Goal: Information Seeking & Learning: Check status

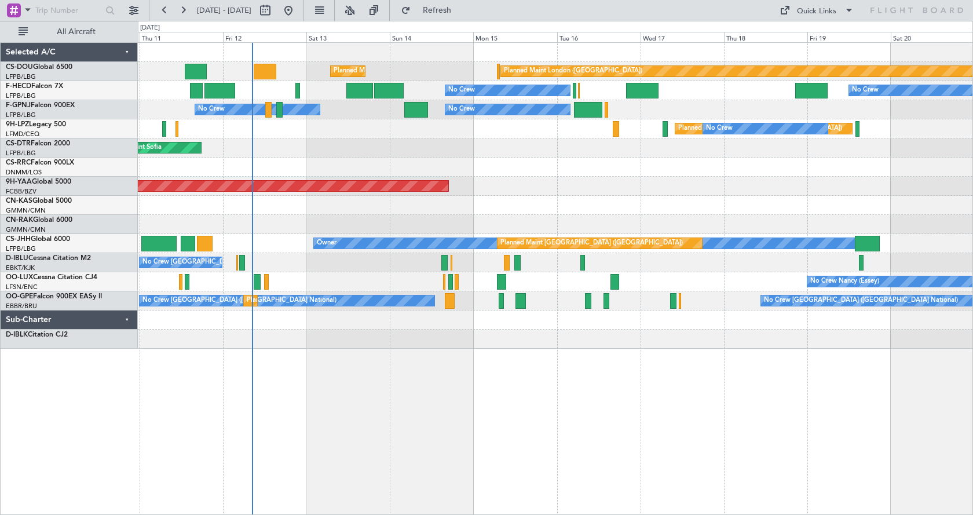
click at [521, 382] on div "Planned Maint London (Biggin Hill) Planned Maint Paris (Le Bourget) No Crew No …" at bounding box center [555, 278] width 835 height 472
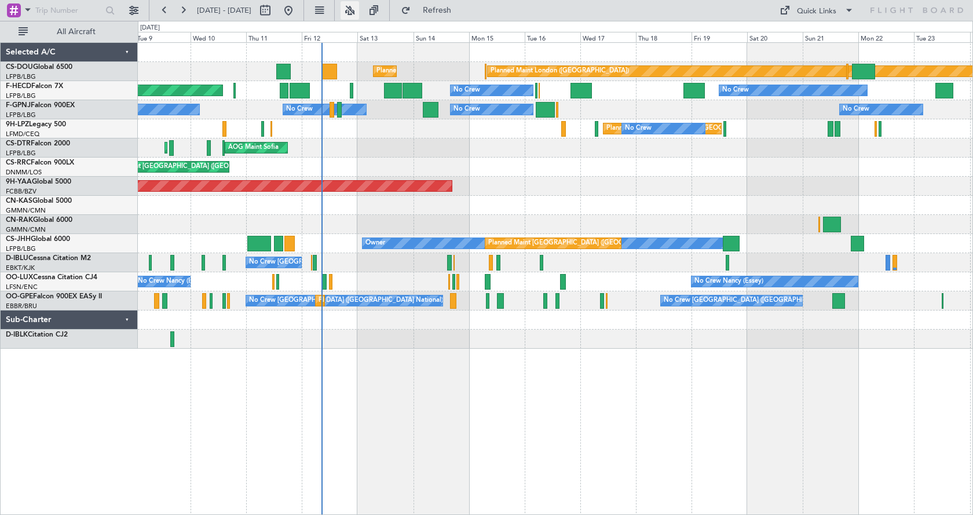
click at [359, 12] on button at bounding box center [349, 10] width 19 height 19
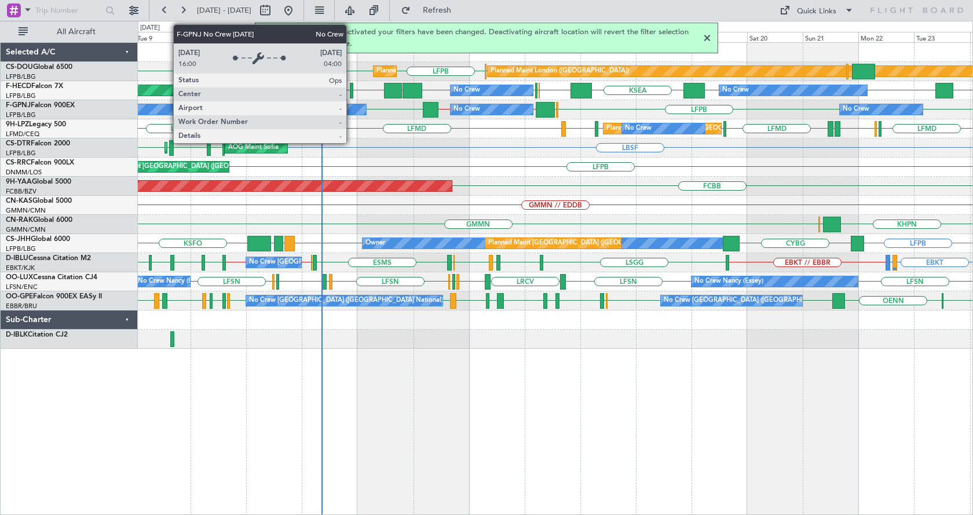
click at [351, 108] on div "No Crew" at bounding box center [324, 109] width 83 height 10
click at [357, 109] on div "No Crew" at bounding box center [324, 109] width 83 height 10
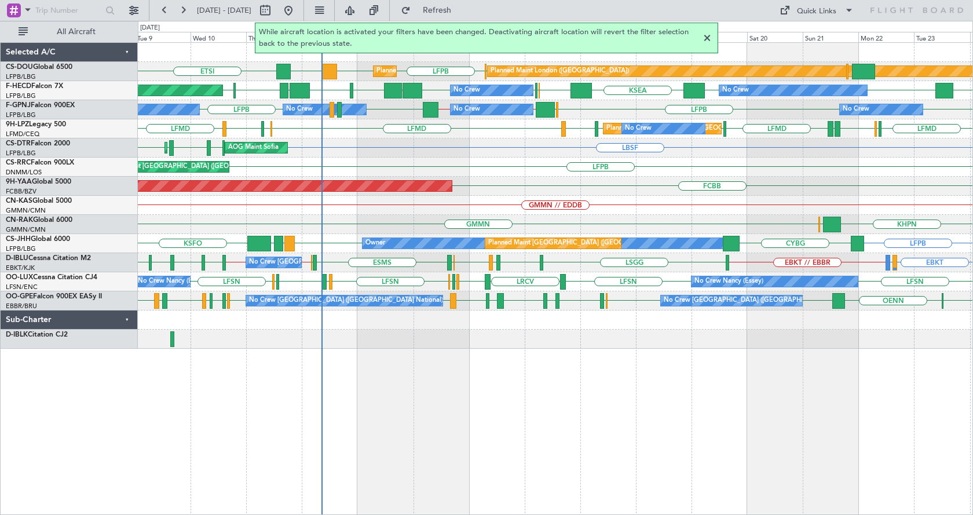
click at [707, 31] on div at bounding box center [707, 38] width 14 height 14
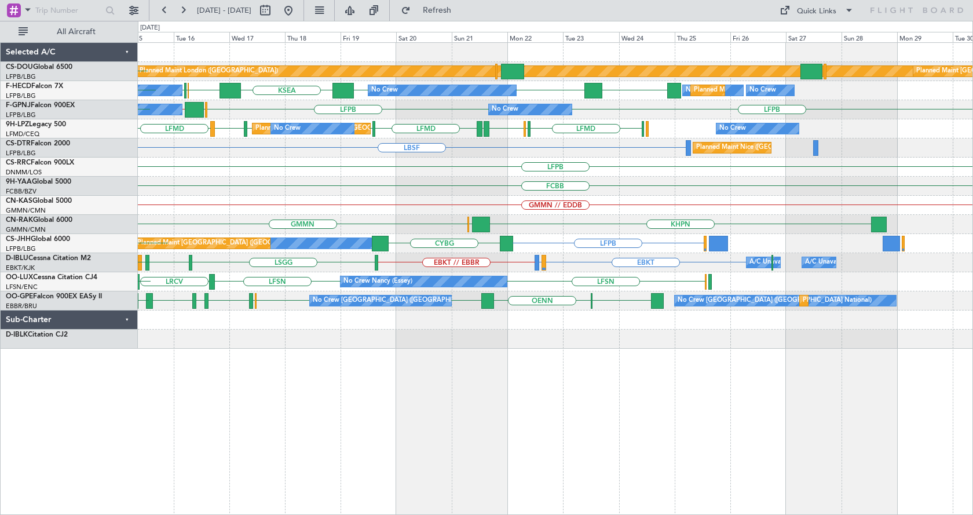
click at [311, 411] on div "Planned Maint London (Biggin Hill) Planned Maint Paris (Le Bourget) DGAA LFPB P…" at bounding box center [555, 278] width 835 height 472
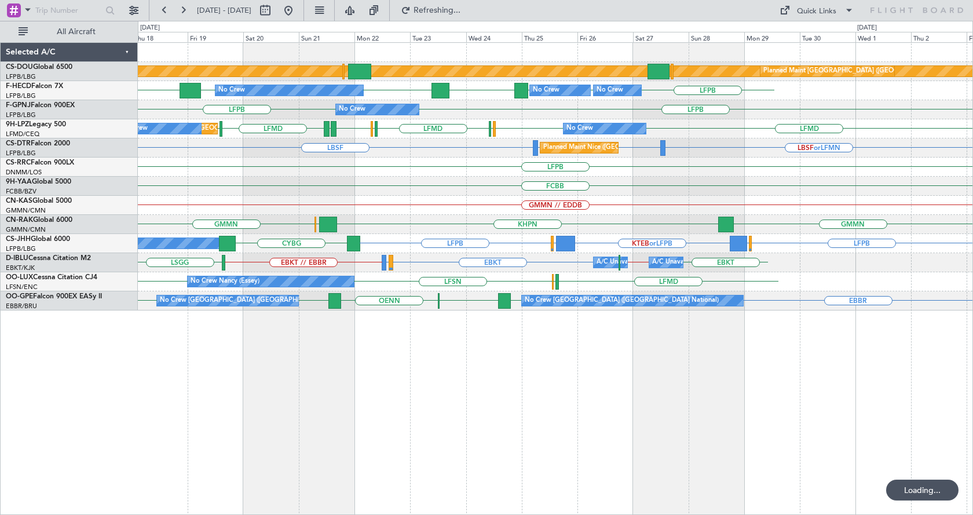
click at [434, 427] on div "Planned Maint London (Biggin Hill) Planned Maint Paris (Le Bourget) No Crew Pla…" at bounding box center [555, 278] width 835 height 472
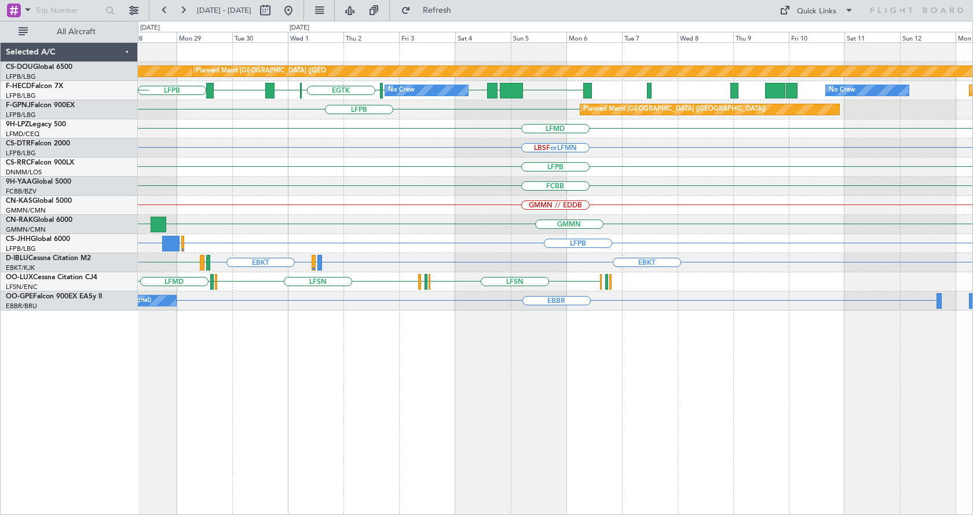
click at [337, 412] on div "Planned Maint London (Biggin Hill) Planned Maint Paris (Le Bourget) LFPB LFPB L…" at bounding box center [555, 278] width 835 height 472
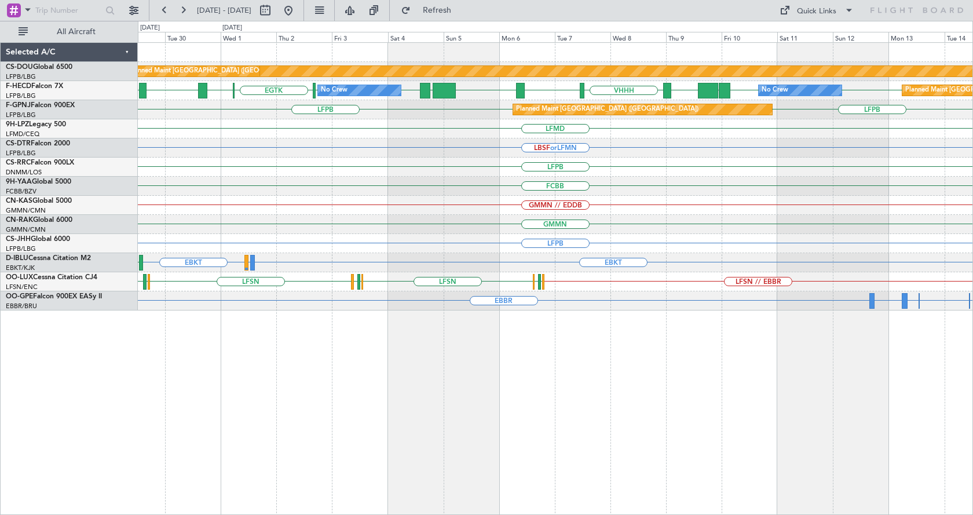
click at [910, 415] on div "Planned Maint London (Biggin Hill) Planned Maint Paris (Le Bourget) LFPB LFPB L…" at bounding box center [555, 278] width 835 height 472
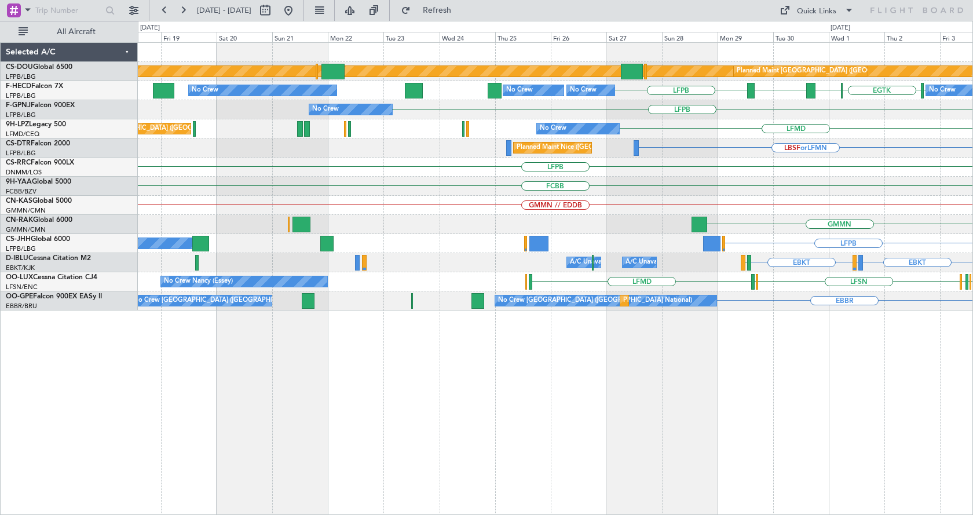
click at [839, 420] on div "Planned Maint London (Biggin Hill) Planned Maint Paris (Le Bourget) LFPB LFPB E…" at bounding box center [555, 278] width 835 height 472
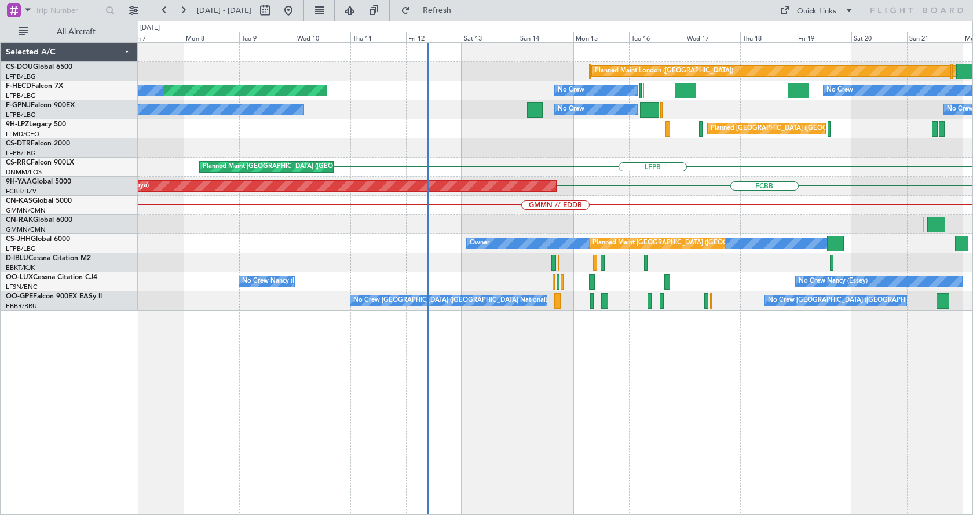
click at [830, 405] on div "Planned Maint London (Biggin Hill) No Crew No Crew No Crew Planned Maint Paris …" at bounding box center [555, 278] width 835 height 472
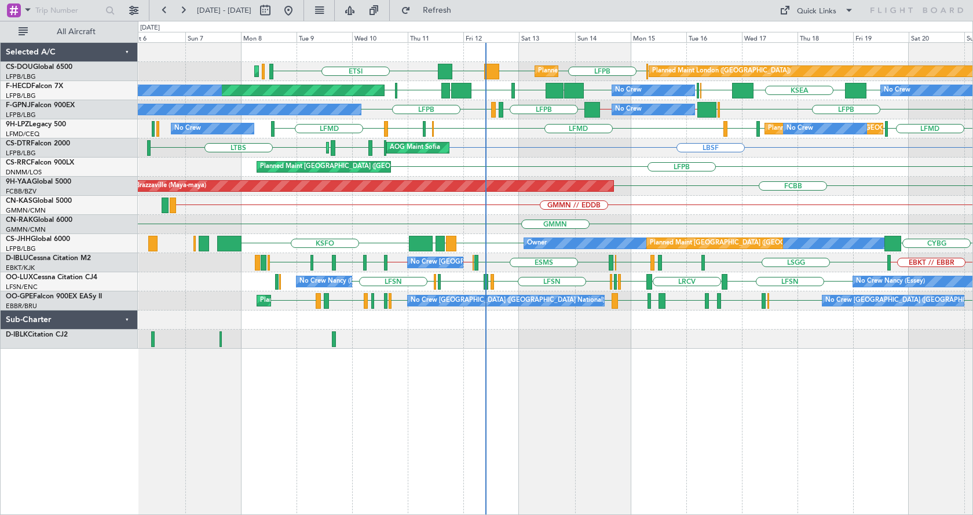
click at [404, 490] on div "ETSI LFPB LFPB DGAA EGKB Planned Maint Paris (Le Bourget) Planned Maint Paris (…" at bounding box center [555, 278] width 835 height 472
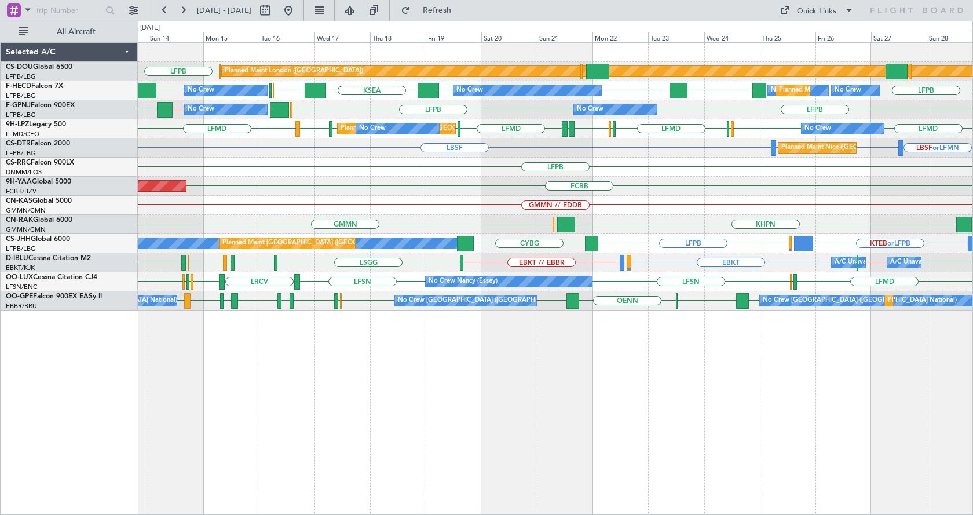
click at [550, 427] on div "Planned Maint London (Biggin Hill) LFPB EGKB Planned Maint Paris (Le Bourget) P…" at bounding box center [555, 278] width 835 height 472
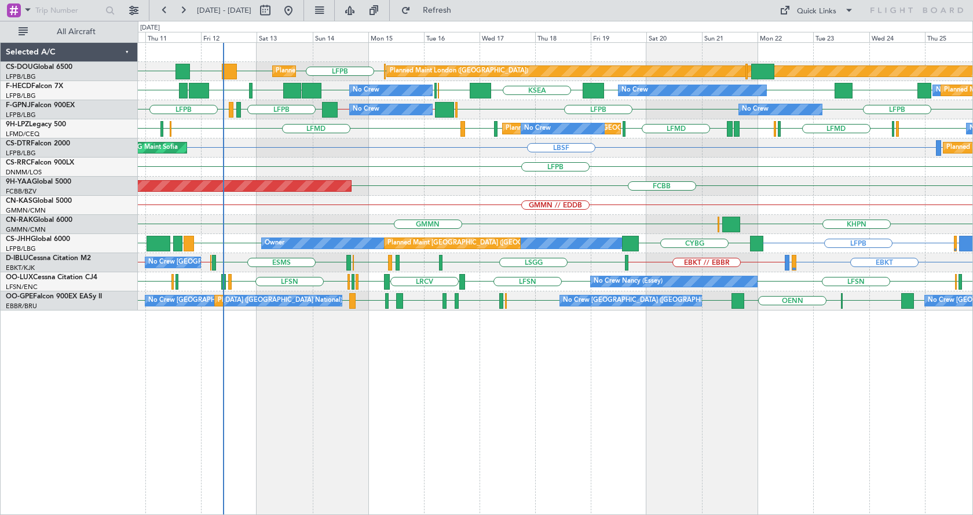
click at [682, 443] on div "Planned Maint London (Biggin Hill) Planned Maint Paris (Le Bourget) ETSI LFPB L…" at bounding box center [555, 278] width 835 height 472
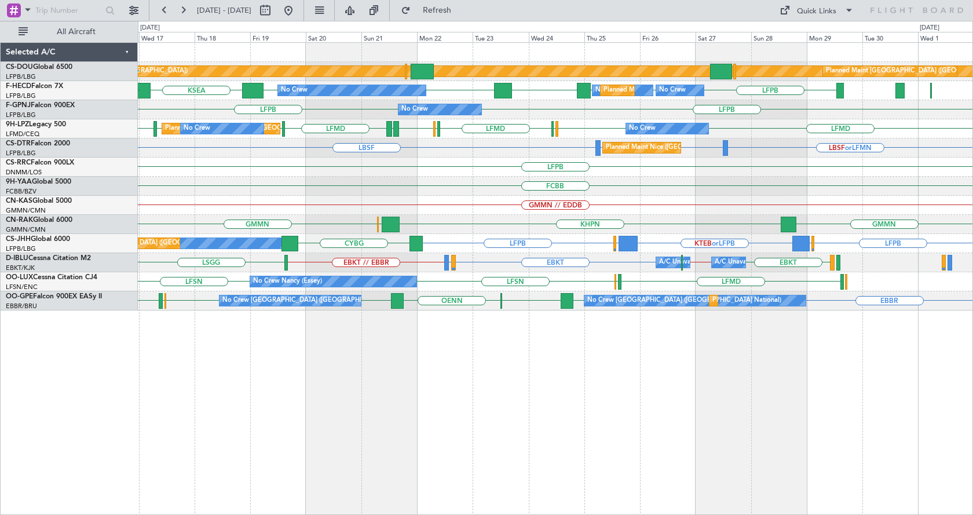
click at [628, 393] on div "Planned Maint London (Biggin Hill) Planned Maint Paris (Le Bourget) EGKB LFPB P…" at bounding box center [555, 278] width 835 height 472
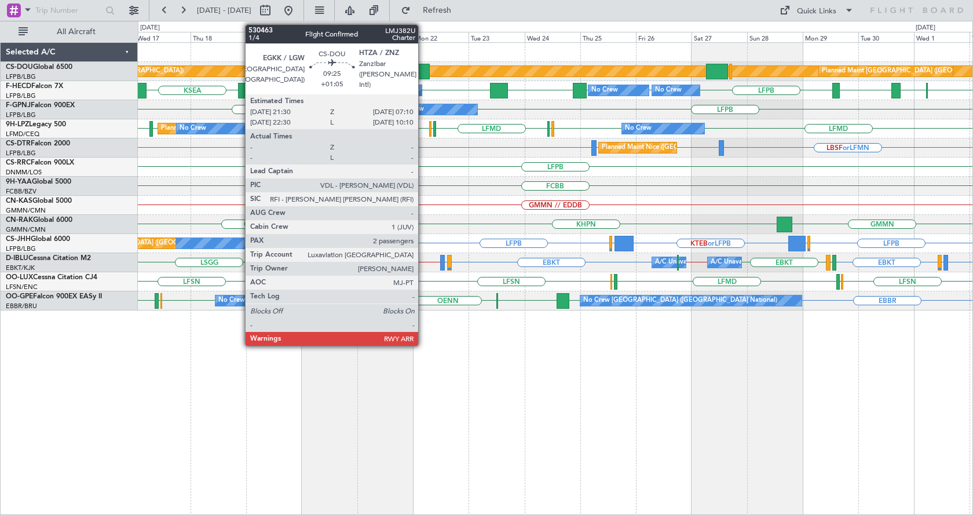
click at [423, 68] on div at bounding box center [417, 72] width 23 height 16
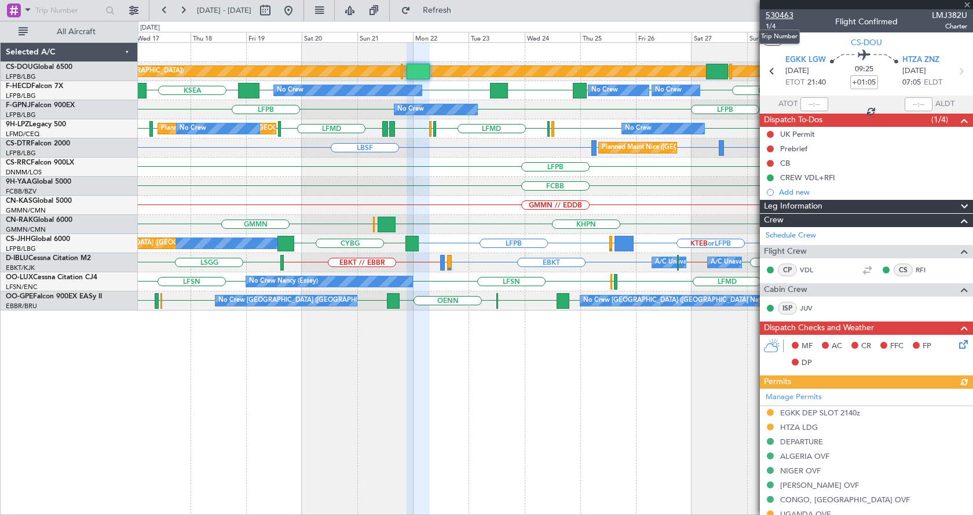
click at [783, 14] on span "530463" at bounding box center [779, 15] width 28 height 12
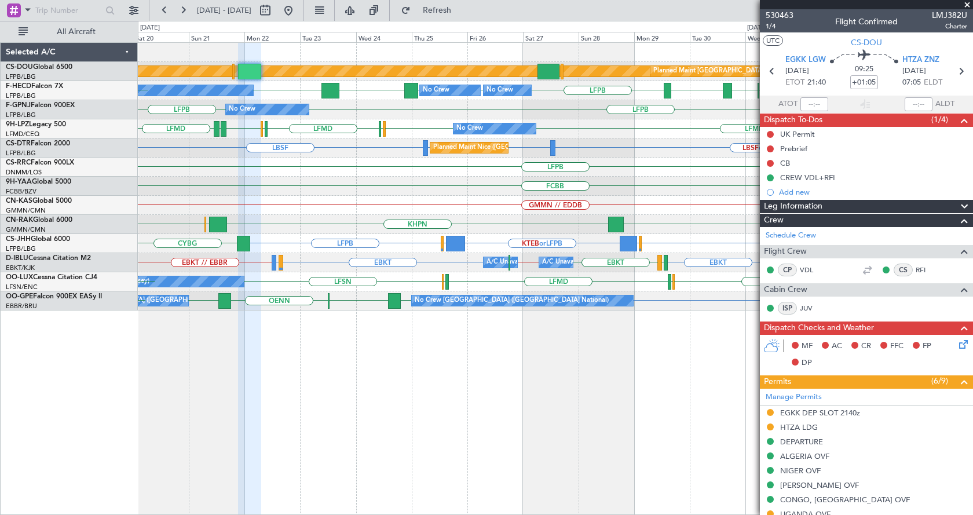
click at [352, 215] on div "Planned Maint London (Biggin Hill) Planned Maint Paris (Le Bourget) LFPB LFPB L…" at bounding box center [555, 176] width 834 height 267
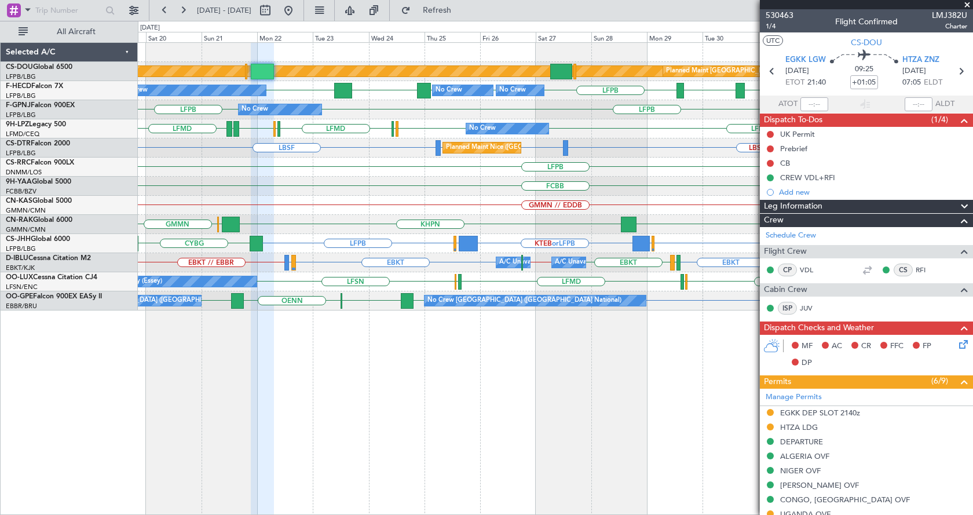
click at [459, 204] on div "Planned Maint London (Biggin Hill) Planned Maint Paris (Le Bourget) LFPB LFPB L…" at bounding box center [555, 176] width 834 height 267
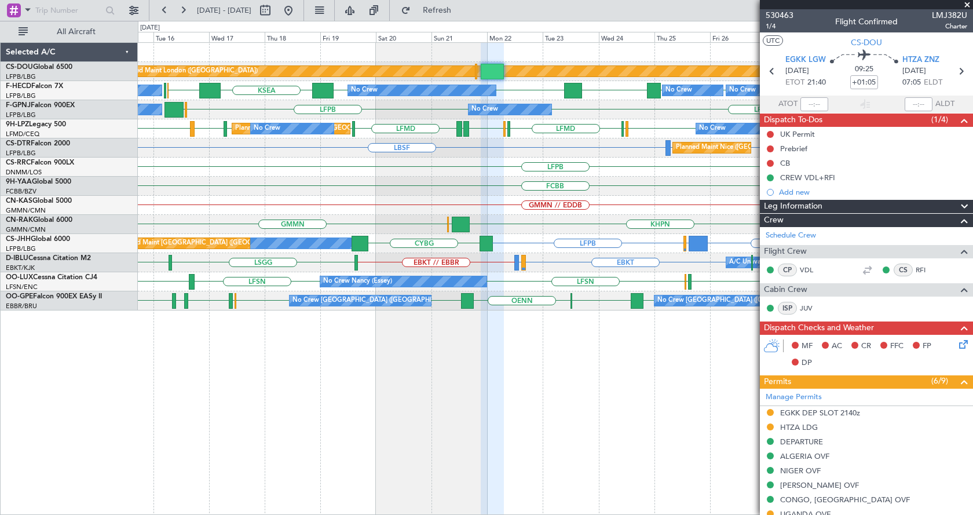
click at [448, 221] on div "Planned Maint London (Biggin Hill) Planned Maint Paris (Le Bourget) Planned Mai…" at bounding box center [555, 176] width 834 height 267
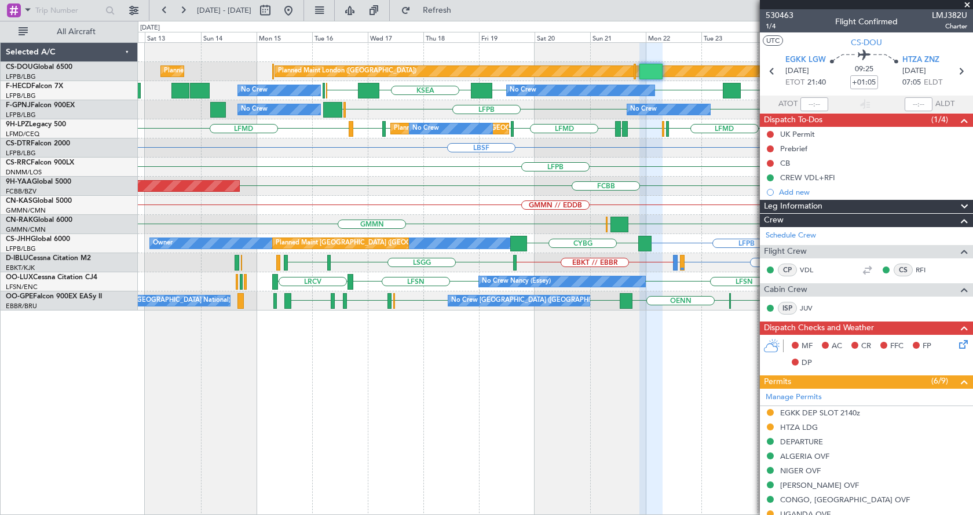
click at [431, 205] on div "Planned Maint London (Biggin Hill) Planned Maint Paris (Le Bourget) Planned Mai…" at bounding box center [555, 176] width 834 height 267
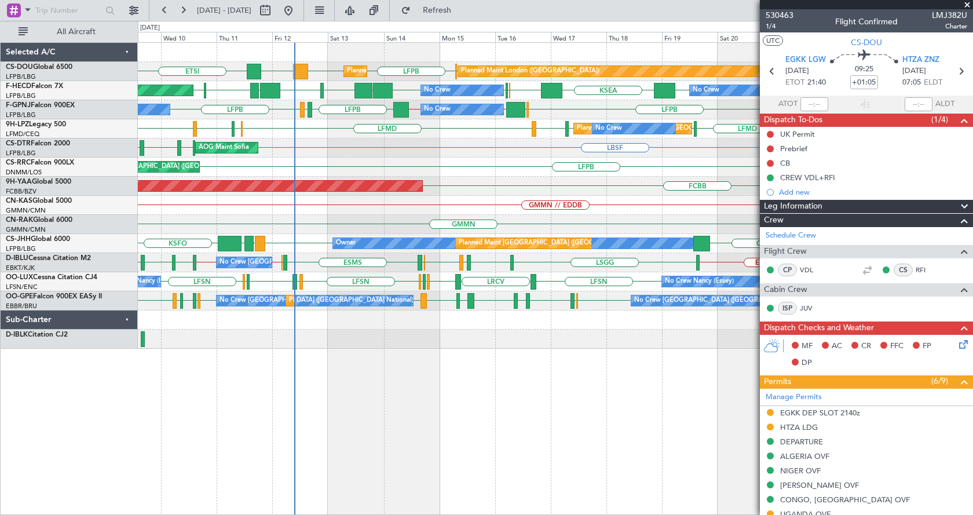
click at [562, 152] on div "AOG Maint Sofia LBSF LBSF LYBE LBSF LTBS Planned Maint Mugla (Dalaman) Planned …" at bounding box center [555, 147] width 834 height 19
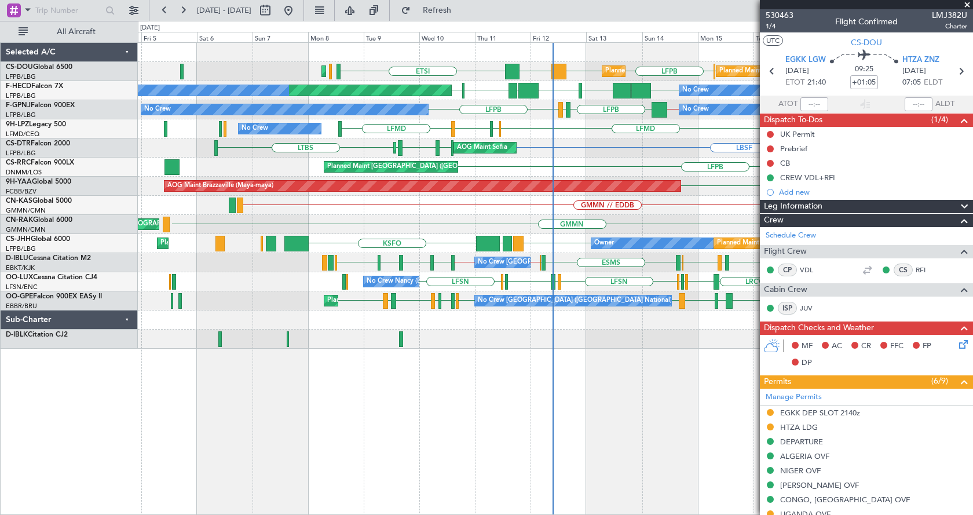
click at [619, 234] on div "ETSI LFPB LFPB DGAA EGKB Planned Maint Paris (Le Bourget) Planned Maint Paris (…" at bounding box center [555, 196] width 834 height 306
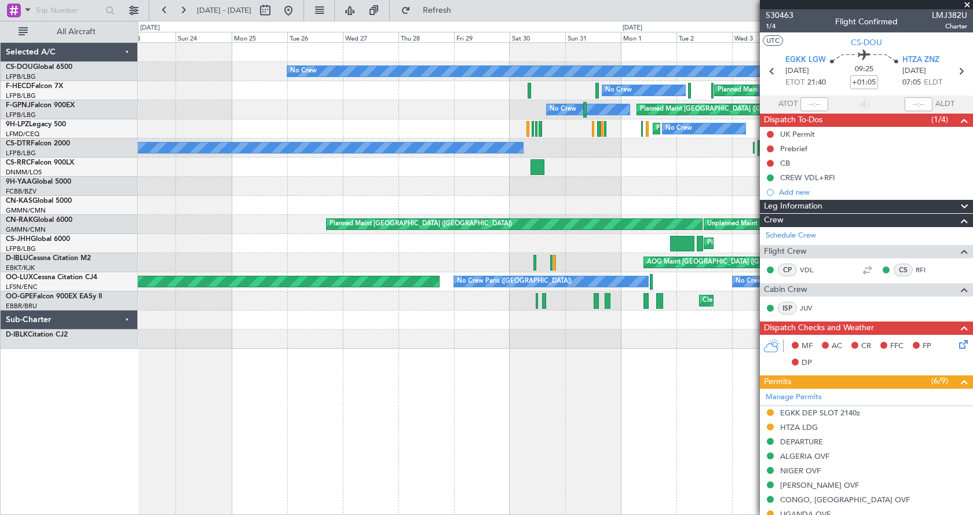
click at [841, 294] on fb-app "04 Sep 2025 - 19 Sep 2025 Refresh Quick Links All Aircraft Planned Maint Paris …" at bounding box center [486, 262] width 973 height 506
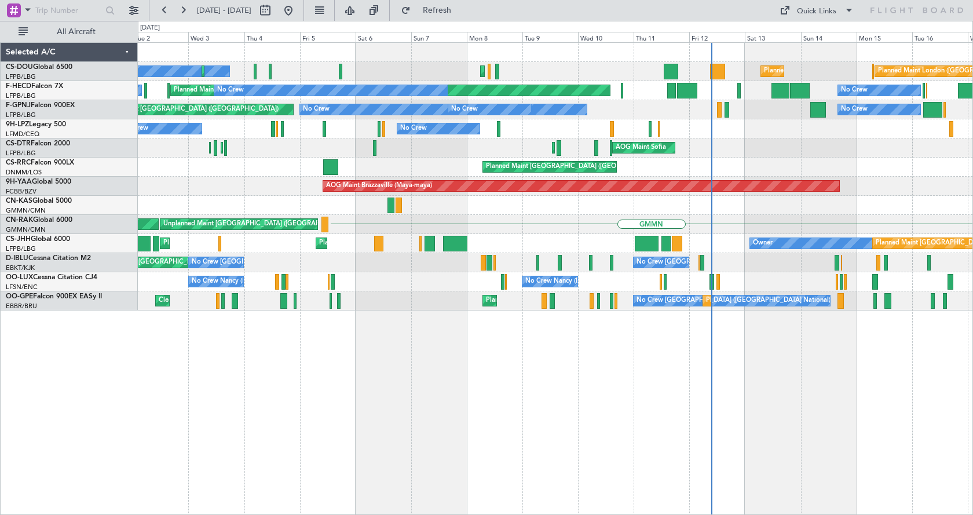
click at [236, 181] on div "No Crew Planned Maint Paris (Le Bourget) Planned Maint Paris (Le Bourget) Plann…" at bounding box center [555, 176] width 834 height 267
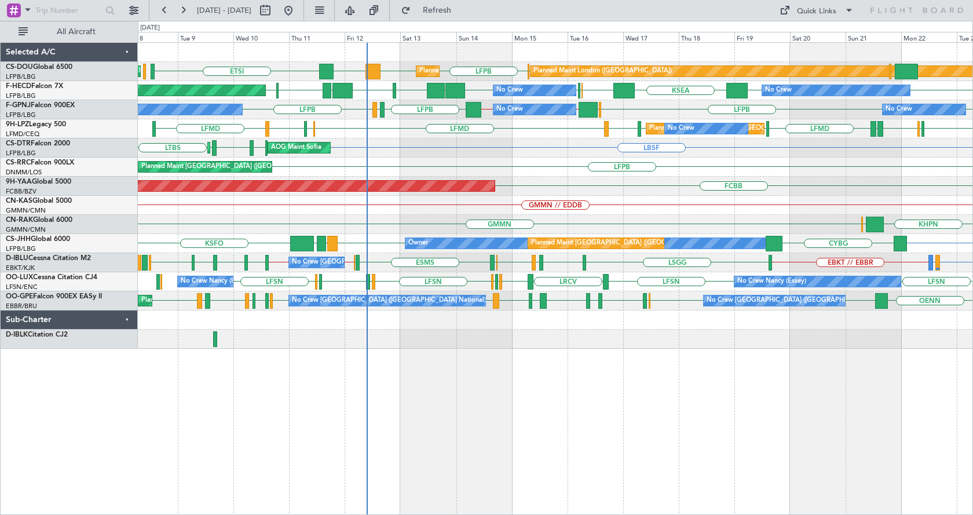
click at [260, 458] on div "ETSI LFPB LFPB DGAA EGKB Planned Maint Paris (Le Bourget) Planned Maint Paris (…" at bounding box center [555, 278] width 835 height 472
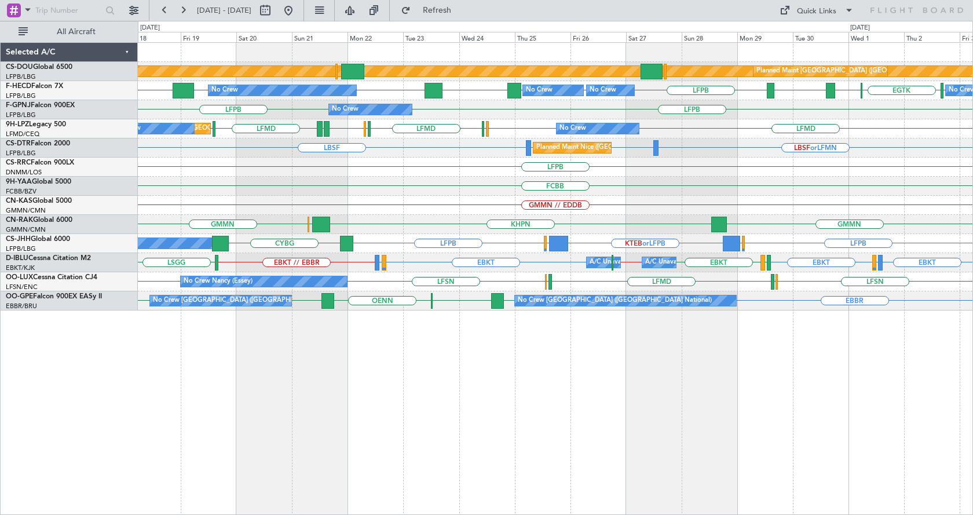
click at [827, 412] on div "Planned Maint London (Biggin Hill) Planned Maint Paris (Le Bourget) LFPB KSEA K…" at bounding box center [555, 278] width 835 height 472
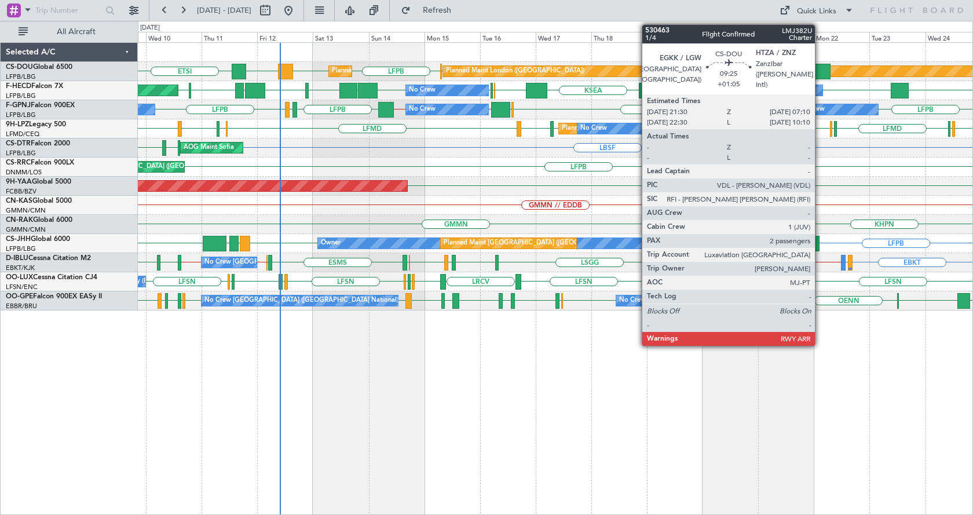
click at [820, 72] on div at bounding box center [818, 72] width 23 height 16
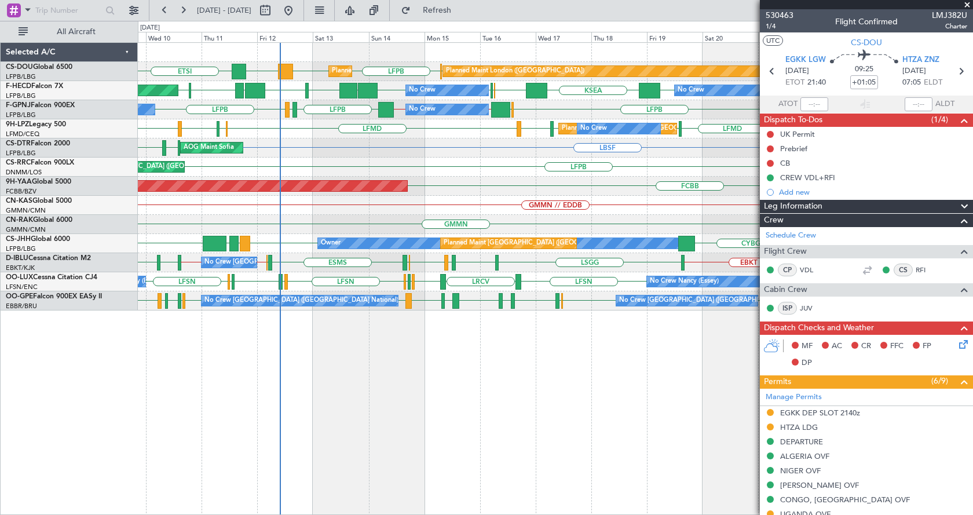
scroll to position [58, 0]
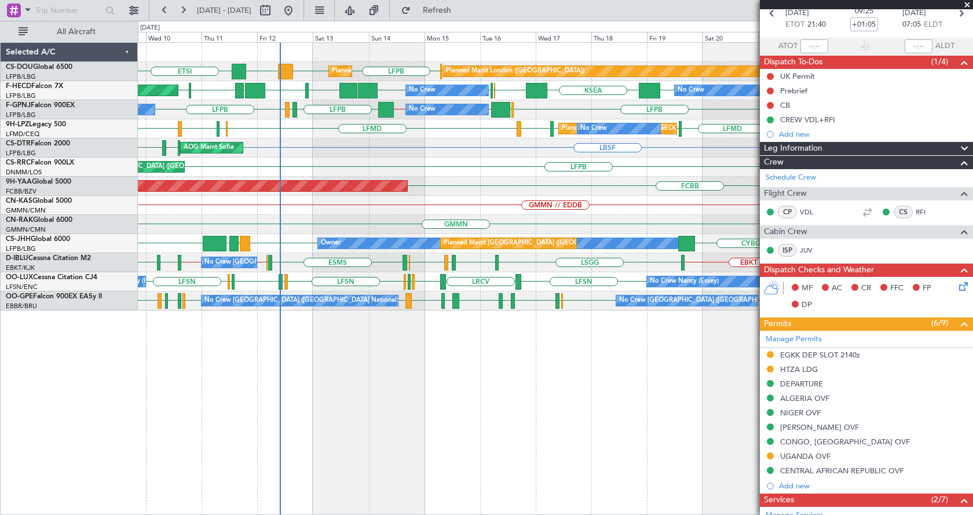
click at [969, 1] on span at bounding box center [967, 5] width 12 height 10
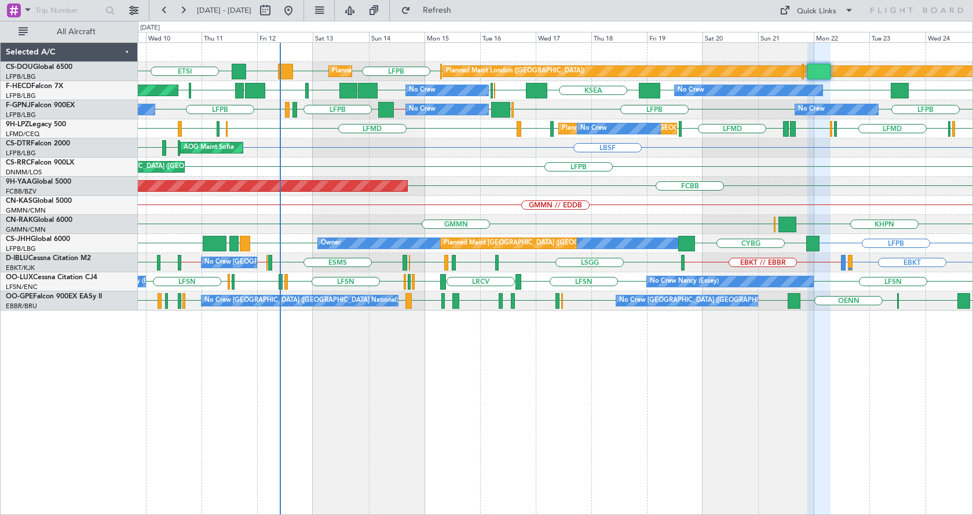
type input "0"
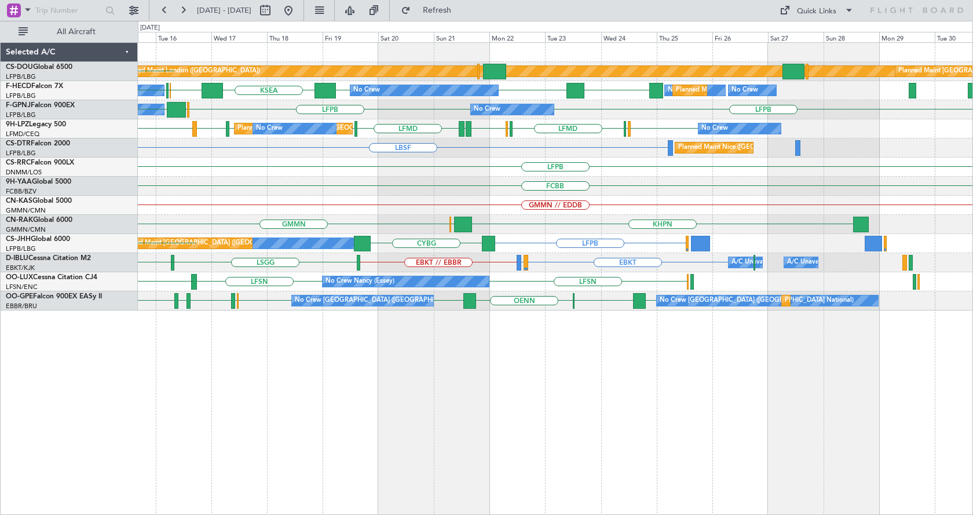
click at [457, 420] on div "Planned Maint London (Biggin Hill) Planned Maint Paris (Le Bourget) LFPB Planne…" at bounding box center [555, 278] width 835 height 472
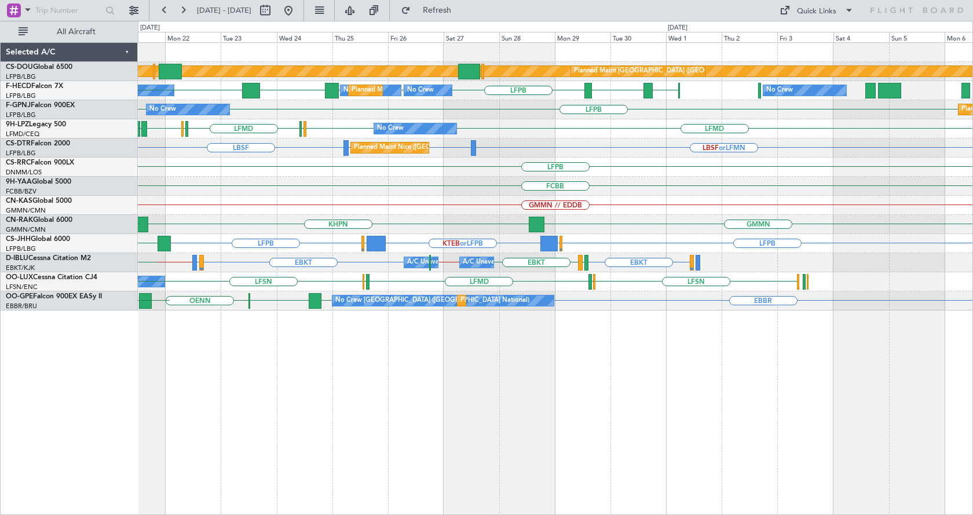
click at [450, 466] on div "Planned Maint London (Biggin Hill) Planned Maint Paris (Le Bourget) No Crew No …" at bounding box center [555, 278] width 835 height 472
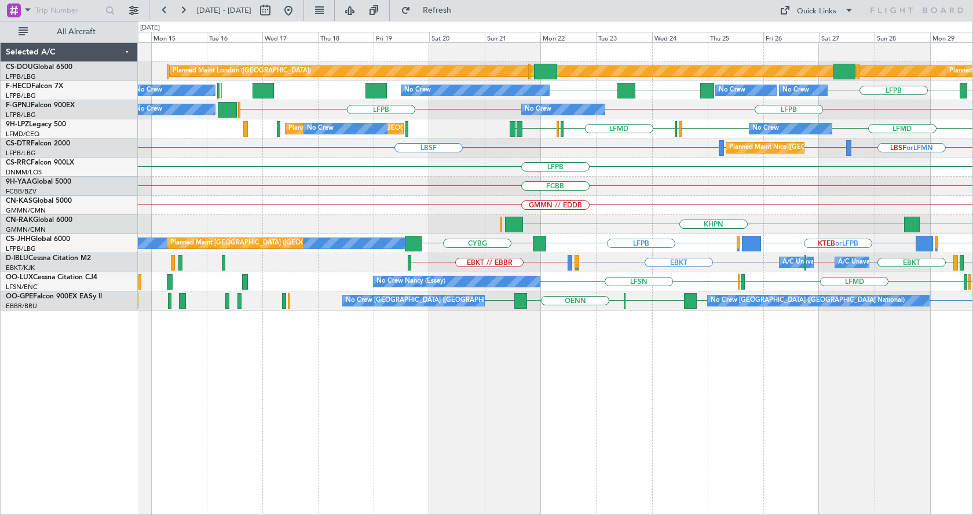
click at [677, 443] on div "Planned Maint London (Biggin Hill) Planned Maint Paris (Le Bourget) Planned Mai…" at bounding box center [555, 278] width 835 height 472
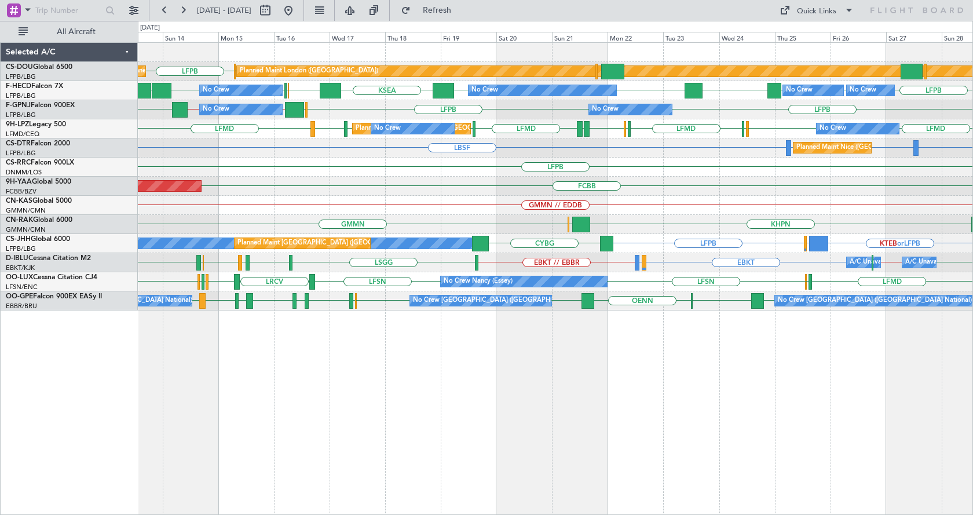
click at [478, 437] on div "Planned Maint London (Biggin Hill) Planned Maint Paris (Le Bourget) LFPB EGKB P…" at bounding box center [555, 278] width 835 height 472
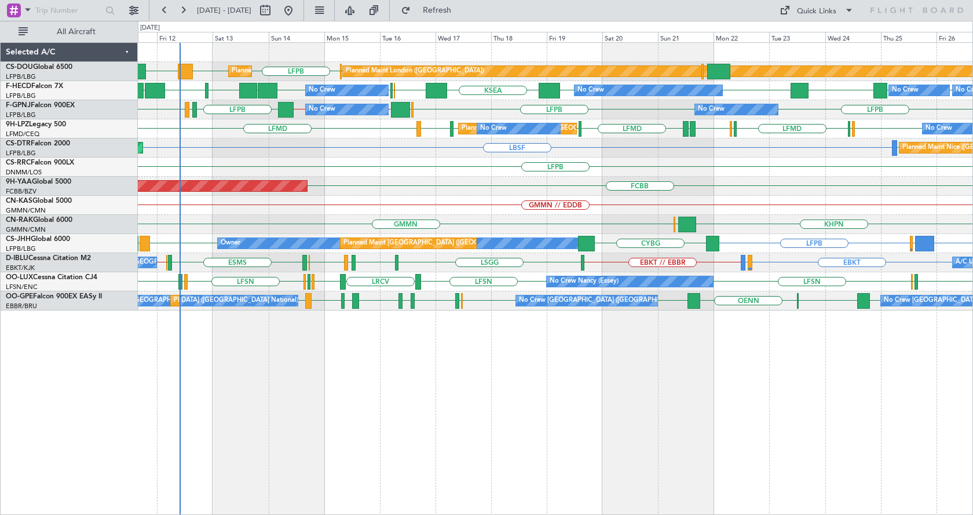
click at [366, 364] on div "Planned Maint London (Biggin Hill) Planned Maint Paris (Le Bourget) LFPB LFPB D…" at bounding box center [555, 278] width 835 height 472
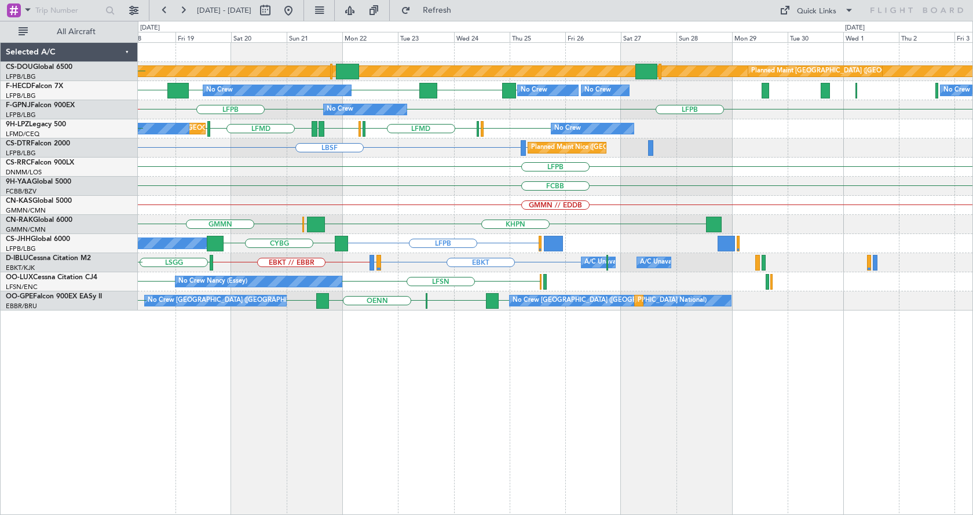
click at [416, 434] on div "Planned Maint London ([GEOGRAPHIC_DATA]) Planned Maint [GEOGRAPHIC_DATA] ([GEOG…" at bounding box center [555, 278] width 835 height 472
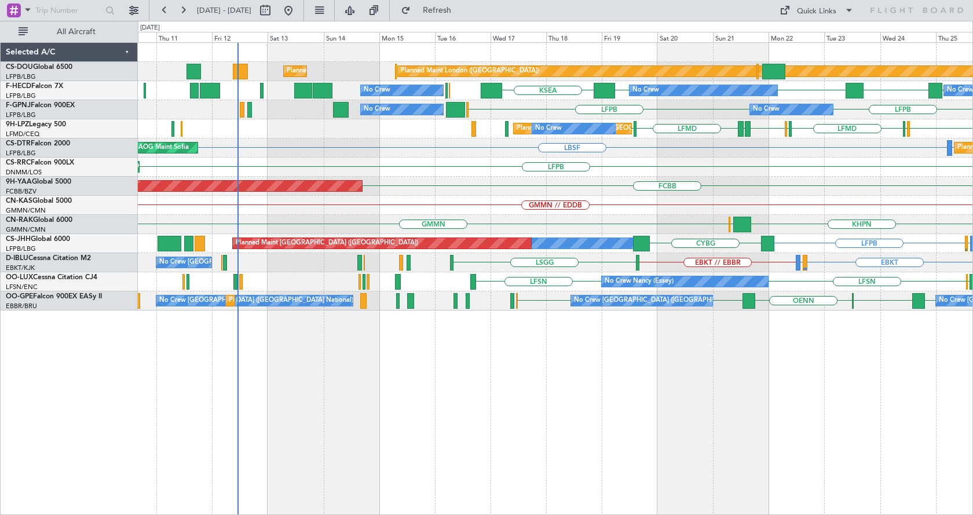
click at [765, 397] on div "Planned Maint London ([GEOGRAPHIC_DATA]) Planned Maint [GEOGRAPHIC_DATA] ([GEOG…" at bounding box center [555, 278] width 835 height 472
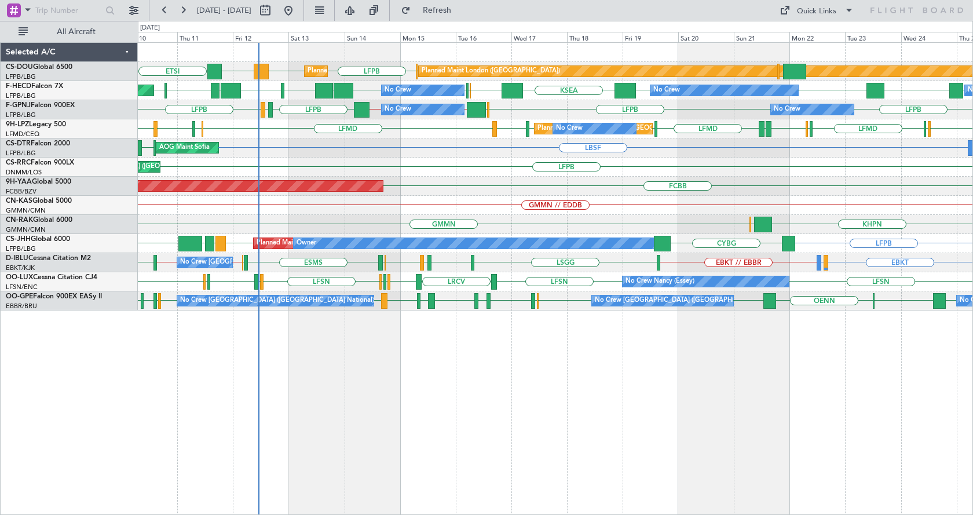
click at [207, 442] on div "LFPB LFPB DGAA ETSI EGKB Planned Maint [GEOGRAPHIC_DATA] ([GEOGRAPHIC_DATA]) Pl…" at bounding box center [555, 278] width 835 height 472
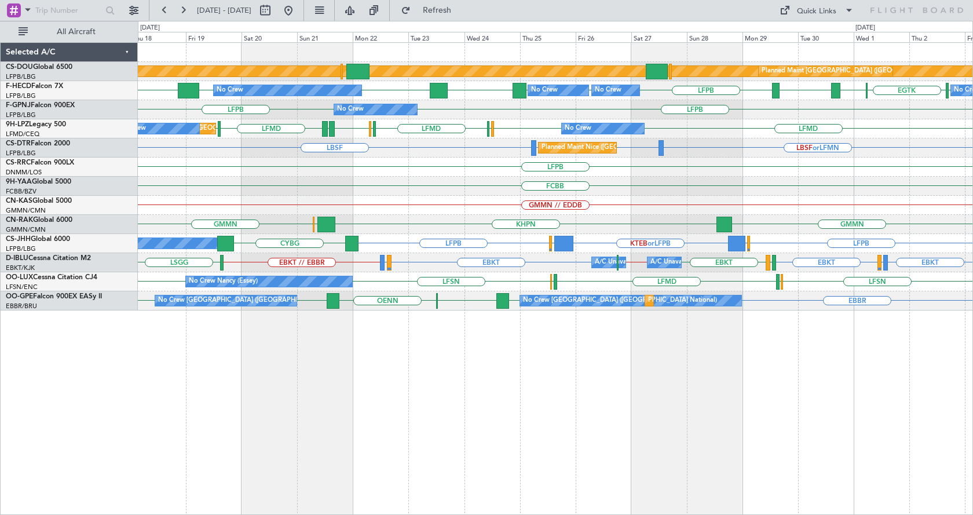
click at [700, 406] on div "Planned Maint London ([GEOGRAPHIC_DATA]) Planned Maint [GEOGRAPHIC_DATA] ([GEOG…" at bounding box center [555, 278] width 835 height 472
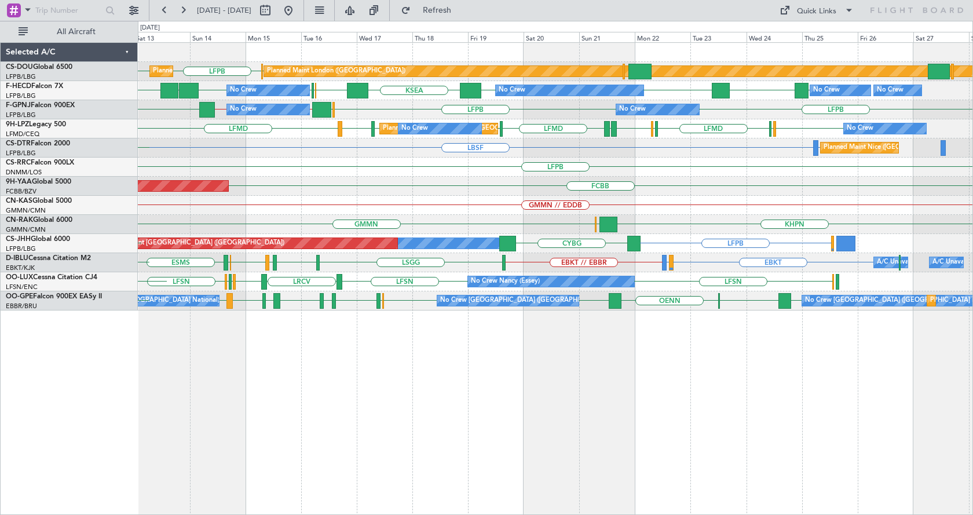
click at [279, 401] on div "Planned Maint London ([GEOGRAPHIC_DATA]) Planned Maint [GEOGRAPHIC_DATA] ([GEOG…" at bounding box center [555, 278] width 835 height 472
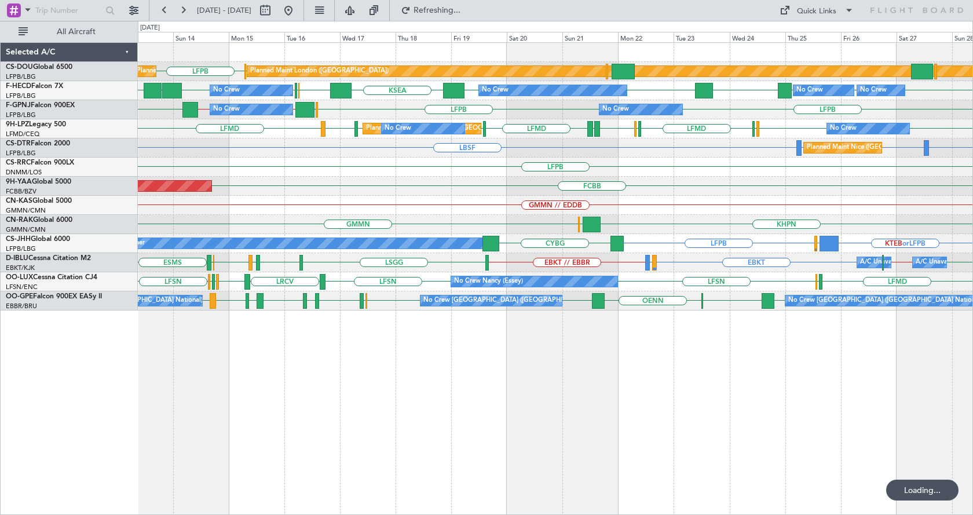
click at [511, 387] on div "LFPB EGKB Planned Maint Paris (Le Bourget) Planned Maint London (Biggin Hill) P…" at bounding box center [555, 278] width 835 height 472
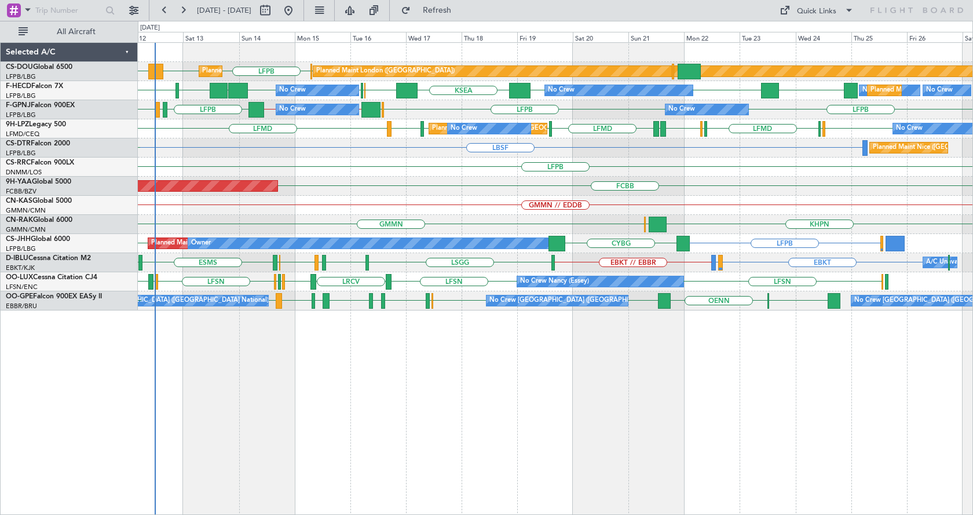
click at [540, 445] on div "LFPB LFPB DGAA EGKB Planned Maint Paris (Le Bourget) Planned Maint London (Bigg…" at bounding box center [555, 278] width 835 height 472
click at [545, 489] on div "LFPB LFPB DGAA EGKB Planned Maint Paris (Le Bourget) Planned Maint London (Bigg…" at bounding box center [555, 278] width 835 height 472
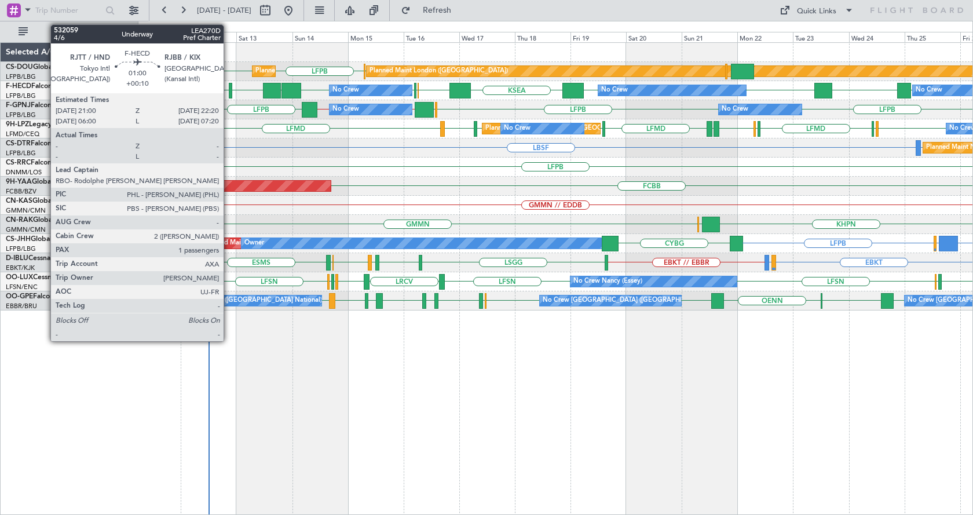
click at [229, 90] on div at bounding box center [230, 91] width 3 height 16
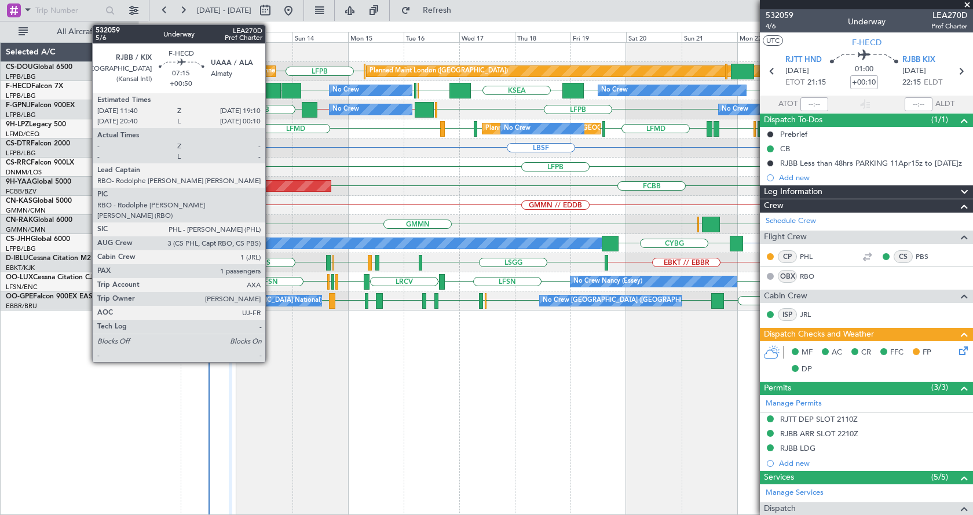
click at [270, 95] on div at bounding box center [272, 91] width 18 height 16
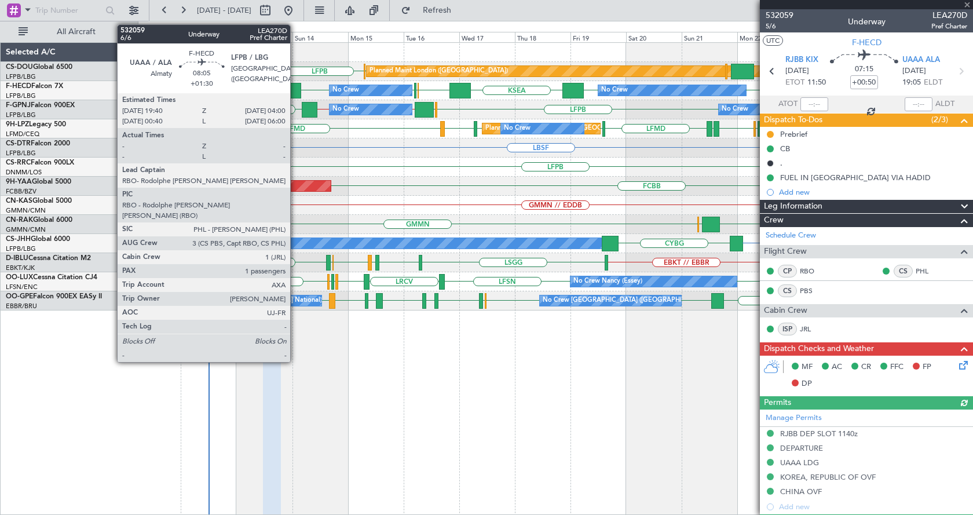
click at [295, 92] on div at bounding box center [291, 91] width 20 height 16
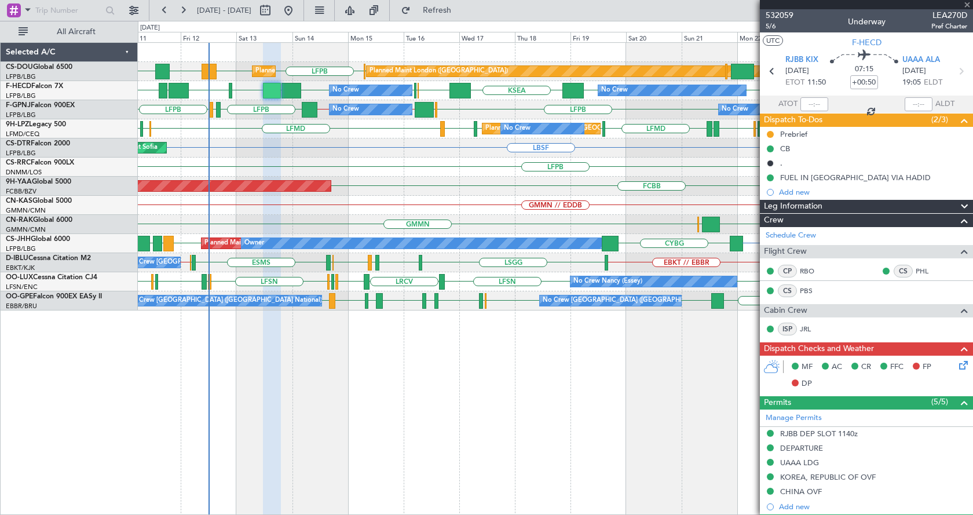
type input "+01:30"
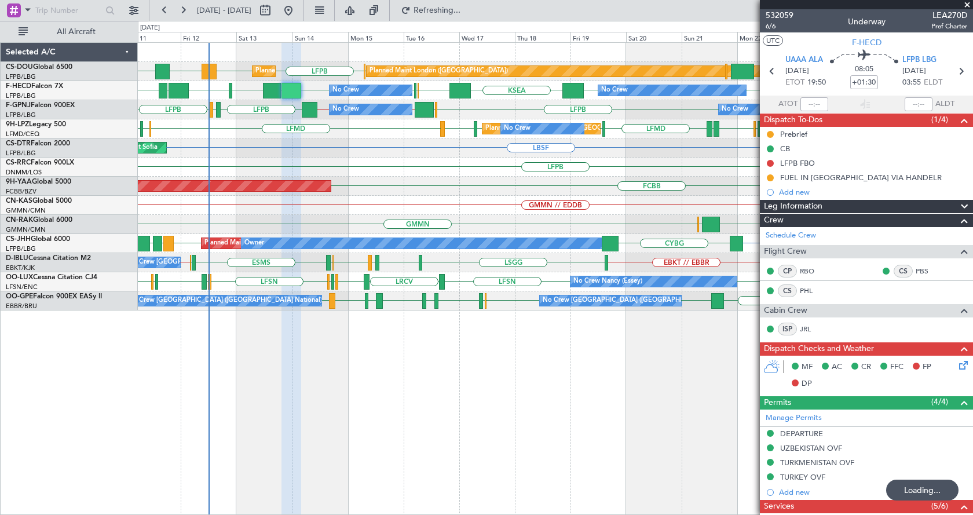
click at [287, 382] on div "LFPB LFPB DGAA ETSI EGKB Planned Maint Paris (Le Bourget) Planned Maint London …" at bounding box center [555, 278] width 835 height 472
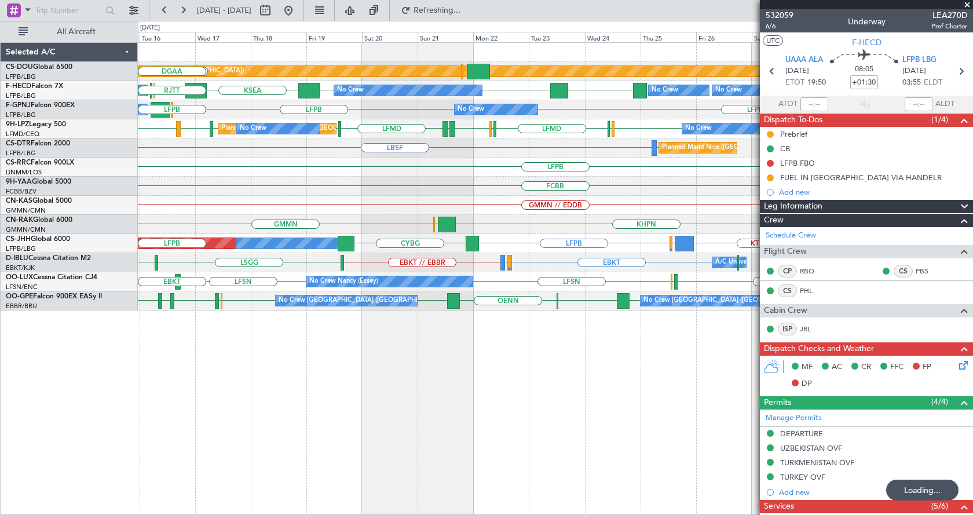
click at [284, 394] on div "Planned Maint London (Biggin Hill) Planned Maint Paris (Le Bourget) LFPB Planne…" at bounding box center [555, 278] width 835 height 472
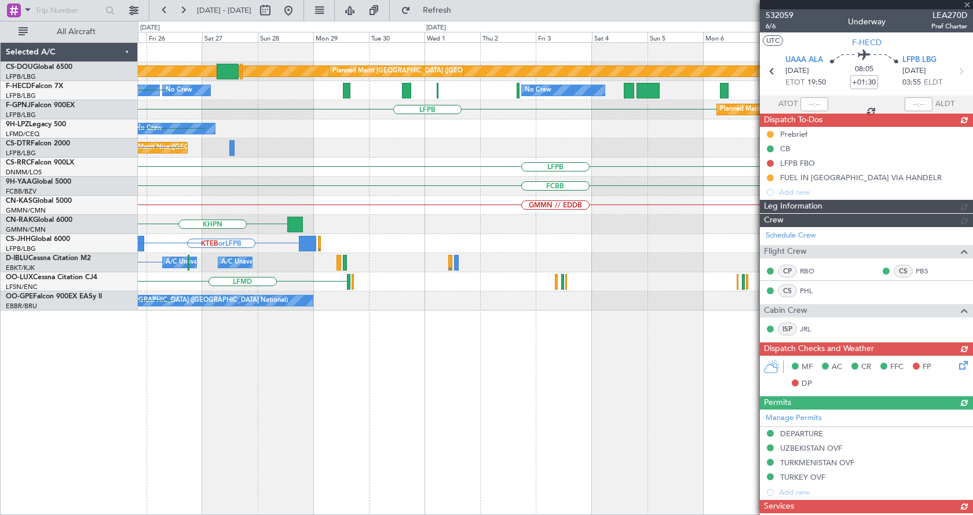
click at [306, 387] on div "Planned Maint London (Biggin Hill) Planned Maint Paris (Le Bourget) No Crew Pla…" at bounding box center [555, 278] width 835 height 472
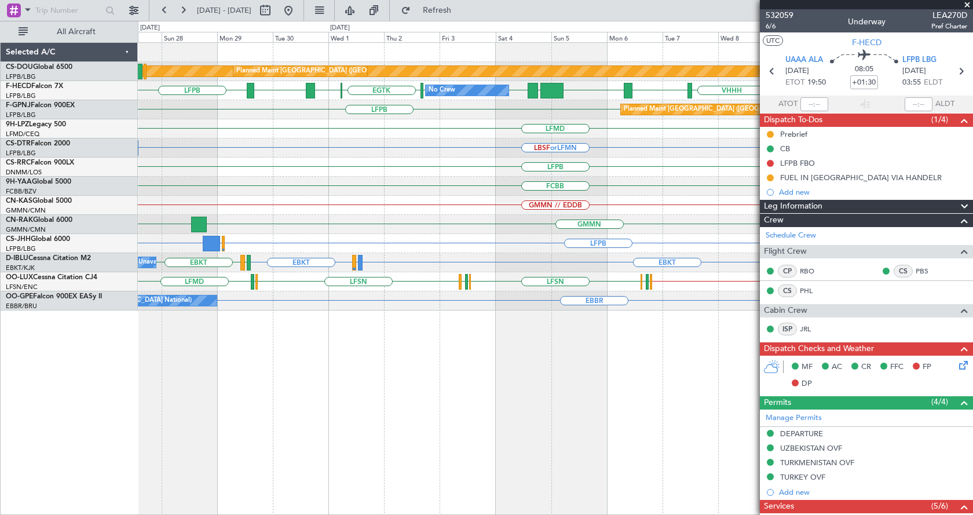
click at [484, 439] on div "Planned Maint London (Biggin Hill) Planned Maint Paris (Le Bourget) LFPB LFPB L…" at bounding box center [555, 278] width 835 height 472
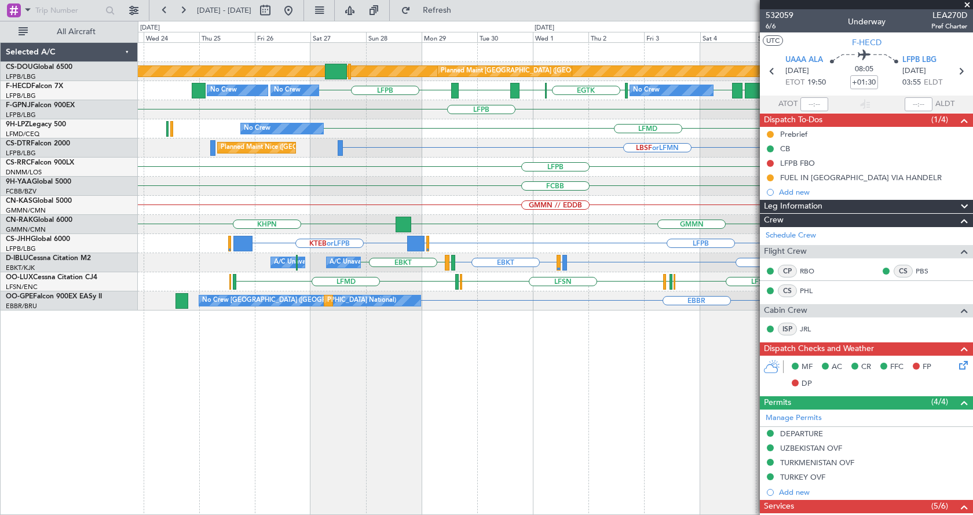
click at [614, 448] on div "Planned Maint London (Biggin Hill) Planned Maint Paris (Le Bourget) VHHH RPLL W…" at bounding box center [555, 278] width 835 height 472
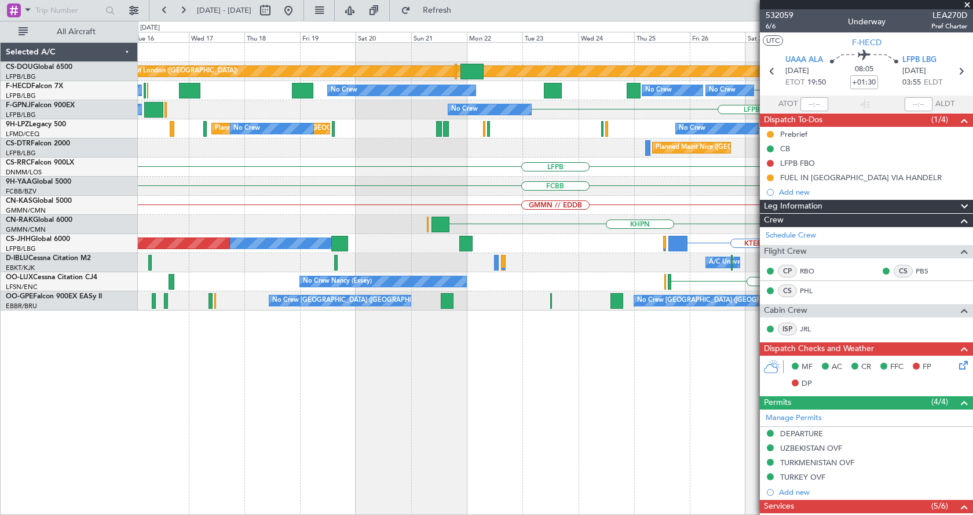
click at [716, 421] on div "Planned Maint London (Biggin Hill) Planned Maint Paris (Le Bourget) Planned Mai…" at bounding box center [555, 278] width 835 height 472
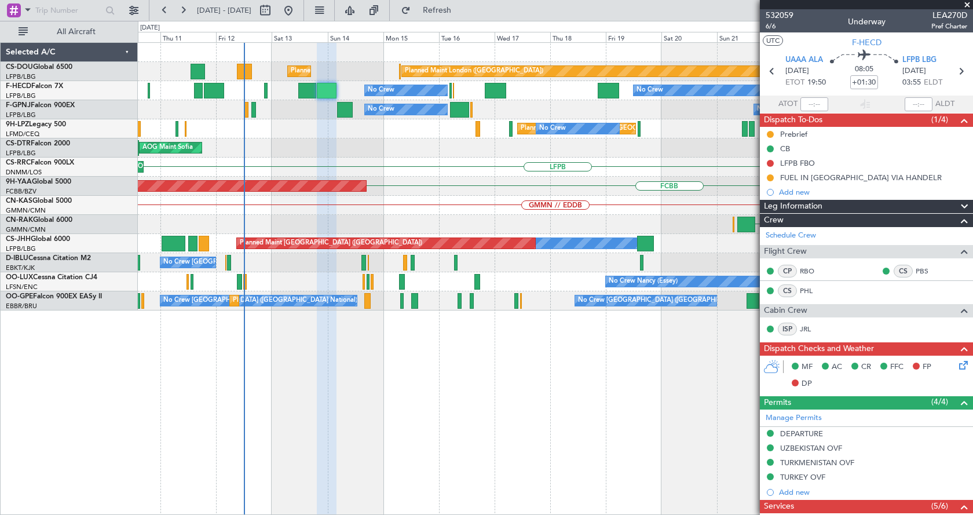
click at [751, 425] on div "Planned Maint London (Biggin Hill) Planned Maint Paris (Le Bourget) Planned Mai…" at bounding box center [555, 278] width 835 height 472
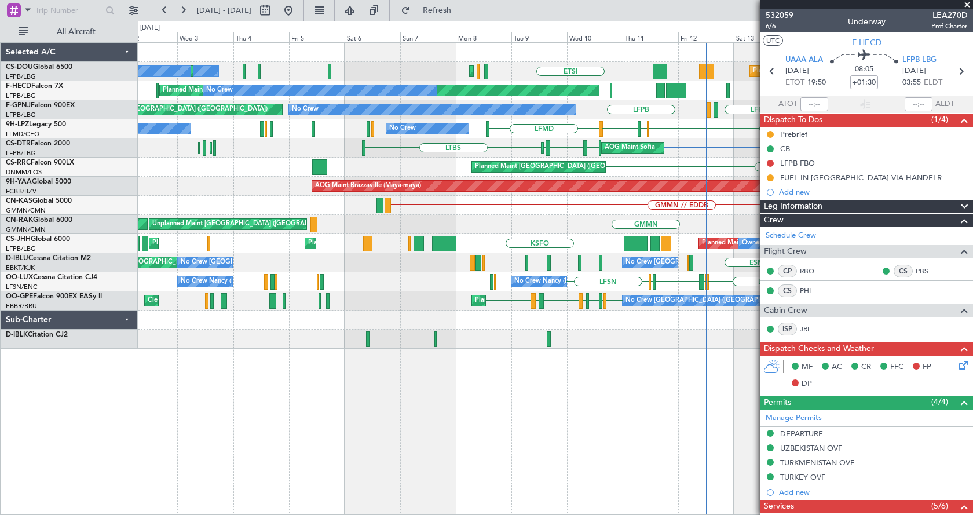
click at [436, 418] on div "ETSI LFPB LFPB DGAA EGKB Planned Maint Paris (Le Bourget) Planned Maint Paris (…" at bounding box center [555, 278] width 835 height 472
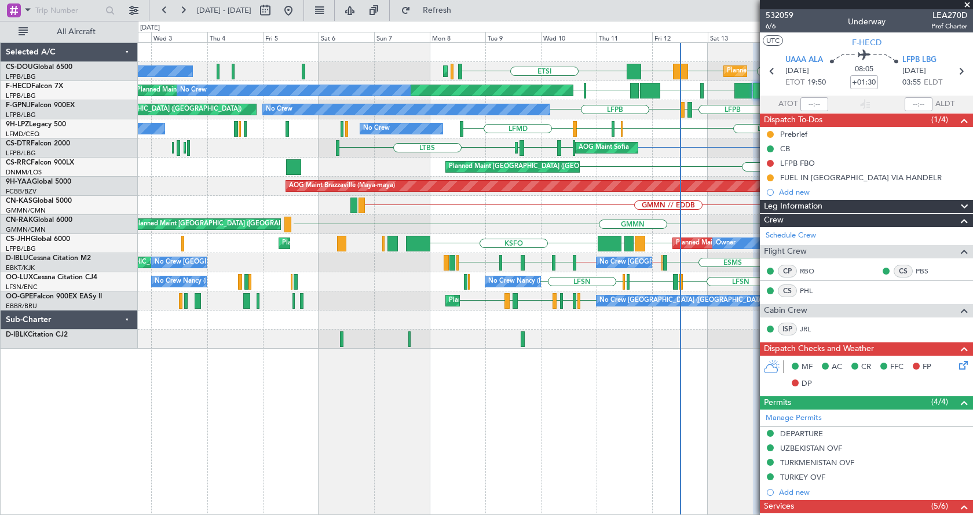
click at [469, 431] on div "LFPB LFPB DGAA ETSI EGKB Planned Maint Paris (Le Bourget) Planned Maint Paris (…" at bounding box center [555, 278] width 835 height 472
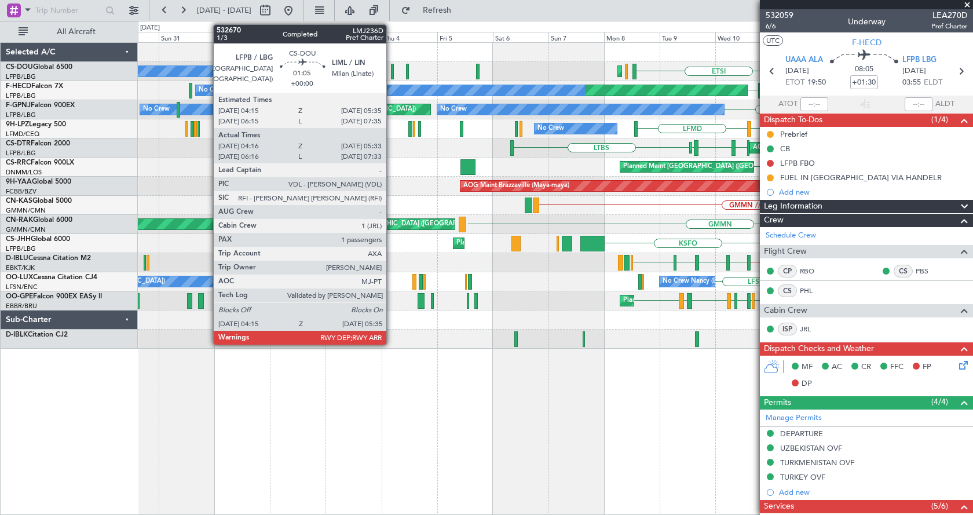
click at [391, 70] on div at bounding box center [392, 72] width 3 height 16
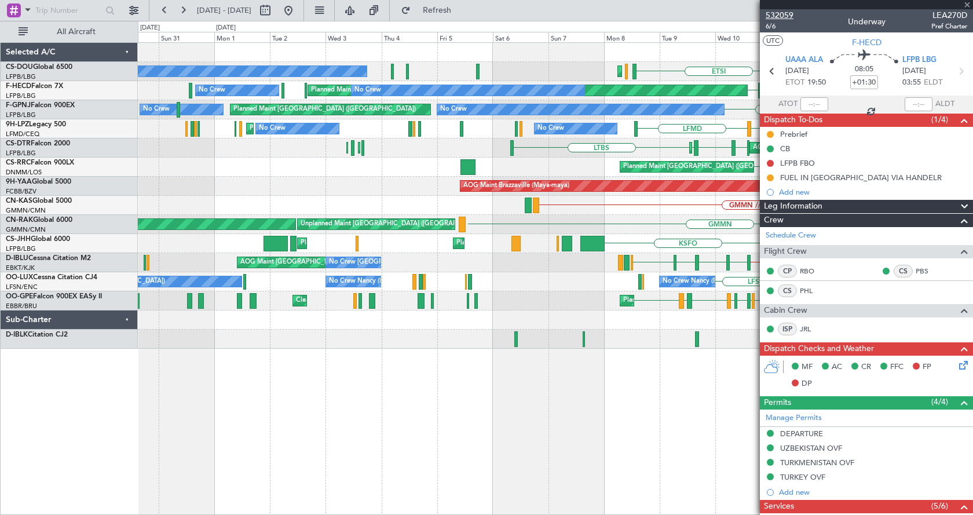
type input "04:26"
type input "05:28"
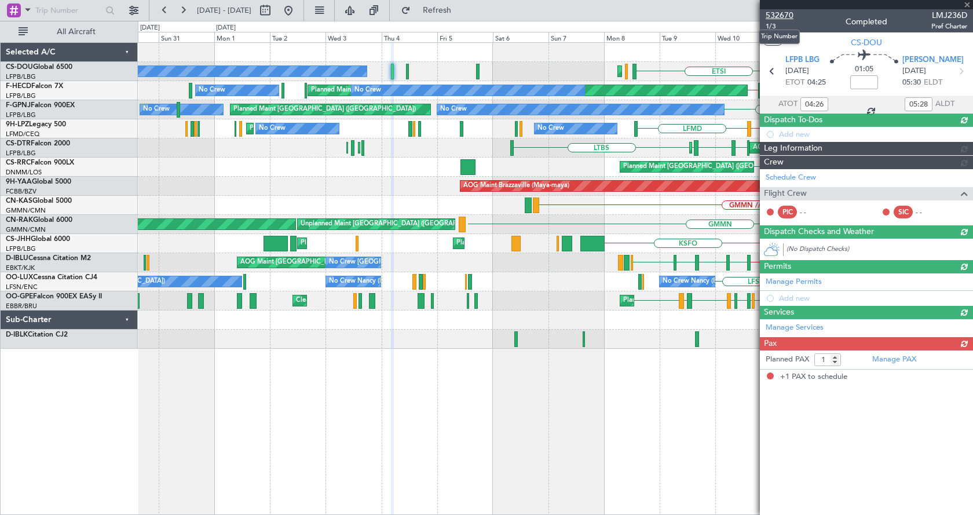
click at [791, 13] on span "532670" at bounding box center [779, 15] width 28 height 12
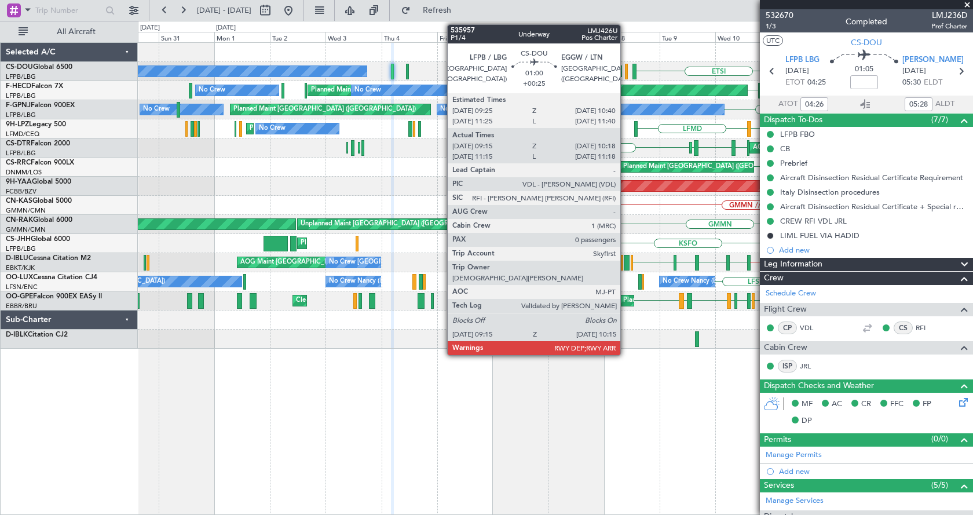
click at [625, 72] on div at bounding box center [626, 72] width 3 height 16
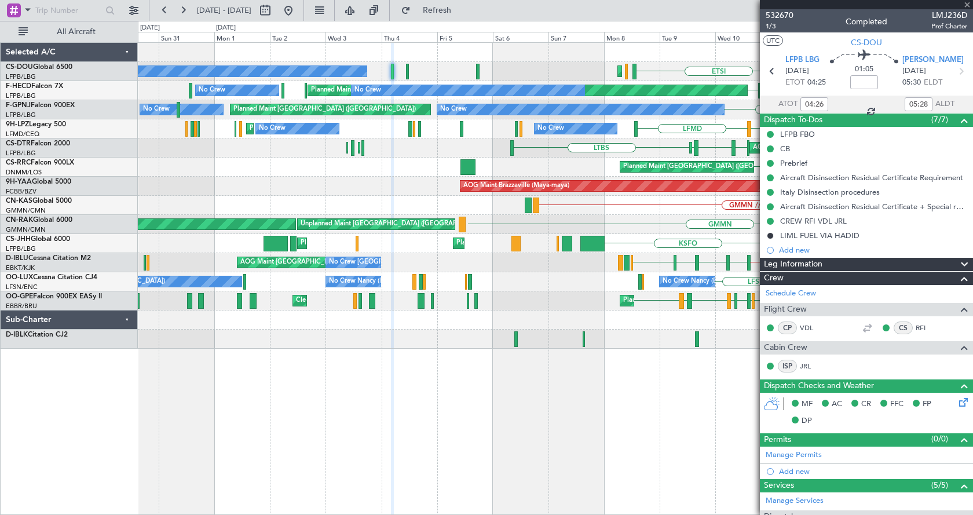
type input "+00:25"
type input "09:25"
type input "10:13"
type input "0"
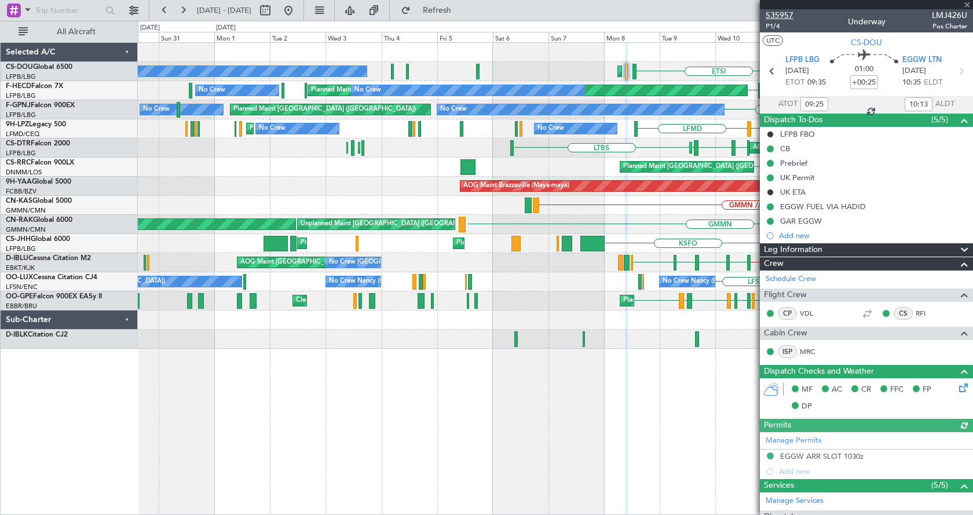
click at [782, 14] on span "535957" at bounding box center [779, 15] width 28 height 12
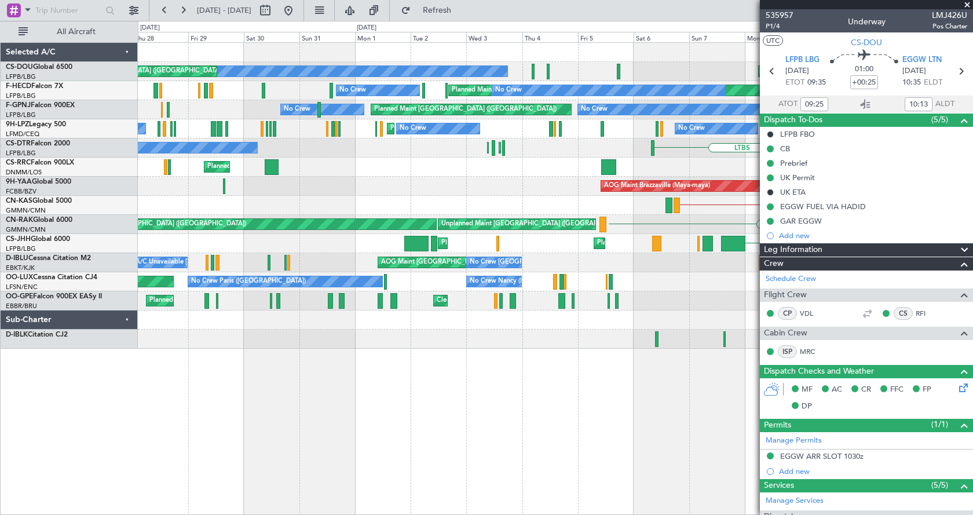
click at [412, 450] on div "DGAA ETSI Planned Maint Paris (Le Bourget) Planned Maint Paris (Le Bourget) No …" at bounding box center [555, 278] width 835 height 472
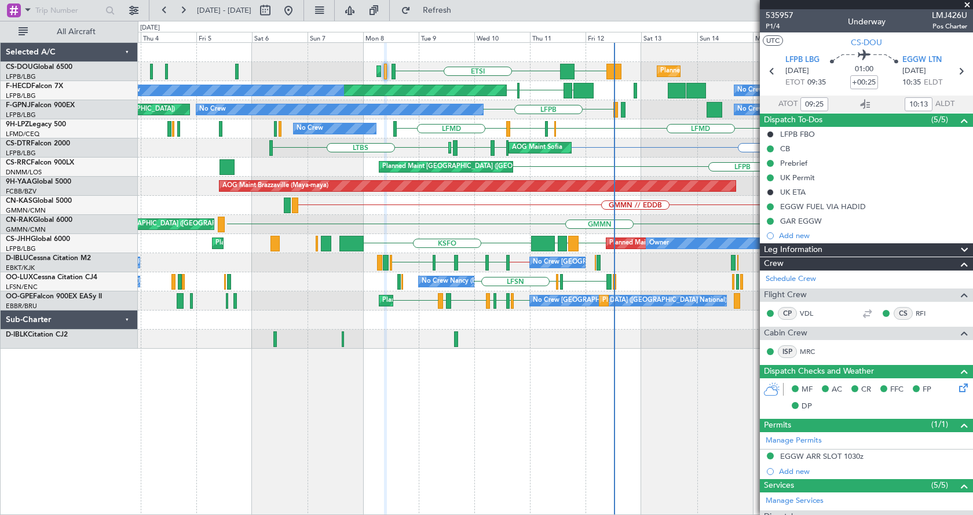
click at [256, 422] on div "DGAA ETSI Planned Maint Paris (Le Bourget) Planned Maint Paris (Le Bourget) Pla…" at bounding box center [555, 278] width 835 height 472
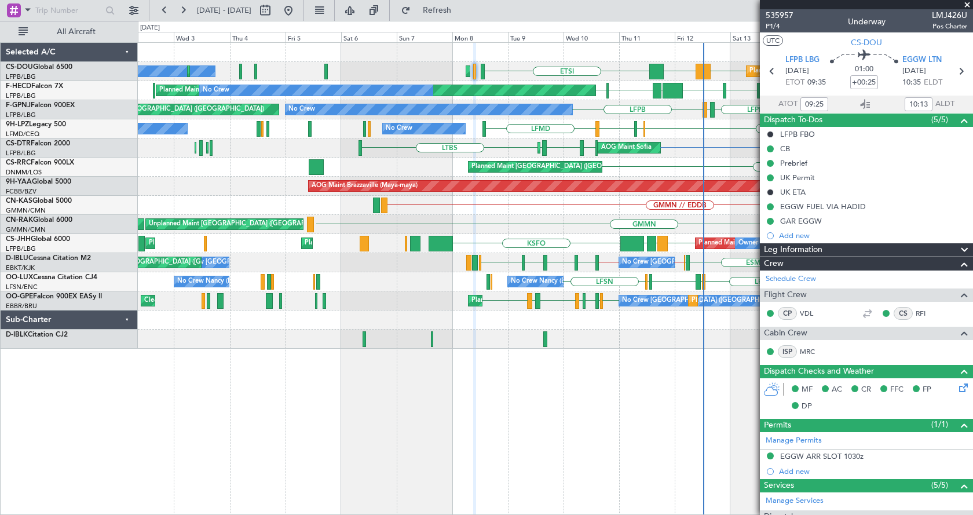
click at [398, 447] on div "Planned Maint Paris (Le Bourget) Planned Maint Paris (Le Bourget) Planned Maint…" at bounding box center [555, 278] width 835 height 472
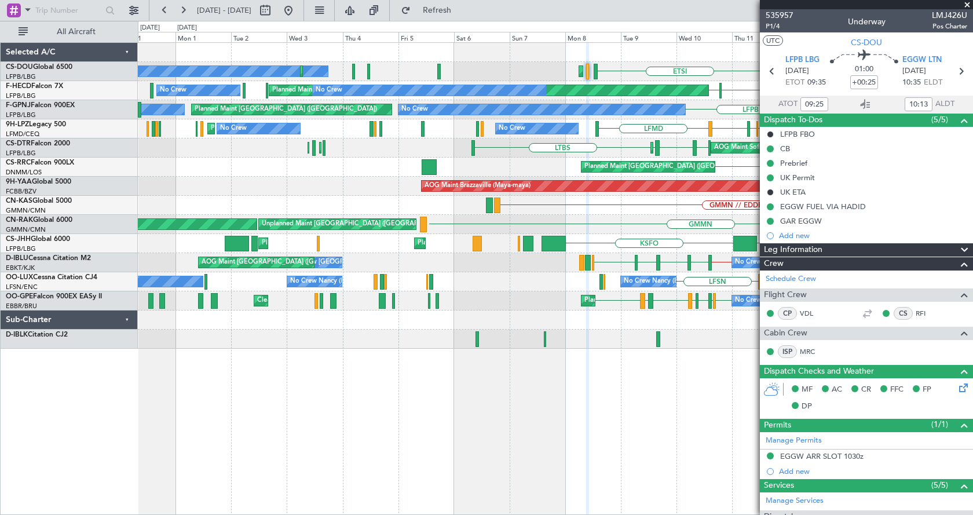
click at [724, 437] on div "Planned Maint Paris (Le Bourget) Planned Maint Paris (Le Bourget) LFPB LFPB DGA…" at bounding box center [555, 278] width 835 height 472
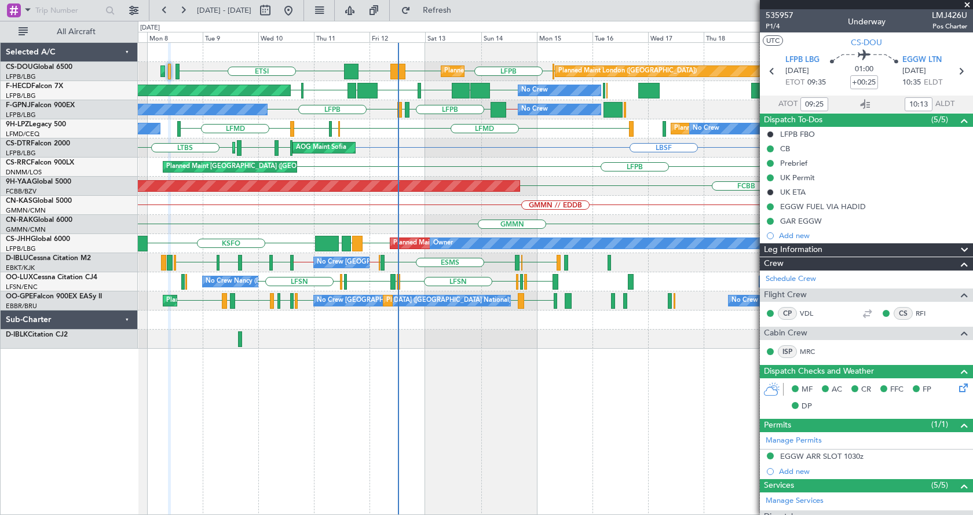
click at [13, 417] on div "Planned Maint Paris (Le Bourget) Planned Maint Paris (Le Bourget) LFPB LFPB DGA…" at bounding box center [486, 268] width 973 height 494
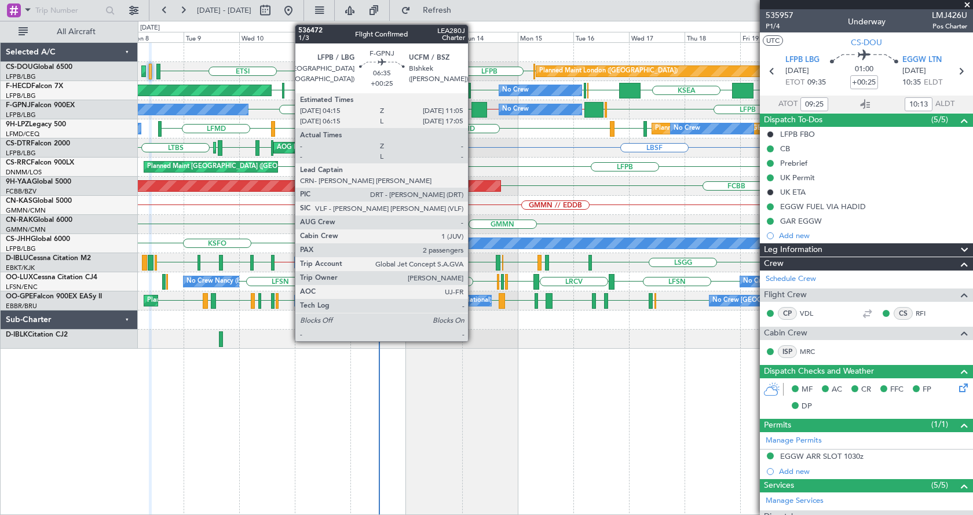
click at [474, 107] on div at bounding box center [479, 110] width 16 height 16
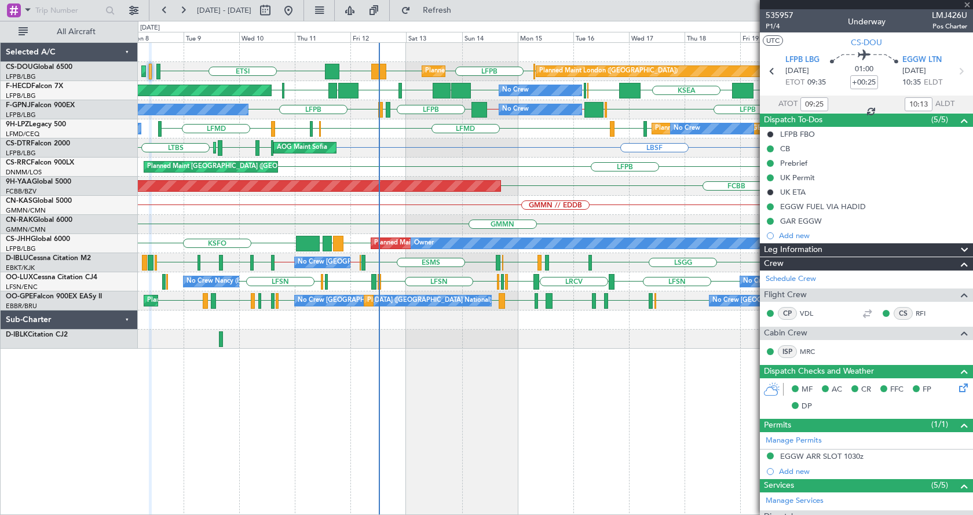
type input "2"
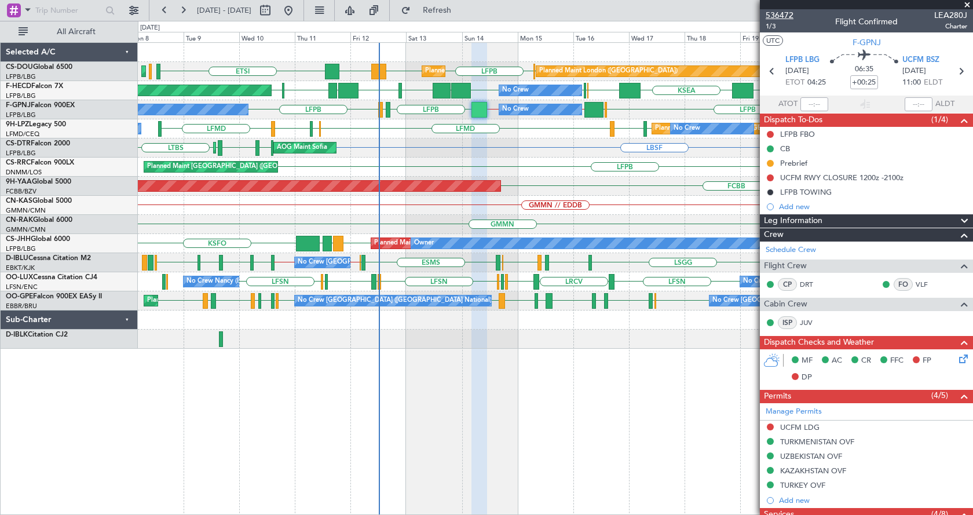
click at [782, 11] on span "536472" at bounding box center [779, 15] width 28 height 12
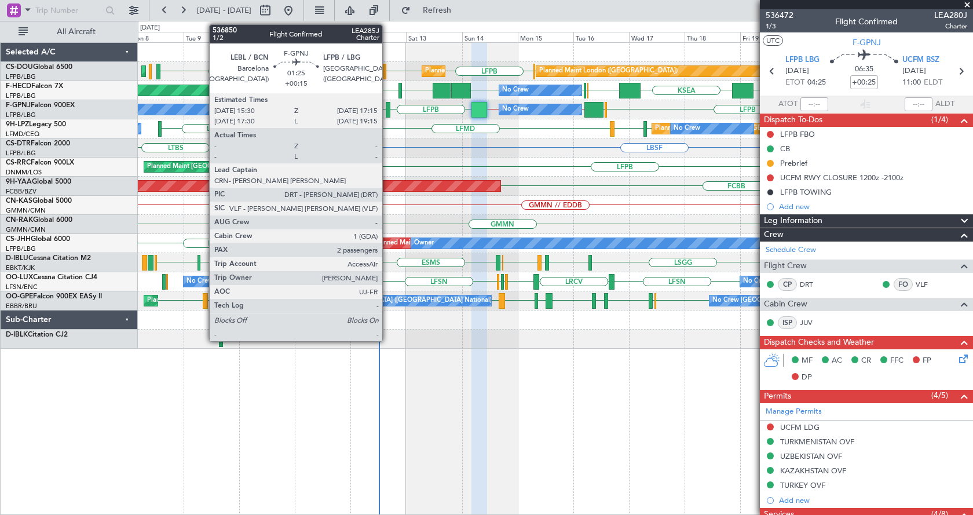
click at [387, 104] on div at bounding box center [388, 110] width 5 height 16
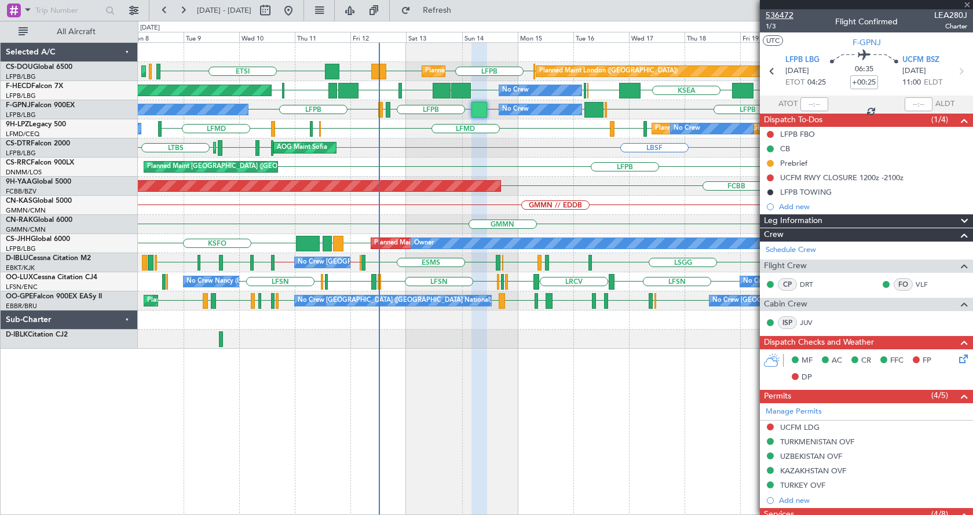
type input "+00:15"
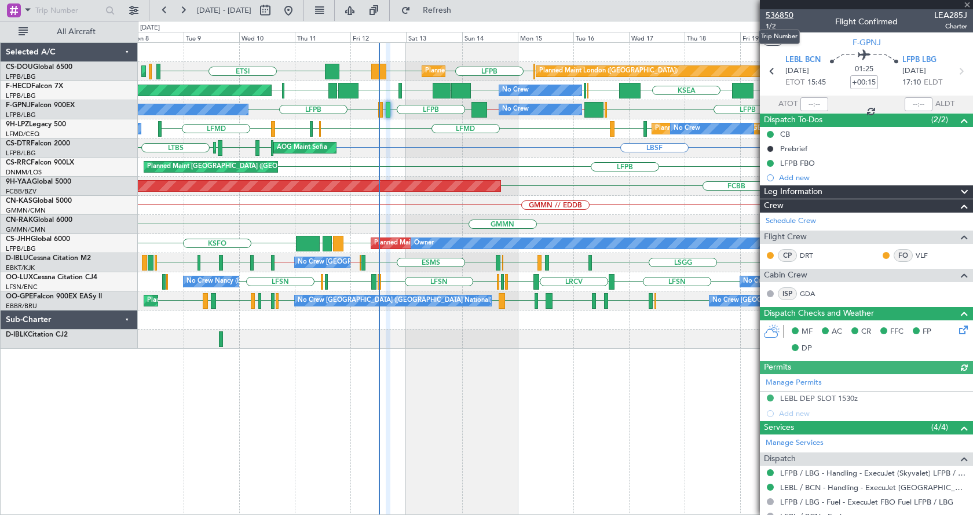
click at [775, 14] on span "536850" at bounding box center [779, 15] width 28 height 12
click at [456, 410] on div "ETSI LFPB LFPB DGAA EGKB Planned Maint Paris (Le Bourget) Planned Maint Paris (…" at bounding box center [555, 278] width 835 height 472
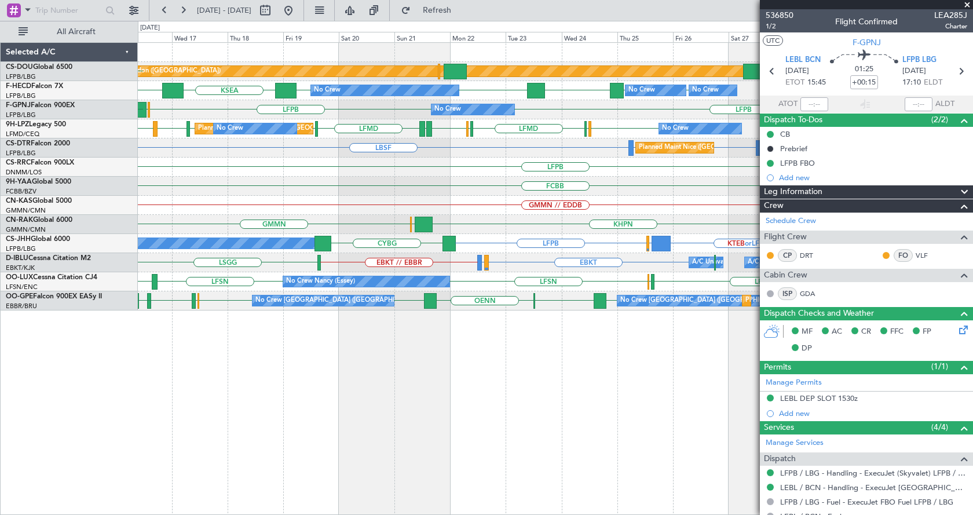
click at [245, 178] on div "Planned Maint London ([GEOGRAPHIC_DATA]) Planned Maint [GEOGRAPHIC_DATA] ([GEOG…" at bounding box center [555, 176] width 834 height 267
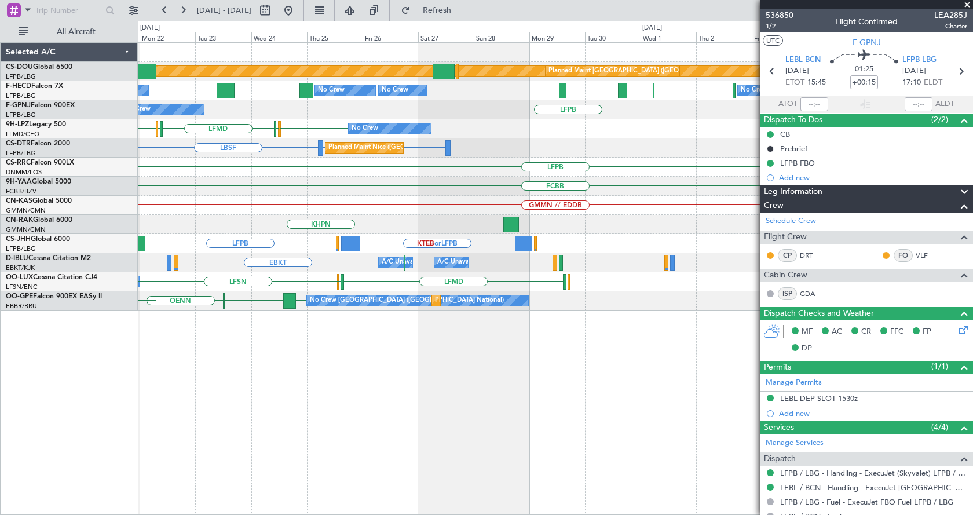
click at [303, 185] on div "Planned Maint London ([GEOGRAPHIC_DATA]) Planned Maint [GEOGRAPHIC_DATA] ([GEOG…" at bounding box center [555, 176] width 834 height 267
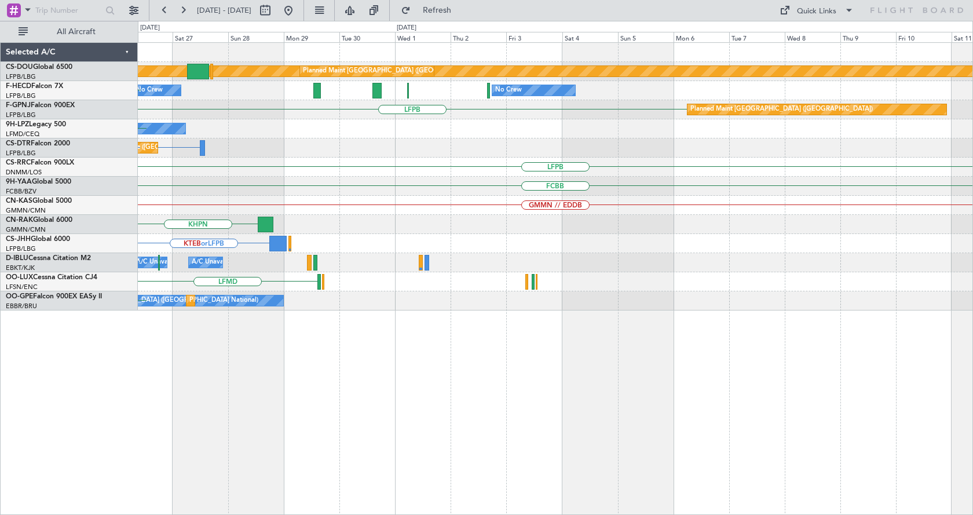
click at [277, 178] on div "Planned Maint London ([GEOGRAPHIC_DATA]) Planned Maint [GEOGRAPHIC_DATA] ([GEOG…" at bounding box center [555, 176] width 834 height 267
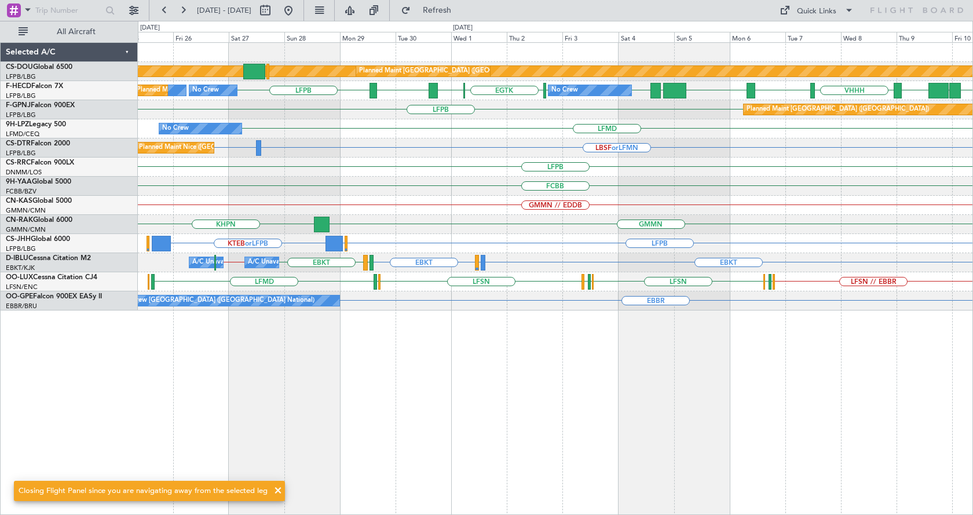
click at [441, 162] on div "LFPB" at bounding box center [555, 166] width 834 height 19
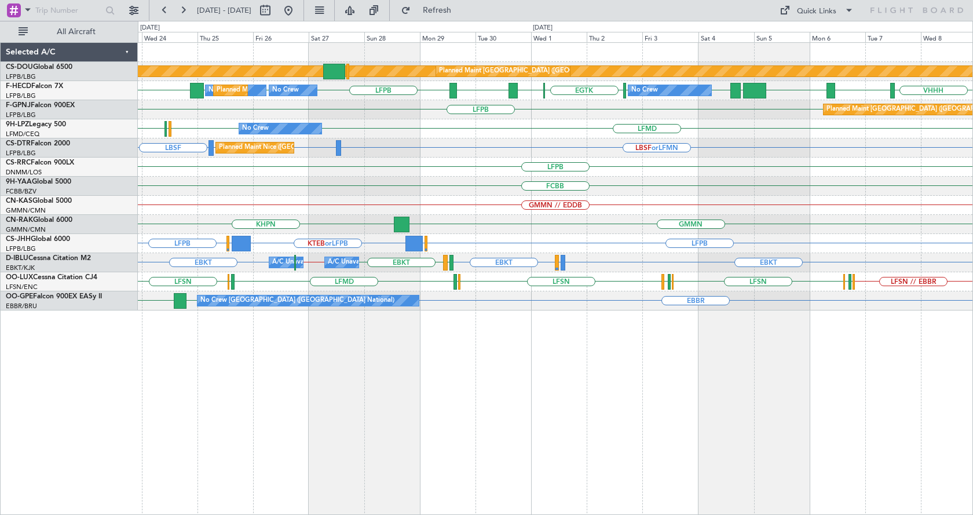
click at [619, 479] on div "Planned Maint London ([GEOGRAPHIC_DATA]) Planned Maint [GEOGRAPHIC_DATA] ([GEOG…" at bounding box center [555, 278] width 835 height 472
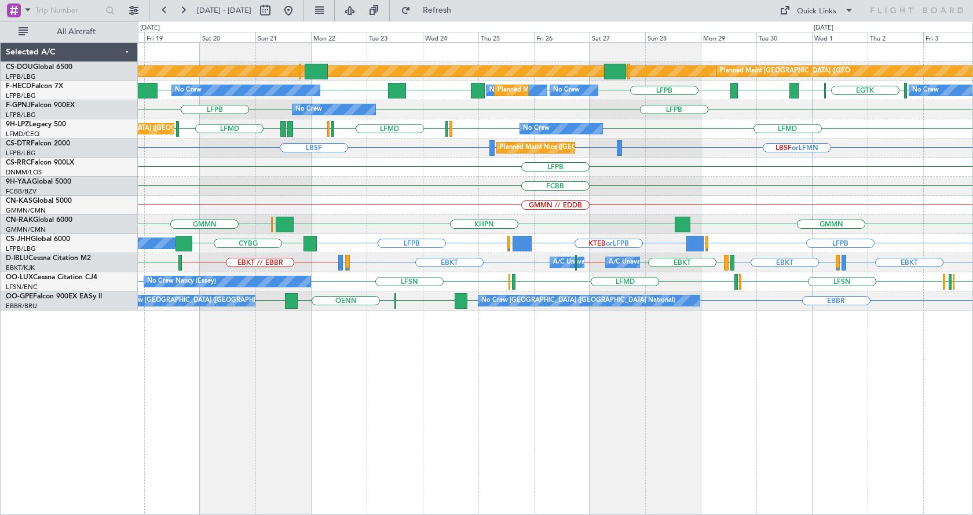
click at [699, 420] on div "Planned Maint London (Biggin Hill) Planned Maint Paris (Le Bourget) No Crew No …" at bounding box center [555, 278] width 835 height 472
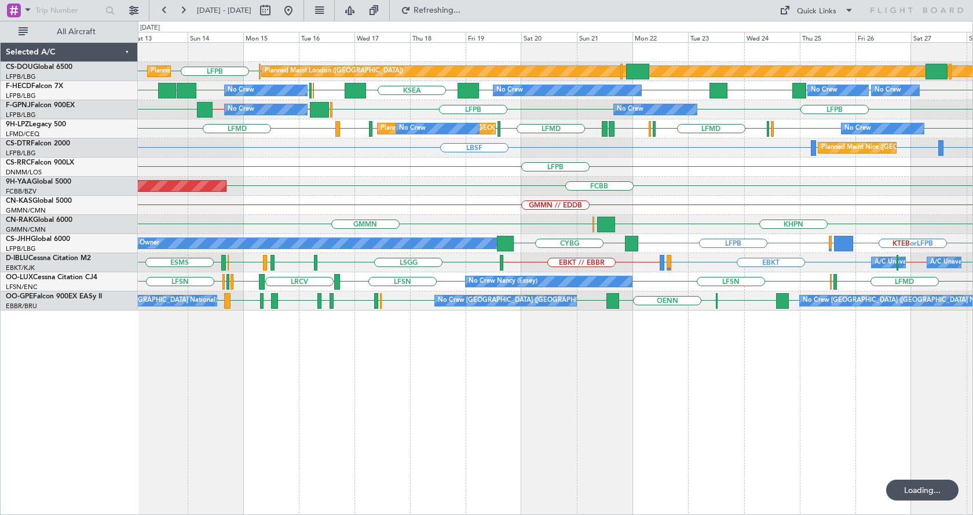
click at [648, 355] on div "LFPB EGKB LFPB Planned Maint London (Biggin Hill) Planned Maint Paris (Le Bourg…" at bounding box center [555, 278] width 835 height 472
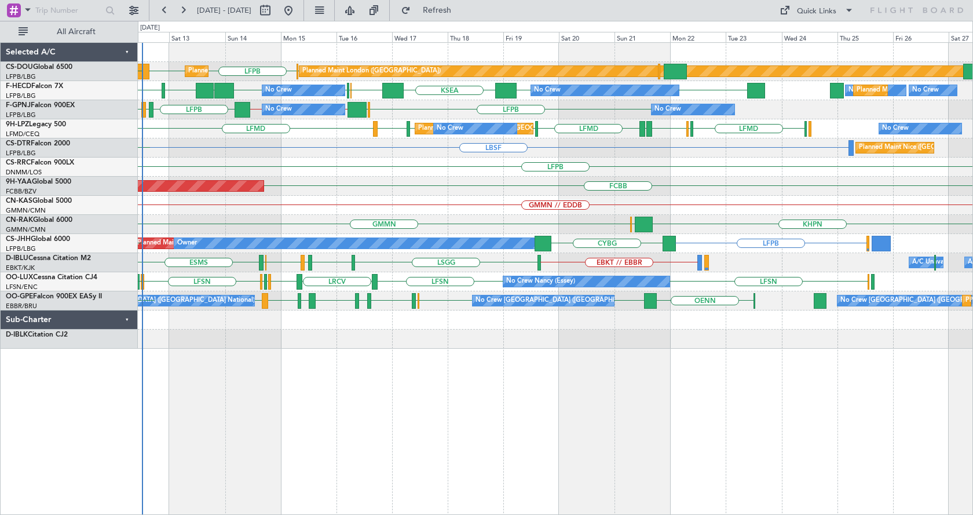
click at [510, 206] on div "LFPB EGKB LFPB Planned Maint London (Biggin Hill) Planned Maint Paris (Le Bourg…" at bounding box center [555, 196] width 834 height 306
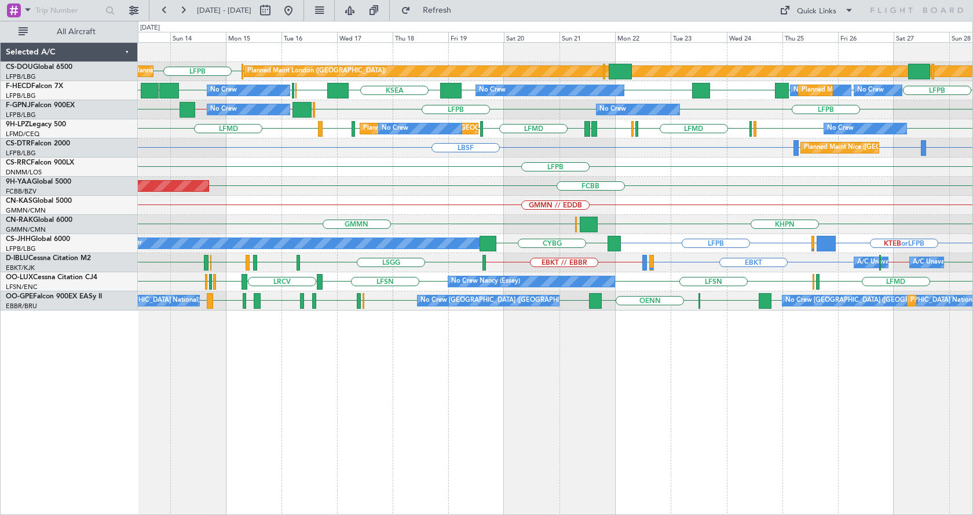
click at [588, 207] on div "Planned Maint London (Biggin Hill) Planned Maint Paris (Le Bourget) LFPB EGKB P…" at bounding box center [555, 176] width 834 height 267
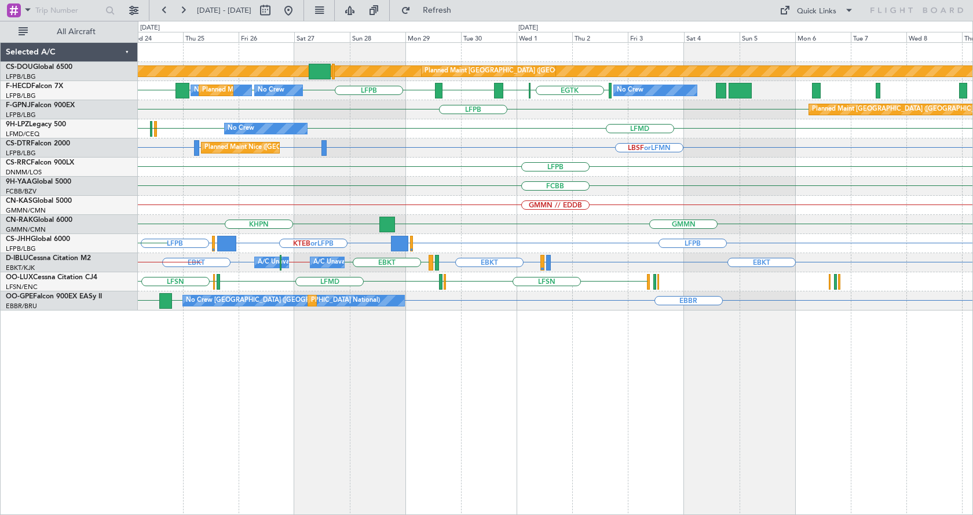
click at [425, 218] on div "Planned Maint London (Biggin Hill) Planned Maint Paris (Le Bourget) No Crew Pla…" at bounding box center [555, 176] width 834 height 267
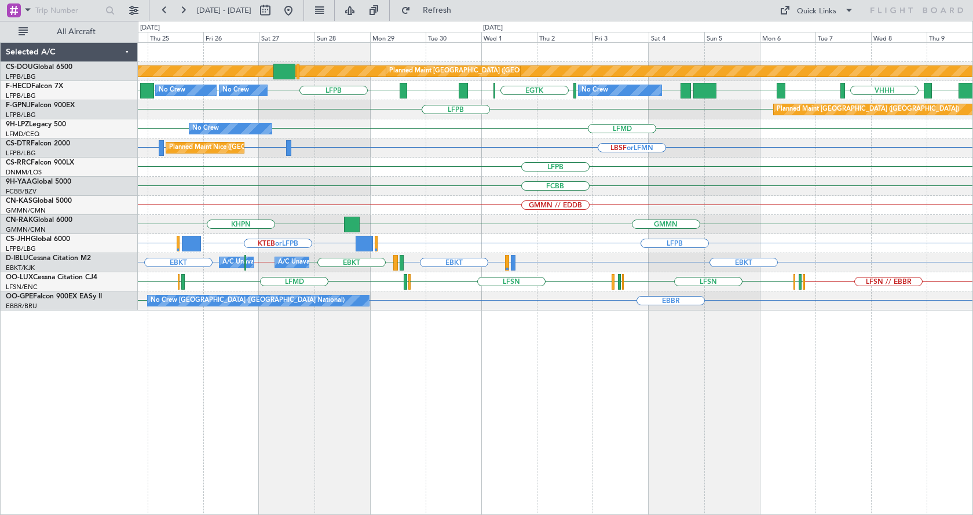
click at [648, 198] on div "Planned Maint London (Biggin Hill) Planned Maint Paris (Le Bourget) LFPB LFPB E…" at bounding box center [555, 176] width 834 height 267
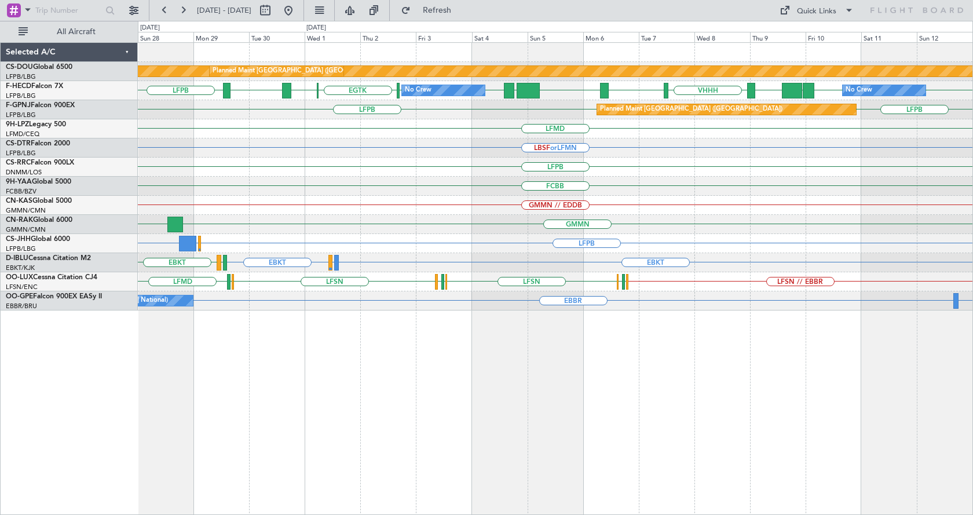
click at [746, 181] on div "Planned Maint London (Biggin Hill) Planned Maint Paris (Le Bourget) LFPB LFPB E…" at bounding box center [555, 176] width 834 height 267
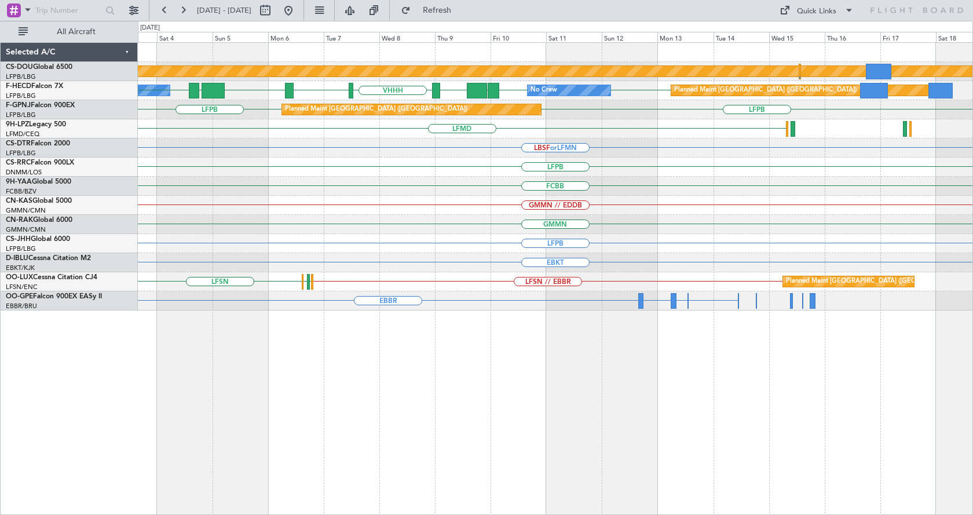
click at [303, 406] on div "Planned Maint London (Biggin Hill) Planned Maint Paris (Le Bourget) LFPB ZBAA V…" at bounding box center [555, 278] width 835 height 472
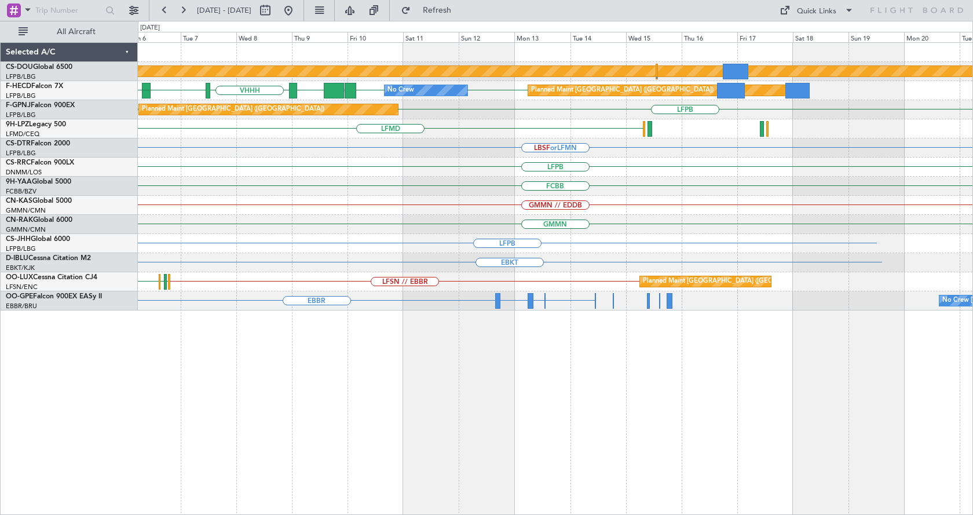
click at [371, 399] on div "Planned Maint London (Biggin Hill) ZBAA VHHH RPLL WSSL LFPB LFPB LFPB UGTB Plan…" at bounding box center [555, 278] width 835 height 472
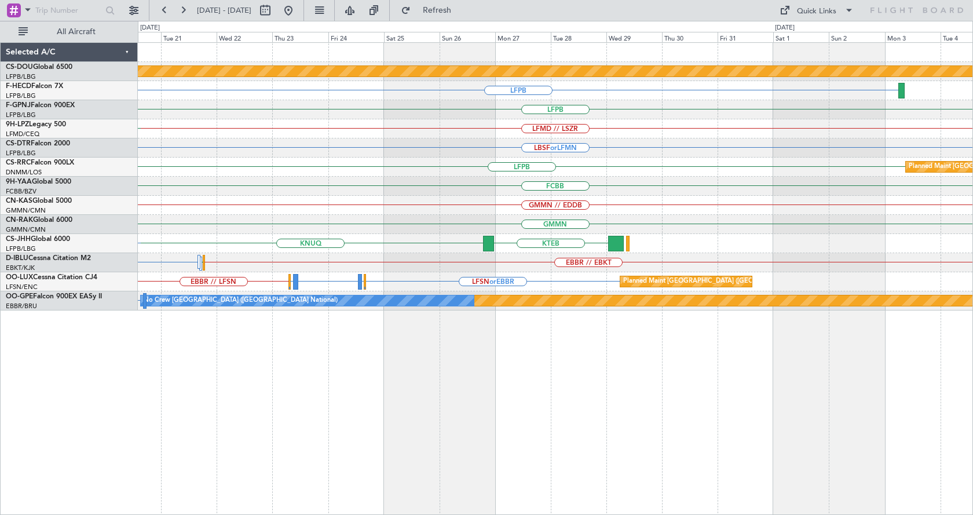
click at [388, 417] on div "Planned Maint London (Biggin Hill) LFPB Planned Maint Paris (Le Bourget) LFPB L…" at bounding box center [555, 278] width 835 height 472
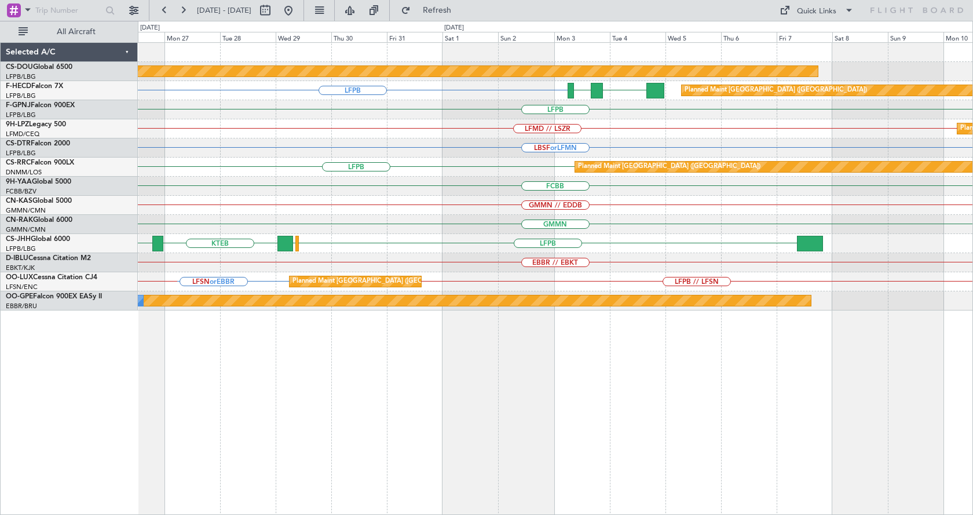
click at [575, 441] on div "Planned Maint London (Biggin Hill) LFPB FOOL GMMN Planned Maint Paris (Le Bourg…" at bounding box center [555, 278] width 835 height 472
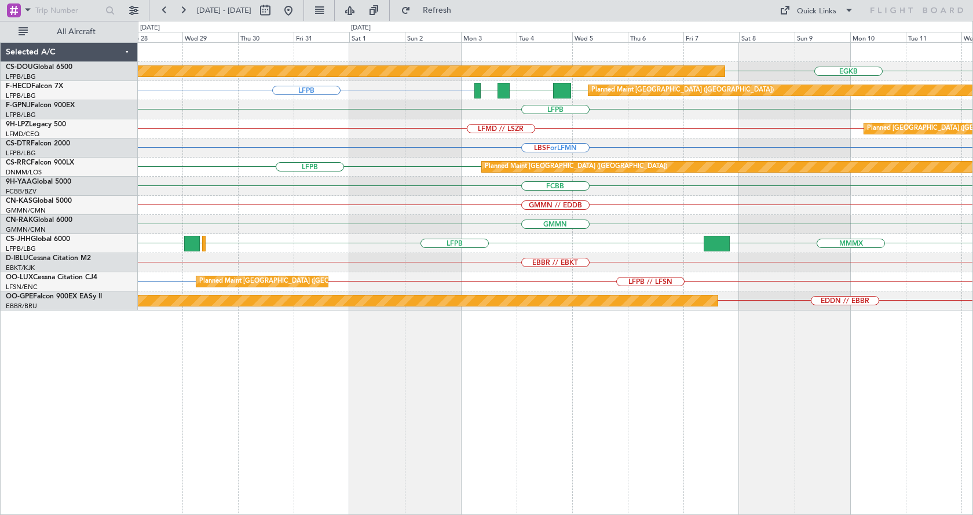
click at [387, 397] on div "EGKB Planned Maint London (Biggin Hill) LFPB LFPB FOOL GMMN Planned Maint Paris…" at bounding box center [555, 278] width 835 height 472
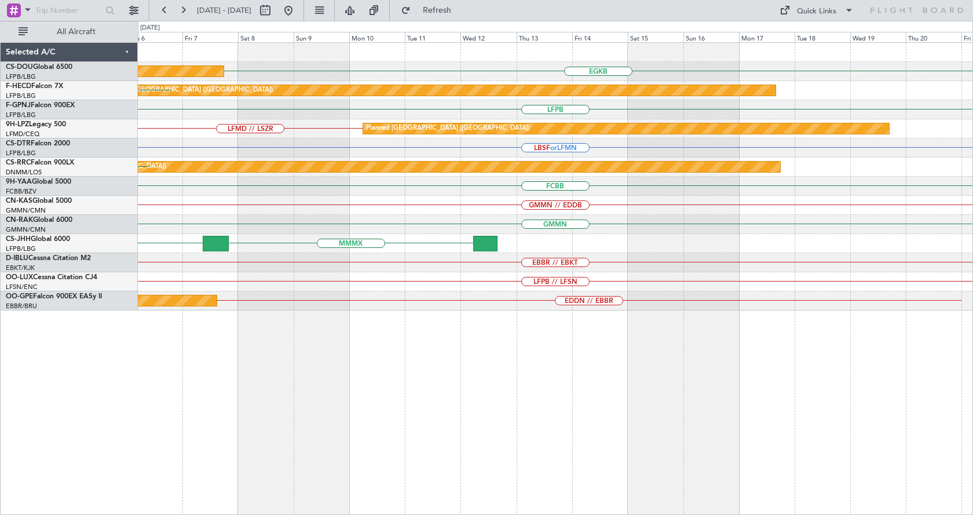
click at [301, 449] on div "EGKB Planned Maint London (Biggin Hill) Planned Maint Paris (Le Bourget) GMMN F…" at bounding box center [555, 278] width 835 height 472
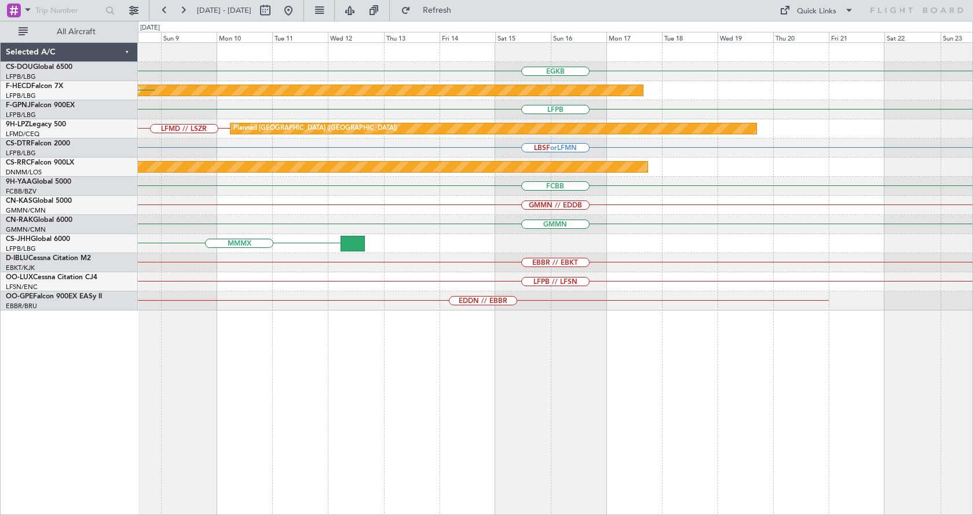
click at [240, 475] on div "EGKB Planned Maint London (Biggin Hill) Planned Maint Paris (Le Bourget) LFPB L…" at bounding box center [555, 278] width 835 height 472
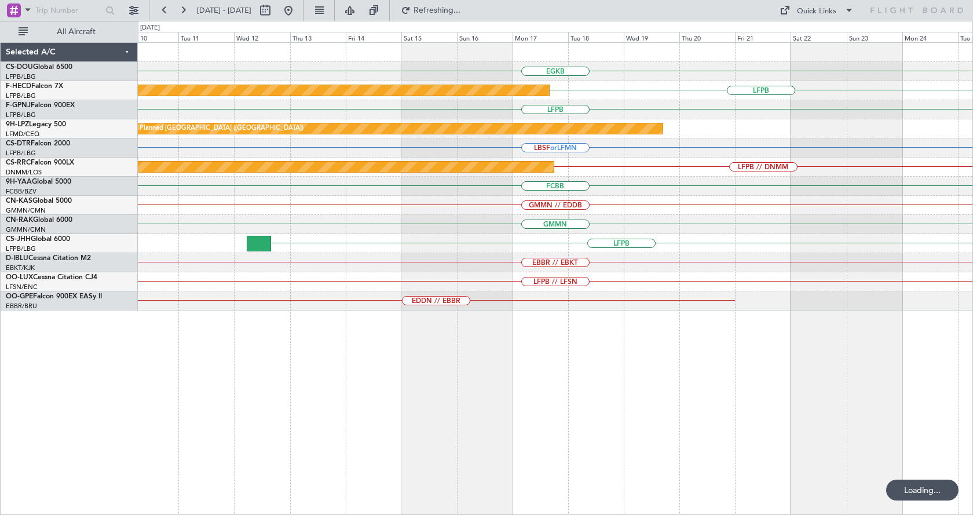
click at [699, 401] on div "EGKB Planned Maint London (Biggin Hill) Planned Maint Paris (Le Bourget) LFPB L…" at bounding box center [555, 278] width 835 height 472
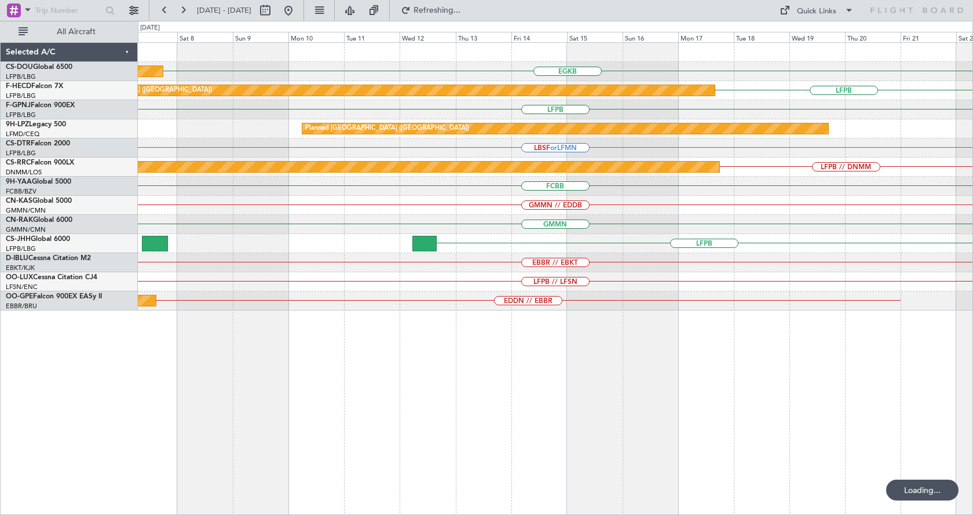
click at [810, 482] on div "EGKB Planned Maint London (Biggin Hill) LFPB Planned Maint Paris (Le Bourget) L…" at bounding box center [555, 278] width 835 height 472
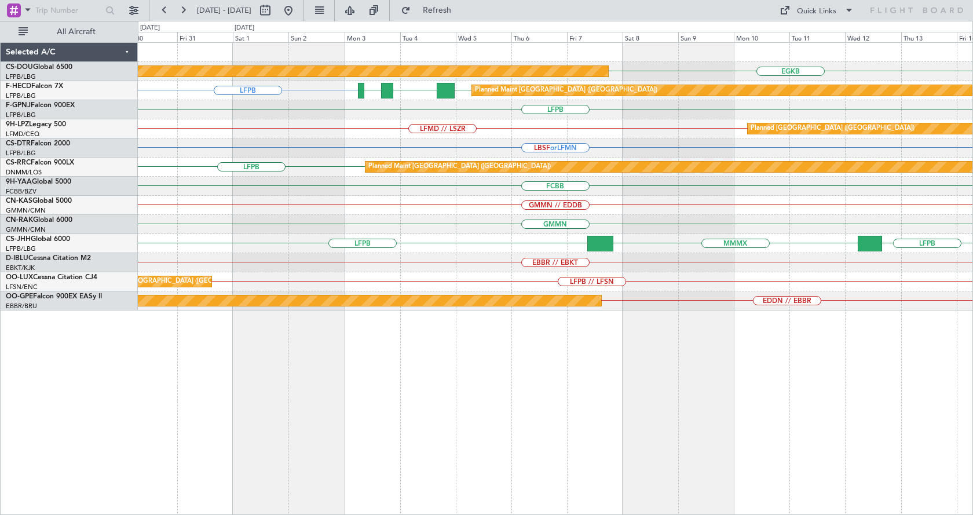
click at [894, 372] on div "EGKB Planned Maint London (Biggin Hill) LFPB LFPB FOOL GMMN Planned Maint Paris…" at bounding box center [555, 278] width 835 height 472
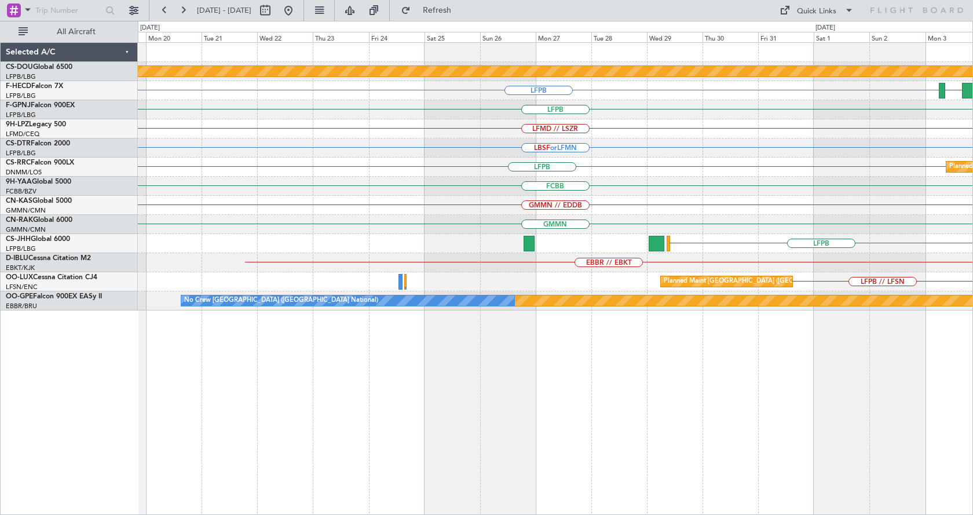
click at [972, 434] on html "30 Oct 2025 - 14 Nov 2025 Refresh Quick Links All Aircraft Planned Maint London…" at bounding box center [486, 257] width 973 height 515
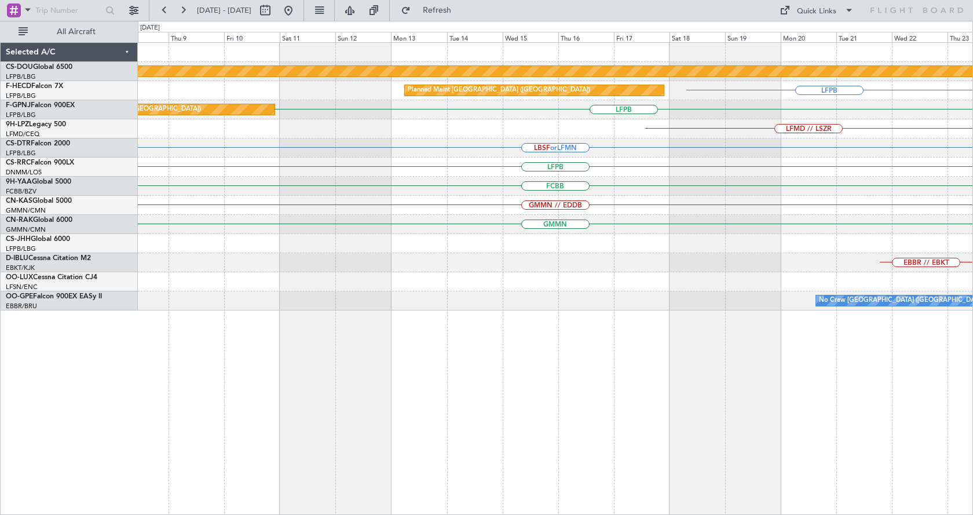
click at [919, 441] on div "Planned Maint London (Biggin Hill) LFPB Planned Maint Paris (Le Bourget) LFPB P…" at bounding box center [555, 278] width 835 height 472
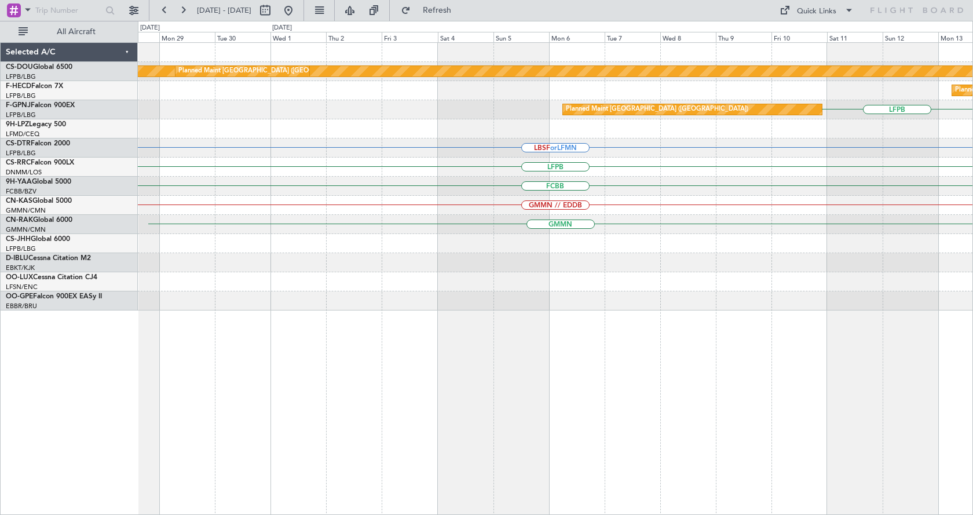
click at [904, 393] on div "Planned Maint London (Biggin Hill) Planned Maint Paris (Le Bourget) Planned Mai…" at bounding box center [555, 278] width 835 height 472
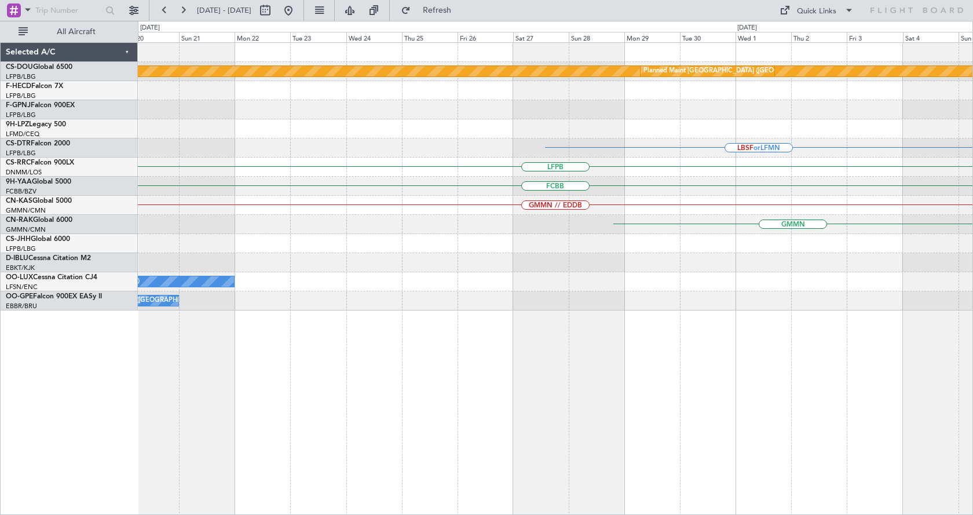
click at [972, 328] on html "30 Oct 2025 - 14 Nov 2025 Refresh Quick Links All Aircraft Planned Maint London…" at bounding box center [486, 257] width 973 height 515
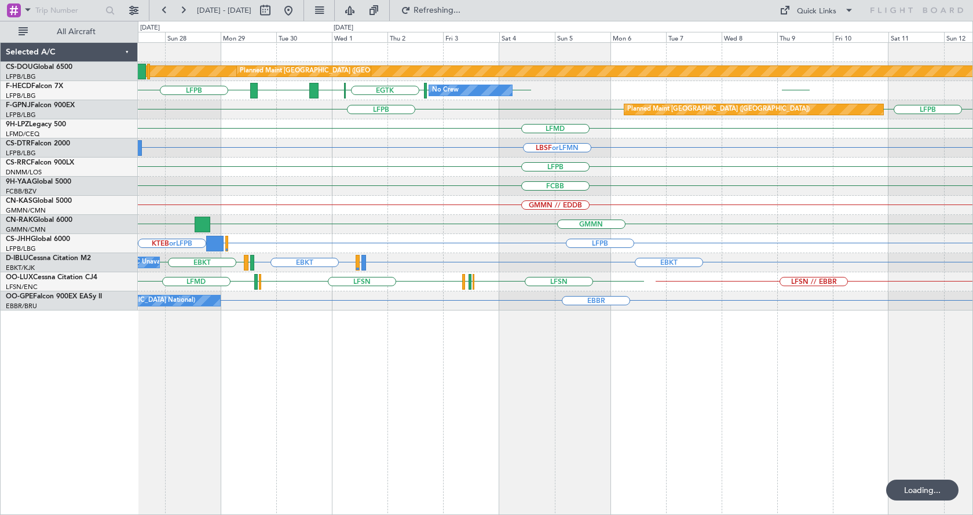
click at [0, 407] on div "Planned Maint London (Biggin Hill) Planned Maint Paris (Le Bourget) No Crew LFP…" at bounding box center [486, 268] width 973 height 494
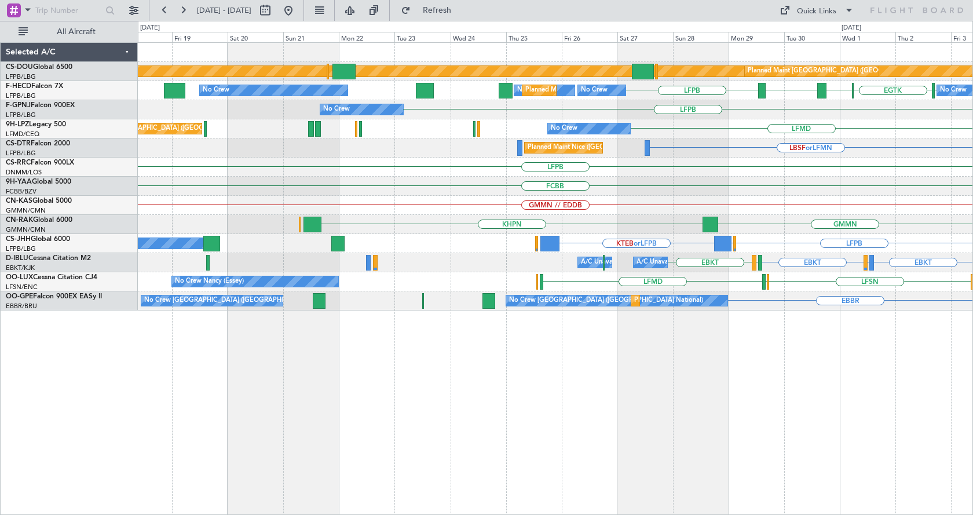
click at [891, 398] on div "Planned Maint London (Biggin Hill) Planned Maint Paris (Le Bourget) LFPB LFPB E…" at bounding box center [555, 278] width 835 height 472
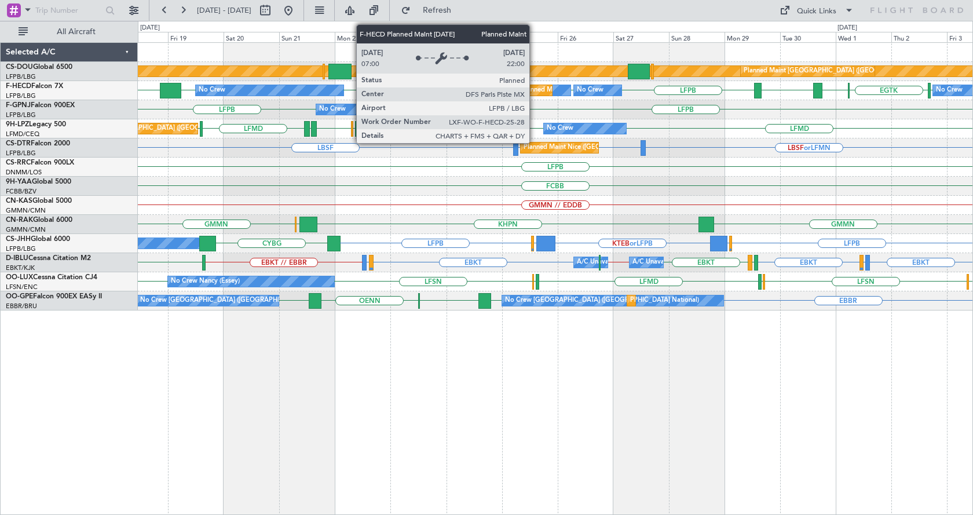
click at [534, 91] on div "Planned Maint [GEOGRAPHIC_DATA] ([GEOGRAPHIC_DATA])" at bounding box center [612, 90] width 182 height 17
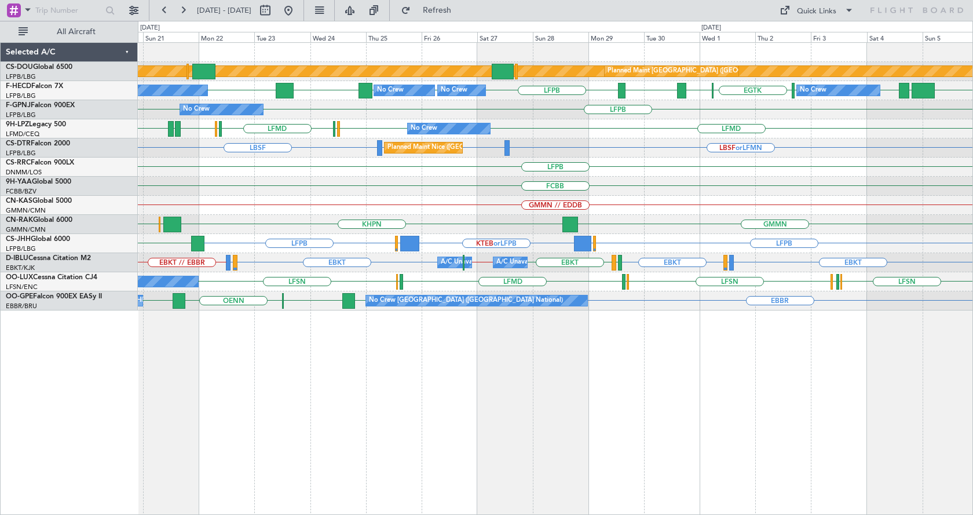
click at [330, 417] on div "Planned Maint London (Biggin Hill) Planned Maint Paris (Le Bourget) LFPB LFPB K…" at bounding box center [555, 278] width 835 height 472
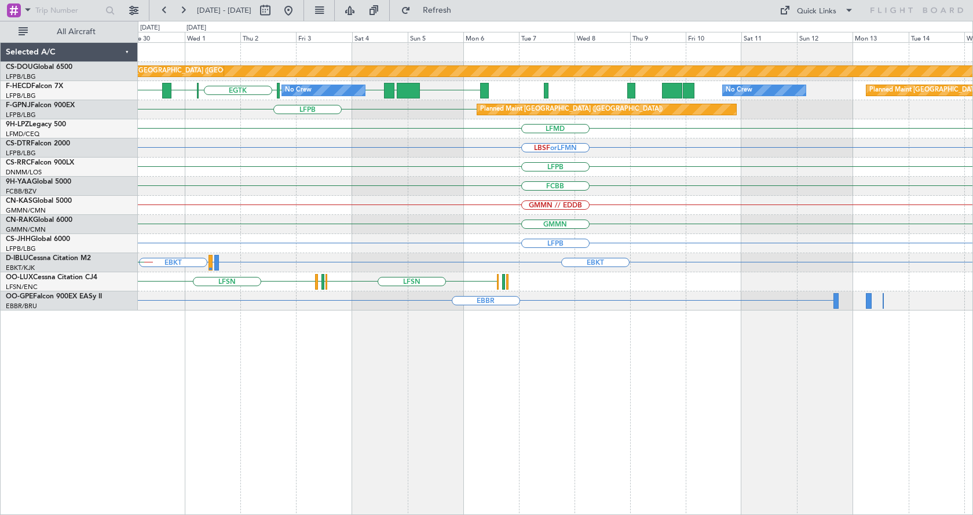
click at [357, 403] on div "Planned Maint London (Biggin Hill) Planned Maint Paris (Le Bourget) No Crew LFP…" at bounding box center [555, 278] width 835 height 472
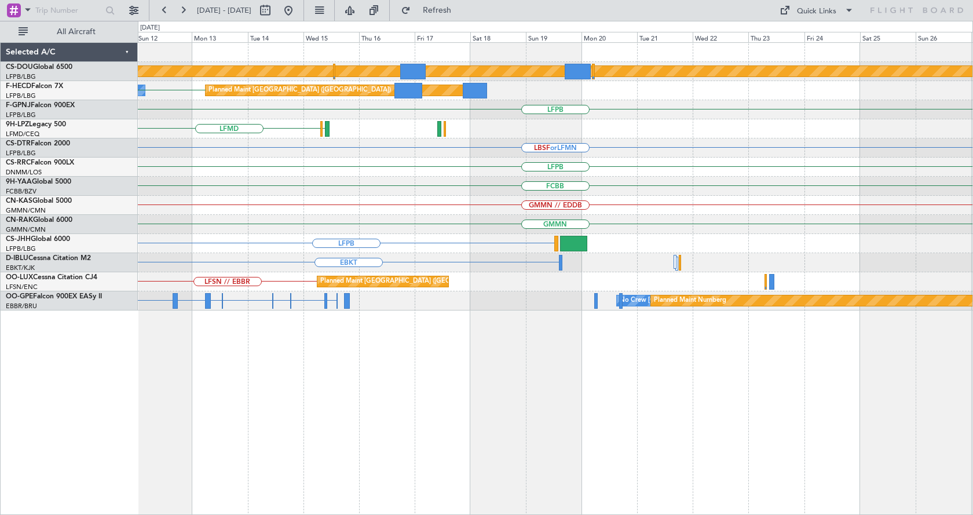
click at [166, 492] on div "Planned Maint London (Biggin Hill) LFPB LFPB Planned Maint Paris (Le Bourget) N…" at bounding box center [555, 278] width 835 height 472
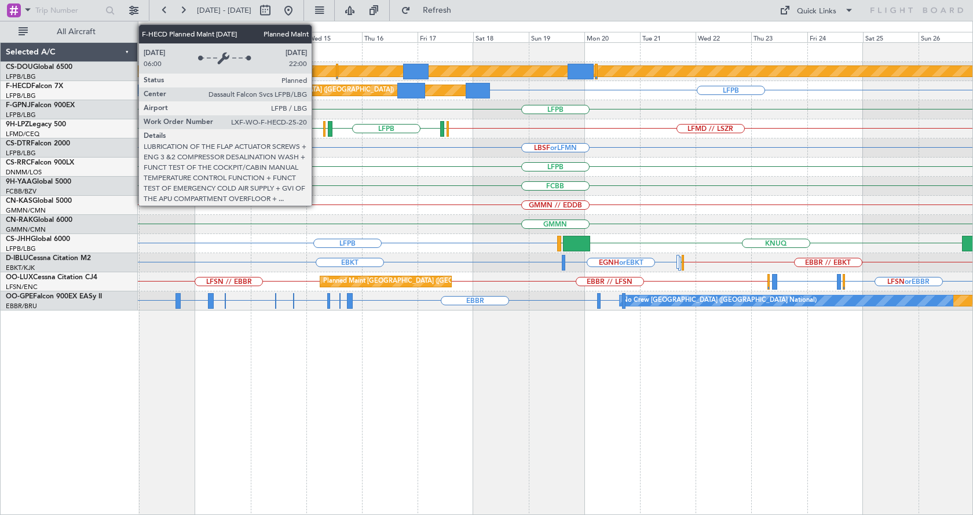
click at [317, 88] on div "Planned Maint [GEOGRAPHIC_DATA] ([GEOGRAPHIC_DATA])" at bounding box center [337, 90] width 259 height 10
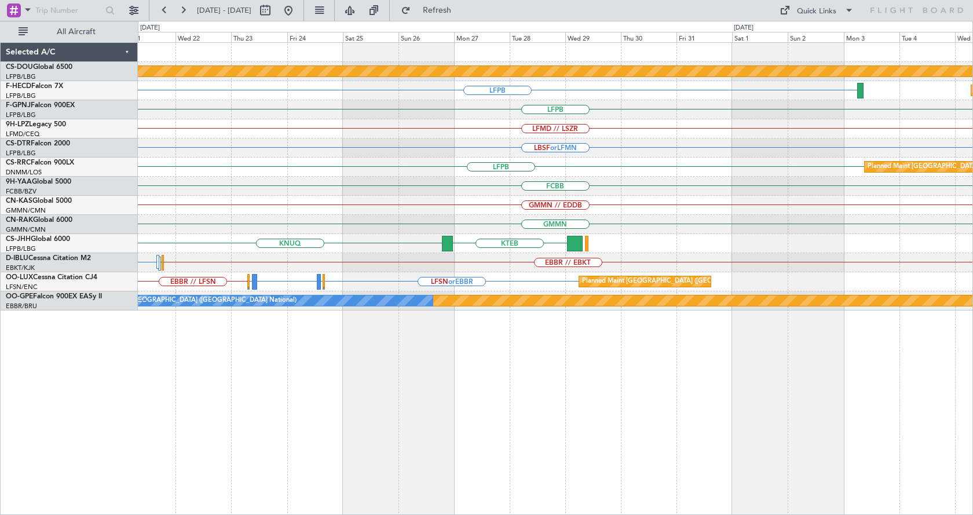
click at [306, 395] on div "Planned Maint London (Biggin Hill) LFPB Planned Maint Paris (Le Bourget) Planne…" at bounding box center [555, 278] width 835 height 472
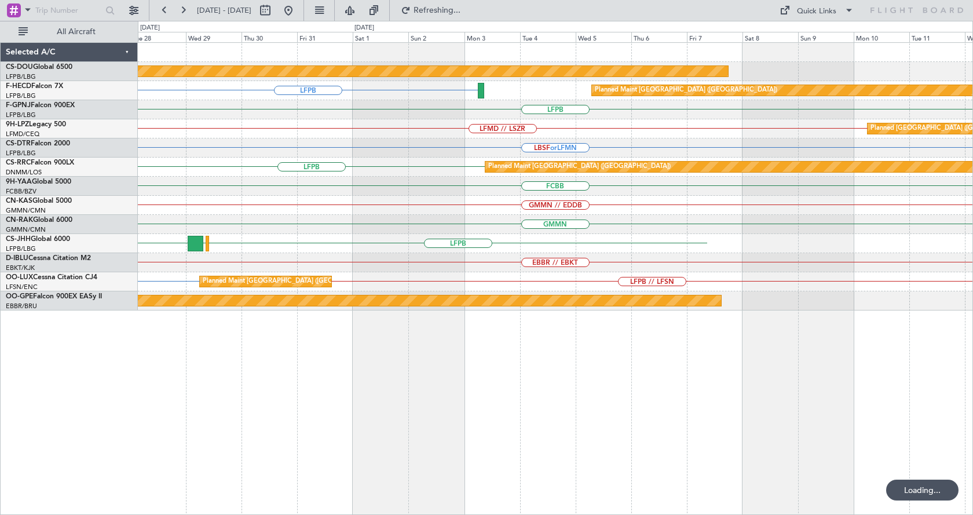
click at [349, 384] on div "Planned Maint London (Biggin Hill) LFPB Planned Maint Paris (Le Bourget) LFPB L…" at bounding box center [555, 278] width 835 height 472
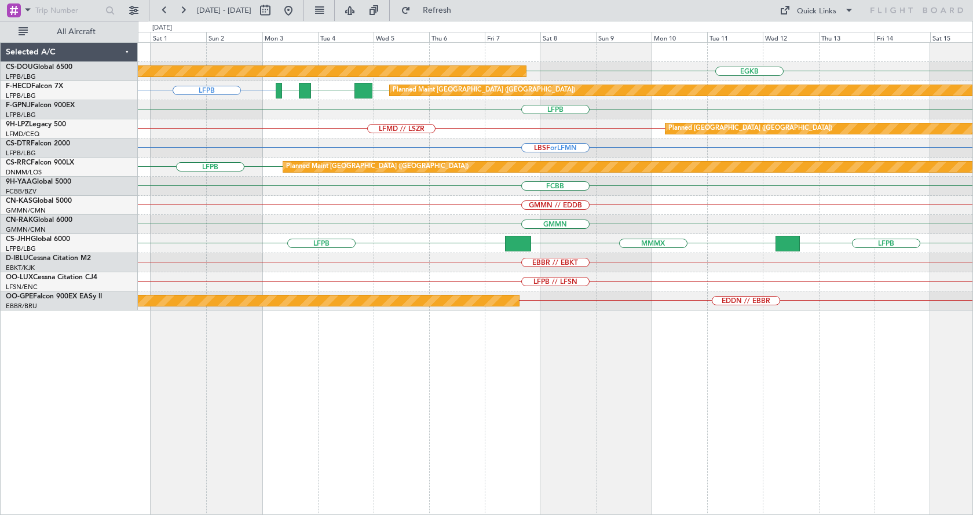
click at [729, 399] on div "EGKB Planned Maint London (Biggin Hill) LFPB LFPB FOOL GMMN Planned Maint Paris…" at bounding box center [555, 278] width 835 height 472
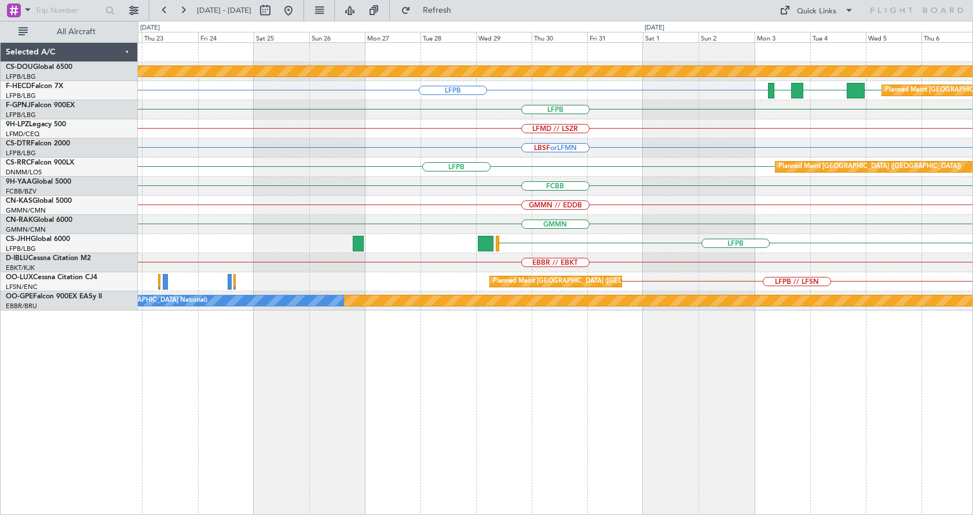
click at [757, 456] on div "Planned Maint London (Biggin Hill) EGKB LFPB LFPB FOOL GMMN Planned Maint Paris…" at bounding box center [555, 278] width 835 height 472
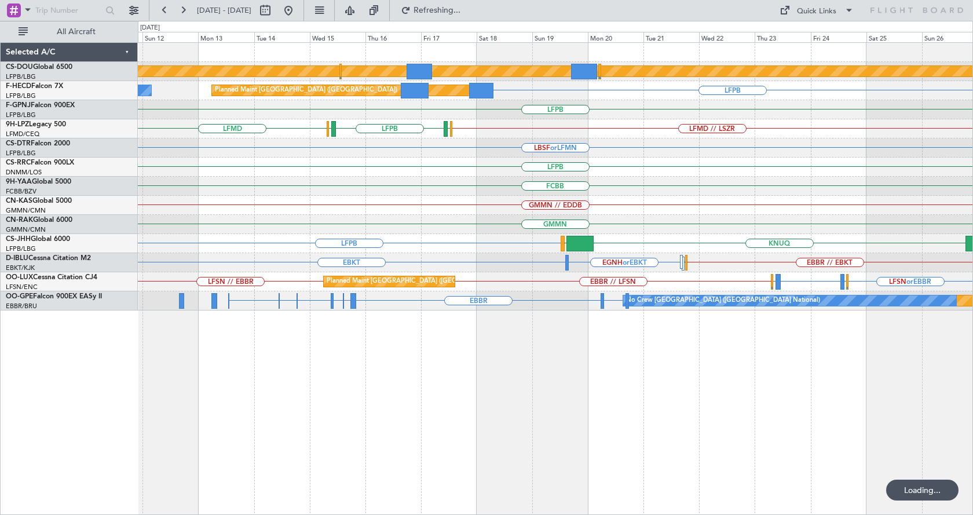
click at [734, 349] on div "Planned Maint London (Biggin Hill) Planned Maint Paris (Le Bourget) LFPB No Cre…" at bounding box center [555, 278] width 835 height 472
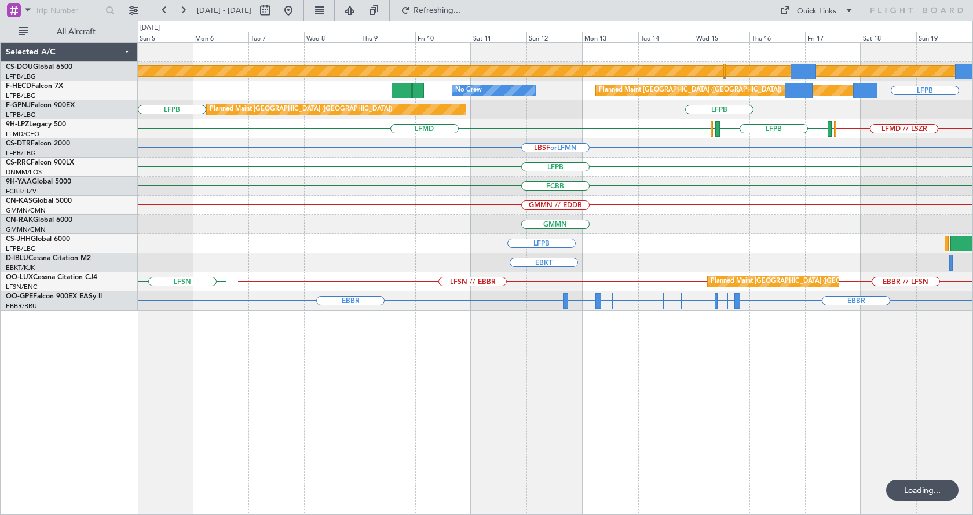
click at [927, 379] on div "Planned Maint London (Biggin Hill) Planned Maint Paris (Le Bourget) LFPB ZBAA L…" at bounding box center [555, 278] width 835 height 472
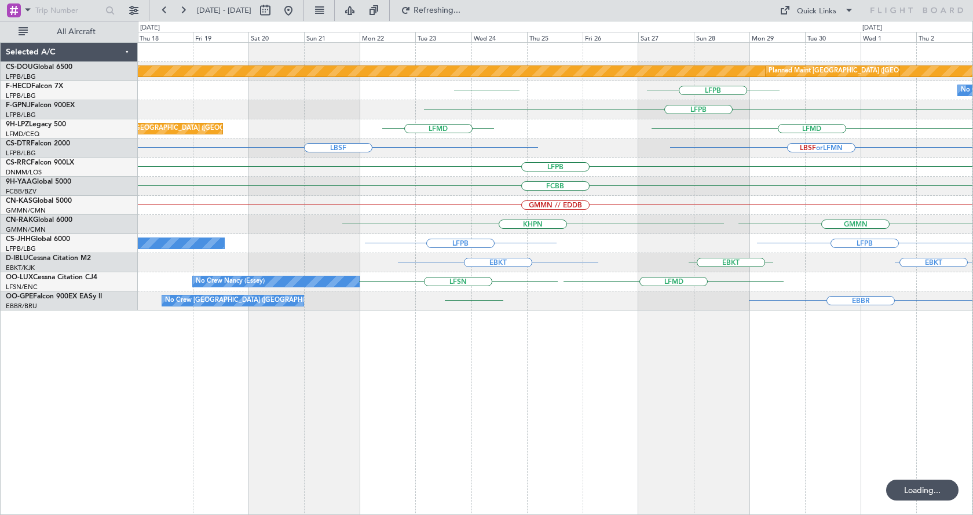
click at [593, 391] on div "Planned Maint London (Biggin Hill) Planned Maint Paris (Le Bourget) LFPB KBOS N…" at bounding box center [555, 278] width 835 height 472
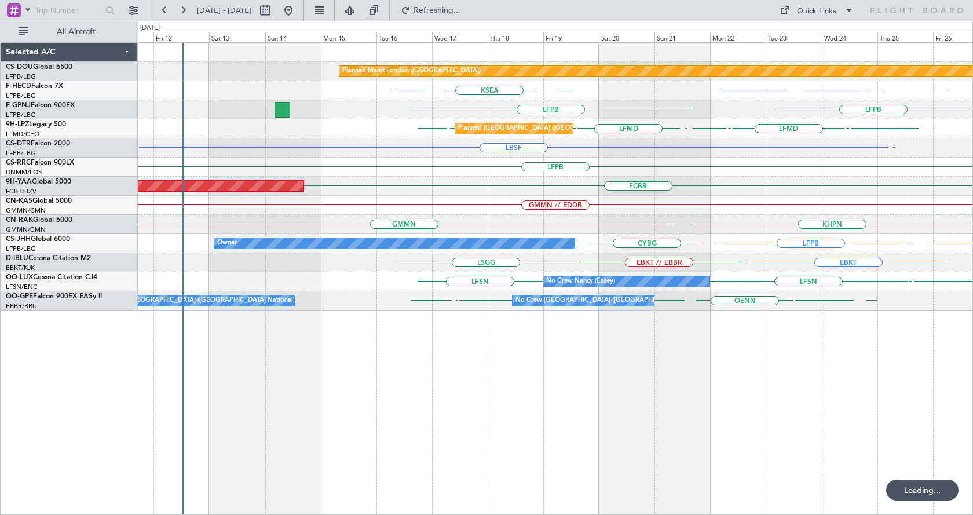
click at [774, 402] on div "Planned Maint London (Biggin Hill) Planned Maint Paris (Le Bourget) KBOS LFPB L…" at bounding box center [555, 278] width 835 height 472
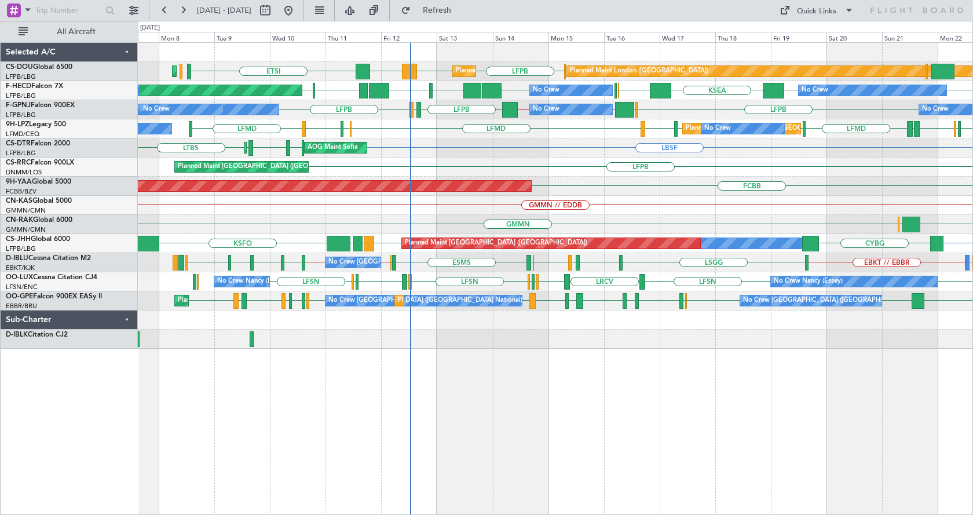
click at [585, 421] on div "LFPB ETSI EGKB LFPB DGAA Planned Maint London (Biggin Hill) Planned Maint Paris…" at bounding box center [555, 278] width 835 height 472
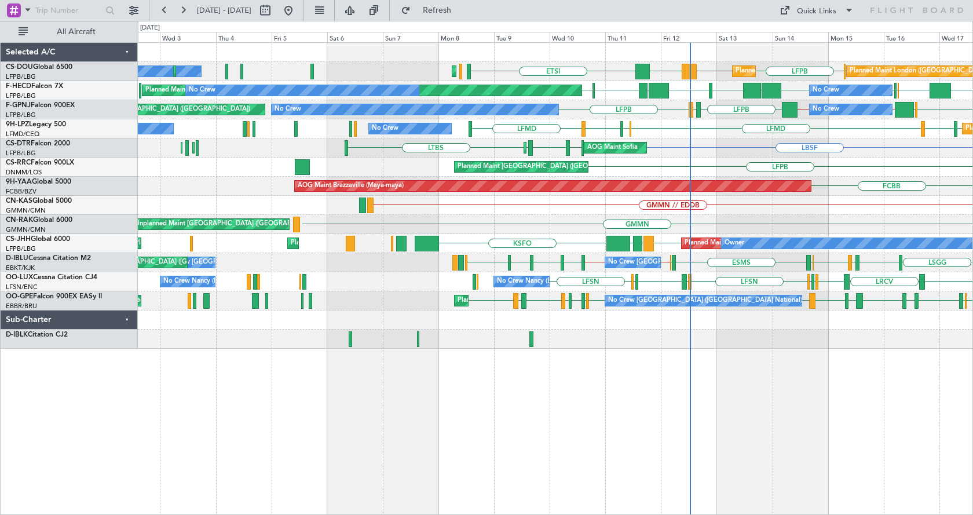
click at [552, 369] on div "LFPB LFPB DGAA ETSI EGKB Planned Maint Paris (Le Bourget) Planned Maint Paris (…" at bounding box center [555, 278] width 835 height 472
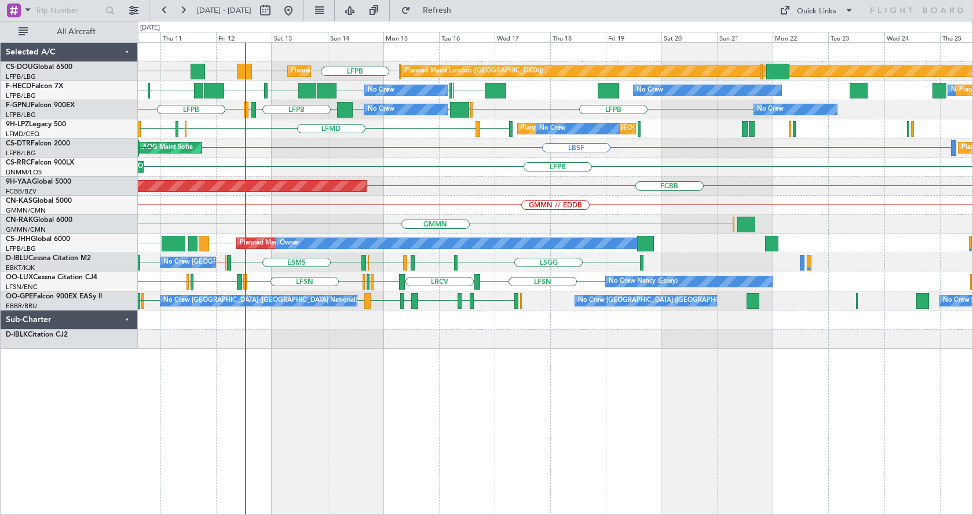
click at [398, 393] on div "LFPB LFPB DGAA ETSI EGKB Planned Maint Paris (Le Bourget) Planned Maint London …" at bounding box center [555, 278] width 835 height 472
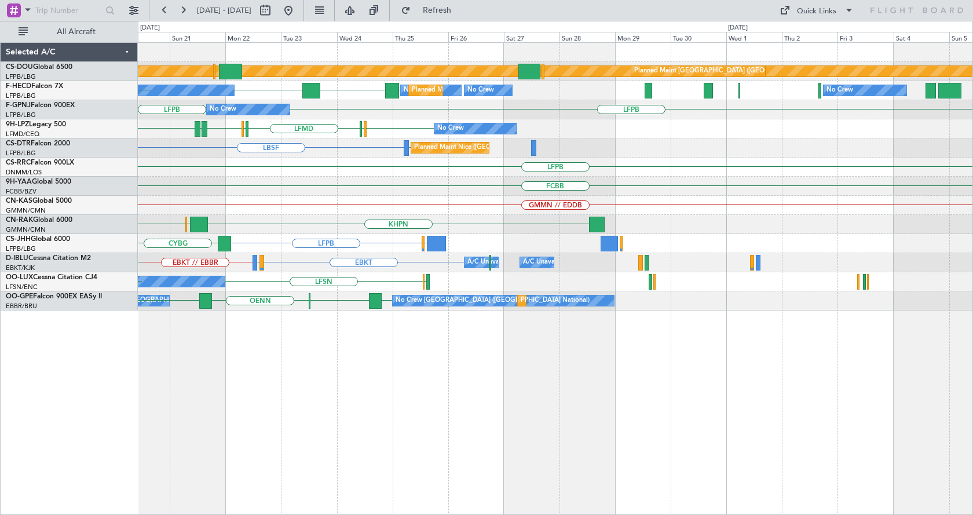
click at [242, 233] on div "Planned Maint London (Biggin Hill) Planned Maint Paris (Le Bourget) No Crew No …" at bounding box center [555, 176] width 834 height 267
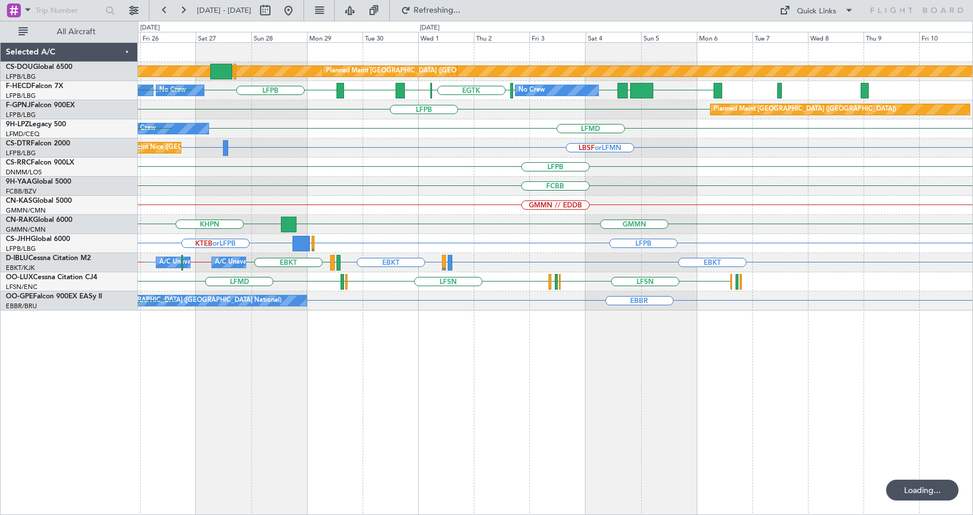
click at [312, 251] on div "Planned Maint London (Biggin Hill) Planned Maint Paris (Le Bourget) LFPB LFPB E…" at bounding box center [555, 176] width 834 height 267
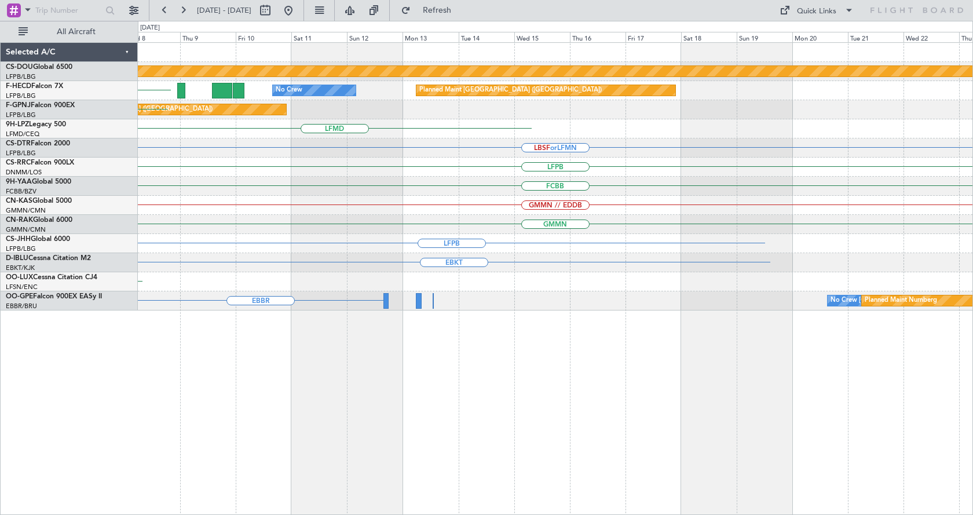
click at [119, 281] on div "Planned Maint London (Biggin Hill) Planned Maint Paris (Le Bourget) No Crew HEG…" at bounding box center [486, 268] width 973 height 494
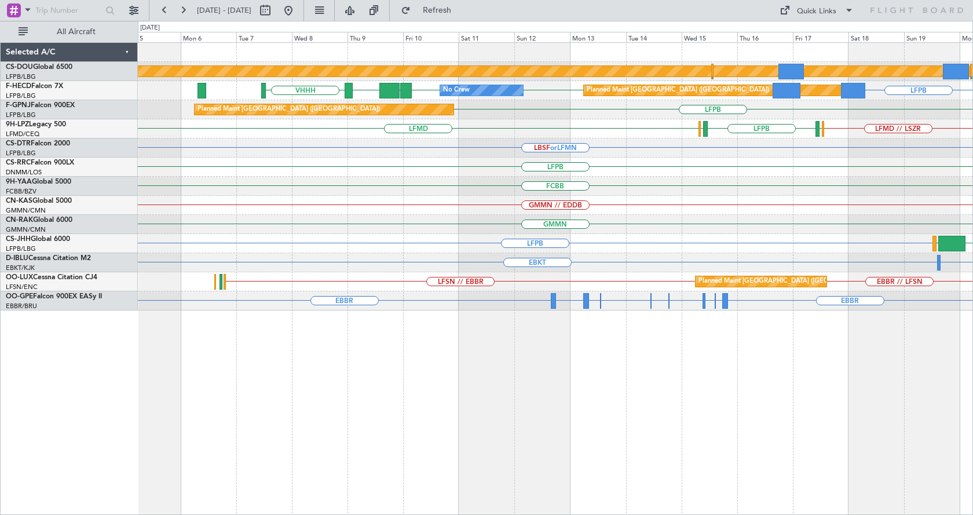
click at [443, 421] on div "Planned Maint London (Biggin Hill) Planned Maint Paris (Le Bourget) LFPB ZBAA V…" at bounding box center [555, 278] width 835 height 472
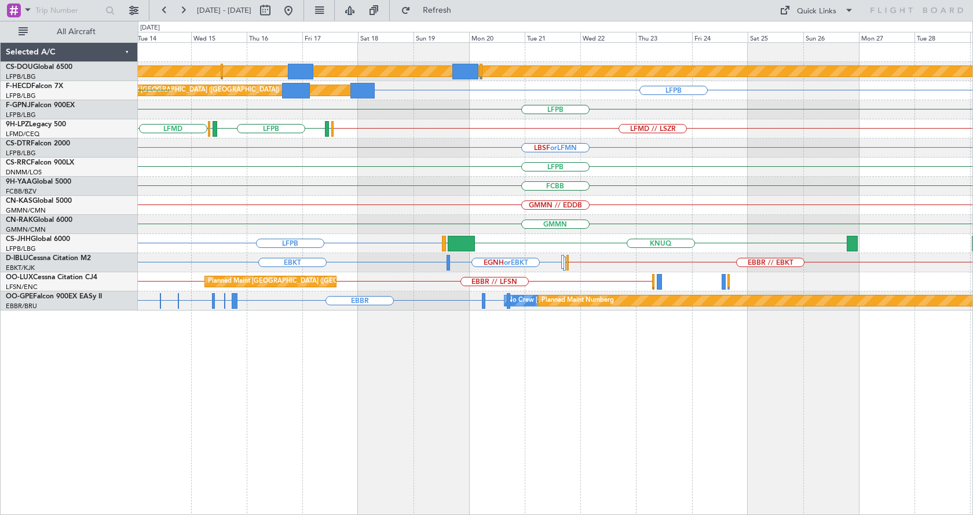
click at [243, 423] on div "Planned Maint London (Biggin Hill) LFPB Planned Maint Paris (Le Bourget) No Cre…" at bounding box center [555, 278] width 835 height 472
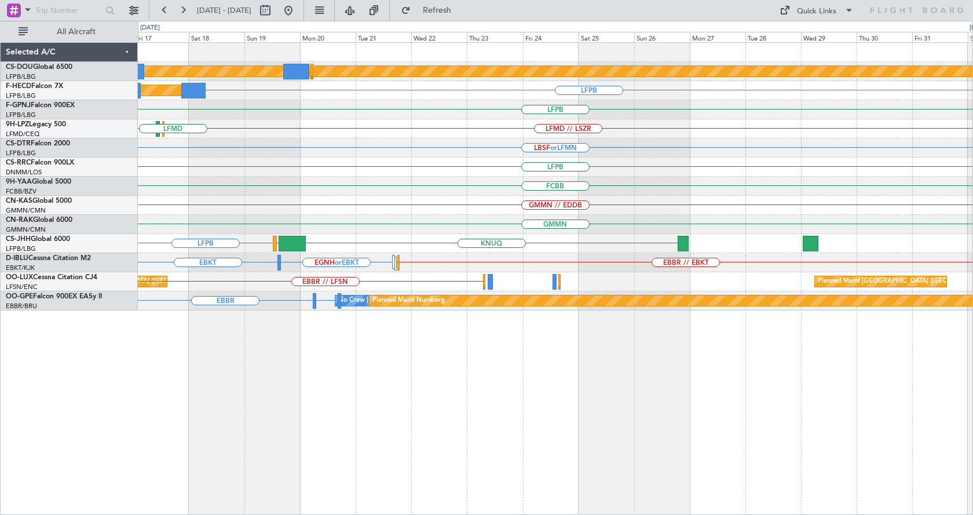
click at [190, 431] on div "Planned Maint London (Biggin Hill) LFPB Planned Maint Paris (Le Bourget) LFPB L…" at bounding box center [555, 278] width 835 height 472
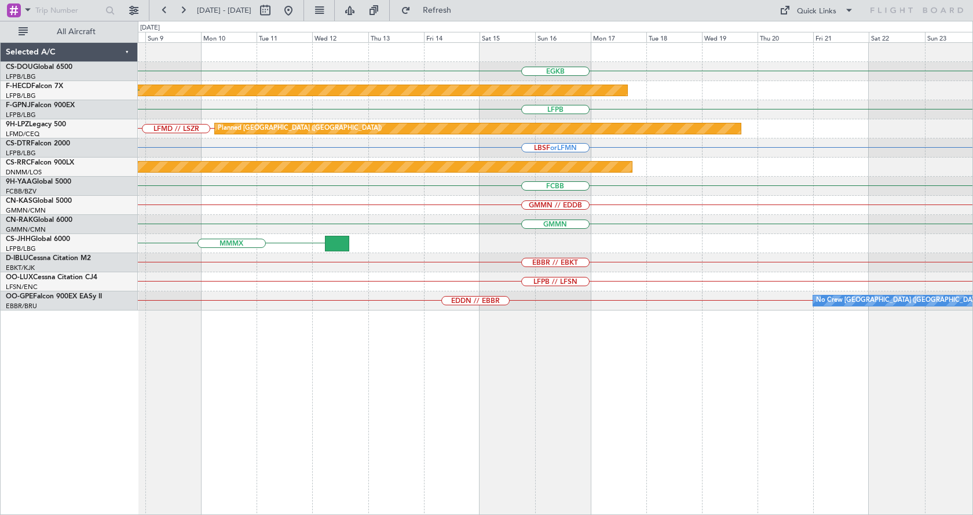
click at [194, 420] on div "EGKB Planned Maint London (Biggin Hill) Planned Maint Paris (Le Bourget) LFPB L…" at bounding box center [555, 278] width 835 height 472
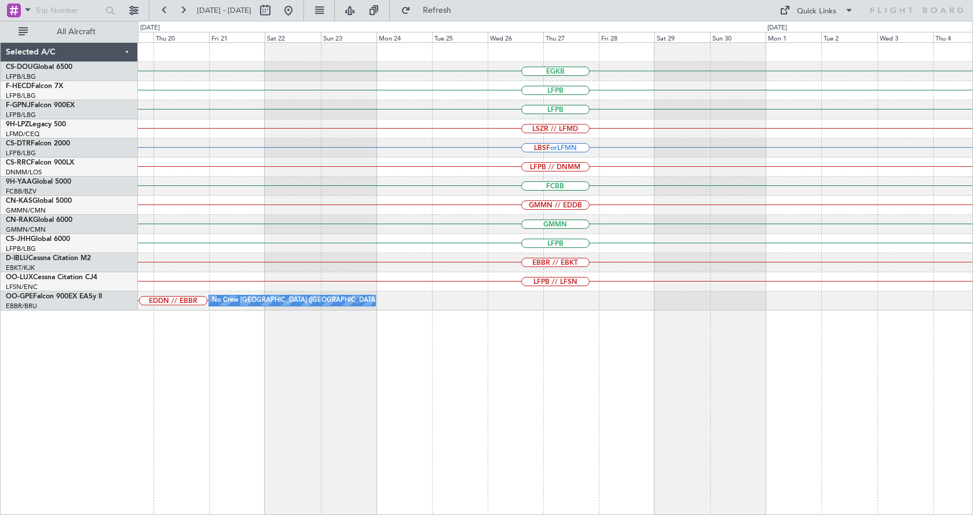
click at [276, 410] on div "EGKB LFPB Planned Maint Paris (Le Bourget) LFPB LSZR // LFMD Planned Maint St G…" at bounding box center [555, 278] width 835 height 472
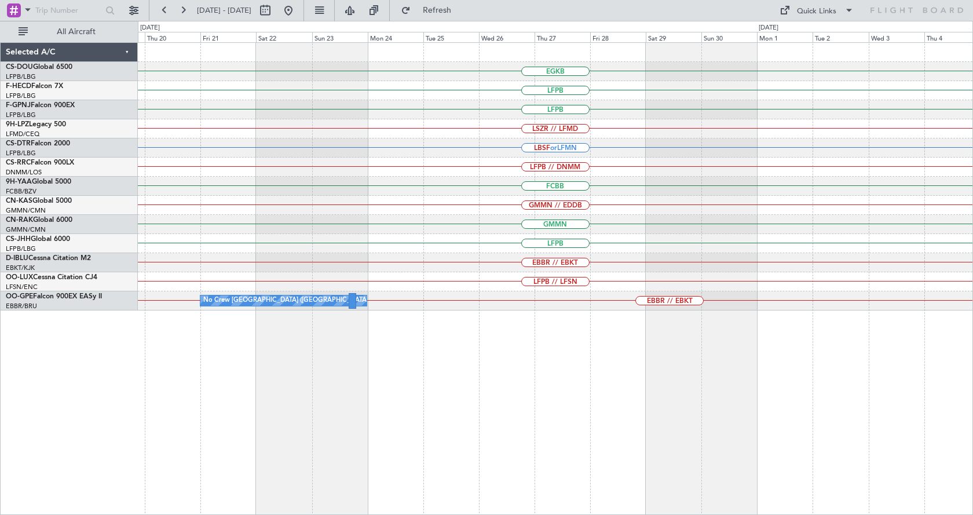
click at [591, 376] on div "EGKB LFPB Planned Maint Paris (Le Bourget) LFPB LSZR // LFMD Planned Maint St G…" at bounding box center [555, 278] width 835 height 472
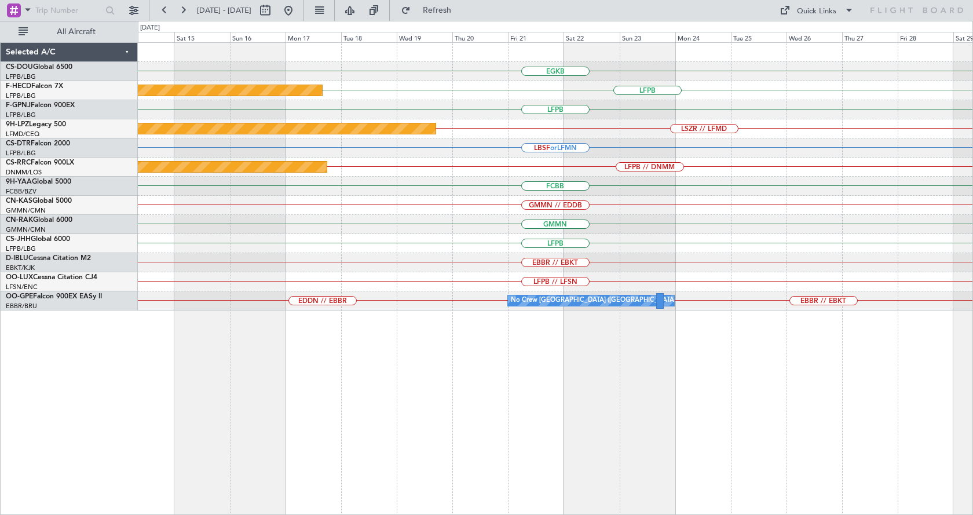
click at [641, 426] on div "EGKB Planned Maint Paris (Le Bourget) LFPB LFPB Planned Maint St Gallen (Altenr…" at bounding box center [555, 278] width 835 height 472
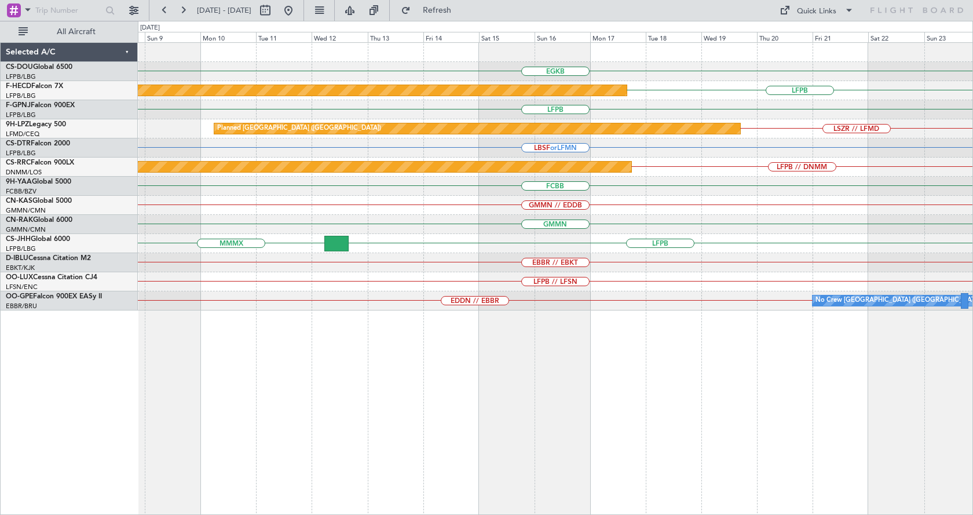
click at [832, 414] on div "EGKB Planned Maint London (Biggin Hill) Planned Maint Paris (Le Bourget) LFPB L…" at bounding box center [555, 278] width 835 height 472
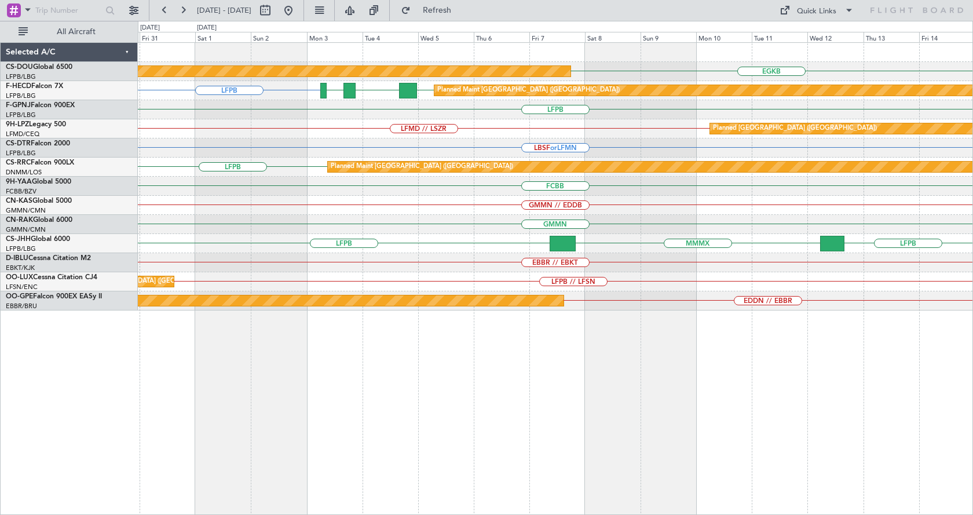
click at [778, 451] on div "Planned Maint London (Biggin Hill) EGKB Planned Maint Paris (Le Bourget) LFPB L…" at bounding box center [555, 278] width 835 height 472
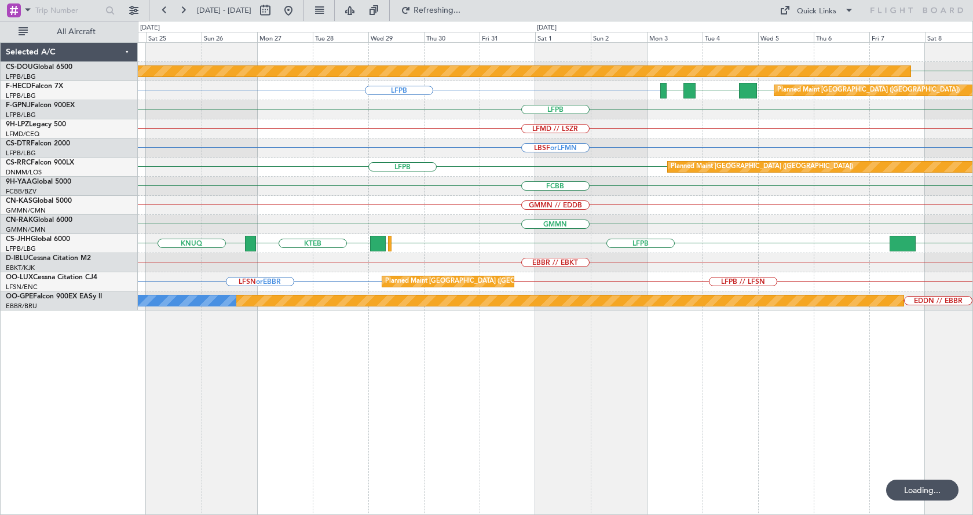
click at [587, 451] on div "Planned Maint London (Biggin Hill) EGKB Planned Maint Paris (Le Bourget) LFPB L…" at bounding box center [555, 278] width 835 height 472
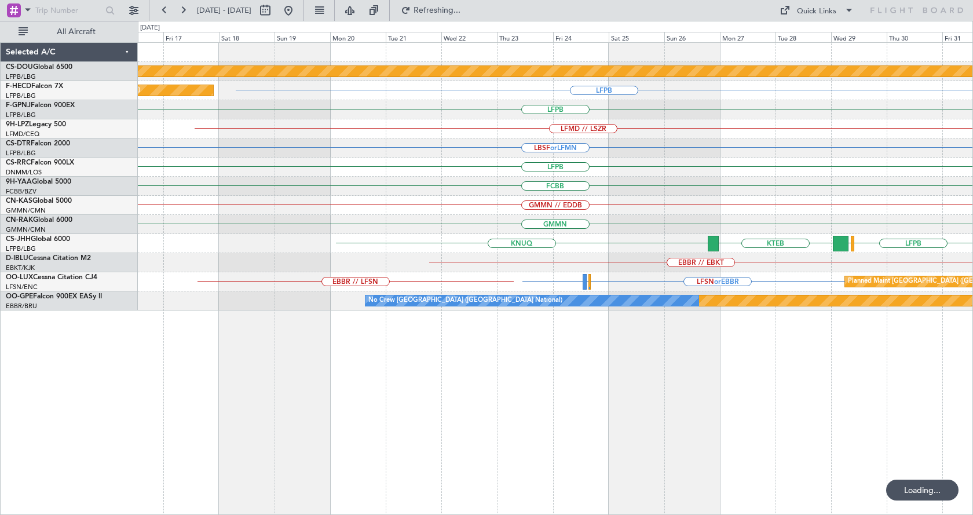
click at [688, 498] on div "Planned Maint London (Biggin Hill) LFPB Planned Maint Paris (Le Bourget) GMMN F…" at bounding box center [555, 278] width 835 height 472
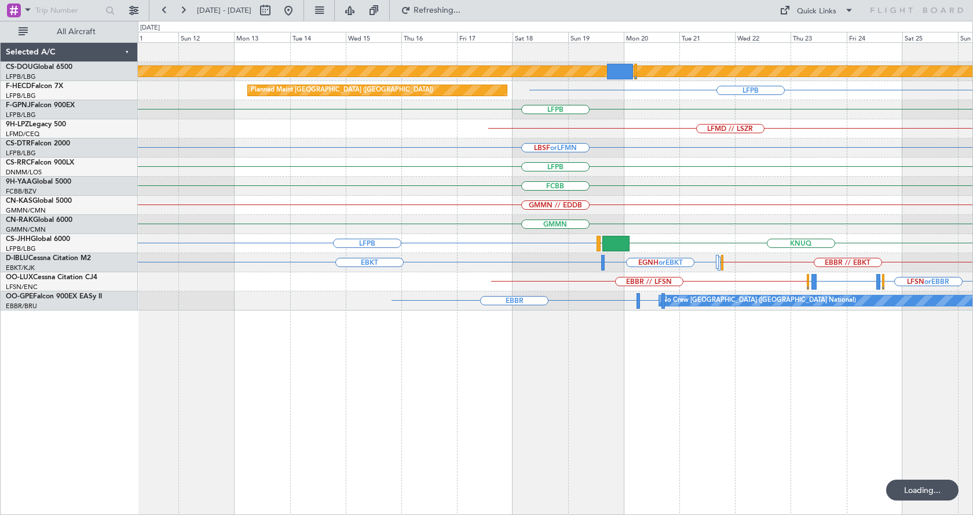
click at [688, 475] on div "Planned Maint London (Biggin Hill) Planned Maint Paris (Le Bourget) LFPB LFPB P…" at bounding box center [555, 278] width 835 height 472
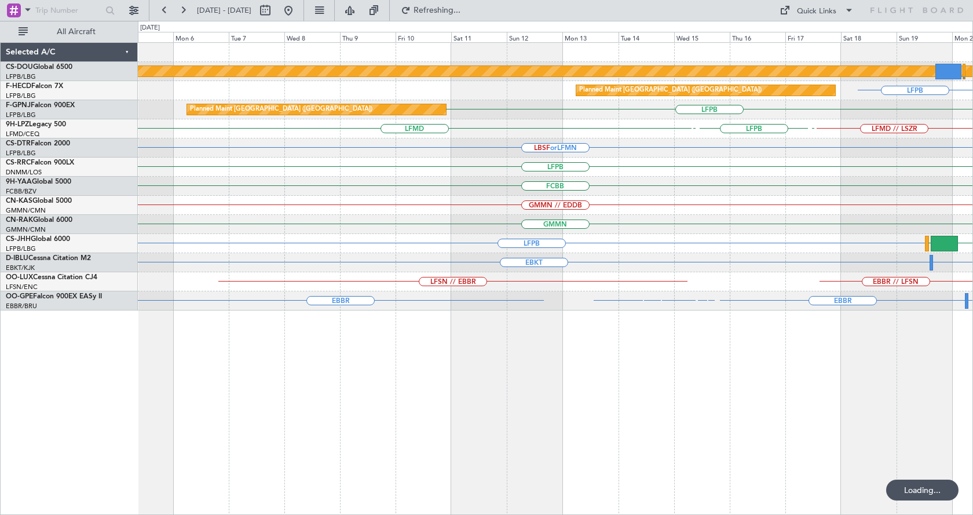
click at [713, 448] on div "Planned Maint London (Biggin Hill) Planned Maint Paris (Le Bourget) Planned Mai…" at bounding box center [555, 278] width 835 height 472
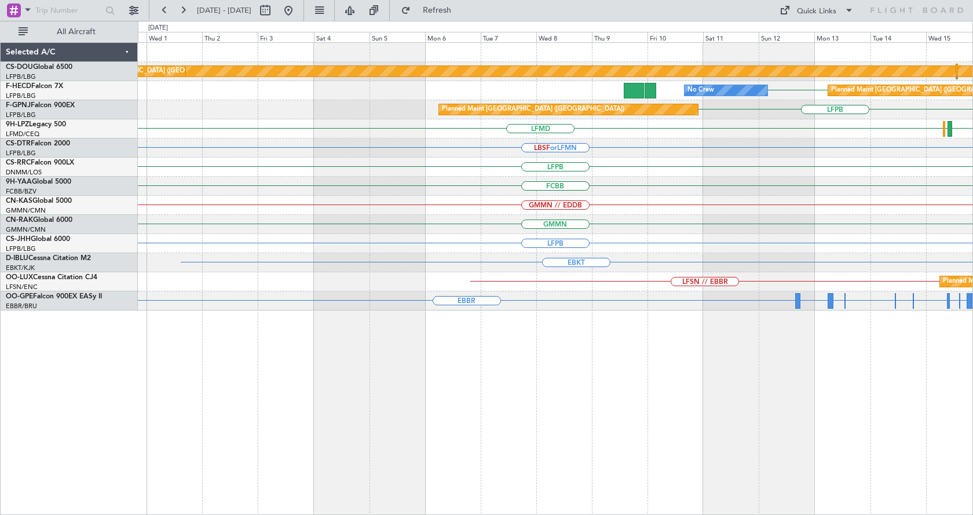
click at [636, 444] on div "Planned Maint London (Biggin Hill) Planned Maint Paris (Le Bourget) LFPB LFPB P…" at bounding box center [555, 278] width 835 height 472
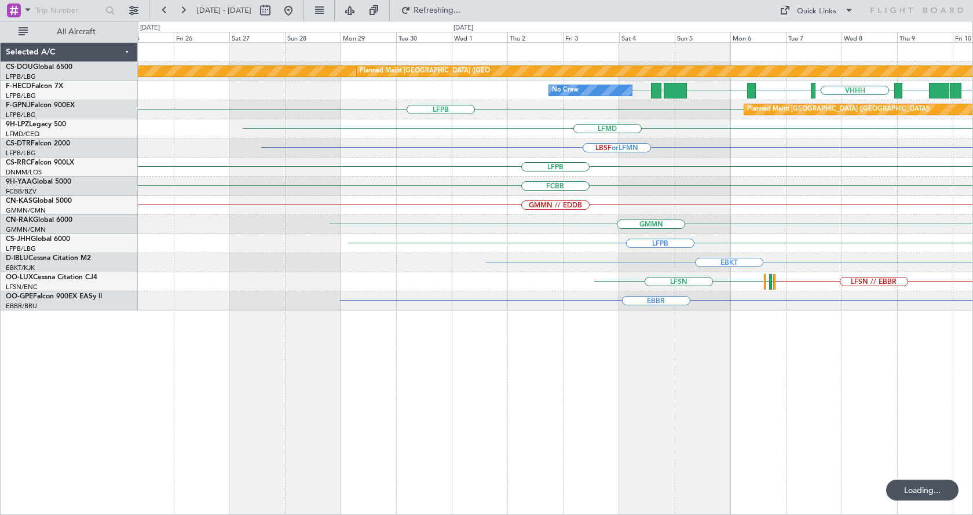
click at [520, 444] on div "Planned Maint London (Biggin Hill) Planned Maint Paris (Le Bourget) No Crew LFP…" at bounding box center [555, 278] width 835 height 472
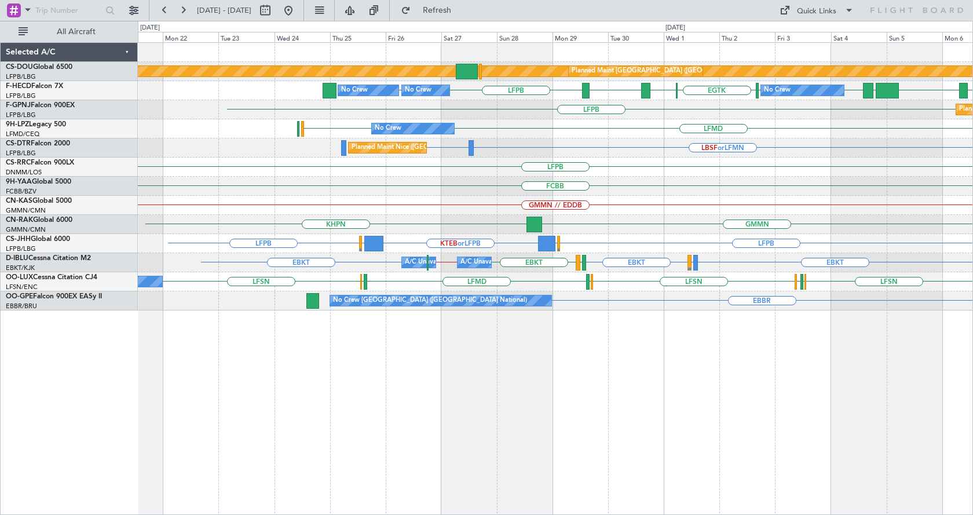
click at [504, 422] on div "Planned Maint London (Biggin Hill) Planned Maint Paris (Le Bourget) LFPB LFPB R…" at bounding box center [555, 278] width 835 height 472
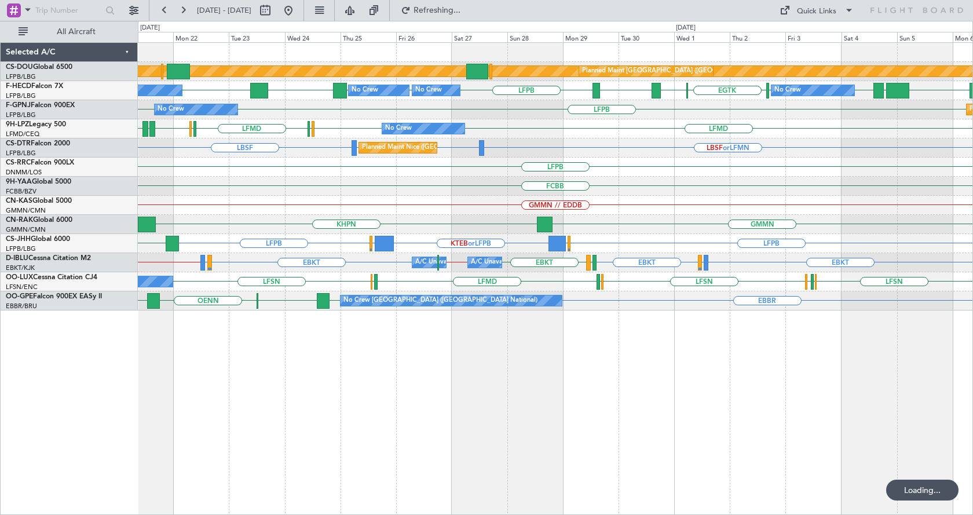
click at [589, 419] on div "Planned Maint London (Biggin Hill) Planned Maint Paris (Le Bourget) No Crew Pla…" at bounding box center [555, 278] width 835 height 472
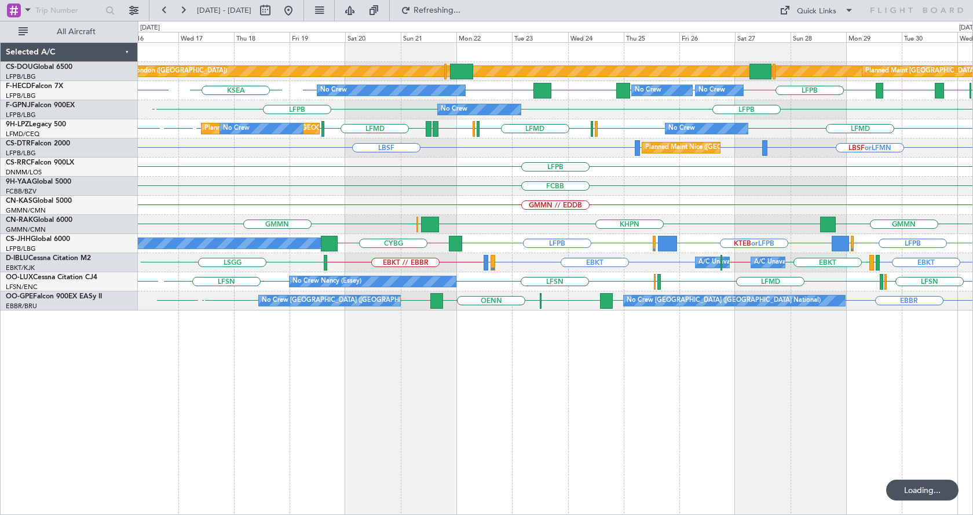
click at [596, 393] on div "Planned Maint London (Biggin Hill) Planned Maint Paris (Le Bourget) Planned Mai…" at bounding box center [555, 278] width 835 height 472
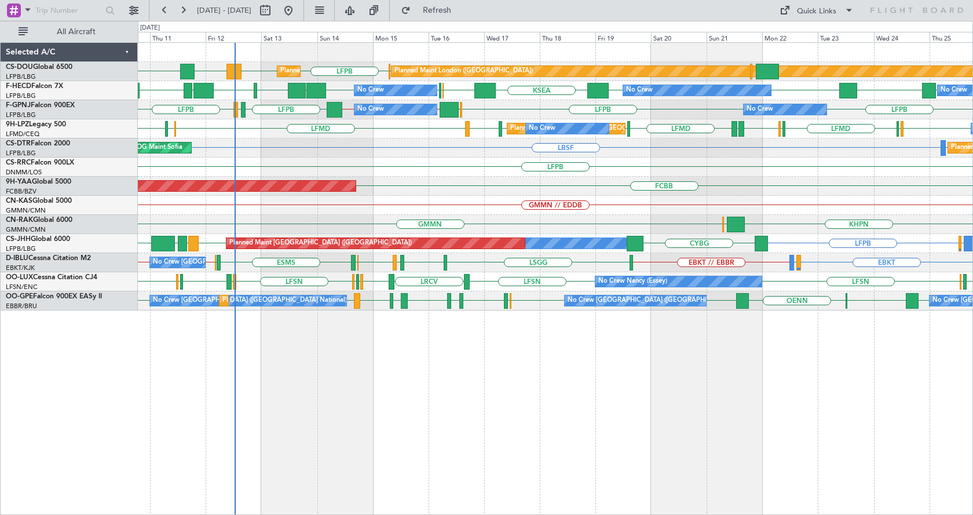
click at [800, 464] on div "LFPB ETSI EGKB LFPB DGAA Planned Maint London (Biggin Hill) Planned Maint Paris…" at bounding box center [555, 278] width 835 height 472
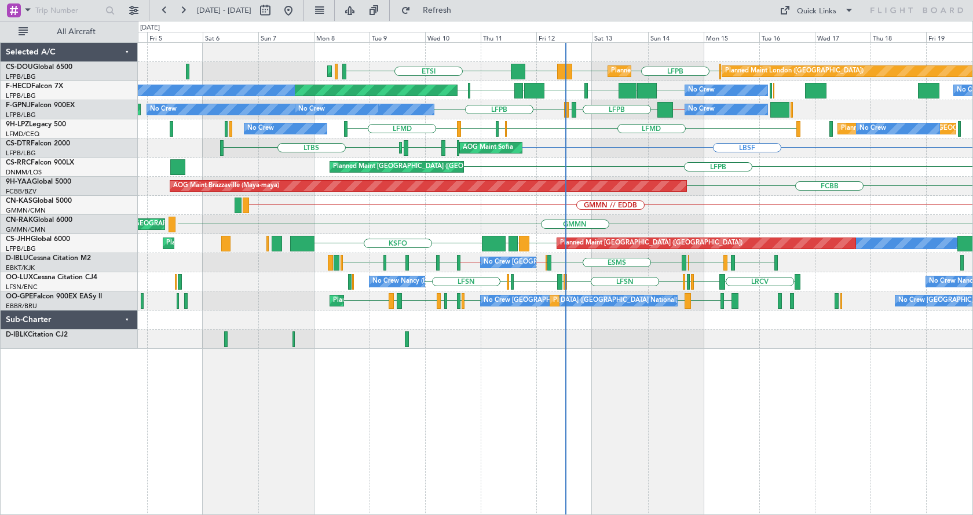
click at [608, 437] on div "LFPB ETSI EGKB LFPB DGAA Planned Maint London (Biggin Hill) Planned Maint Paris…" at bounding box center [555, 278] width 835 height 472
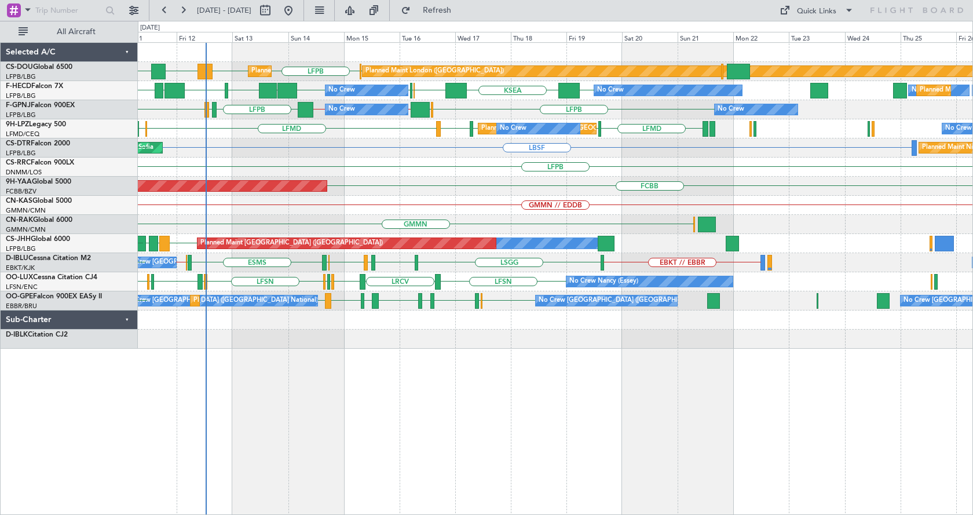
click at [383, 425] on div "Planned Maint London (Biggin Hill) Planned Maint Paris (Le Bourget) LFPB ETSI E…" at bounding box center [555, 278] width 835 height 472
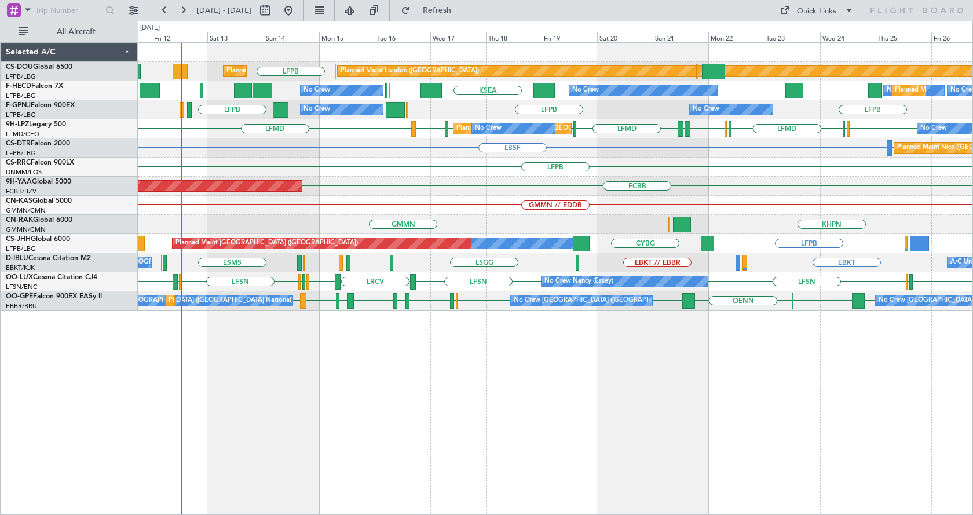
click at [661, 359] on div "Planned Maint London (Biggin Hill) Planned Maint Paris (Le Bourget) LFPB EGKB L…" at bounding box center [555, 278] width 835 height 472
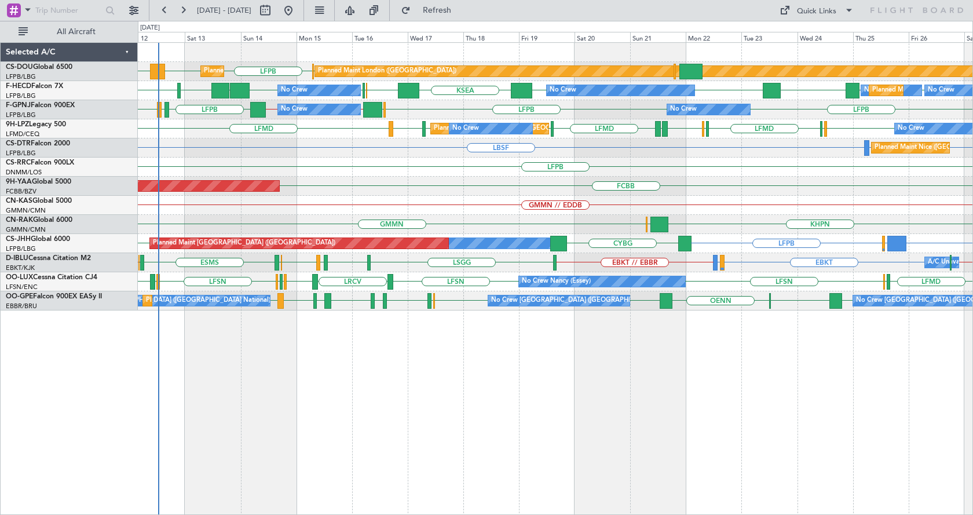
click at [415, 363] on div "Planned Maint London (Biggin Hill) Planned Maint Paris (Le Bourget) LFPB EGKB L…" at bounding box center [555, 278] width 835 height 472
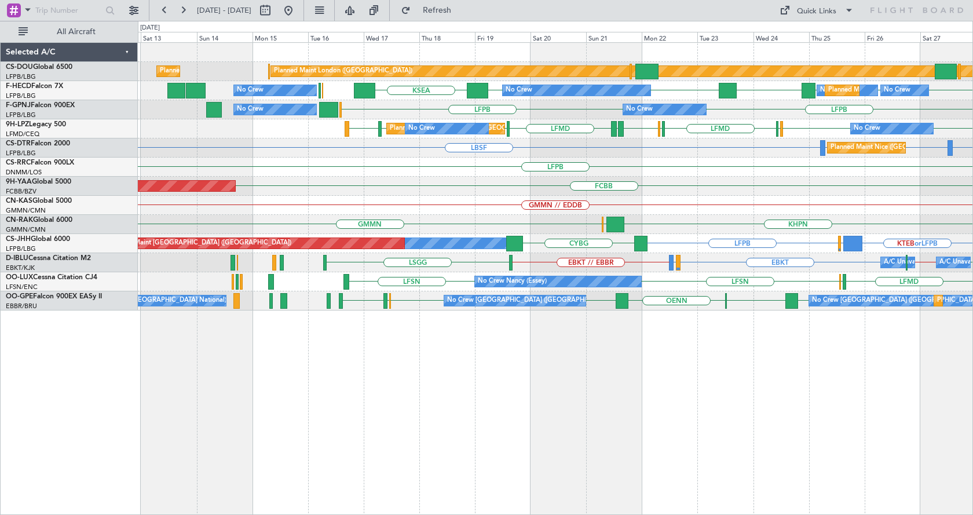
click at [580, 418] on div "Planned Maint London (Biggin Hill) Planned Maint Paris (Le Bourget) Planned Mai…" at bounding box center [555, 278] width 835 height 472
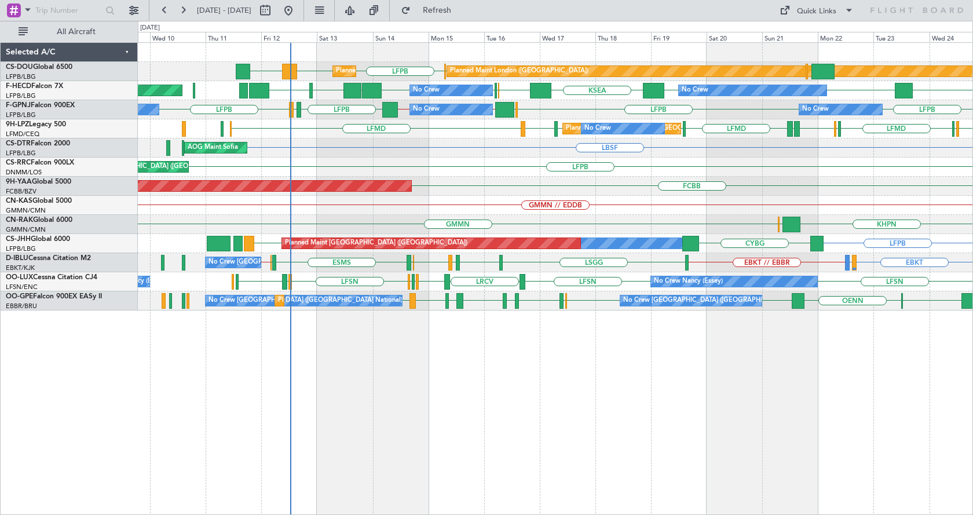
click at [420, 402] on div "Planned Maint London (Biggin Hill) Planned Maint Paris (Le Bourget) LFPB EGKB L…" at bounding box center [555, 278] width 835 height 472
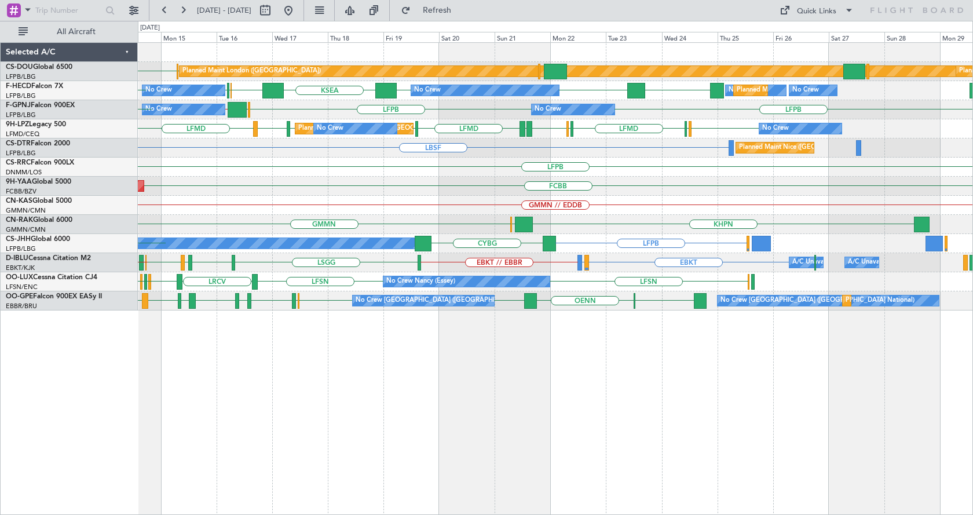
click at [520, 421] on div "LFPB EGKB Planned Maint London (Biggin Hill) Planned Maint Paris (Le Bourget) D…" at bounding box center [555, 278] width 835 height 472
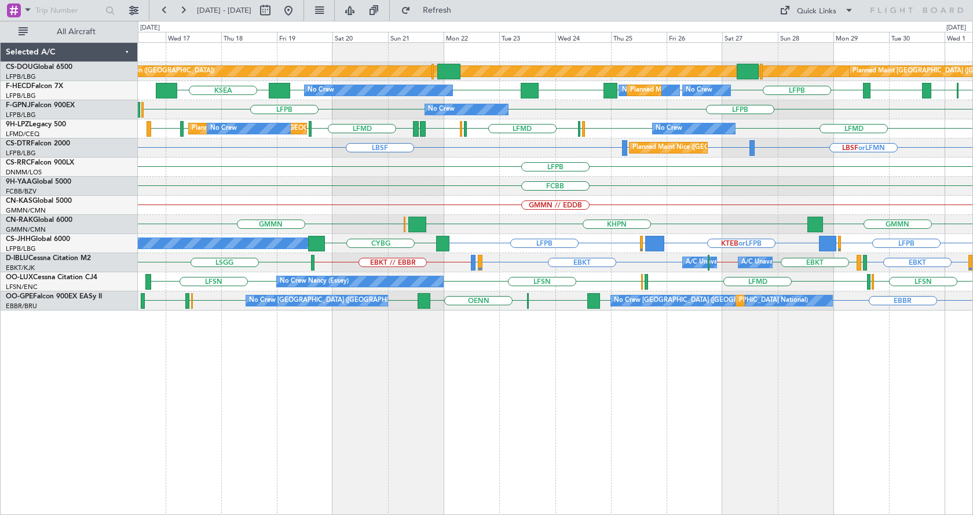
click at [714, 409] on div "Planned Maint London (Biggin Hill) Planned Maint Paris (Le Bourget) Planned Mai…" at bounding box center [555, 278] width 835 height 472
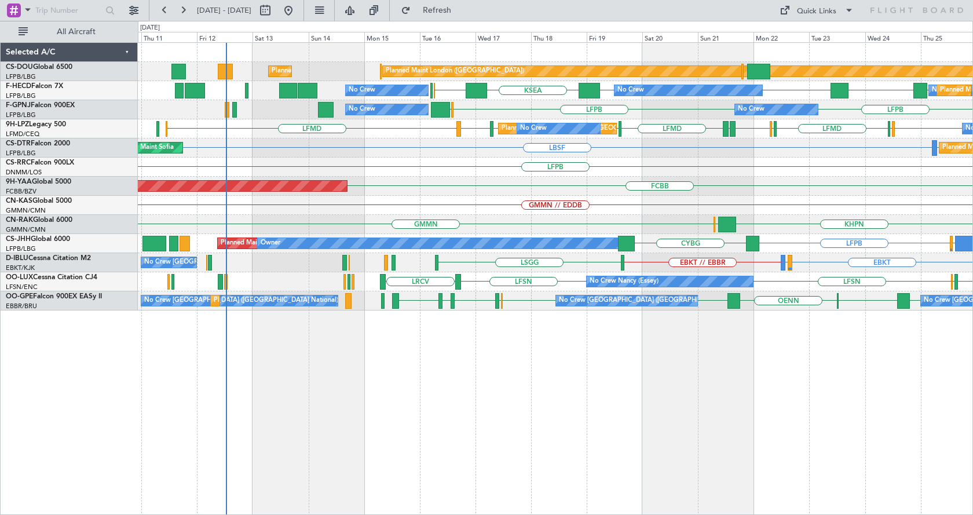
click at [677, 409] on div "Planned Maint London (Biggin Hill) Planned Maint Paris (Le Bourget) Planned Mai…" at bounding box center [555, 278] width 835 height 472
click at [251, 221] on div "Planned Maint London (Biggin Hill) Planned Maint Paris (Le Bourget) LFPB LFPB D…" at bounding box center [555, 176] width 834 height 267
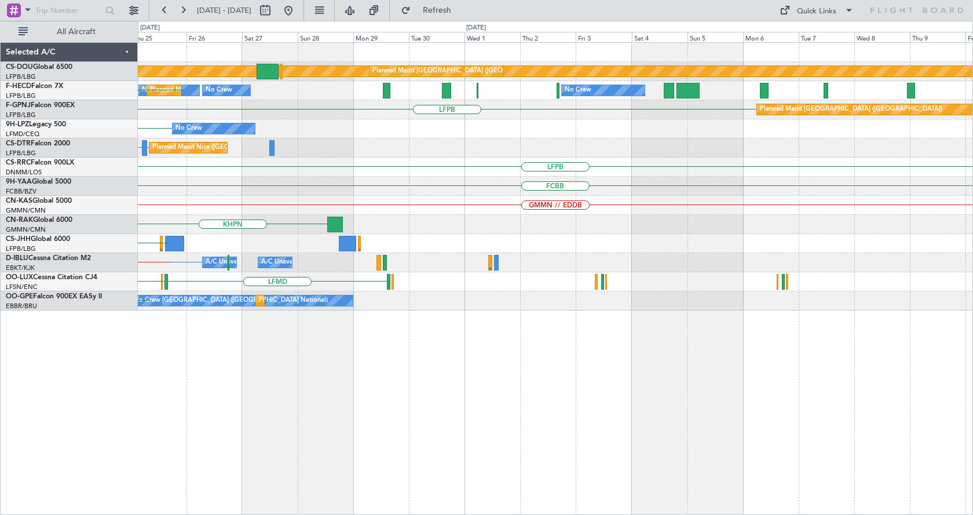
click at [400, 226] on div "Planned Maint London (Biggin Hill) Planned Maint Paris (Le Bourget) No Crew Pla…" at bounding box center [555, 176] width 834 height 267
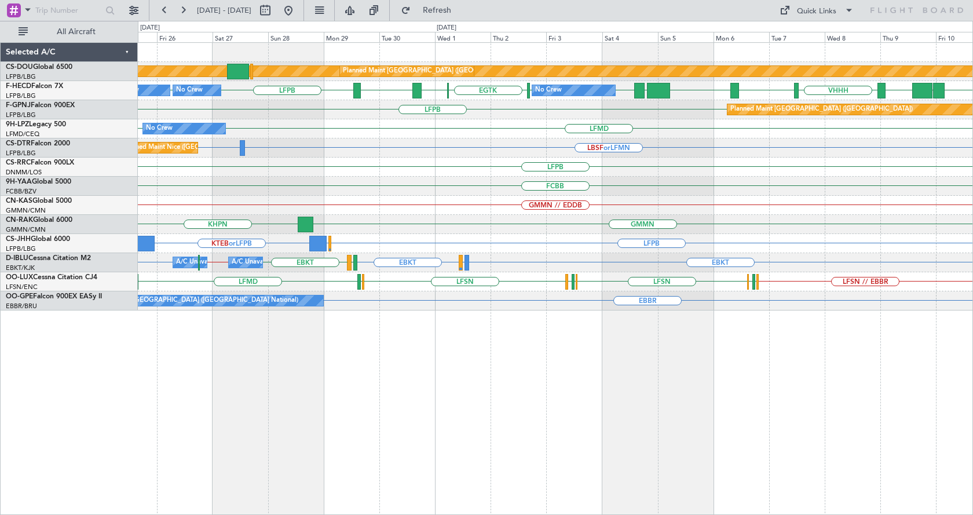
click at [641, 426] on div "Planned Maint London (Biggin Hill) Planned Maint Paris (Le Bourget) ZBAA VHHH R…" at bounding box center [555, 278] width 835 height 472
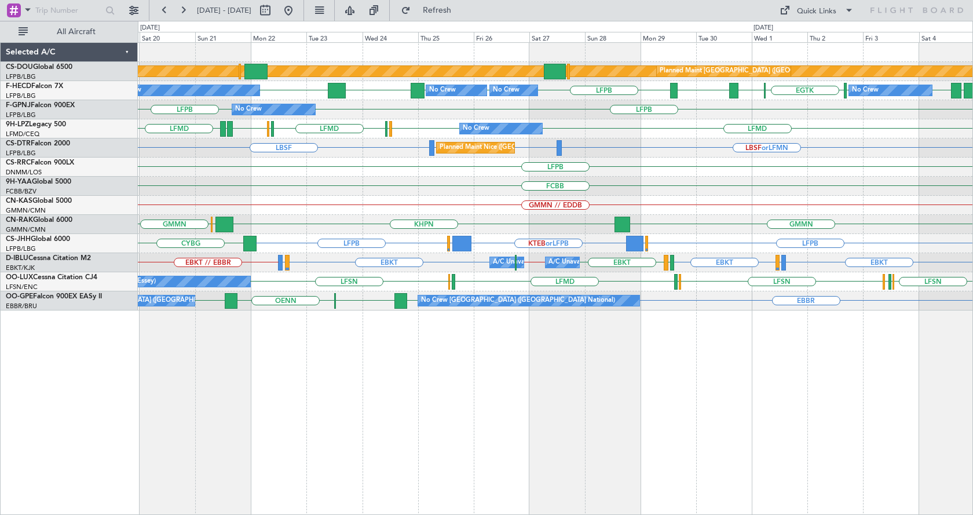
click at [596, 445] on div "Planned Maint London (Biggin Hill) Planned Maint Paris (Le Bourget) No Crew Pla…" at bounding box center [555, 278] width 835 height 472
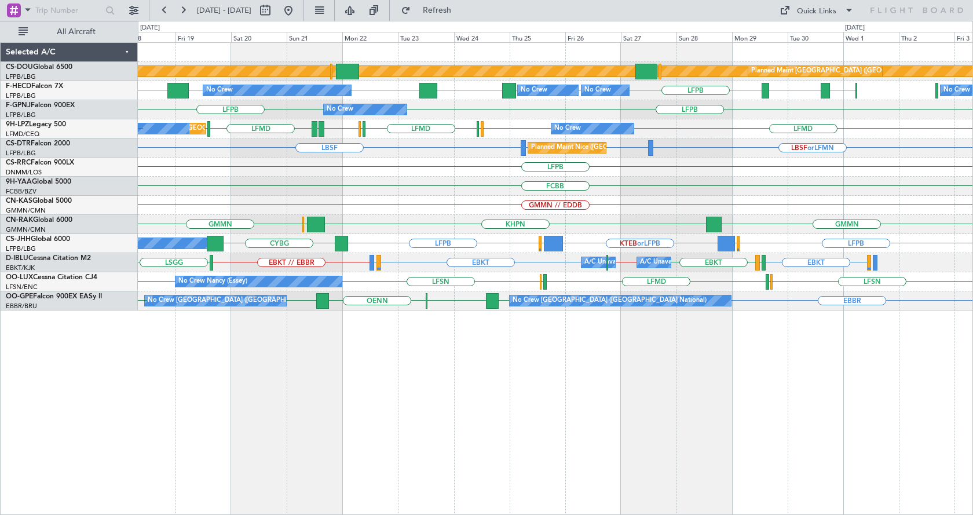
click at [567, 417] on div "Planned Maint London (Biggin Hill) Planned Maint Paris (Le Bourget) Planned Mai…" at bounding box center [555, 278] width 835 height 472
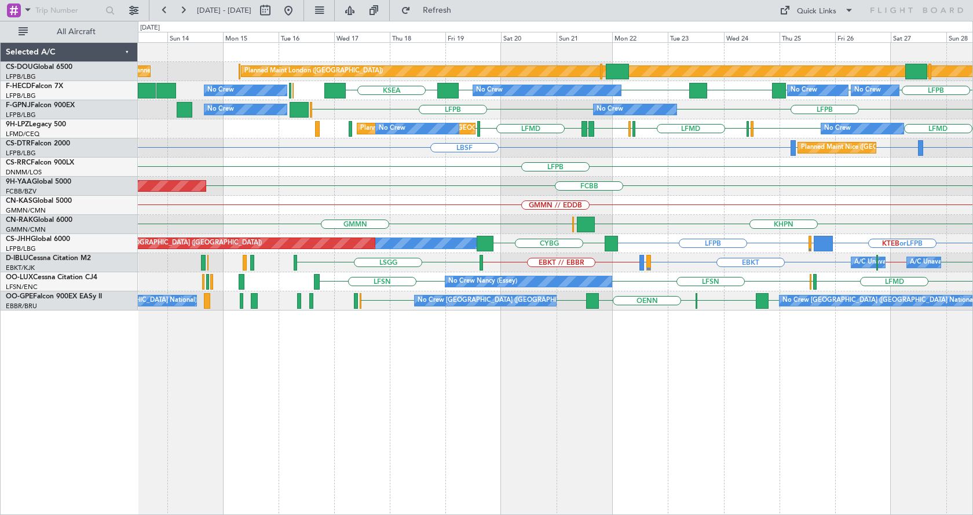
click at [549, 407] on div "Planned Maint London (Biggin Hill) Planned Maint Paris (Le Bourget) Planned Mai…" at bounding box center [555, 278] width 835 height 472
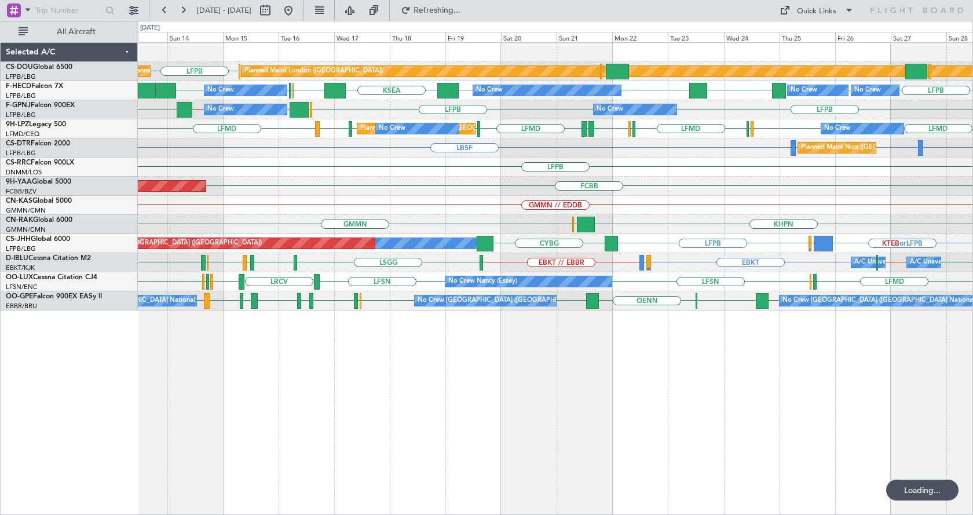
click at [641, 409] on div "Planned Maint London (Biggin Hill) Planned Maint Paris (Le Bourget) LFPB EGKB P…" at bounding box center [555, 278] width 835 height 472
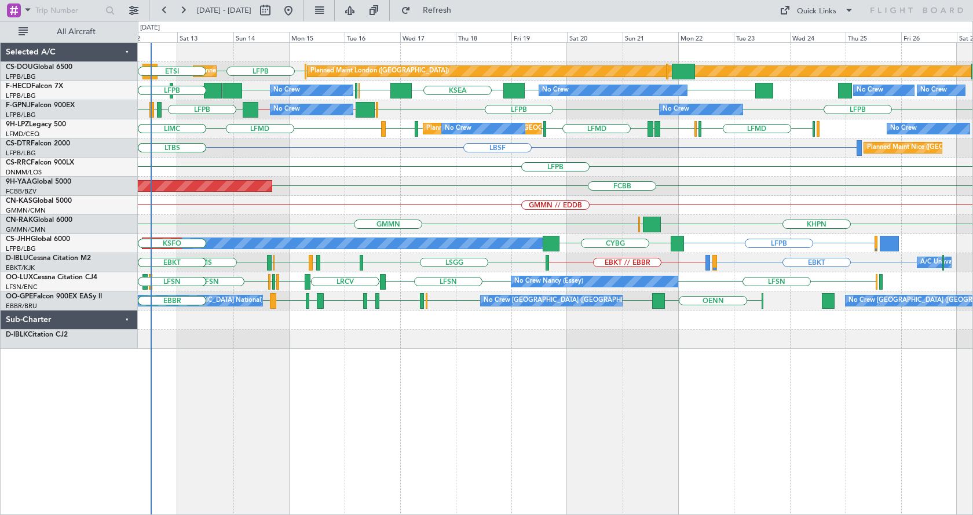
click at [335, 406] on div "LFPB LFPB EGKB DGAA Planned Maint Paris (Le Bourget) Planned Maint London (Bigg…" at bounding box center [555, 278] width 835 height 472
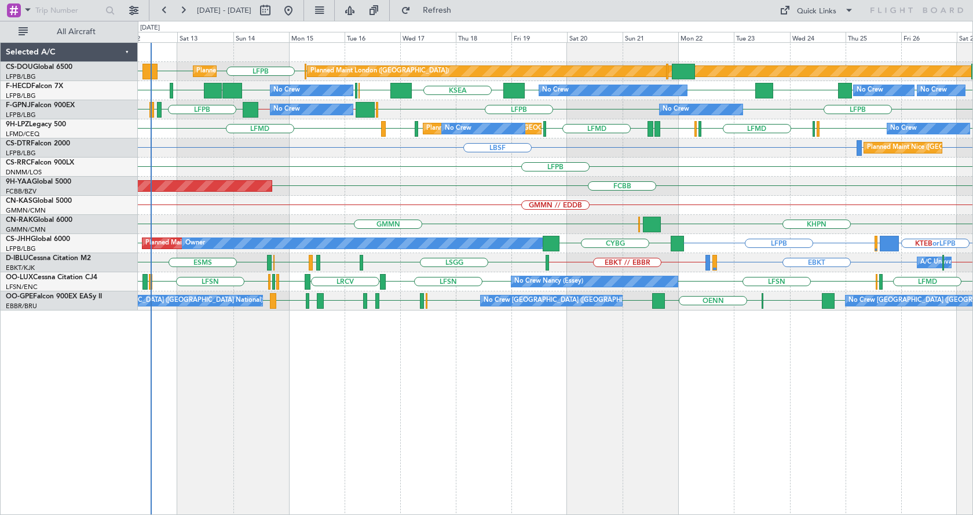
click at [555, 393] on div "Planned Maint Paris (Le Bourget) Planned Maint London (Biggin Hill) LFPB LFPB D…" at bounding box center [555, 278] width 835 height 472
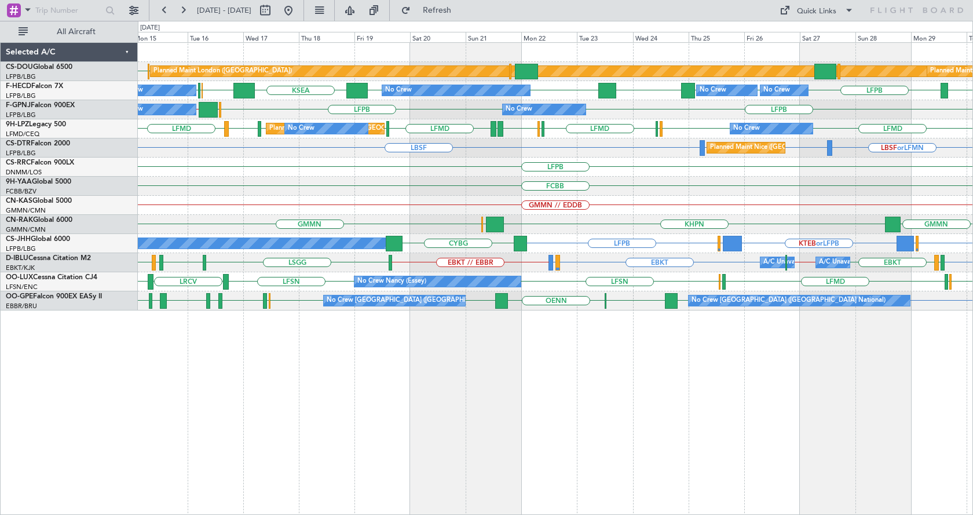
click at [438, 442] on div "Planned Maint London (Biggin Hill) Planned Maint Paris (Le Bourget) LFPB EGKB P…" at bounding box center [555, 278] width 835 height 472
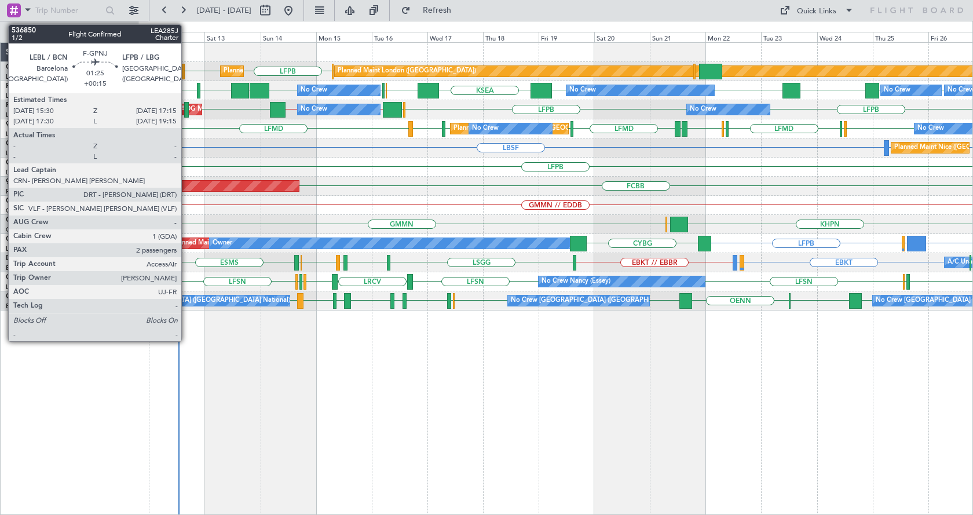
click at [186, 113] on div at bounding box center [186, 110] width 5 height 16
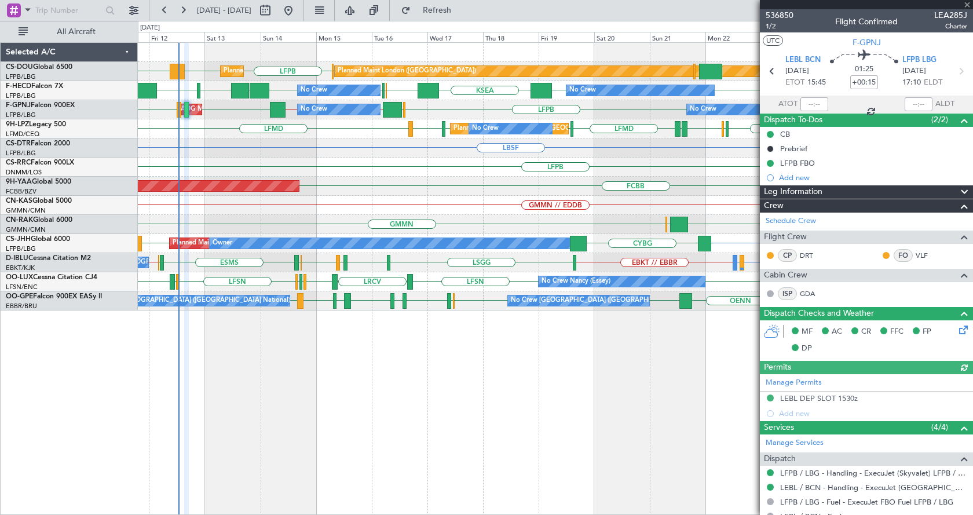
click at [968, 4] on div at bounding box center [866, 4] width 213 height 9
click at [967, 2] on span at bounding box center [967, 5] width 12 height 10
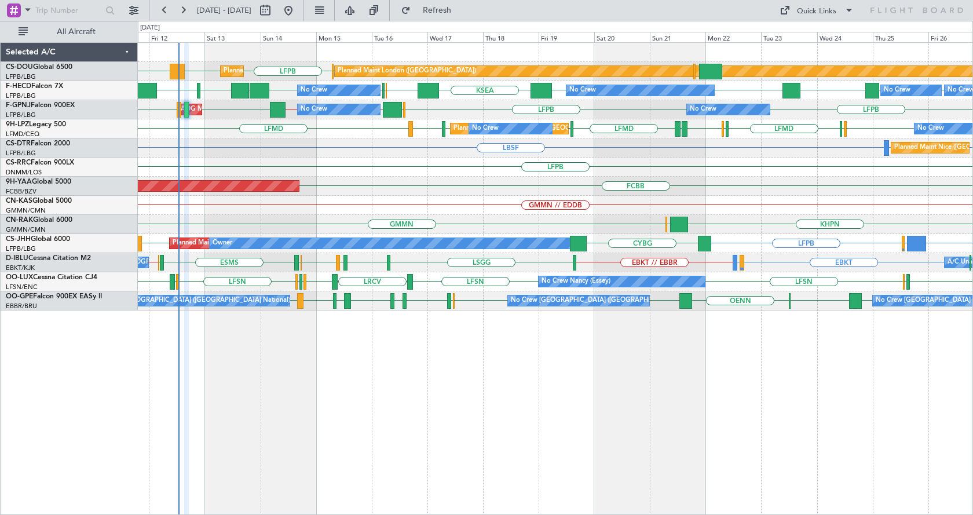
type input "0"
click at [317, 441] on div "LFPB LFPB DGAA EGKB Planned Maint Paris (Le Bourget) Planned Maint London (Bigg…" at bounding box center [555, 278] width 835 height 472
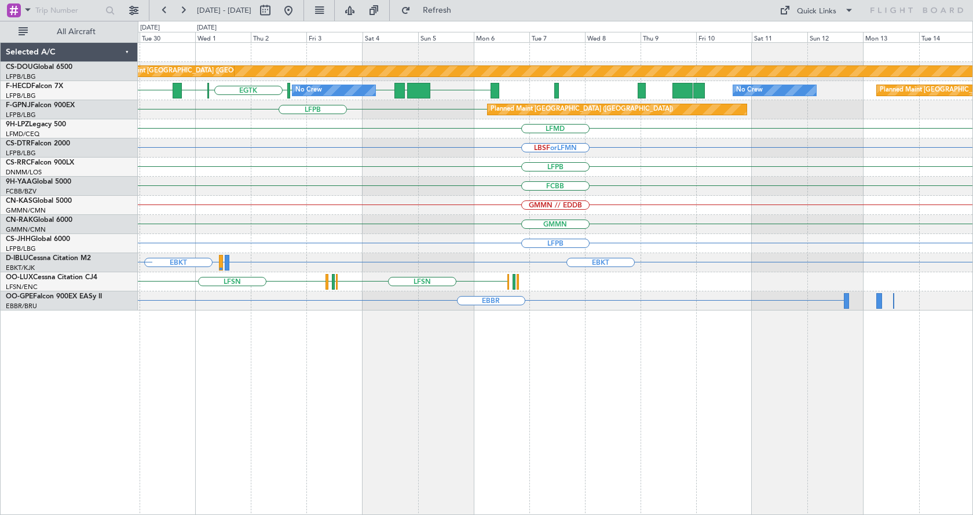
click at [105, 421] on div "Planned Maint London (Biggin Hill) Planned Maint Paris (Le Bourget) No Crew WSS…" at bounding box center [486, 268] width 973 height 494
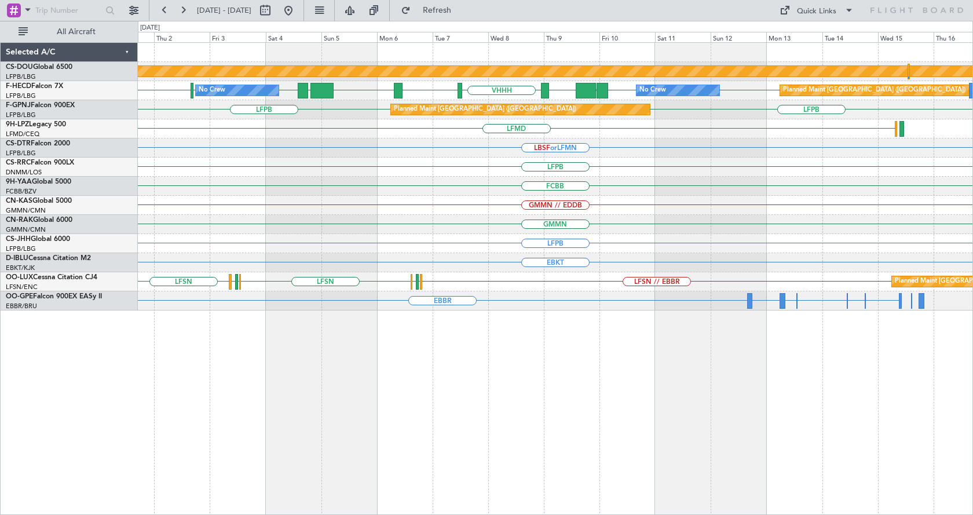
click at [661, 385] on div "Planned Maint London (Biggin Hill) Planned Maint Paris (Le Bourget) ZBAA VHHH R…" at bounding box center [555, 278] width 835 height 472
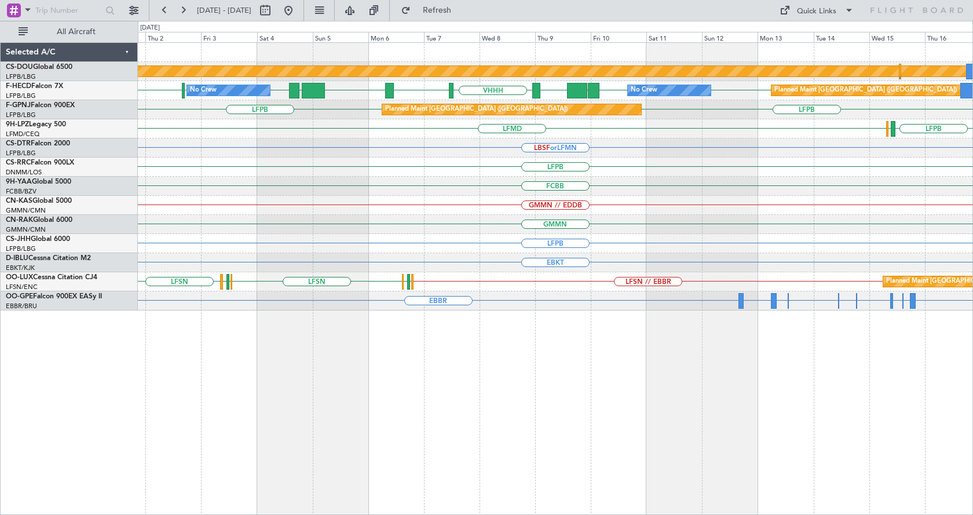
click at [536, 511] on div "Planned Maint London (Biggin Hill) Planned Maint Paris (Le Bourget) No Crew Pla…" at bounding box center [555, 278] width 835 height 472
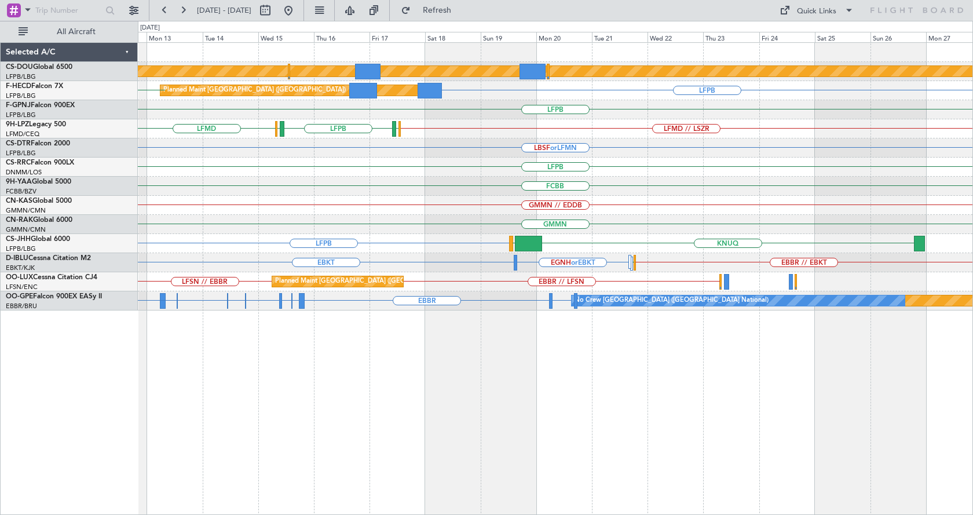
click at [416, 431] on div "Planned Maint London (Biggin Hill) LFPB LFPB LFPB Planned Maint Paris (Le Bourg…" at bounding box center [555, 278] width 835 height 472
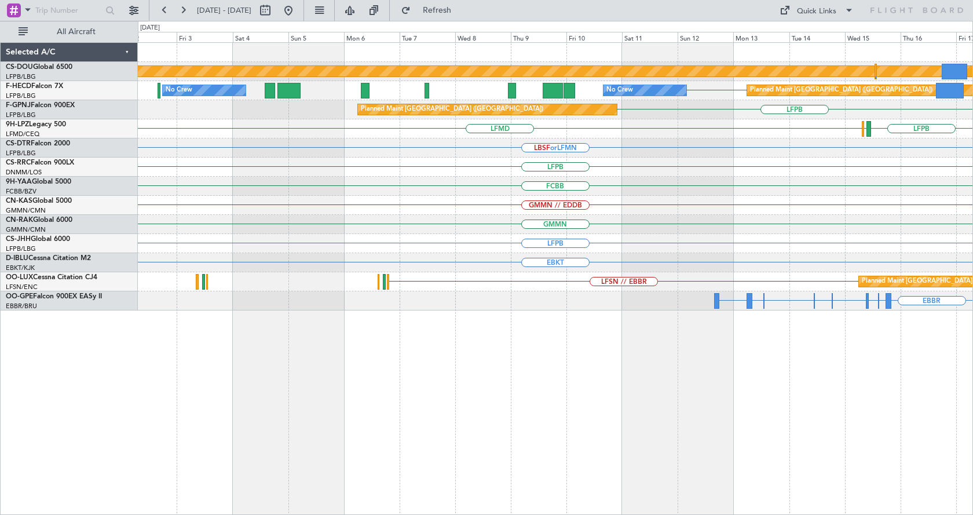
click at [847, 438] on div "Planned Maint London (Biggin Hill) Planned Maint Paris (Le Bourget) LFPB LFPB P…" at bounding box center [555, 278] width 835 height 472
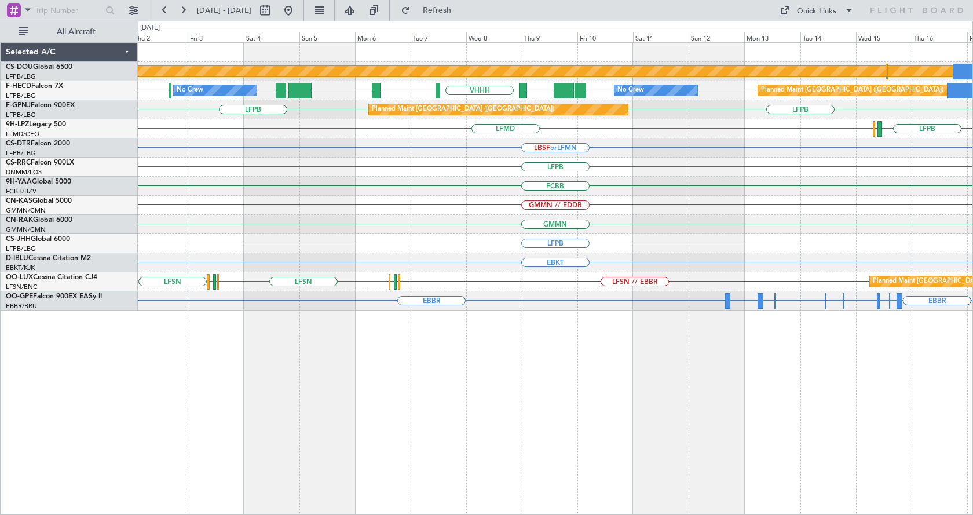
click at [606, 439] on div "Planned Maint London (Biggin Hill) Planned Maint Paris (Le Bourget) ZBAA VHHH R…" at bounding box center [555, 278] width 835 height 472
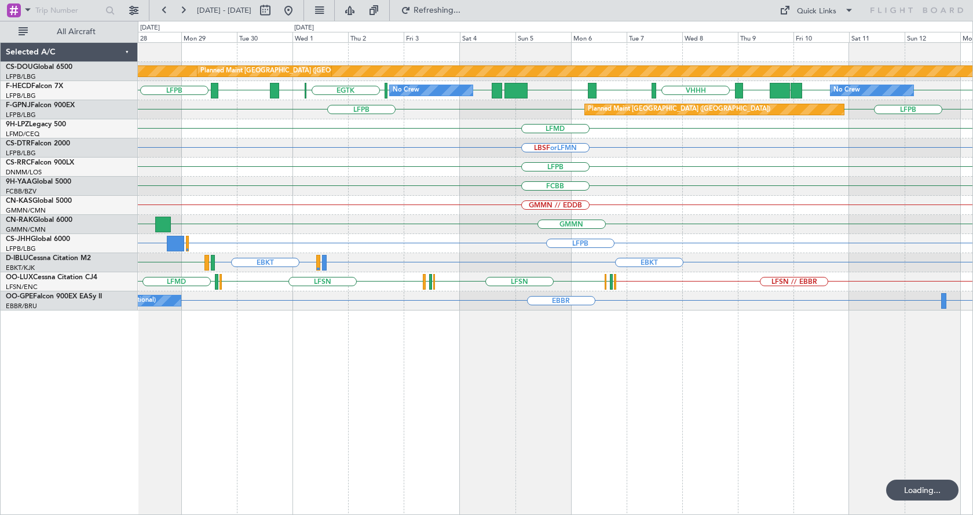
click at [643, 449] on div "Planned Maint London (Biggin Hill) Planned Maint Paris (Le Bourget) No Crew No …" at bounding box center [555, 278] width 835 height 472
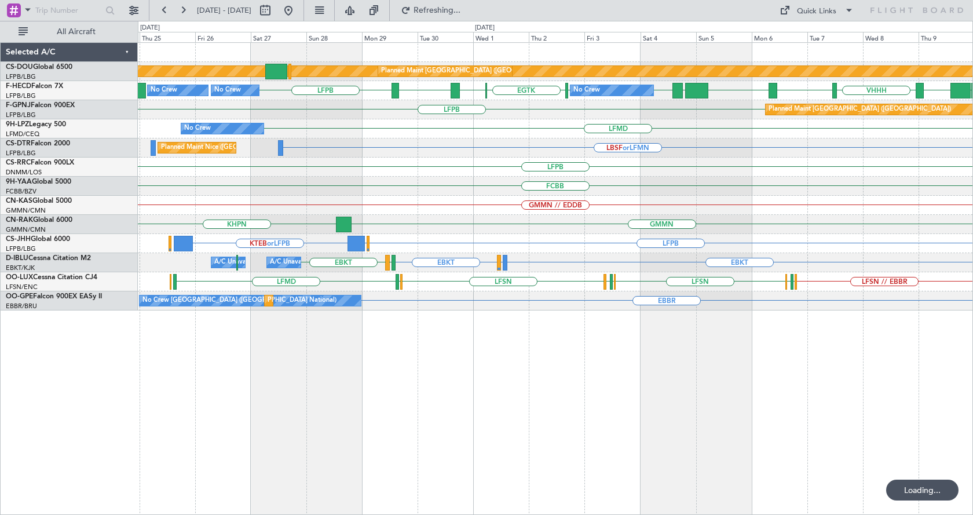
click at [778, 422] on div "Planned Maint London (Biggin Hill) Planned Maint Paris (Le Bourget) ZBAA VHHH R…" at bounding box center [555, 278] width 835 height 472
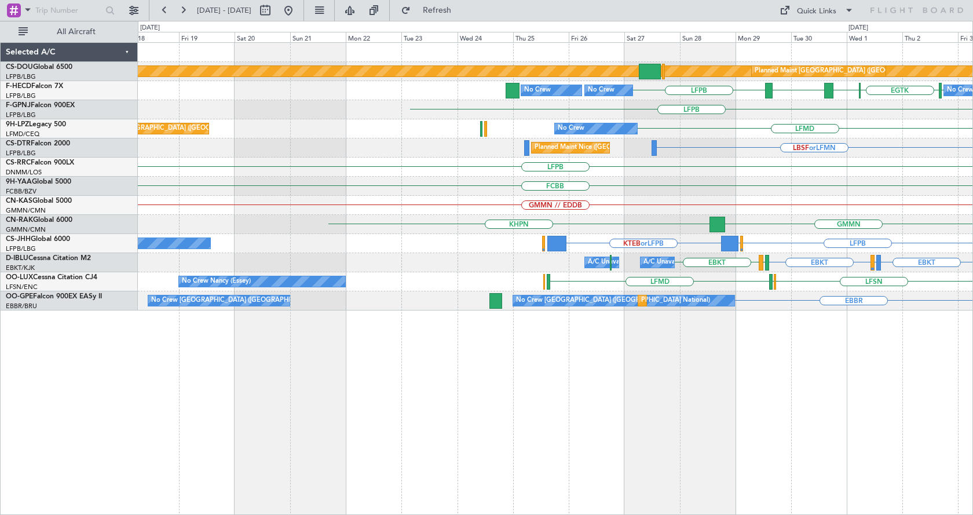
click at [899, 429] on div "Planned Maint London (Biggin Hill) Planned Maint Paris (Le Bourget) No Crew No …" at bounding box center [555, 278] width 835 height 472
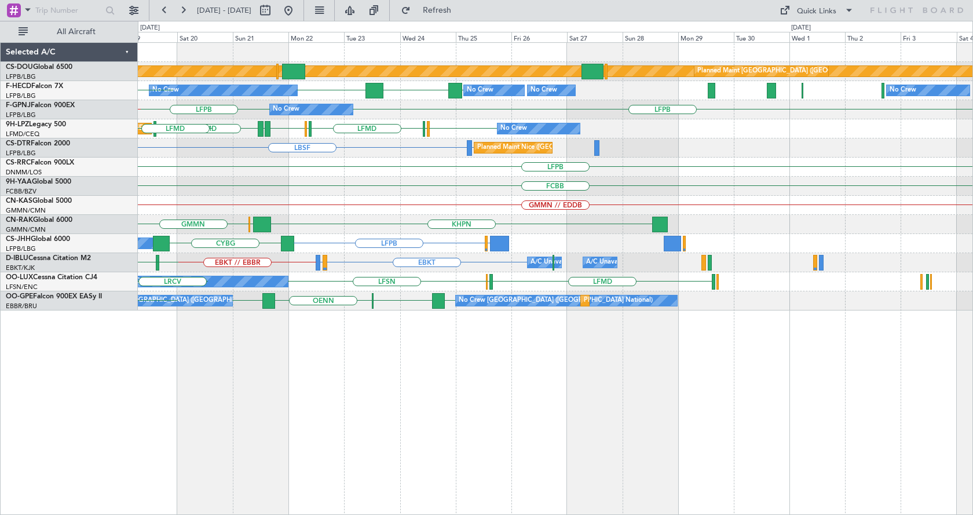
click at [315, 445] on div "Planned Maint London (Biggin Hill) Planned Maint Paris (Le Bourget) KBOS LFPB L…" at bounding box center [555, 278] width 835 height 472
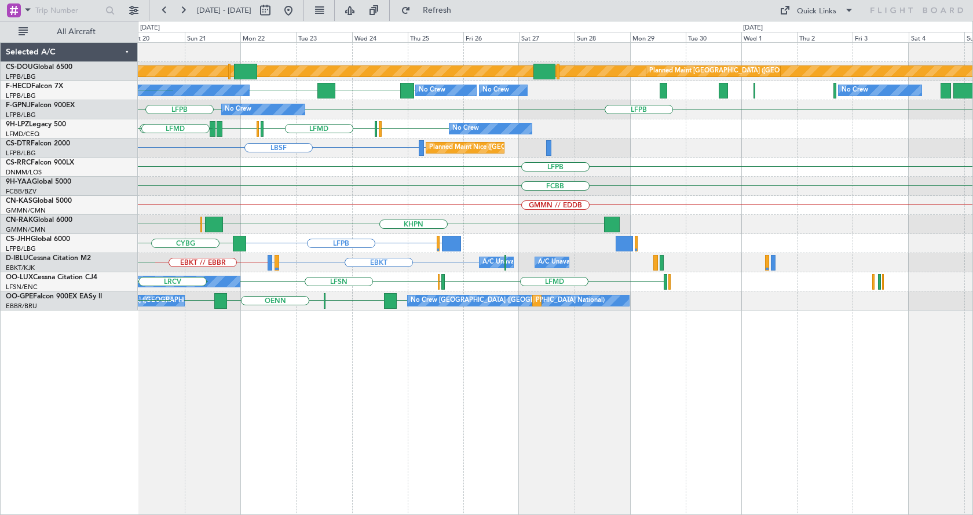
click at [163, 424] on div "Planned Maint London (Biggin Hill) Planned Maint Paris (Le Bourget) KBOS LFPB L…" at bounding box center [555, 278] width 835 height 472
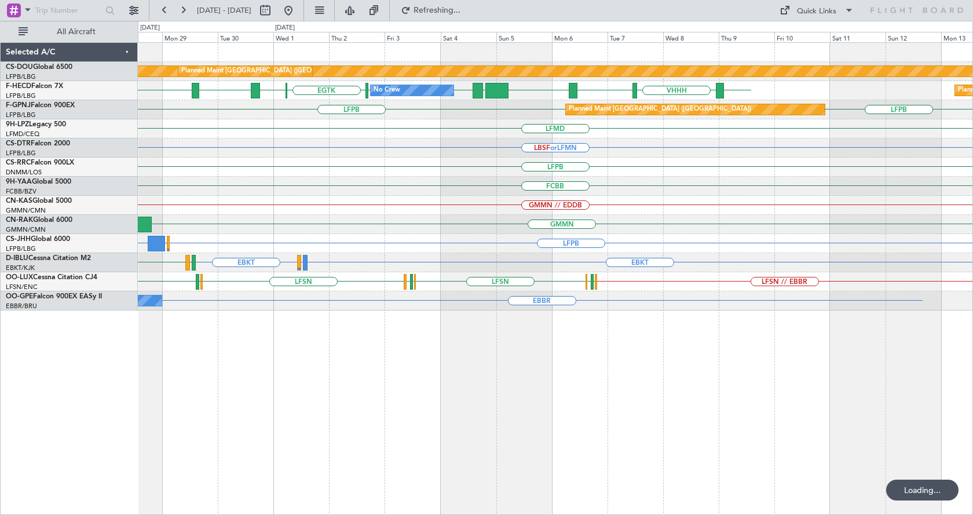
click at [314, 405] on div "Planned Maint London (Biggin Hill) Planned Maint Paris (Le Bourget) ZBAA VHHH R…" at bounding box center [555, 278] width 835 height 472
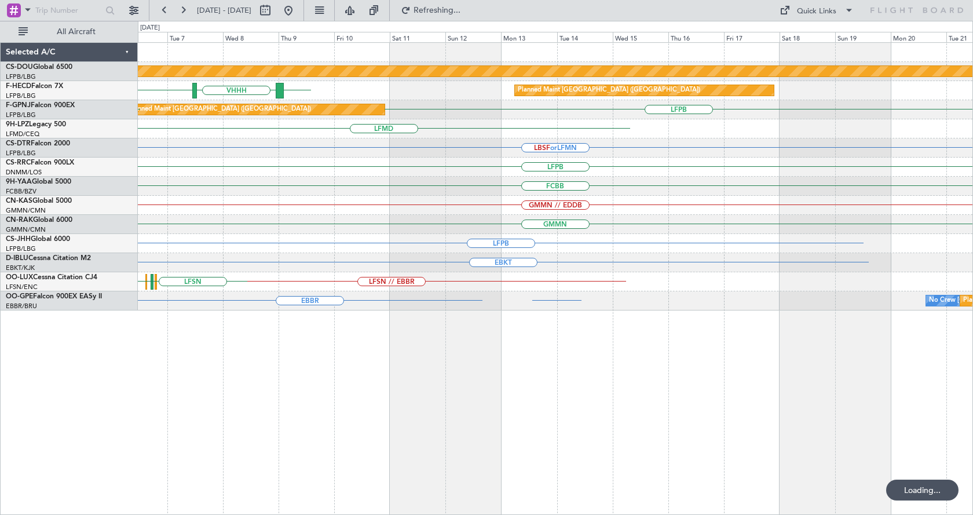
click at [280, 421] on div "Planned Maint London (Biggin Hill) ZBAA VHHH RPLL Planned Maint Paris (Le Bourg…" at bounding box center [555, 278] width 835 height 472
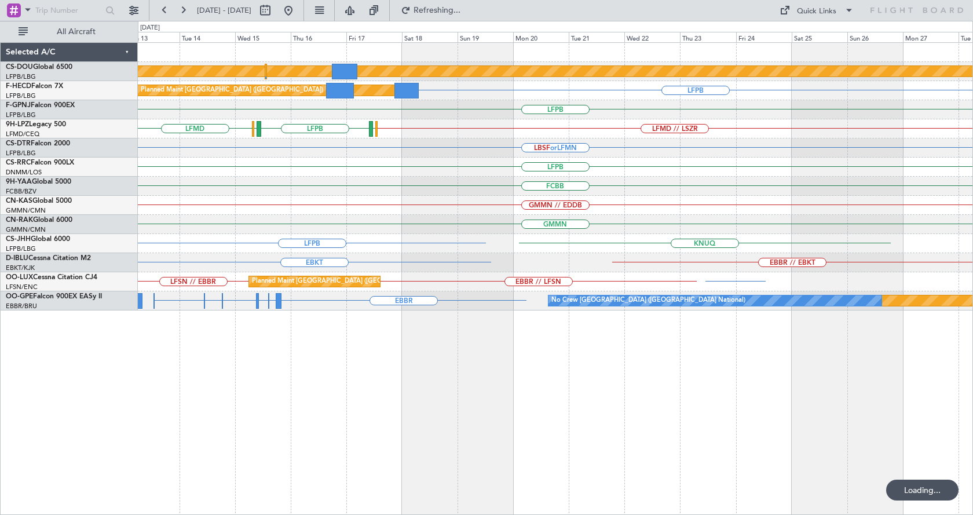
click at [568, 421] on div "Planned Maint London (Biggin Hill) LFPB Planned Maint Paris (Le Bourget) No Cre…" at bounding box center [555, 278] width 835 height 472
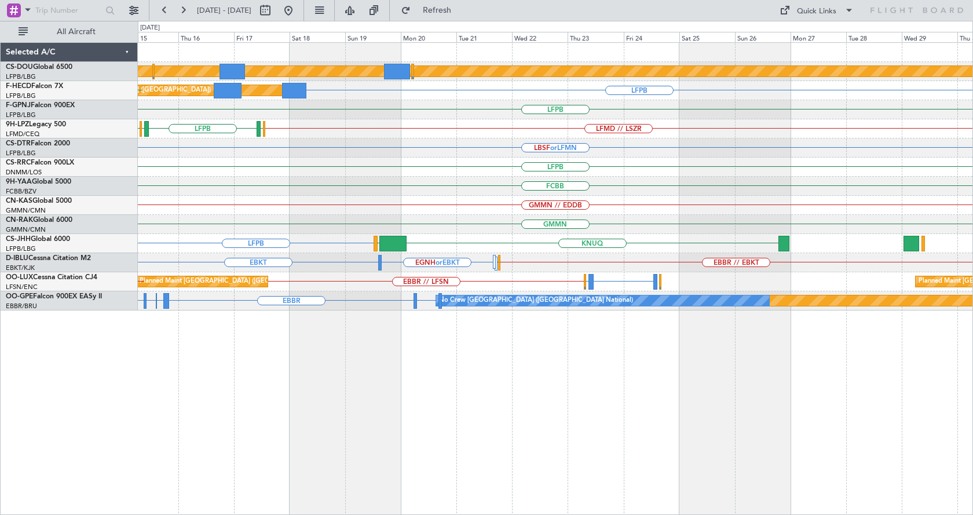
click at [336, 434] on div "Planned Maint London (Biggin Hill) LFPB Planned Maint Paris (Le Bourget) LFPB L…" at bounding box center [555, 278] width 835 height 472
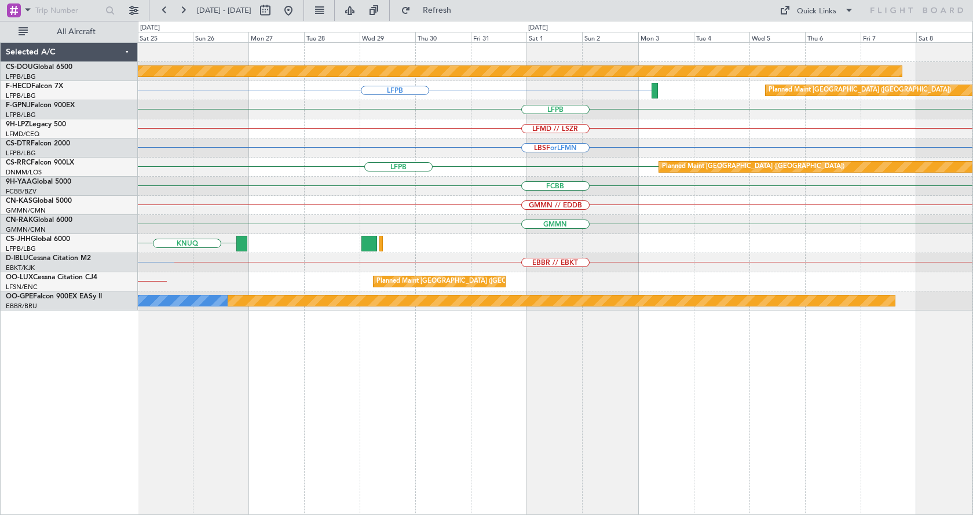
click at [217, 454] on div "Planned Maint London (Biggin Hill) LFPB Planned Maint Paris (Le Bourget) LFPB L…" at bounding box center [555, 278] width 835 height 472
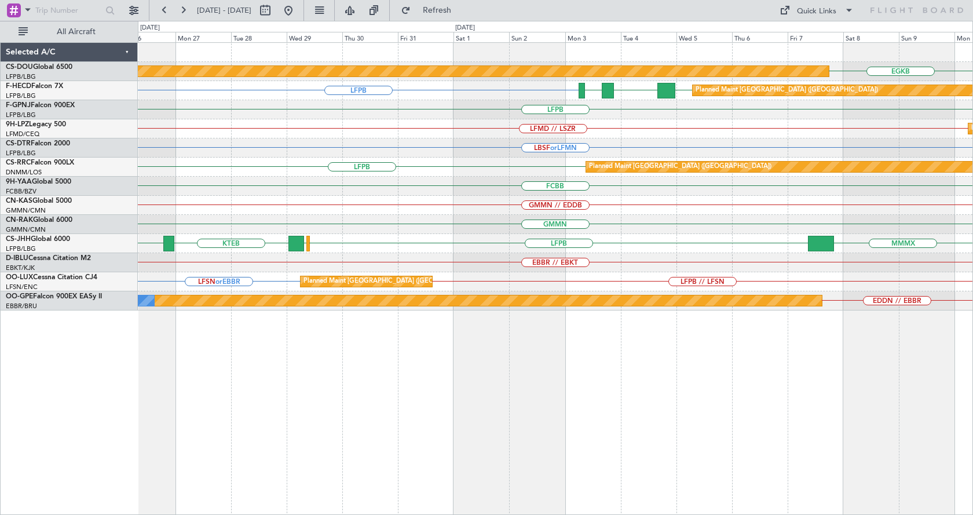
click at [327, 440] on div "EGKB Planned Maint London (Biggin Hill) LFPB LFPB FOOL GMMN Planned Maint Paris…" at bounding box center [555, 278] width 835 height 472
click at [972, 410] on html "03 Nov 2025 - 18 Nov 2025 Refresh Quick Links All Aircraft EGKB Planned Maint L…" at bounding box center [486, 257] width 973 height 515
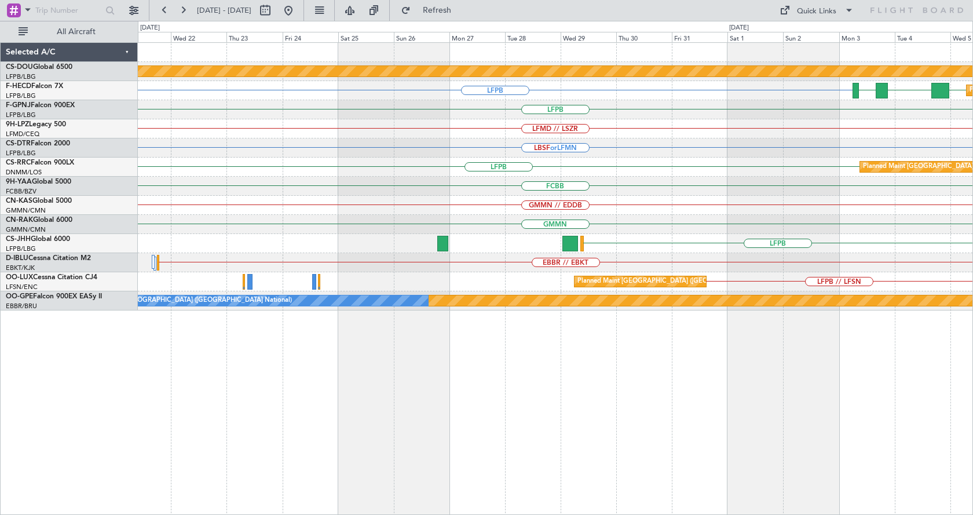
click at [886, 441] on div "Planned Maint London (Biggin Hill) EGKB LFPB LFPB FOOL GMMN Planned Maint Paris…" at bounding box center [555, 278] width 835 height 472
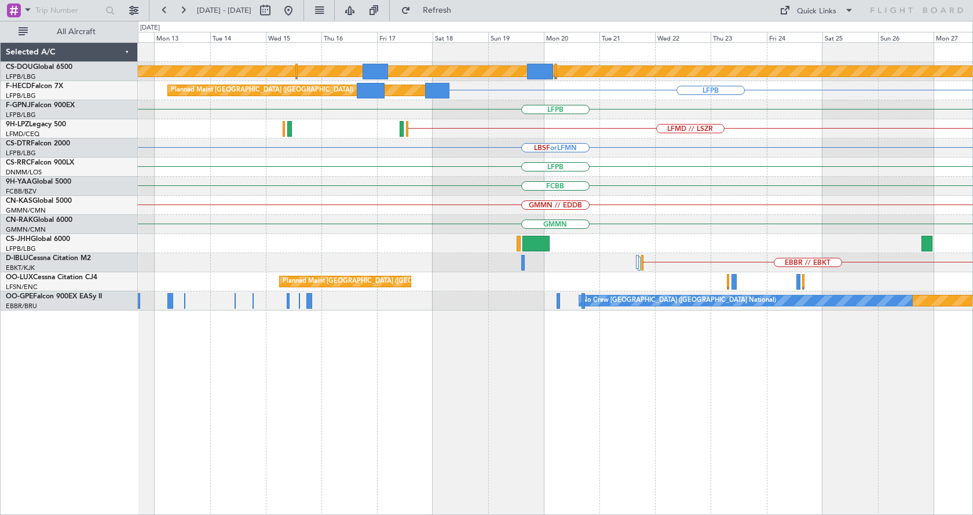
click at [972, 443] on html "03 Nov 2025 - 18 Nov 2025 Refresh Quick Links All Aircraft Planned Maint London…" at bounding box center [486, 257] width 973 height 515
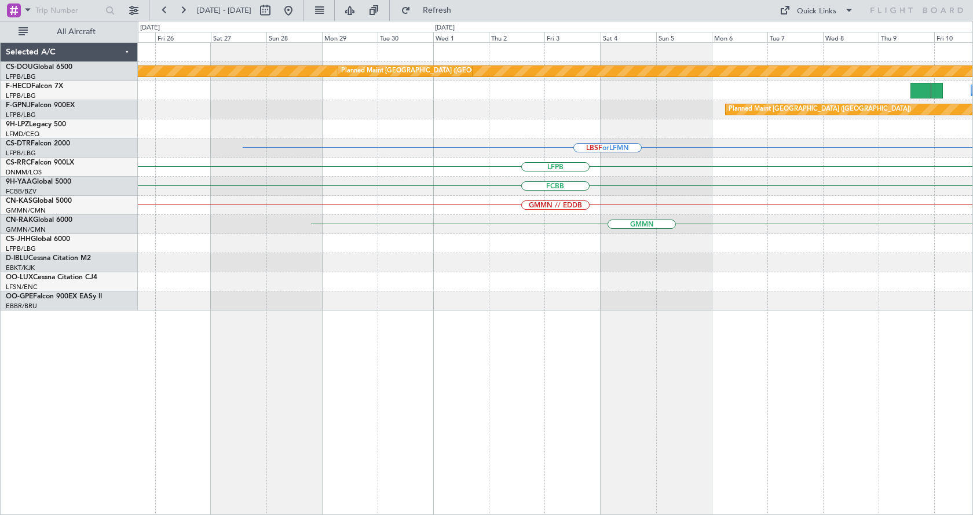
click at [972, 431] on html "03 Nov 2025 - 18 Nov 2025 Refresh Quick Links All Aircraft Planned Maint London…" at bounding box center [486, 257] width 973 height 515
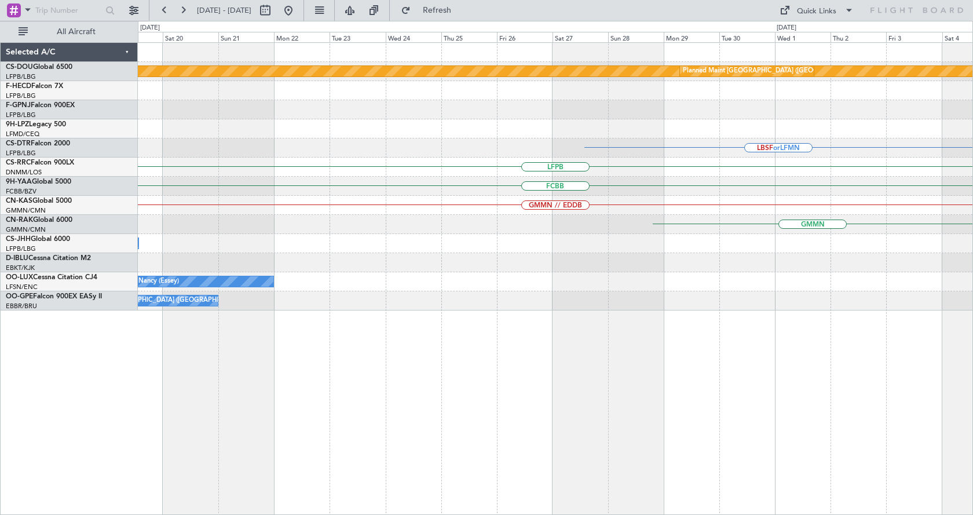
click at [972, 426] on html "03 Nov 2025 - 18 Nov 2025 Refresh Quick Links All Aircraft Planned Maint London…" at bounding box center [486, 257] width 973 height 515
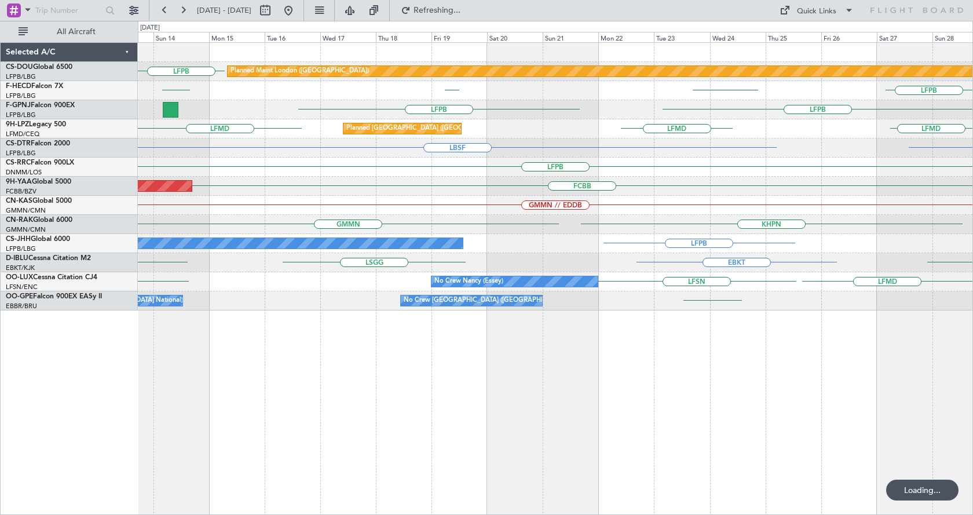
click at [632, 429] on div "Planned Maint London (Biggin Hill) LFPB Planned Maint Paris (Le Bourget) LFPB L…" at bounding box center [555, 278] width 835 height 472
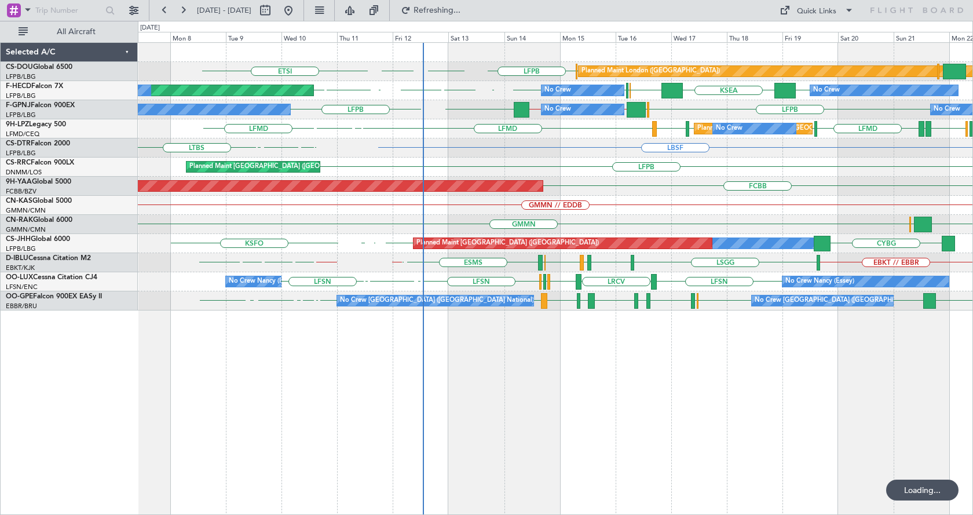
click at [97, 429] on div "Planned Maint London (Biggin Hill) ETSI LFPB EGKB LFPB DGAA No Crew Planned Mai…" at bounding box center [486, 268] width 973 height 494
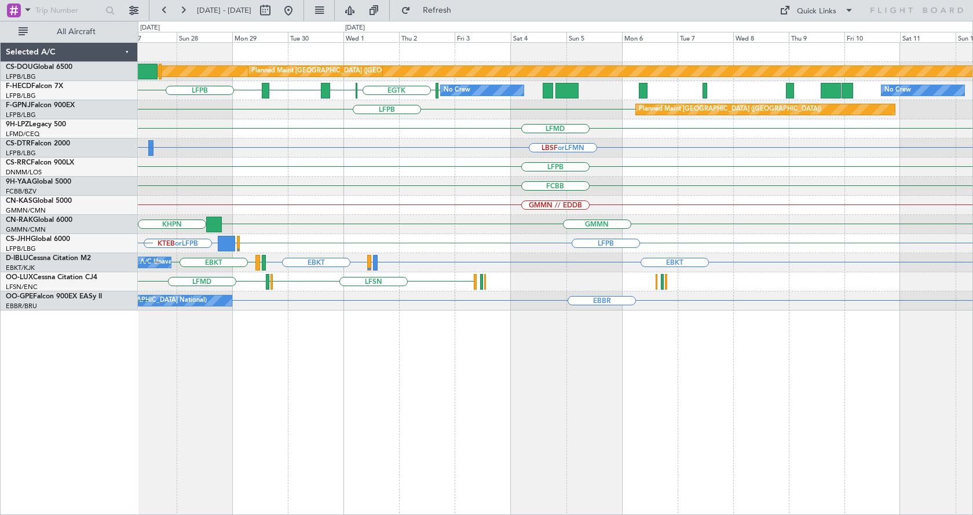
click at [75, 416] on div "Planned Maint London (Biggin Hill) Planned Maint Paris (Le Bourget) LFPB LFPB E…" at bounding box center [486, 268] width 973 height 494
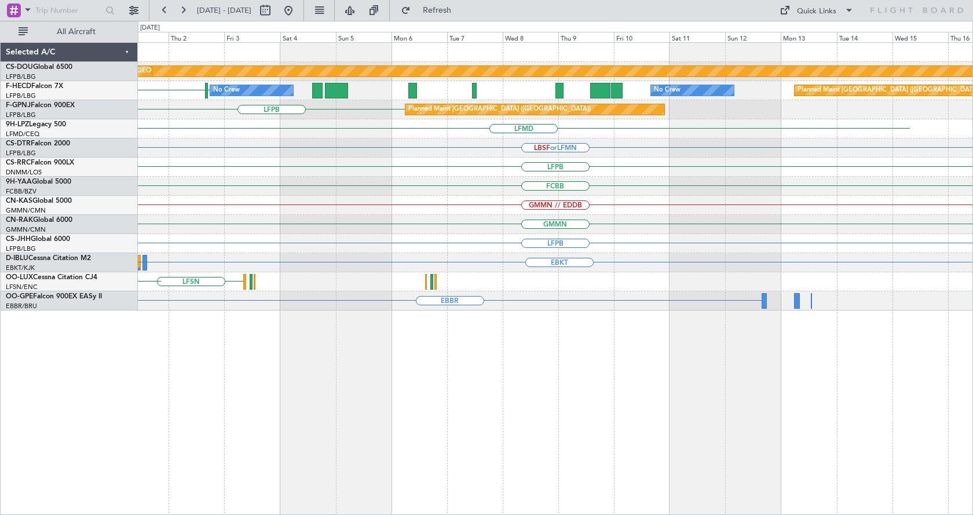
click at [218, 439] on div "Planned Maint London (Biggin Hill) Planned Maint Paris (Le Bourget) LFPB EGTK N…" at bounding box center [555, 278] width 835 height 472
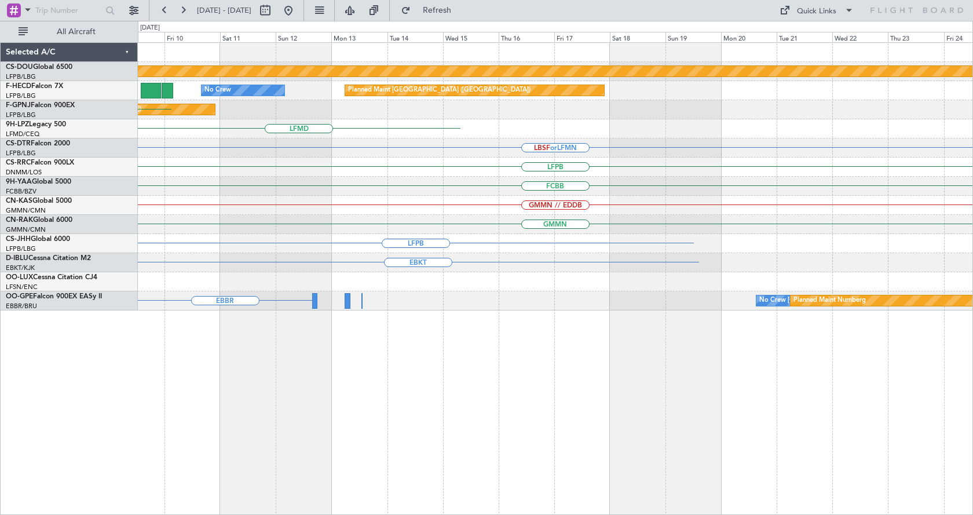
click at [354, 457] on div "Planned Maint London (Biggin Hill) No Crew Planned Maint Paris (Le Bourget) Pla…" at bounding box center [555, 278] width 835 height 472
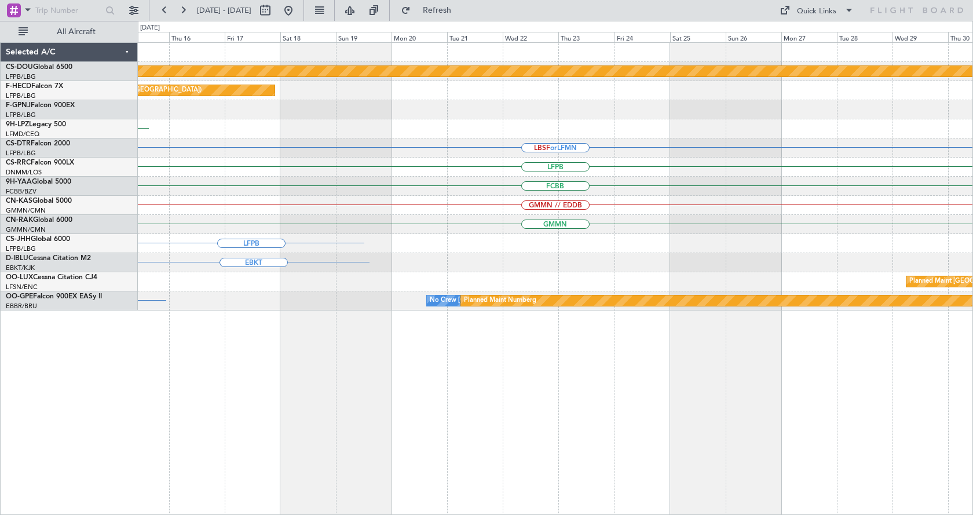
click at [252, 504] on div "Planned Maint London (Biggin Hill) Planned Maint Paris (Le Bourget) No Crew LFM…" at bounding box center [555, 278] width 835 height 472
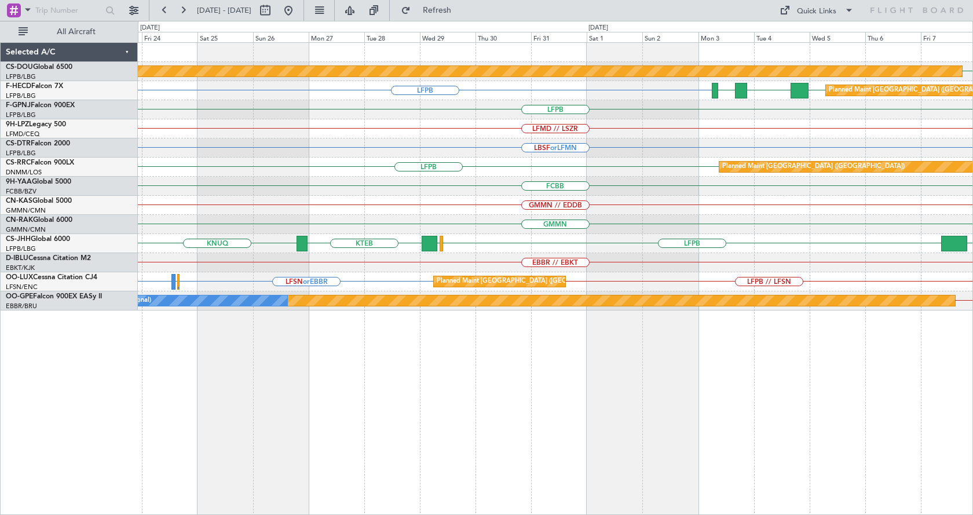
click at [547, 405] on div "EGKB Planned Maint London (Biggin Hill) LFPB LFPB FOOL GMMN Planned Maint Paris…" at bounding box center [555, 278] width 835 height 472
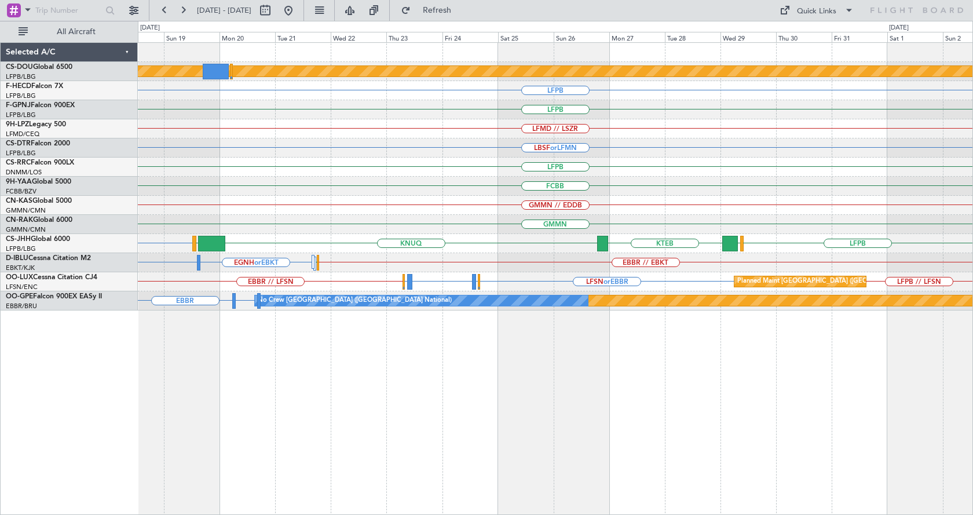
click at [159, 457] on div "Planned Maint London (Biggin Hill) LFPB Planned Maint Paris (Le Bourget) Planne…" at bounding box center [555, 278] width 835 height 472
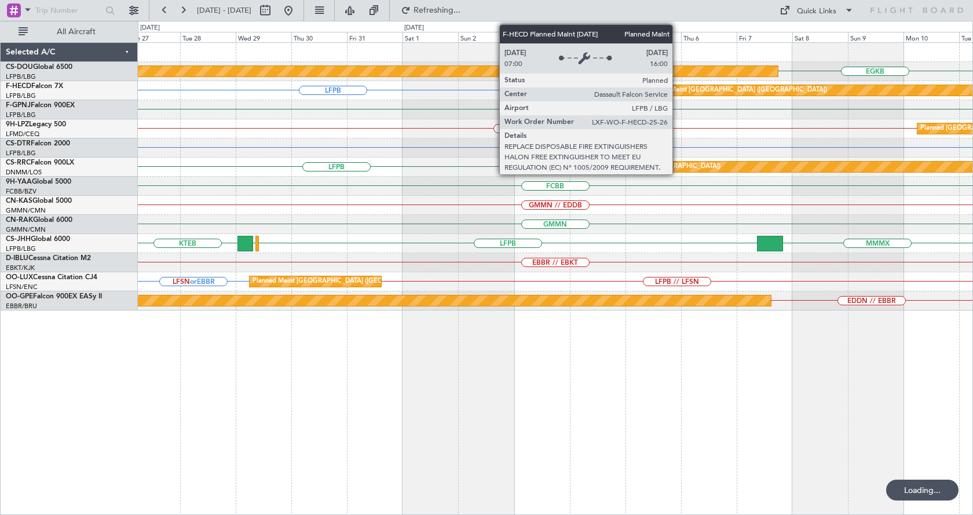
click at [677, 87] on div "Planned Maint [GEOGRAPHIC_DATA] ([GEOGRAPHIC_DATA])" at bounding box center [735, 90] width 182 height 17
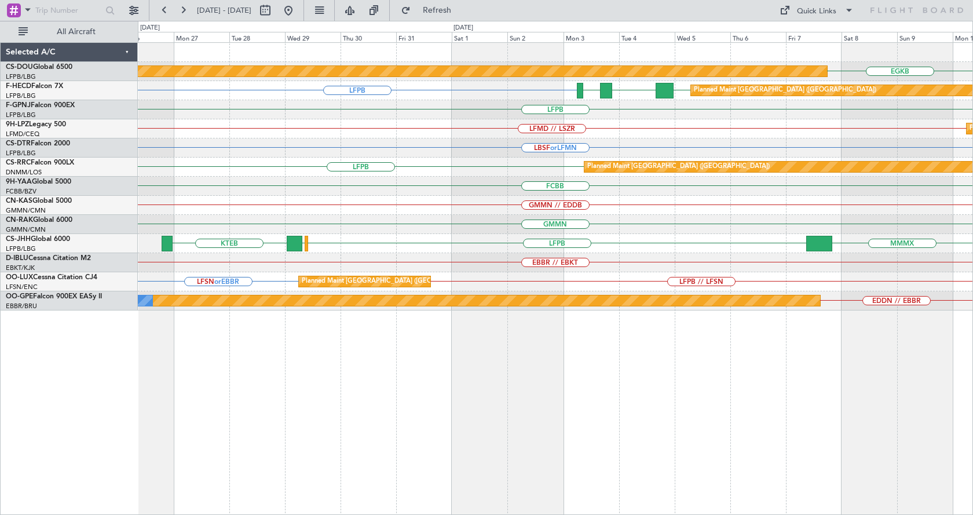
click at [505, 426] on div "EGKB Planned Maint London (Biggin Hill) LFPB LFPB FOOL GMMN Planned Maint Paris…" at bounding box center [555, 278] width 835 height 472
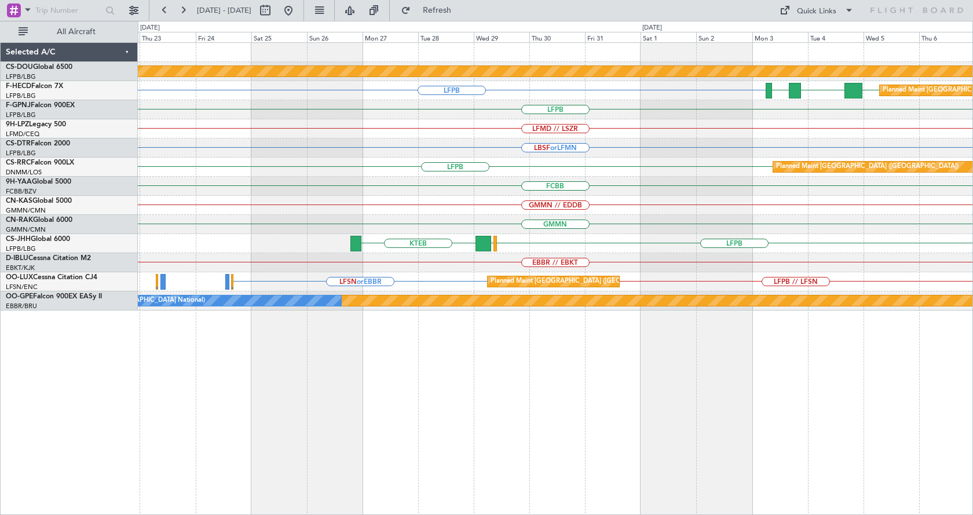
click at [188, 463] on div "Planned Maint London (Biggin Hill) EGKB LFPB LFPB FOOL GMMN Planned Maint Paris…" at bounding box center [555, 278] width 835 height 472
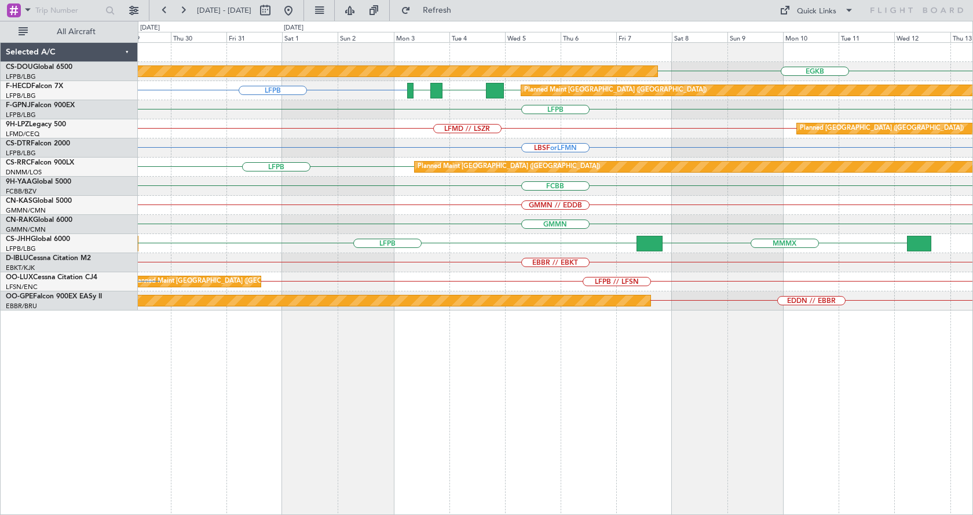
click at [162, 481] on div "Planned Maint London (Biggin Hill) EGKB LFPB LFPB FOOL GMMN Planned Maint Paris…" at bounding box center [555, 278] width 835 height 472
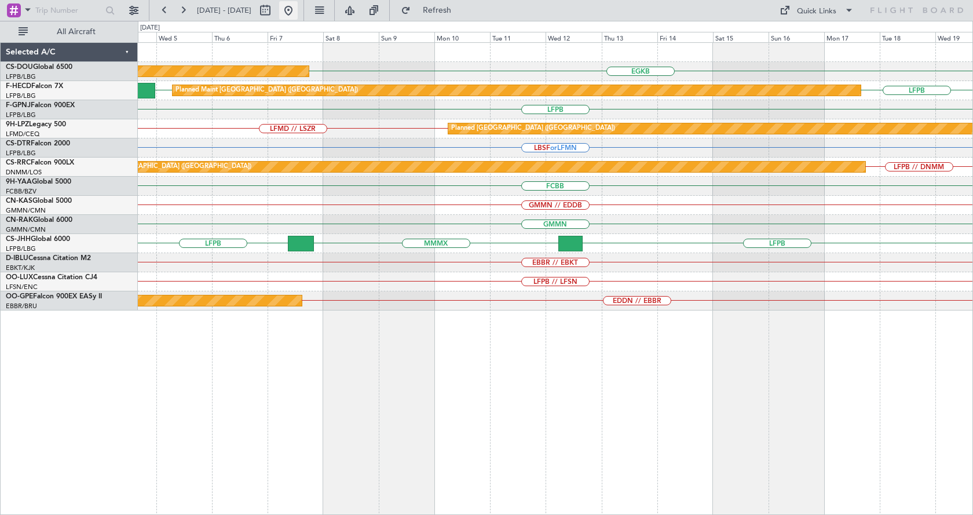
click at [298, 6] on button at bounding box center [288, 10] width 19 height 19
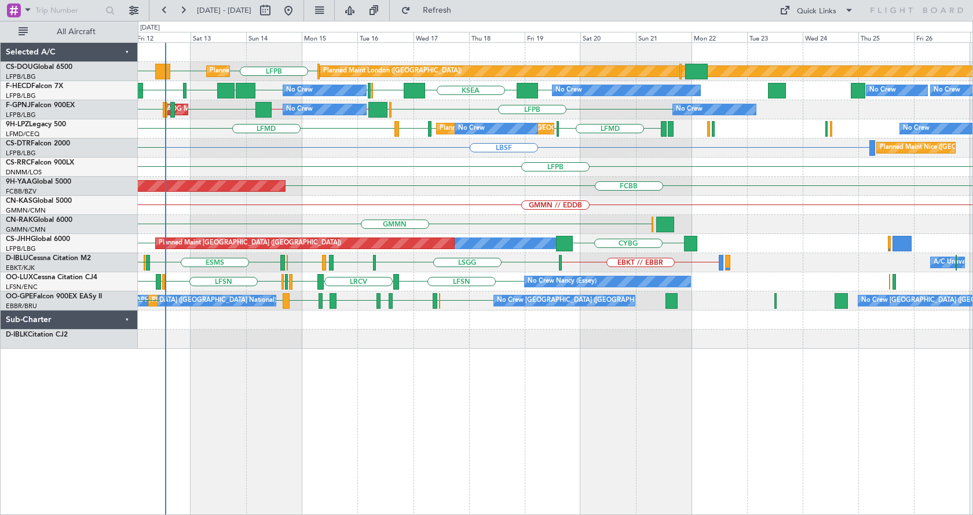
click at [342, 464] on div "LFPB EGKB LFPB Planned Maint London (Biggin Hill) Planned Maint Paris (Le Bourg…" at bounding box center [555, 278] width 835 height 472
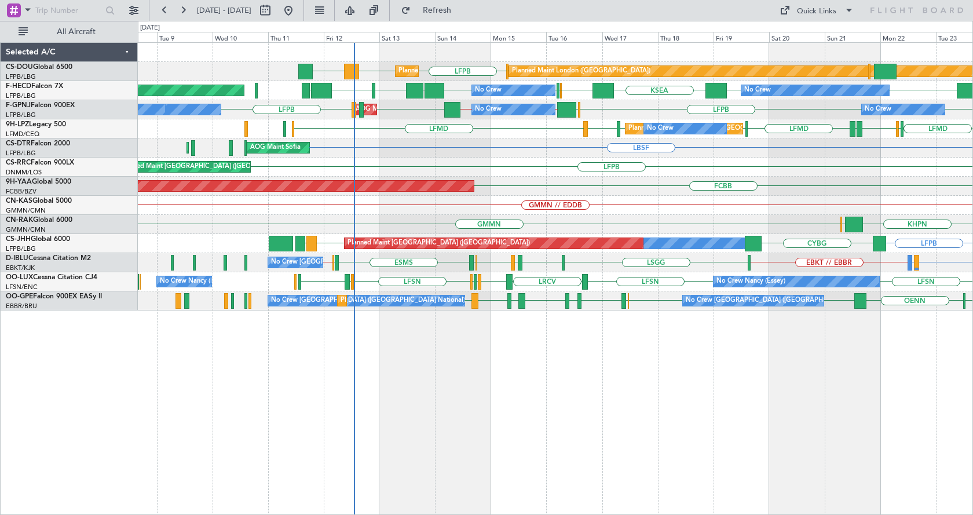
click at [403, 373] on div "LFPB EGKB LFPB DGAA Planned Maint London (Biggin Hill) Planned Maint Paris (Le …" at bounding box center [555, 278] width 835 height 472
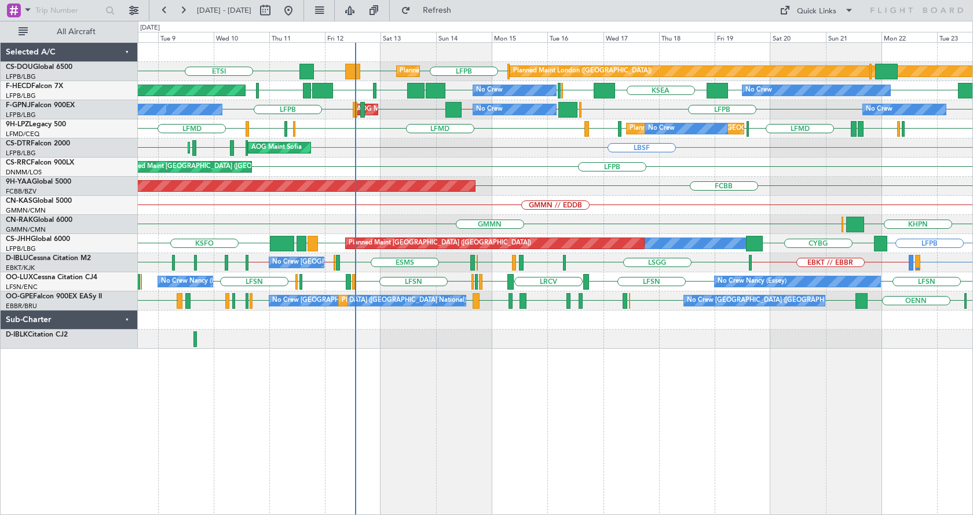
click at [448, 365] on div "Planned Maint London (Biggin Hill) Planned Maint Paris (Le Bourget) ETSI LFPB E…" at bounding box center [555, 278] width 835 height 472
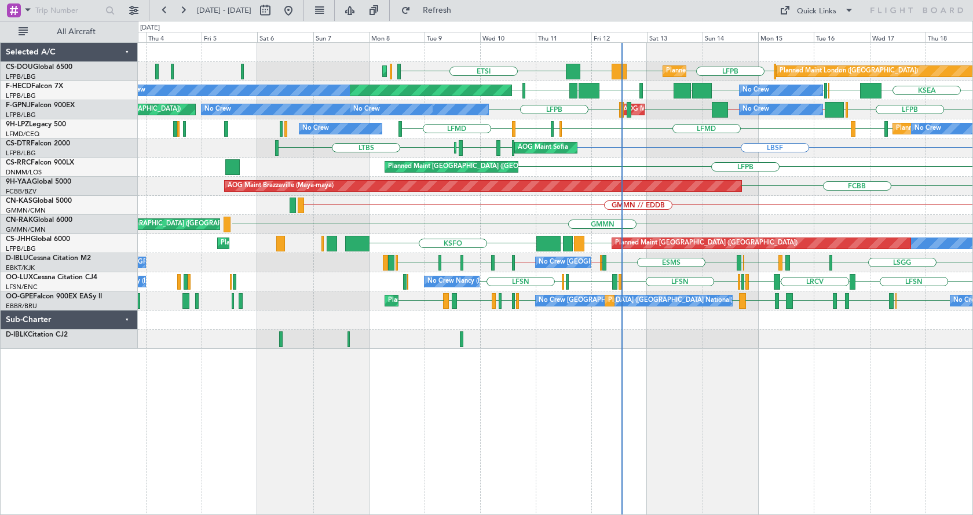
click at [456, 441] on div "Planned Maint London (Biggin Hill) Planned Maint Paris (Le Bourget) Planned Mai…" at bounding box center [555, 278] width 835 height 472
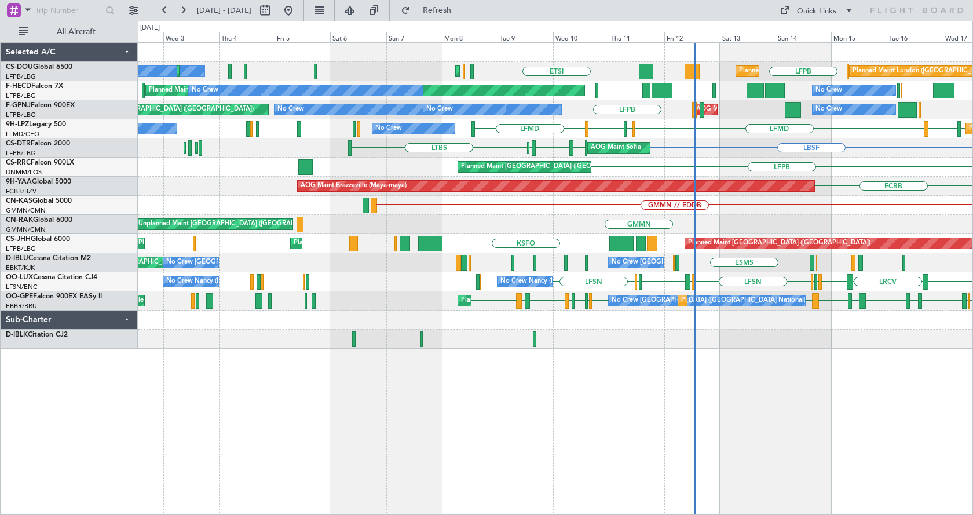
click at [574, 431] on div "ETSI LFPB EGKB LFPB DGAA Planned Maint London (Biggin Hill) No Crew Planned Mai…" at bounding box center [555, 278] width 835 height 472
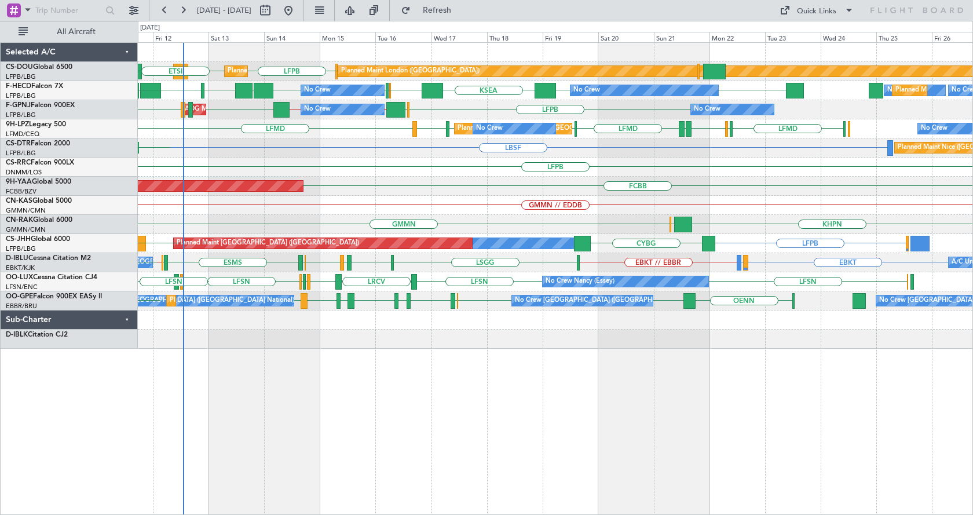
click at [527, 436] on div "Planned Maint London (Biggin Hill) Planned Maint Paris (Le Bourget) LFPB EGKB L…" at bounding box center [555, 278] width 835 height 472
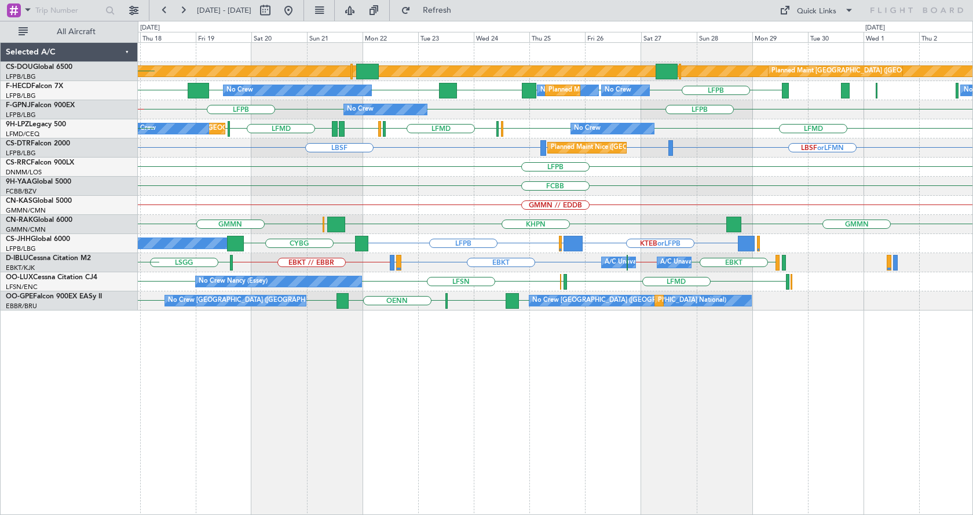
click at [625, 362] on div "Planned Maint London (Biggin Hill) Planned Maint Paris (Le Bourget) EGKB LFPB N…" at bounding box center [555, 278] width 835 height 472
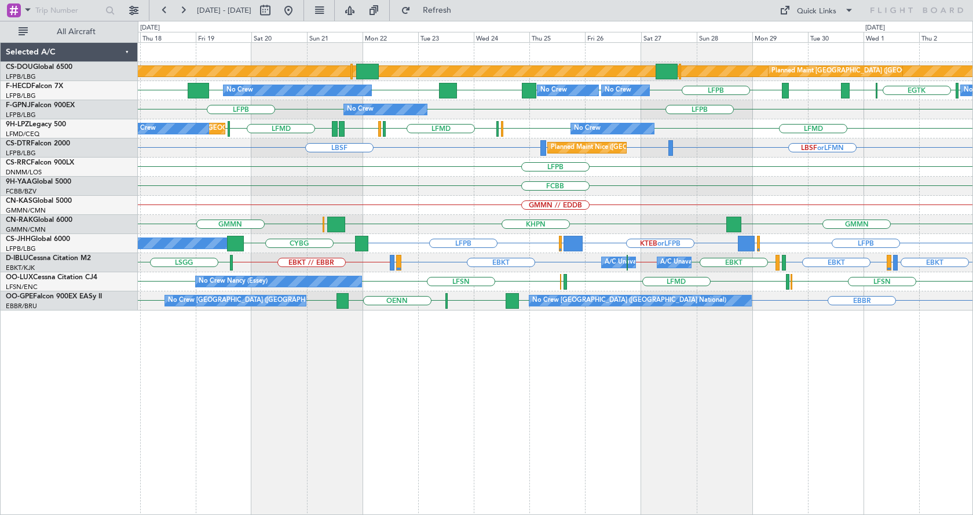
click at [551, 428] on div "Planned Maint London (Biggin Hill) Planned Maint Paris (Le Bourget) LFPB KBOS L…" at bounding box center [555, 278] width 835 height 472
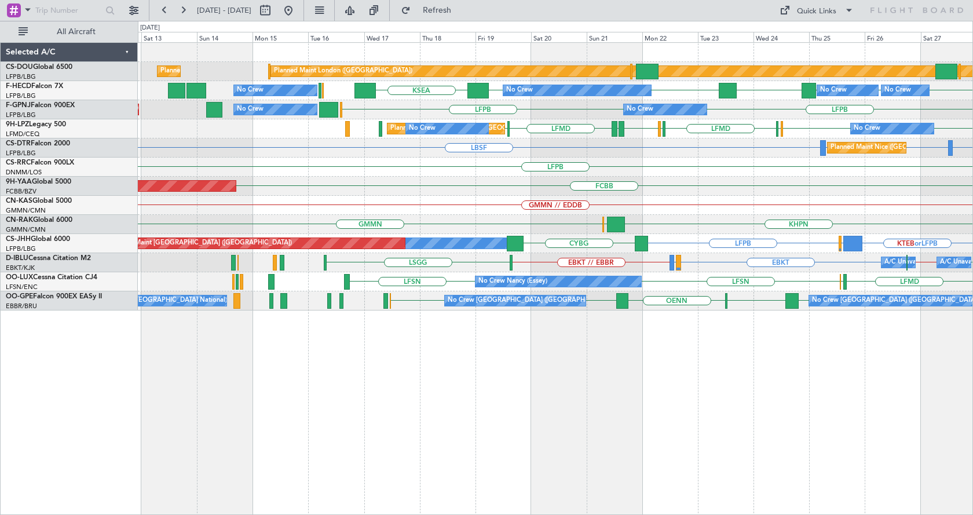
click at [681, 412] on div "Planned Maint London (Biggin Hill) Planned Maint Paris (Le Bourget) Planned Mai…" at bounding box center [555, 278] width 835 height 472
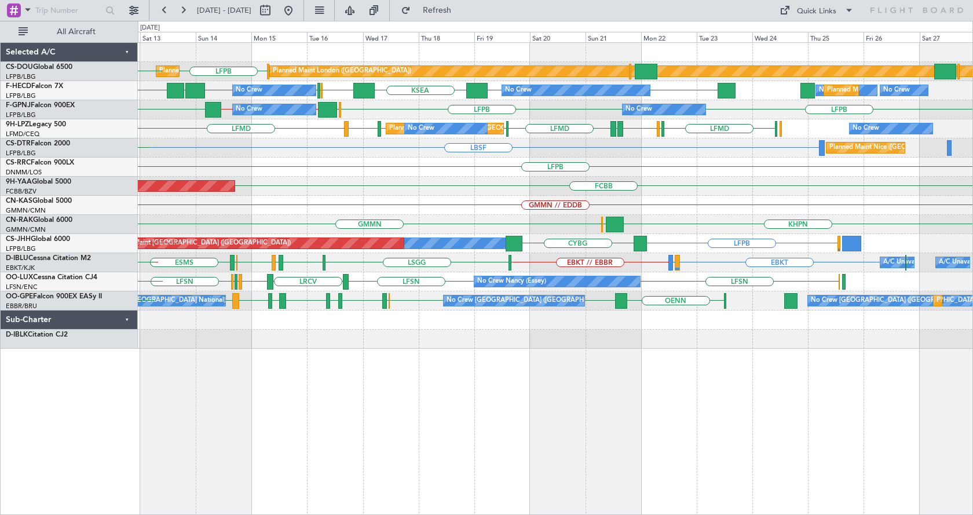
click at [579, 471] on div "LFPB EGKB LFPB Planned Maint London (Biggin Hill) Planned Maint Paris (Le Bourg…" at bounding box center [555, 278] width 835 height 472
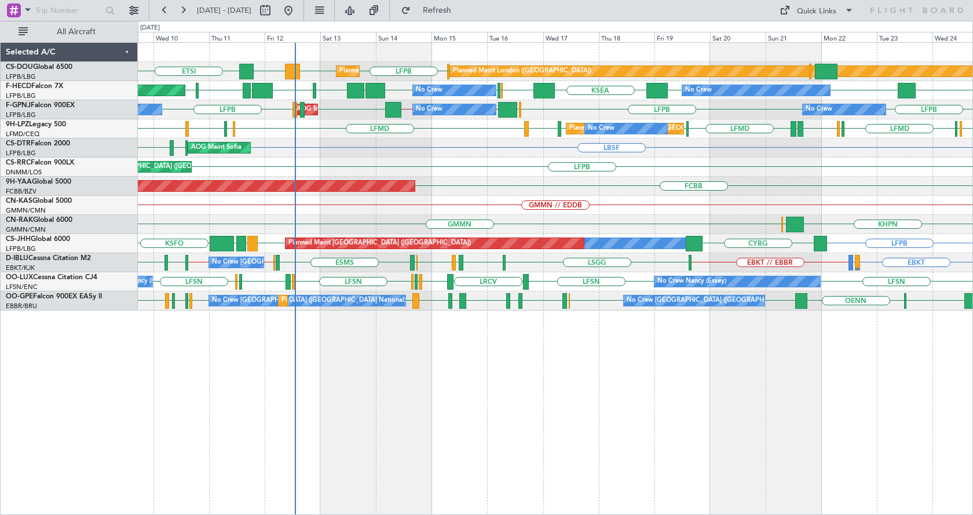
click at [195, 393] on div "Planned Maint London (Biggin Hill) Planned Maint Paris (Le Bourget) ETSI LFPB E…" at bounding box center [555, 278] width 835 height 472
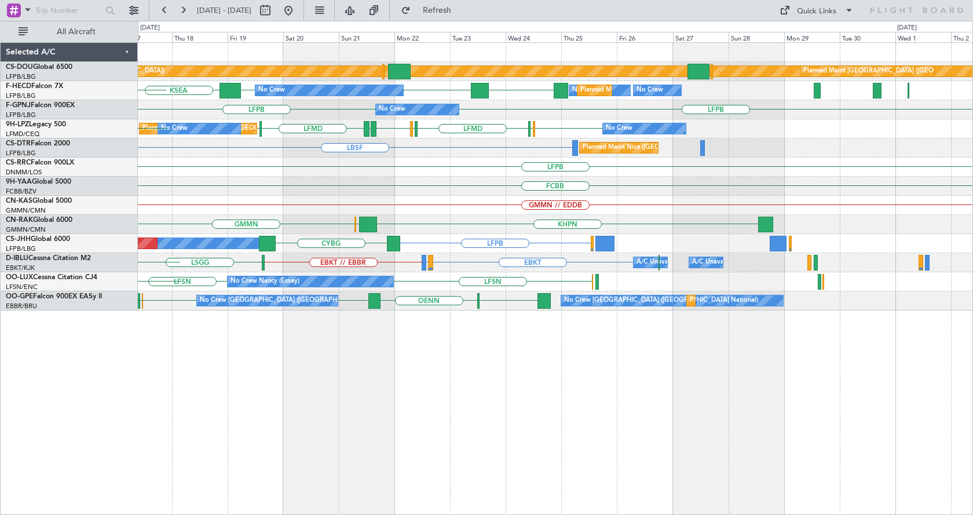
click at [528, 418] on div "Planned Maint London (Biggin Hill) Planned Maint Paris (Le Bourget) EGKB LFPB P…" at bounding box center [555, 278] width 835 height 472
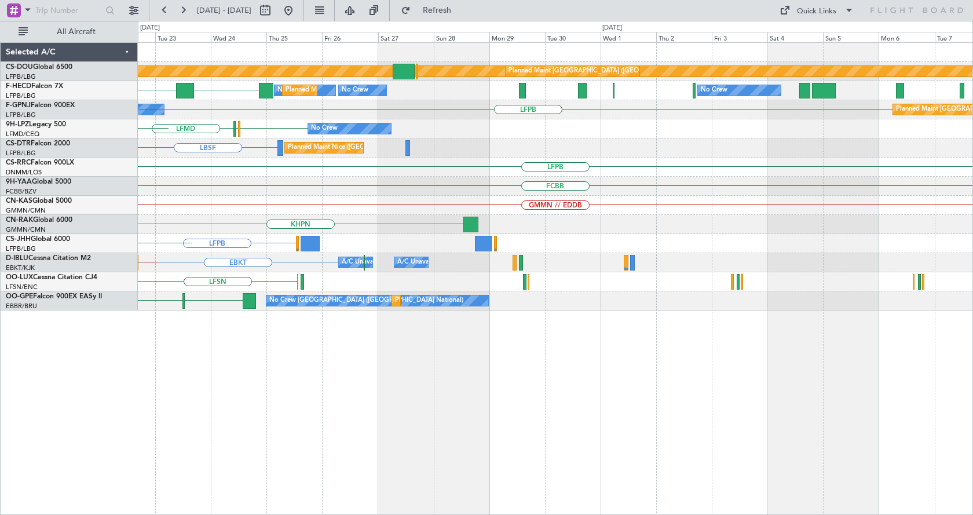
click at [489, 430] on div "Planned Maint London (Biggin Hill) Planned Maint Paris (Le Bourget) KBOS LFPB N…" at bounding box center [555, 278] width 835 height 472
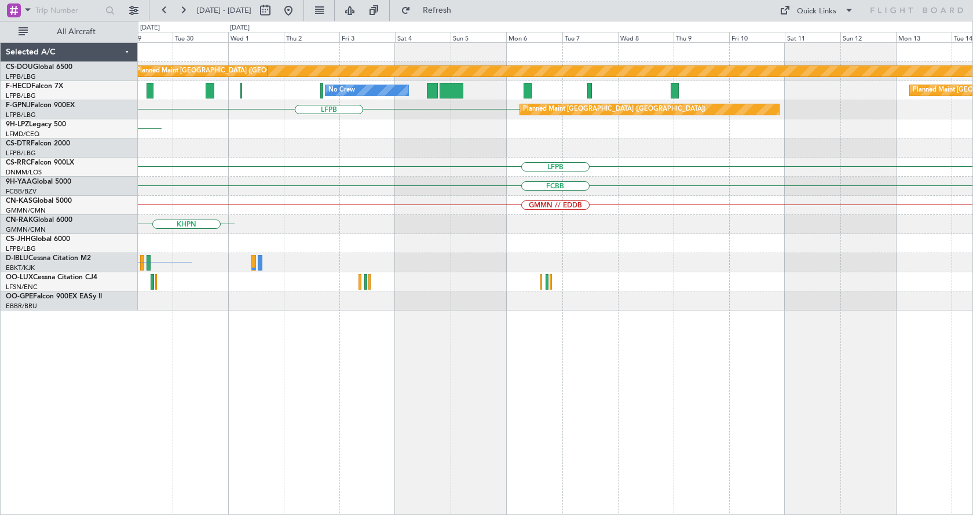
click at [540, 425] on div "Planned Maint London (Biggin Hill) Planned Maint Paris (Le Bourget) No Crew Pla…" at bounding box center [555, 278] width 835 height 472
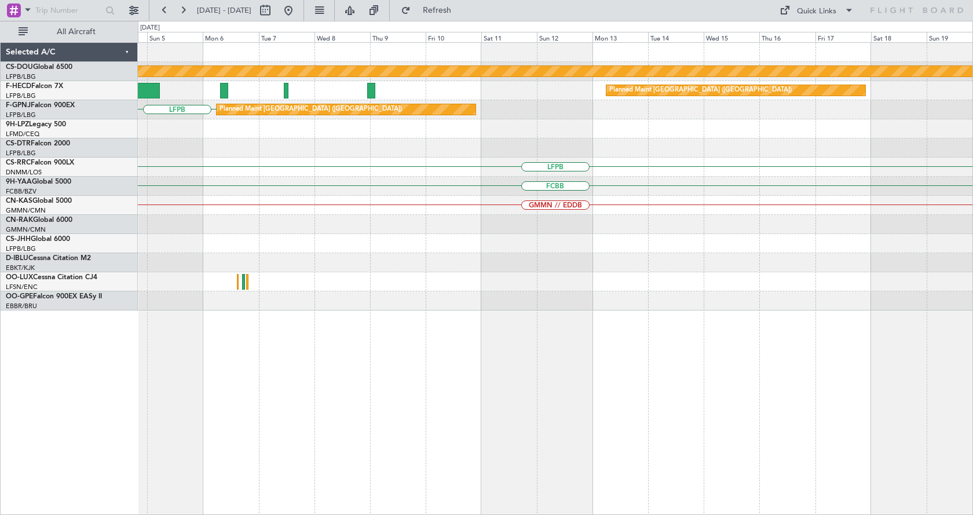
click at [586, 406] on div "Planned Maint London (Biggin Hill) Planned Maint Paris (Le Bourget) Planned Mai…" at bounding box center [555, 278] width 835 height 472
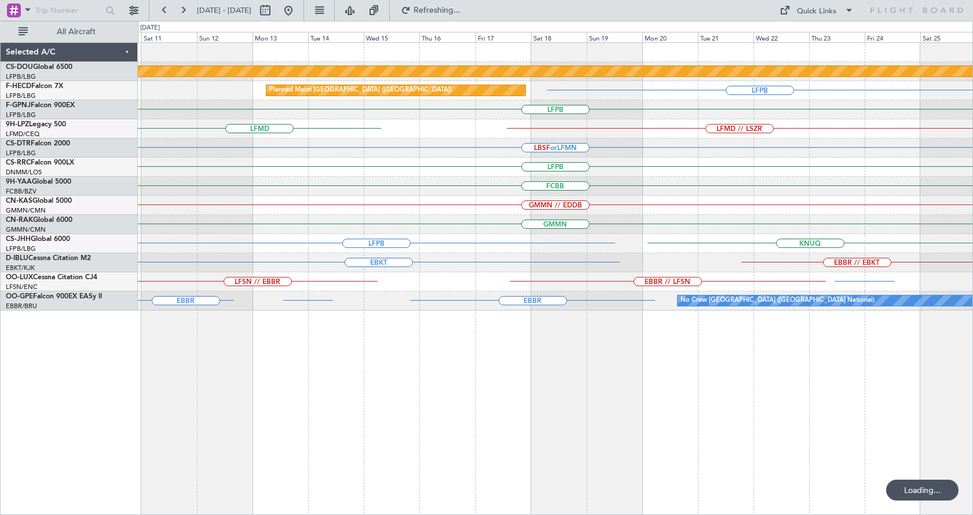
click at [444, 429] on div "Planned Maint London (Biggin Hill) Planned Maint Paris (Le Bourget) LFPB LFPB P…" at bounding box center [555, 278] width 835 height 472
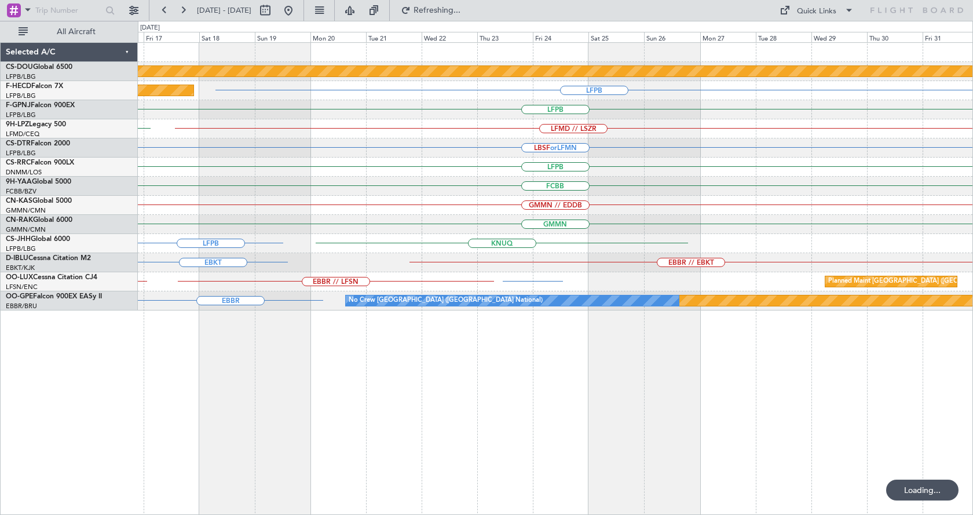
click at [504, 419] on div "Planned Maint London (Biggin Hill) LFPB Planned Maint Paris (Le Bourget) LFPB L…" at bounding box center [555, 278] width 835 height 472
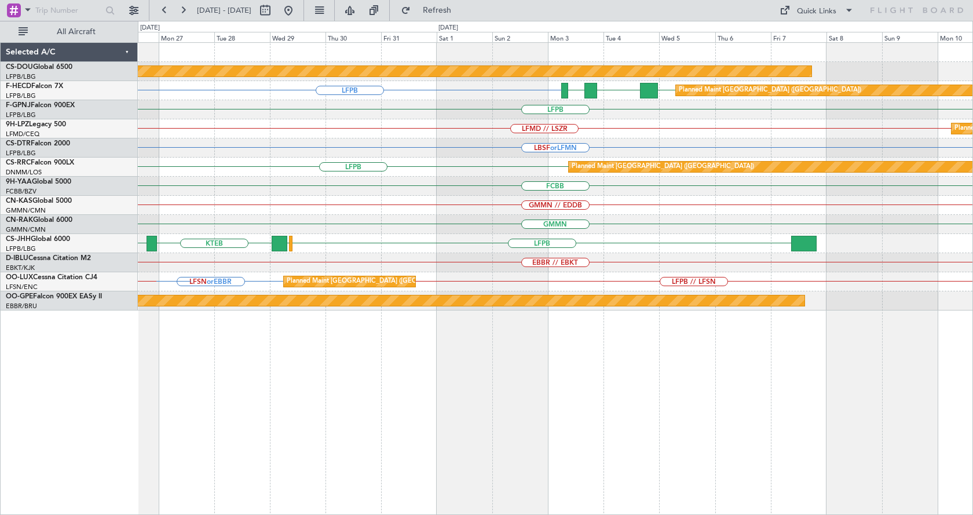
click at [0, 450] on div "Planned Maint London (Biggin Hill) LFPB FOOL GMMN LFPB Planned Maint Paris (Le …" at bounding box center [486, 268] width 973 height 494
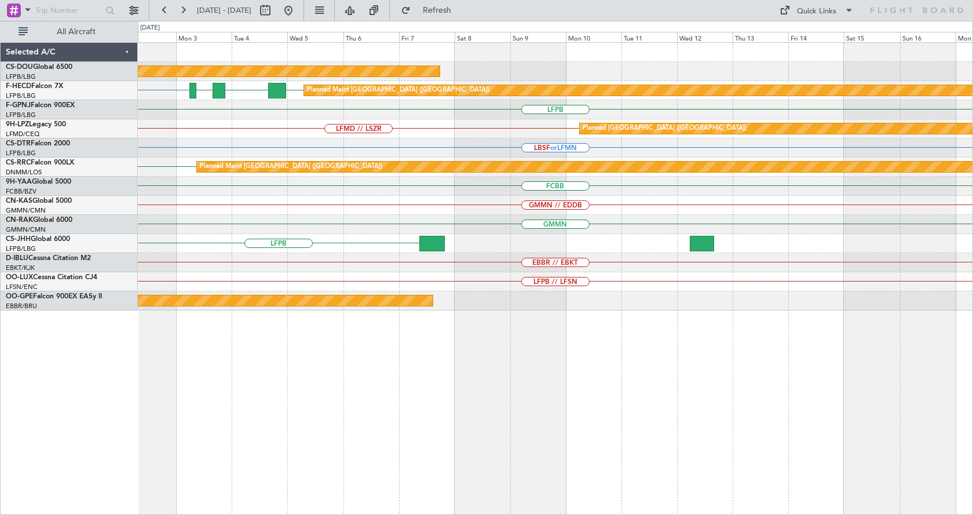
click at [215, 455] on div "Planned Maint London (Biggin Hill) LFPB FOOL GMMN LFPB Planned Maint Paris (Le …" at bounding box center [555, 278] width 835 height 472
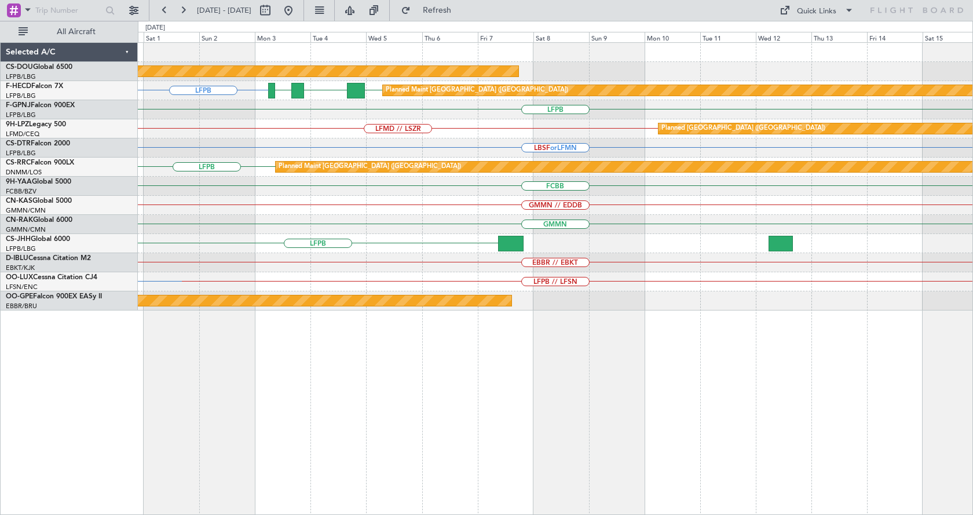
click at [799, 421] on div "Planned Maint London (Biggin Hill) Planned Maint Paris (Le Bourget) LFPB FOOL G…" at bounding box center [555, 278] width 835 height 472
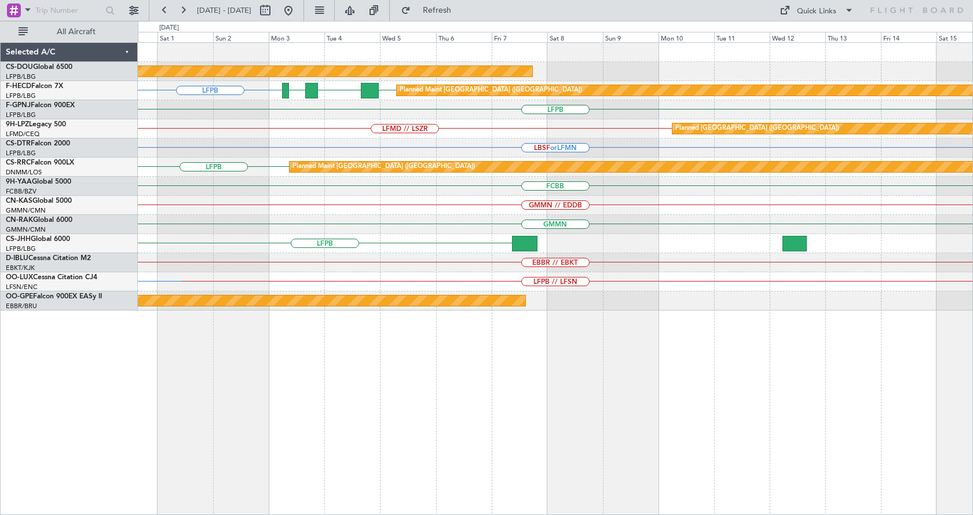
click at [699, 450] on div "Planned Maint London (Biggin Hill) Planned Maint Paris (Le Bourget) LFPB FOOL G…" at bounding box center [555, 278] width 835 height 472
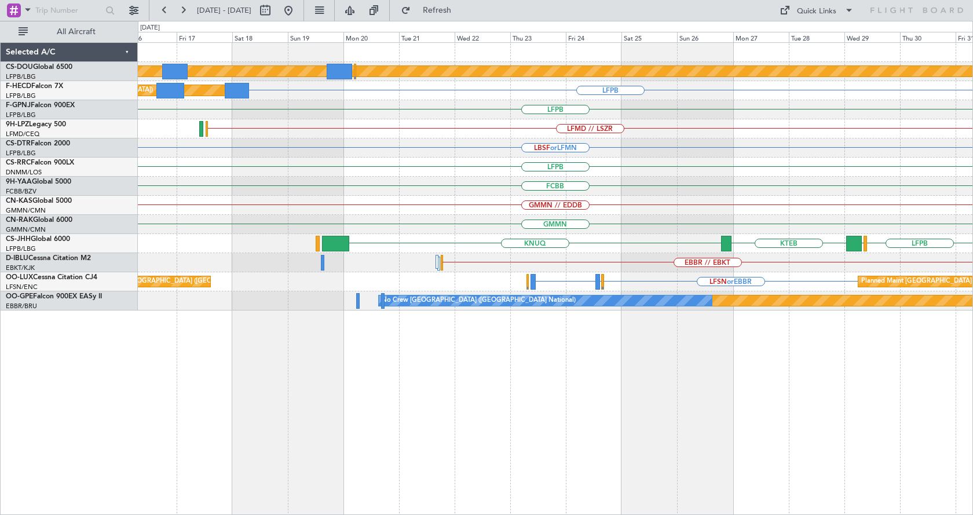
click at [853, 401] on div "Planned Maint London (Biggin Hill) LFPB Planned Maint Paris (Le Bourget) GMMN F…" at bounding box center [555, 278] width 835 height 472
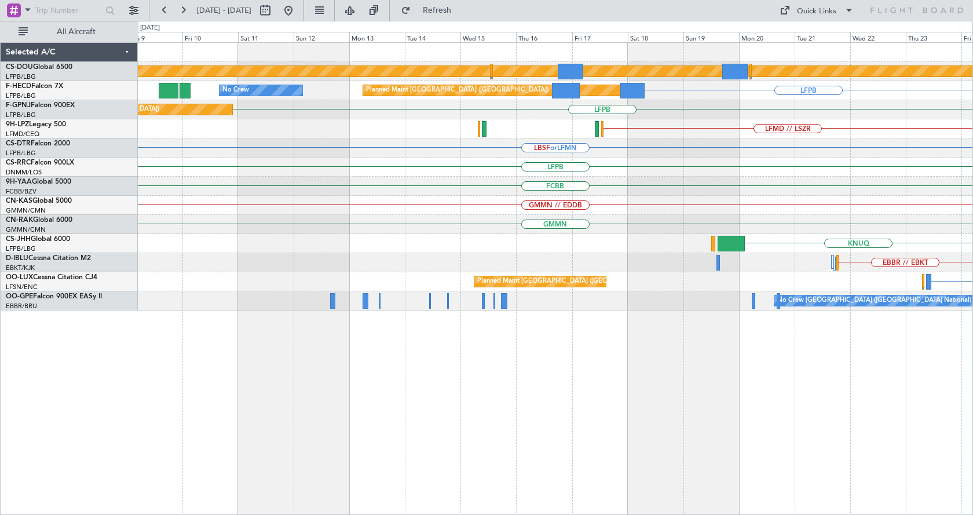
click at [629, 445] on div "Planned Maint London (Biggin Hill) LFPB Planned Maint Paris (Le Bourget) No Cre…" at bounding box center [555, 278] width 835 height 472
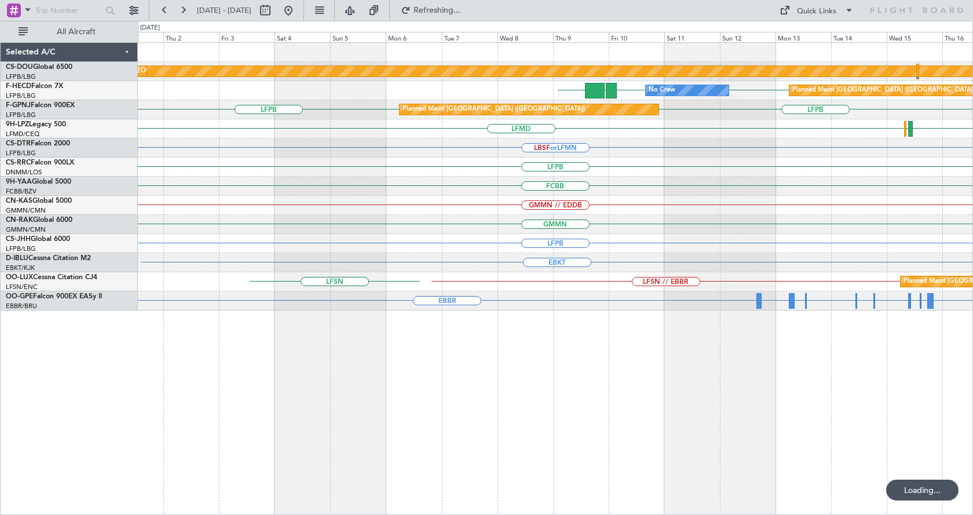
click at [580, 464] on div "Planned Maint London (Biggin Hill) Planned Maint Paris (Le Bourget) ZBAA LFPB L…" at bounding box center [555, 278] width 835 height 472
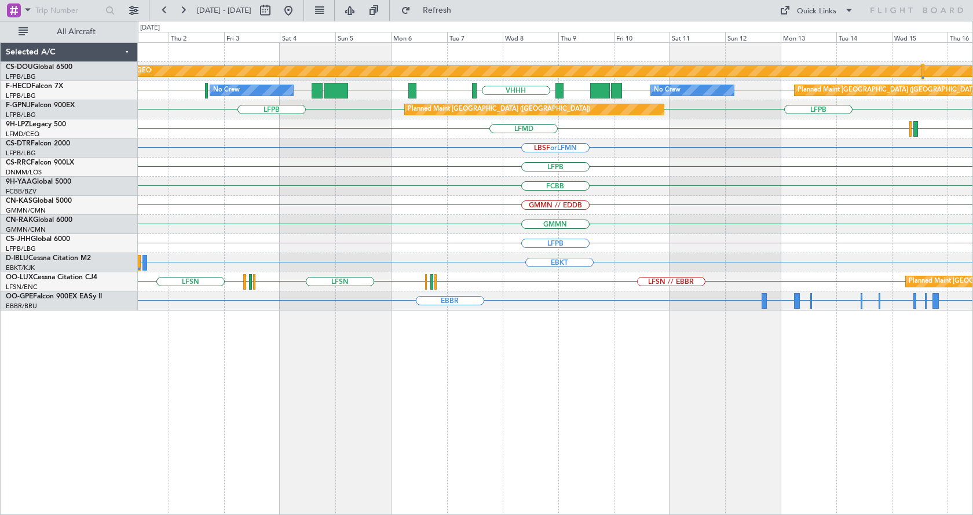
click at [732, 402] on div "Planned Maint London (Biggin Hill) Planned Maint Paris (Le Bourget) LFPB LFPB E…" at bounding box center [555, 278] width 835 height 472
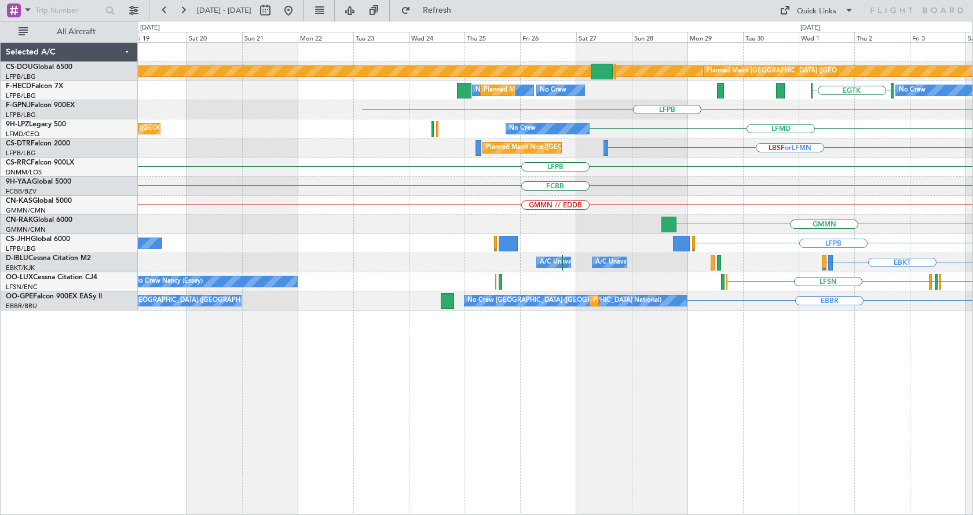
click at [527, 424] on div "Planned Maint London (Biggin Hill) Planned Maint Paris (Le Bourget) LFPB EGTK N…" at bounding box center [555, 278] width 835 height 472
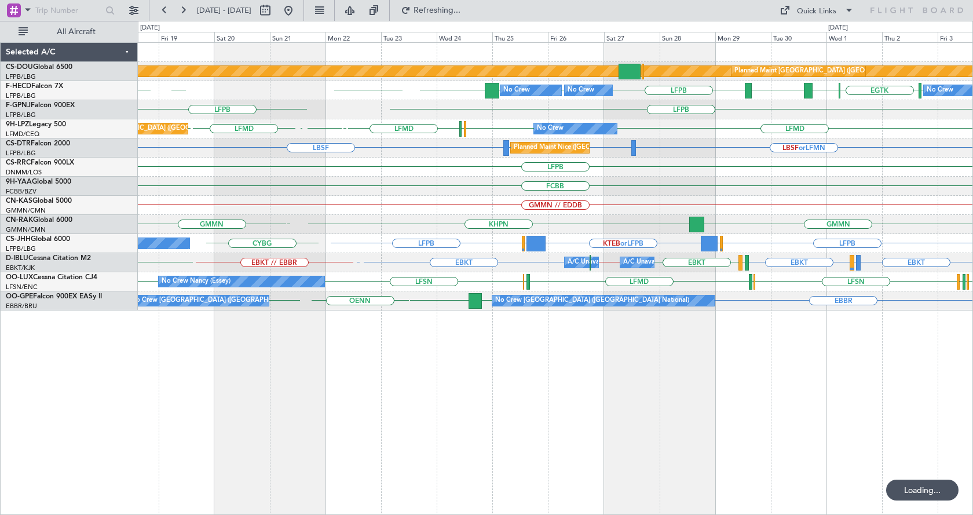
click at [635, 394] on div "Planned Maint London (Biggin Hill) Planned Maint Paris (Le Bourget) No Crew Pla…" at bounding box center [555, 278] width 835 height 472
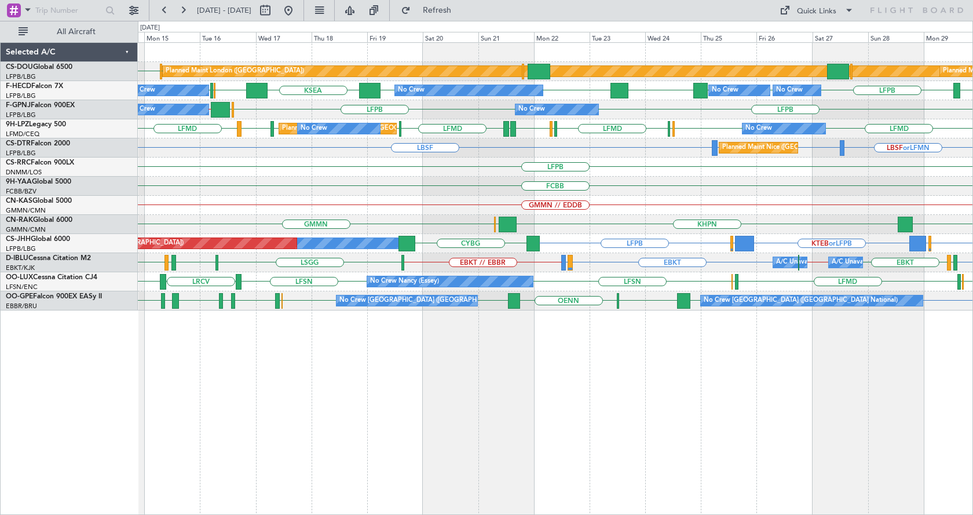
click at [557, 402] on div "Planned Maint London (Biggin Hill) Planned Maint Paris (Le Bourget) LFPB EGKB P…" at bounding box center [555, 278] width 835 height 472
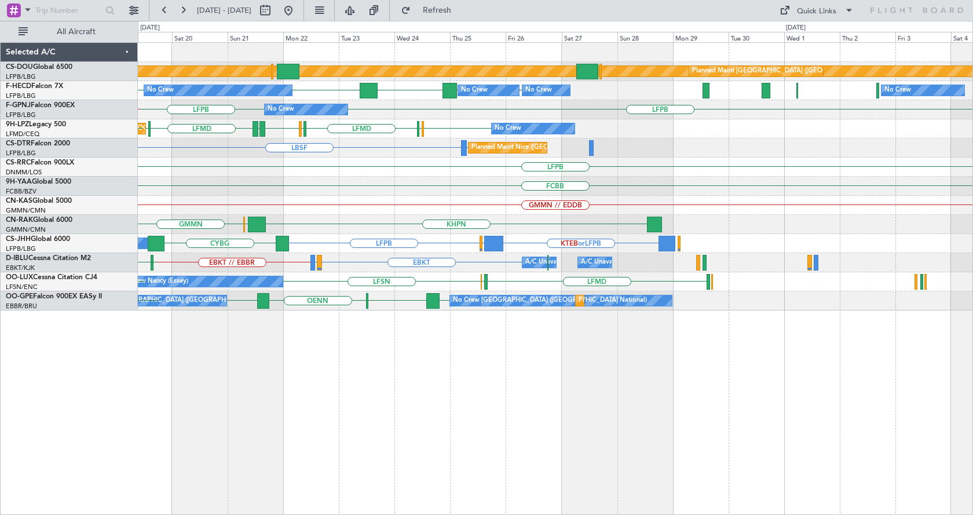
click at [441, 474] on div "Planned Maint London (Biggin Hill) Planned Maint Paris (Le Bourget) LFPB LFPB K…" at bounding box center [555, 278] width 835 height 472
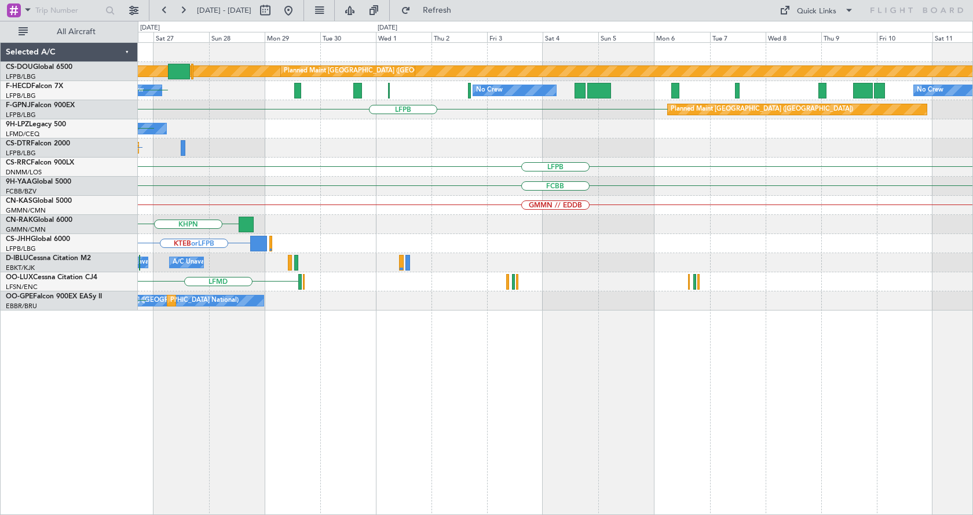
click at [264, 460] on div "Planned Maint London (Biggin Hill) Planned Maint Paris (Le Bourget) No Crew No …" at bounding box center [555, 278] width 835 height 472
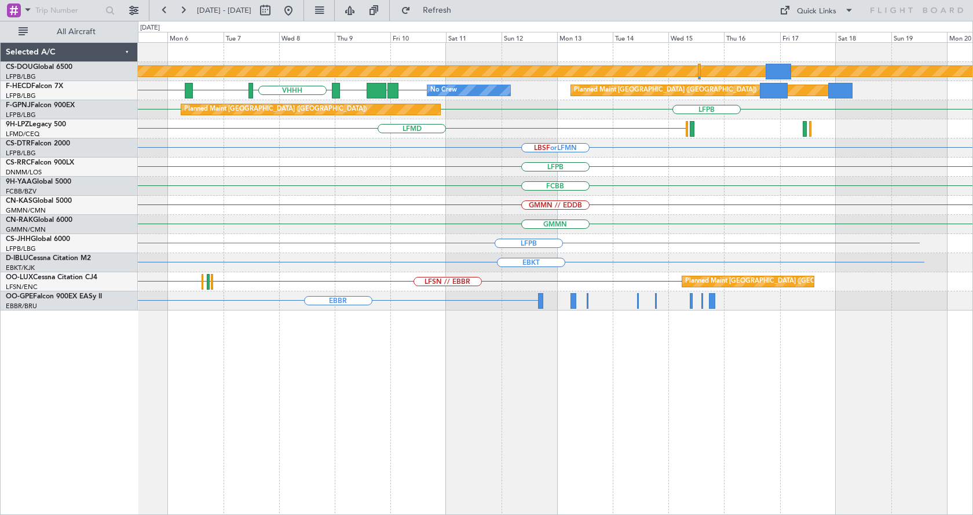
click at [195, 438] on div "Planned Maint London (Biggin Hill) No Crew ZBAA VHHH RPLL WSSL LFPB UGTB Planne…" at bounding box center [555, 278] width 835 height 472
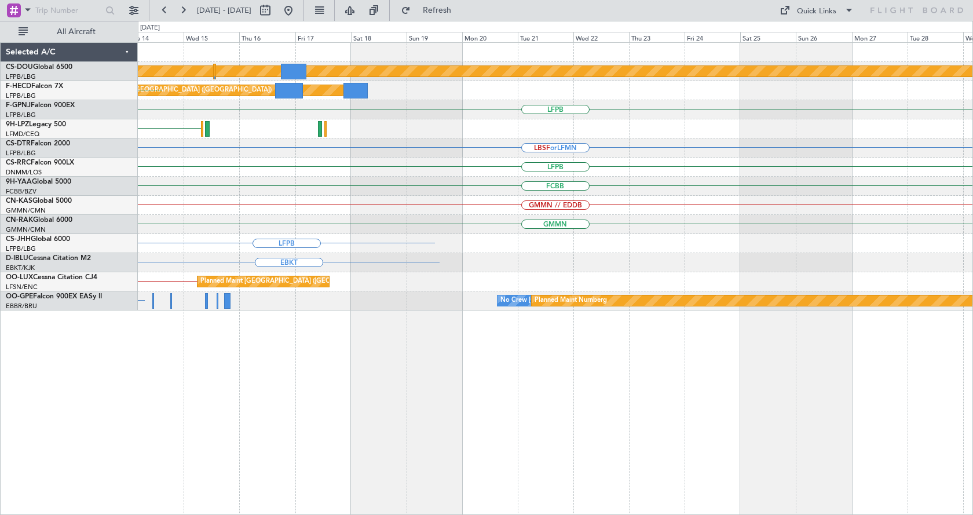
click at [313, 427] on div "Planned Maint London (Biggin Hill) Planned Maint Paris (Le Bourget) No Crew LFP…" at bounding box center [555, 278] width 835 height 472
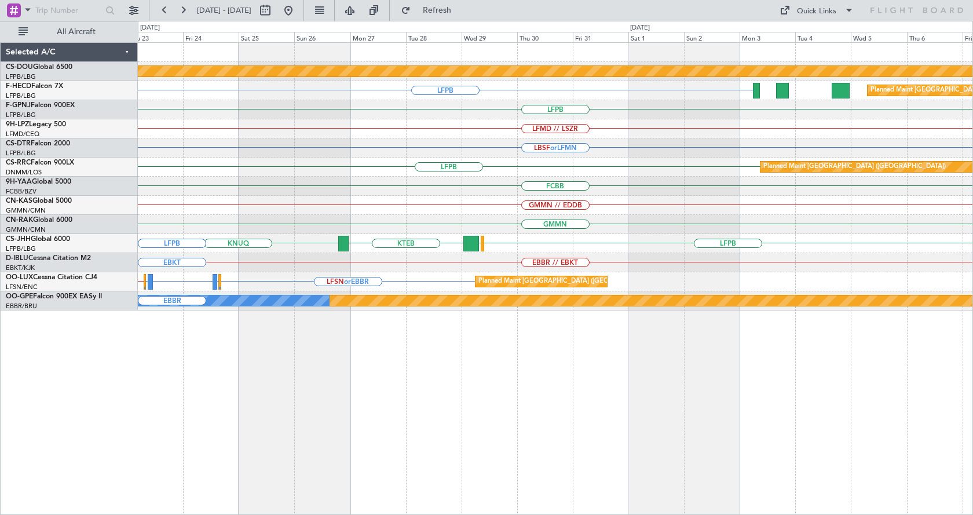
click at [238, 470] on div "Planned Maint London (Biggin Hill) LFPB Planned Maint Paris (Le Bourget) LFPB L…" at bounding box center [555, 278] width 835 height 472
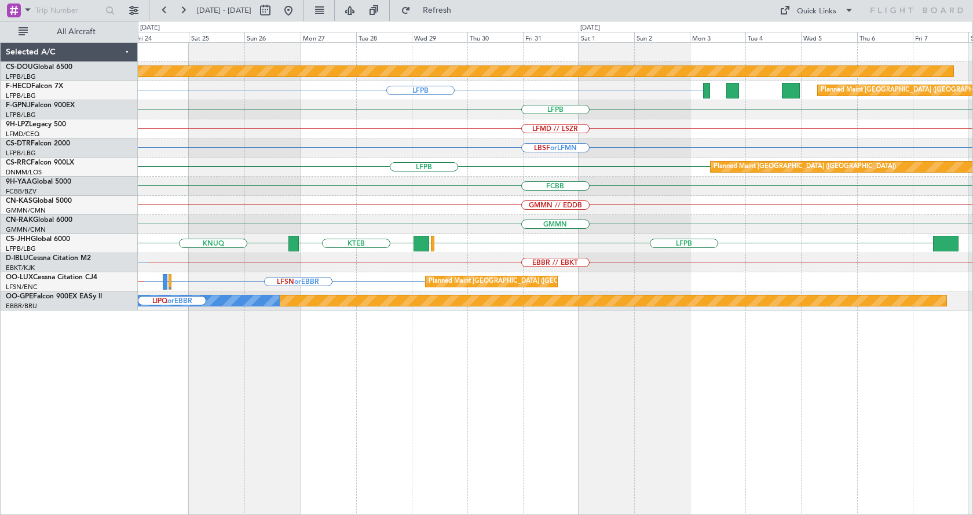
click at [191, 473] on div "Planned Maint London (Biggin Hill) LFPB Planned Maint Paris (Le Bourget) LFPB L…" at bounding box center [555, 278] width 835 height 472
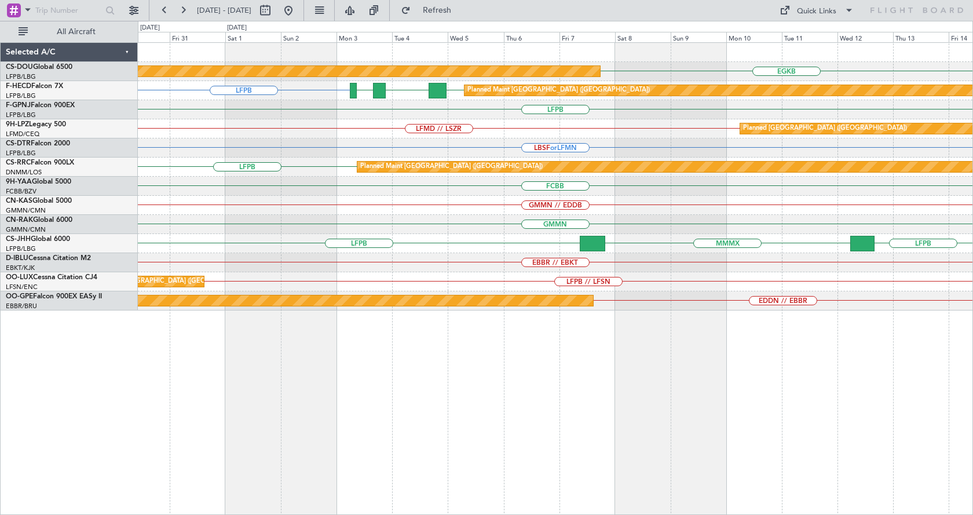
click at [854, 411] on div "EGKB Planned Maint London (Biggin Hill) LFPB LFPB FOOL GMMN Planned Maint Paris…" at bounding box center [555, 278] width 835 height 472
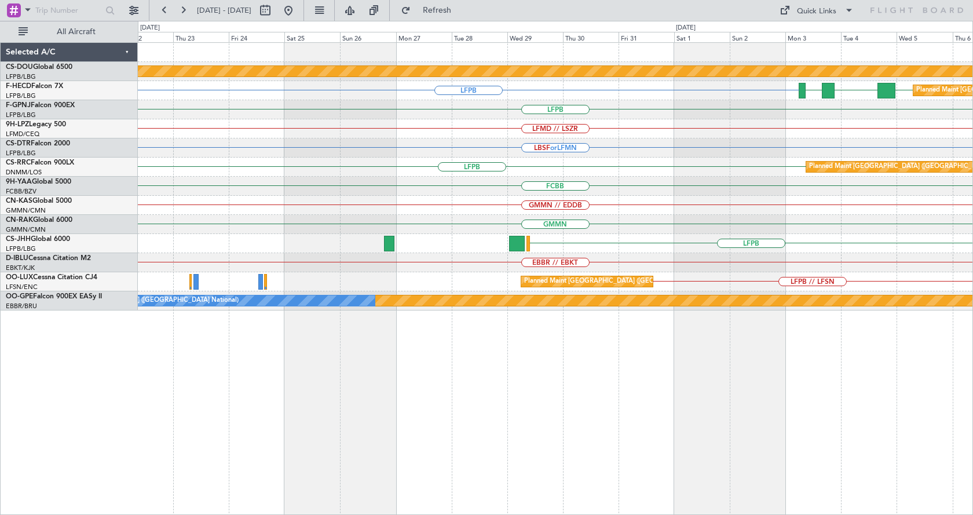
click at [965, 384] on div "Planned Maint London (Biggin Hill) EGKB LFPB LFPB FOOL GMMN Planned Maint Paris…" at bounding box center [555, 278] width 835 height 472
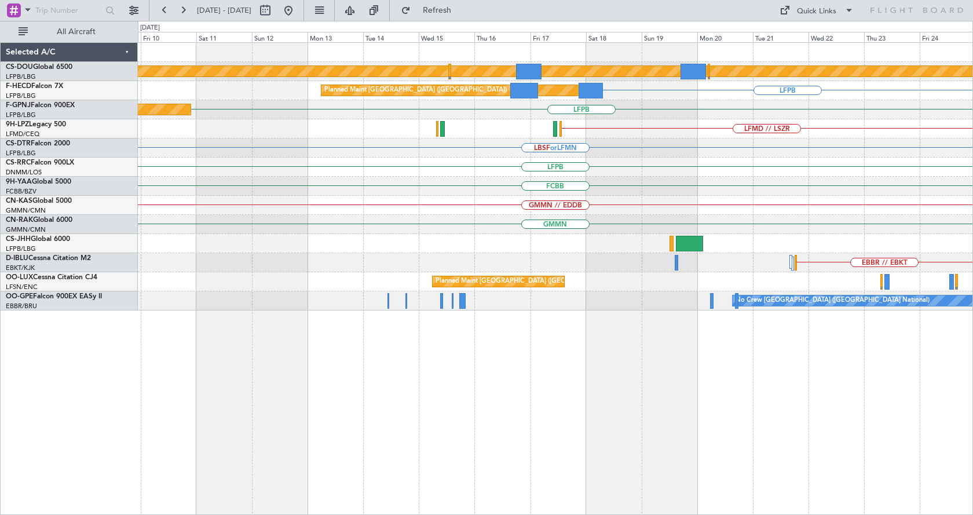
click at [937, 407] on div "Planned Maint London (Biggin Hill) LFPB Planned Maint Paris (Le Bourget) LFPB P…" at bounding box center [555, 278] width 835 height 472
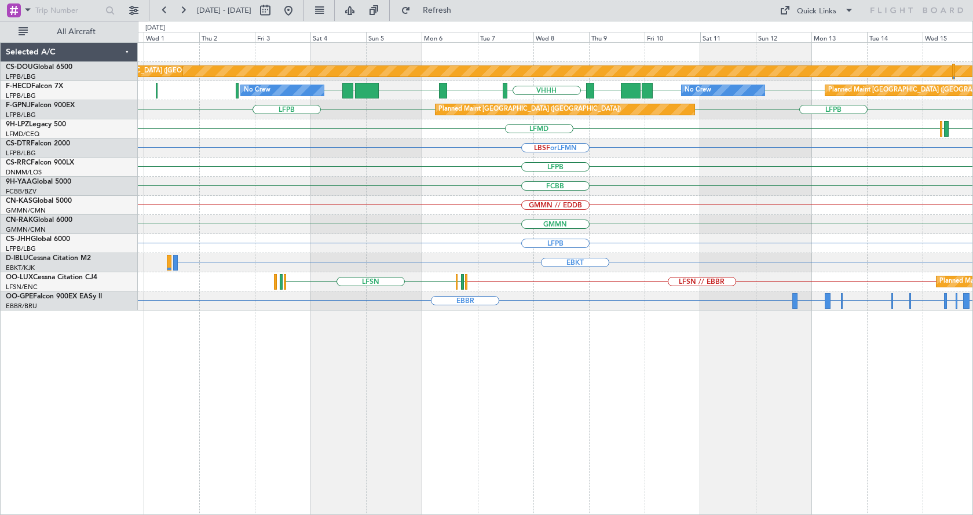
click at [972, 425] on html "04 Oct 2025 - 19 Oct 2025 Refresh Quick Links All Aircraft Planned Maint London…" at bounding box center [486, 257] width 973 height 515
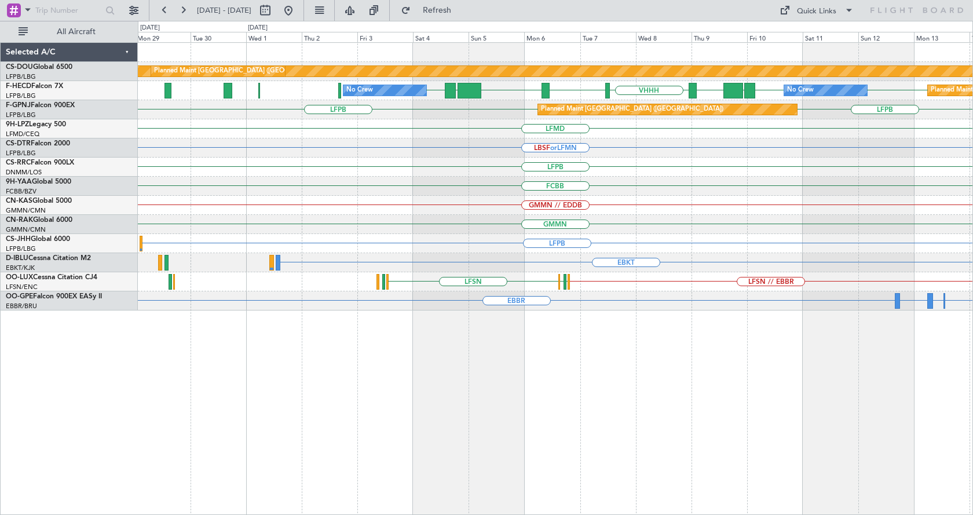
click at [791, 428] on div "Planned Maint London (Biggin Hill) Planned Maint Paris (Le Bourget) LFPB LFPB L…" at bounding box center [555, 278] width 835 height 472
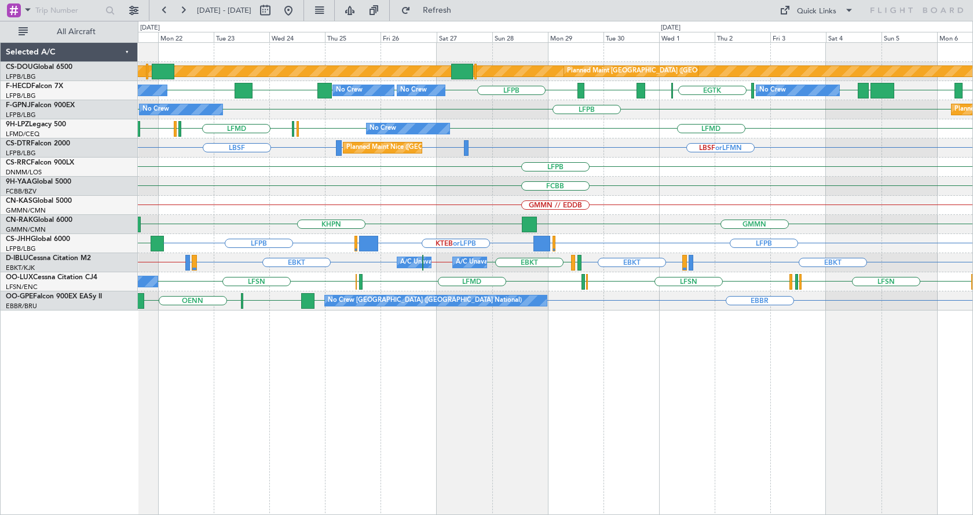
click at [508, 392] on div "Planned Maint London (Biggin Hill) Planned Maint Paris (Le Bourget) RPLL WSSL H…" at bounding box center [555, 278] width 835 height 472
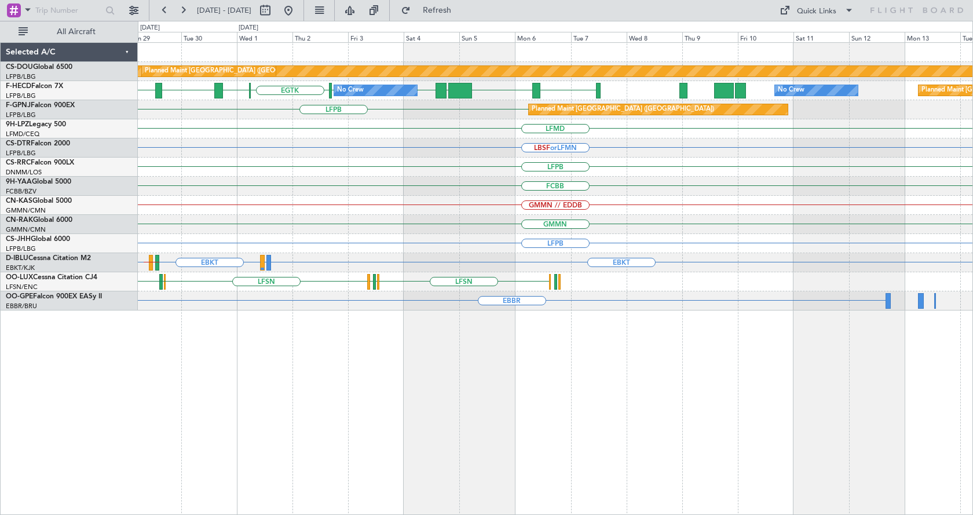
click at [520, 416] on div "Planned Maint London (Biggin Hill) Planned Maint Paris (Le Bourget) RPLL WSSL H…" at bounding box center [555, 278] width 835 height 472
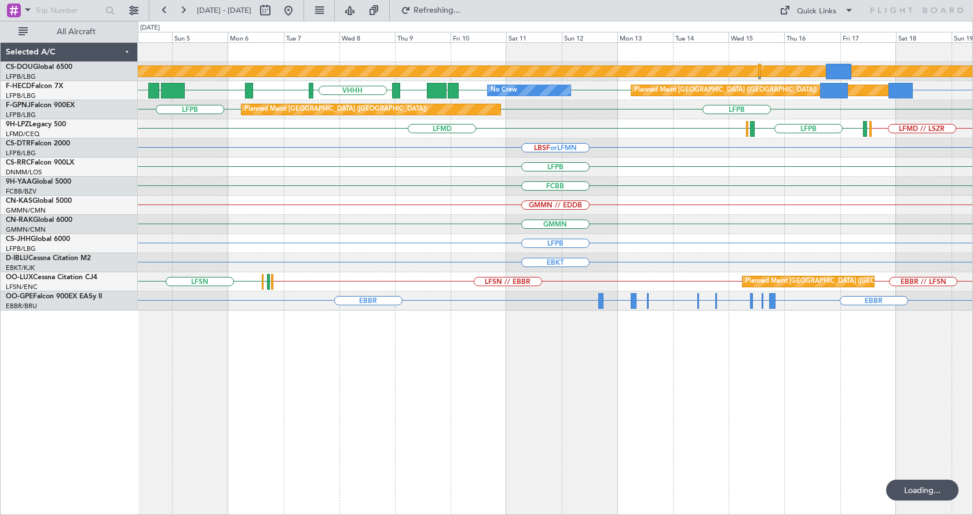
click at [211, 430] on div "Planned Maint London (Biggin Hill) Planned Maint Paris (Le Bourget) No Crew Pla…" at bounding box center [555, 278] width 835 height 472
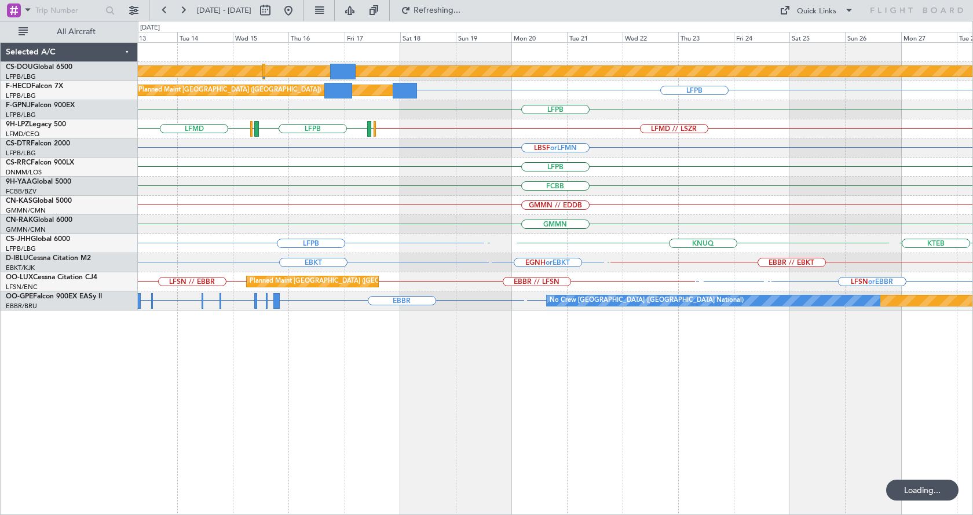
click at [368, 397] on div "Planned Maint London (Biggin Hill) Planned Maint Paris (Le Bourget) LFPB No Cre…" at bounding box center [555, 278] width 835 height 472
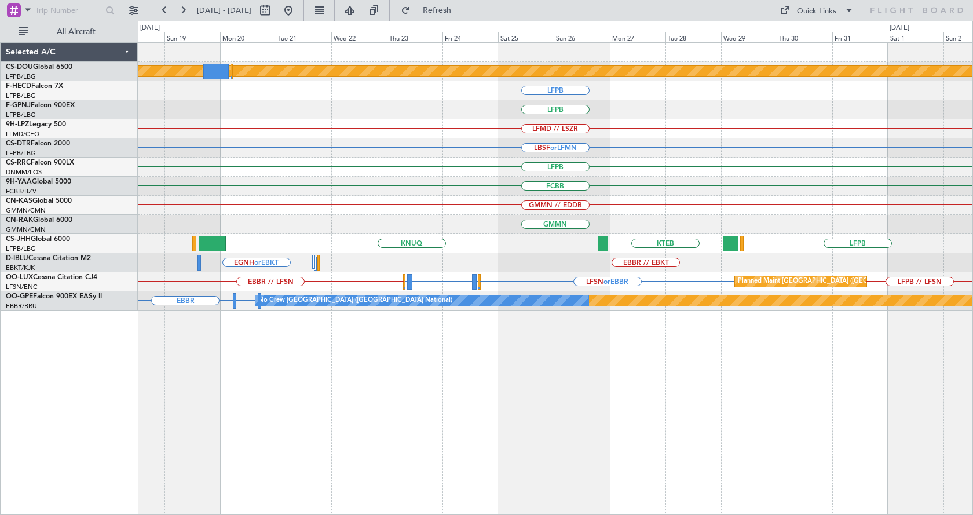
click at [972, 363] on html "18 Oct 2025 - 02 Nov 2025 Refresh Quick Links All Aircraft Planned Maint London…" at bounding box center [486, 257] width 973 height 515
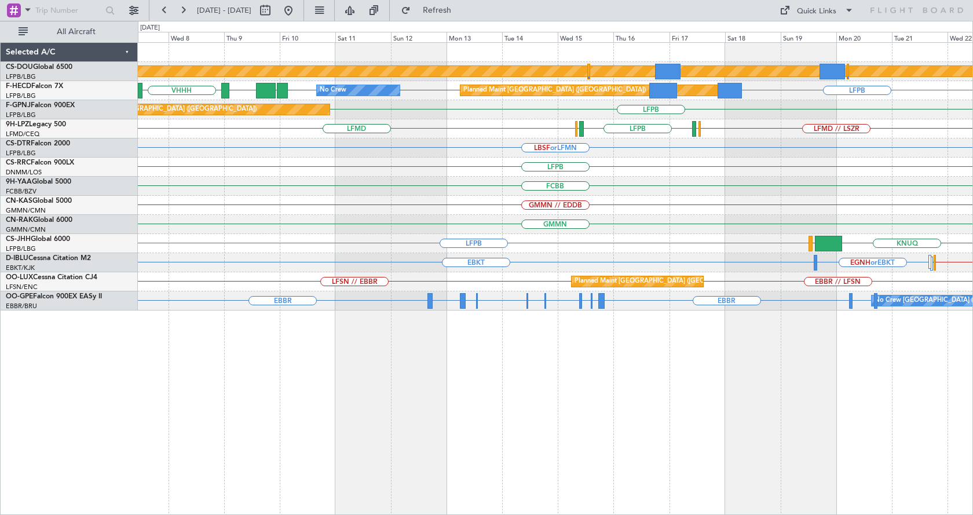
click at [585, 514] on html "07 Oct 2025 - 22 Oct 2025 Refresh Quick Links All Aircraft Planned Maint London…" at bounding box center [486, 257] width 973 height 515
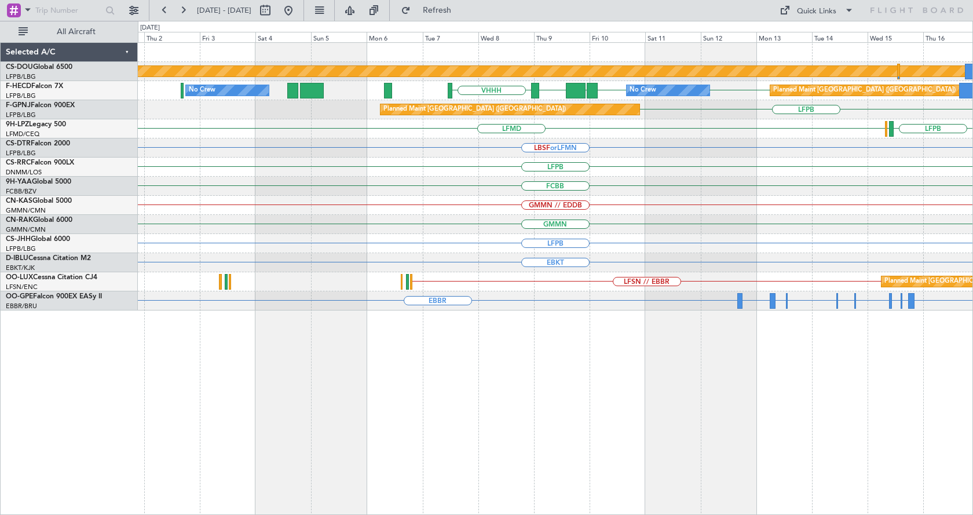
click at [794, 473] on div "Planned Maint London (Biggin Hill) Planned Maint Paris (Le Bourget) LFPB LFPB L…" at bounding box center [555, 278] width 835 height 472
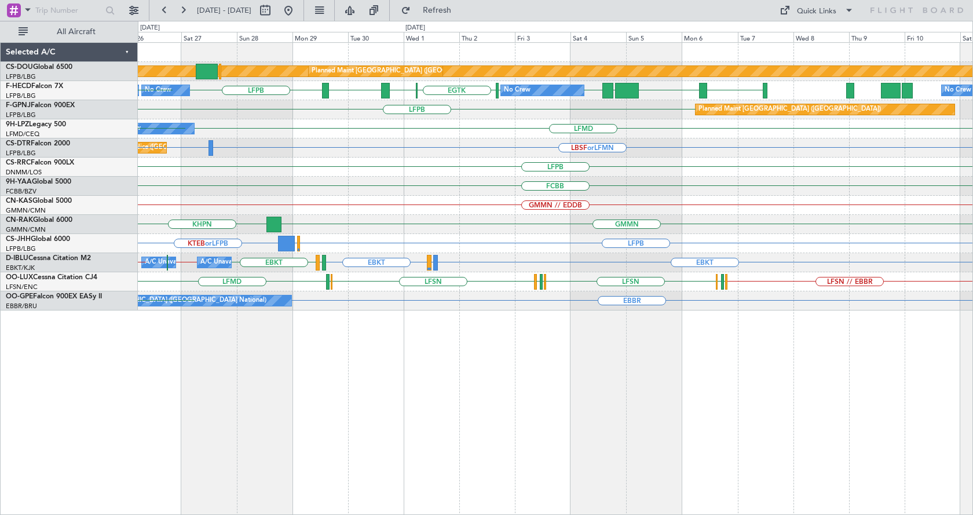
click at [531, 392] on div "Planned Maint London (Biggin Hill) Planned Maint Paris (Le Bourget) RPLL WSSL H…" at bounding box center [555, 278] width 835 height 472
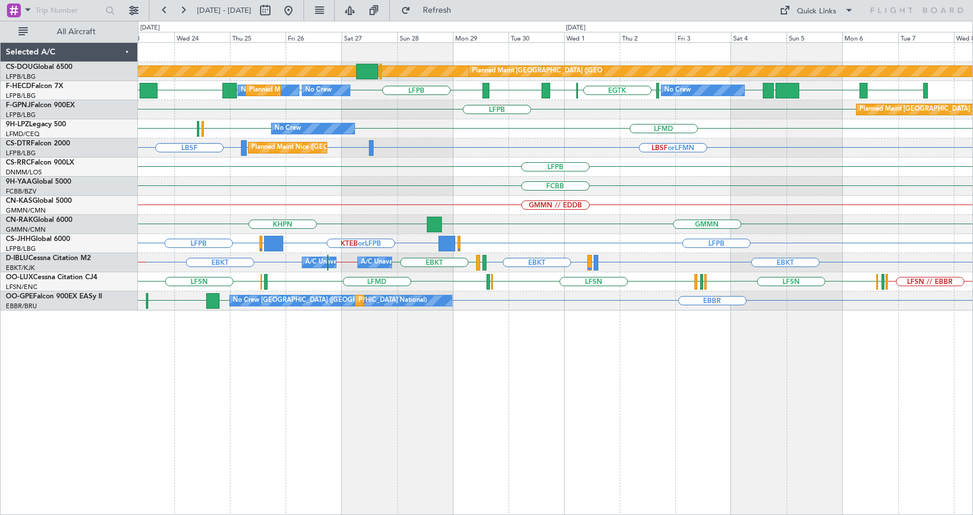
click at [972, 401] on html "22 Sep 2025 - 07 Oct 2025 Refresh Quick Links All Aircraft Planned Maint London…" at bounding box center [486, 257] width 973 height 515
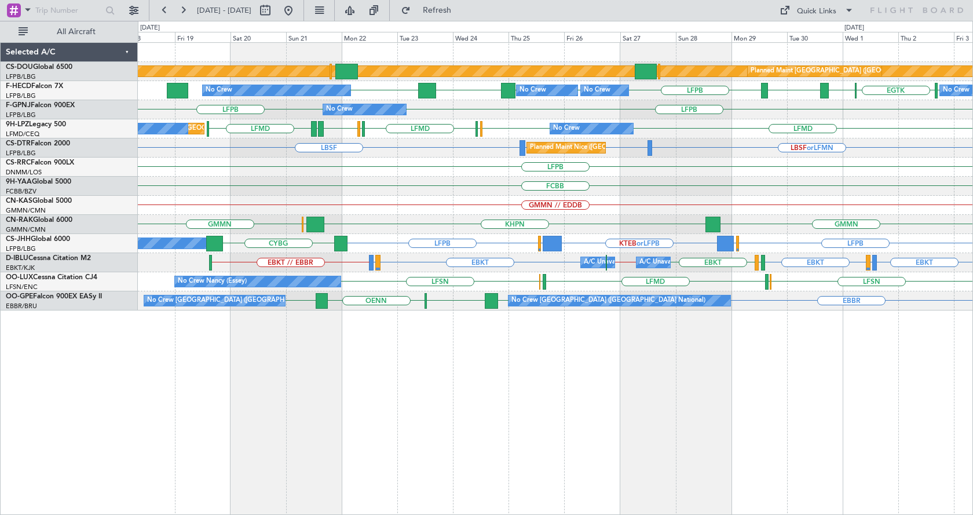
click at [775, 408] on div "Planned Maint London (Biggin Hill) Planned Maint Paris (Le Bourget) LFPB LFPB L…" at bounding box center [555, 278] width 835 height 472
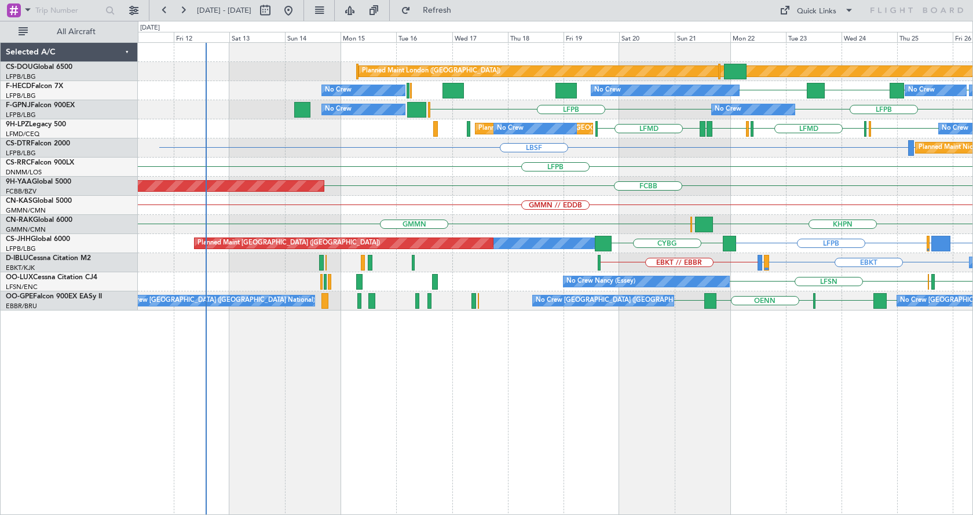
click at [707, 413] on div "Planned Maint London (Biggin Hill) Planned Maint Paris (Le Bourget) LFPB LFPB K…" at bounding box center [555, 278] width 835 height 472
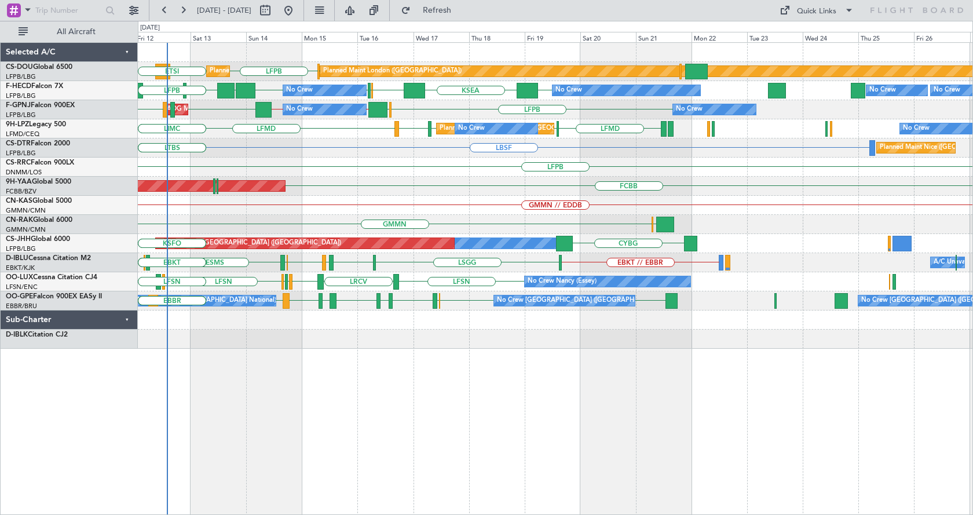
click at [529, 415] on div "EGKB LFPB LFPB DGAA Planned Maint London (Biggin Hill) Planned Maint Paris (Le …" at bounding box center [555, 278] width 835 height 472
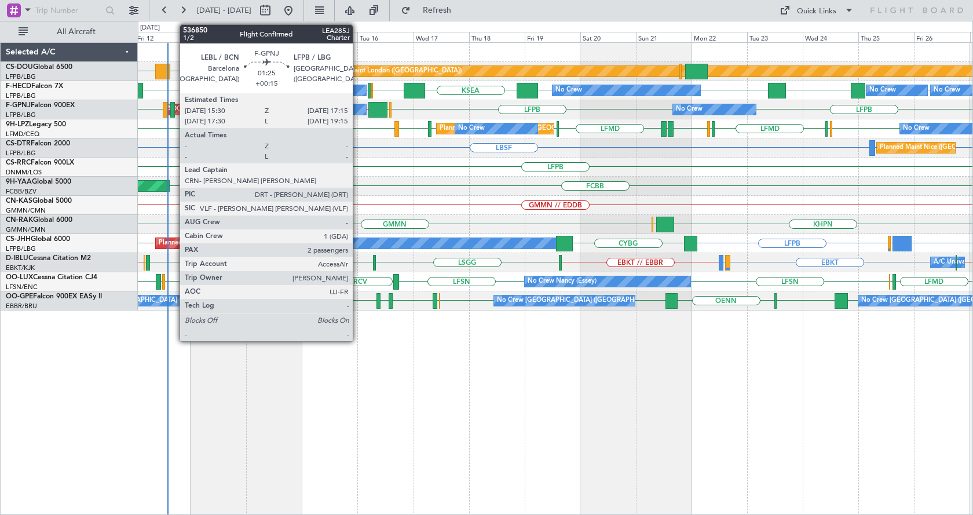
click at [173, 108] on div at bounding box center [172, 110] width 5 height 16
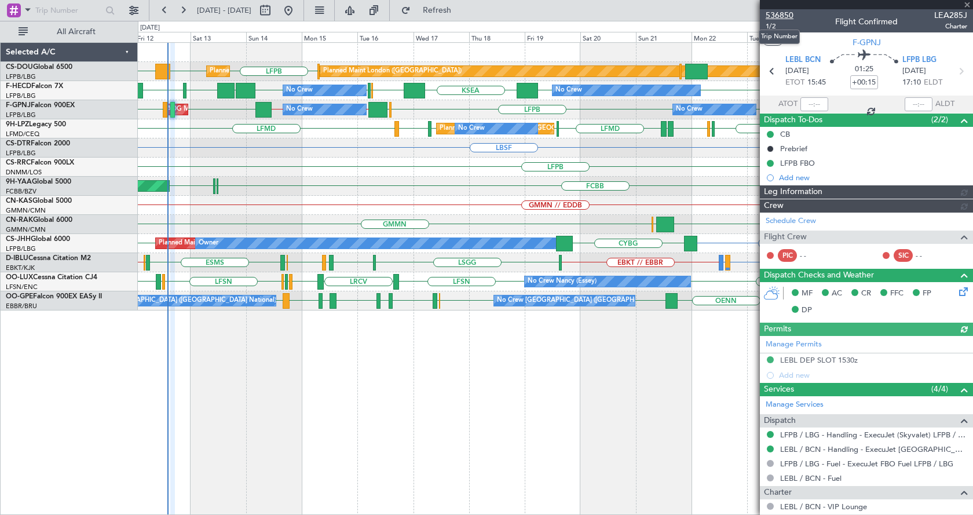
click at [789, 14] on span "536850" at bounding box center [779, 15] width 28 height 12
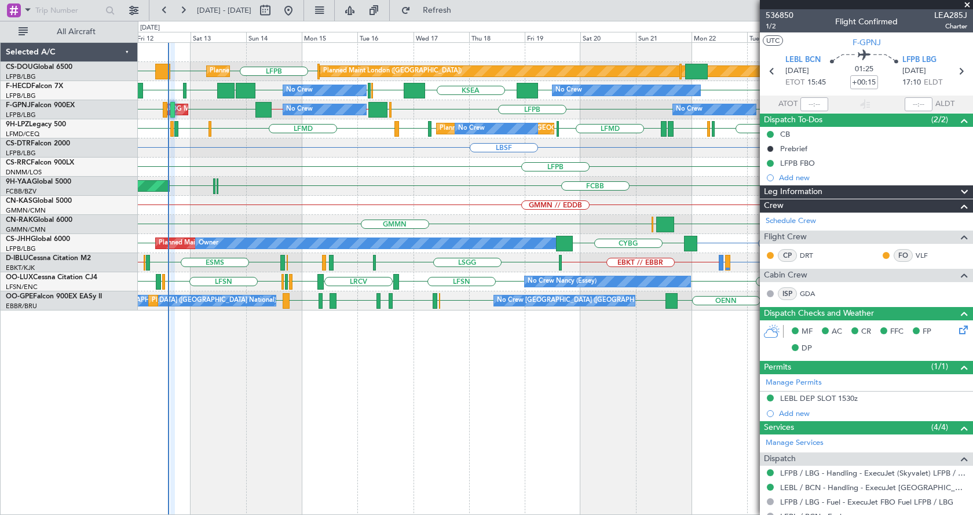
click at [589, 383] on div "EGKB LFPB LFPB DGAA Planned Maint London (Biggin Hill) Planned Maint Paris (Le …" at bounding box center [555, 278] width 835 height 472
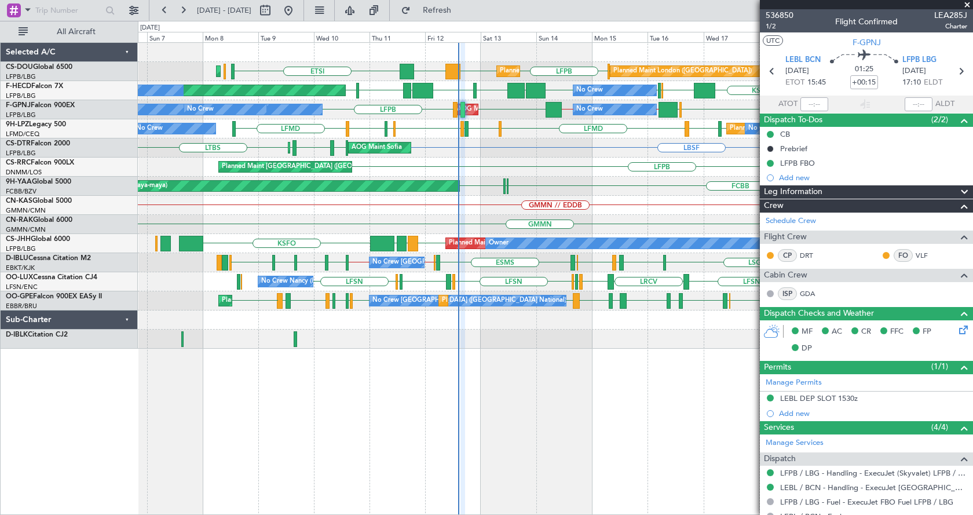
click at [965, 3] on span at bounding box center [967, 5] width 12 height 10
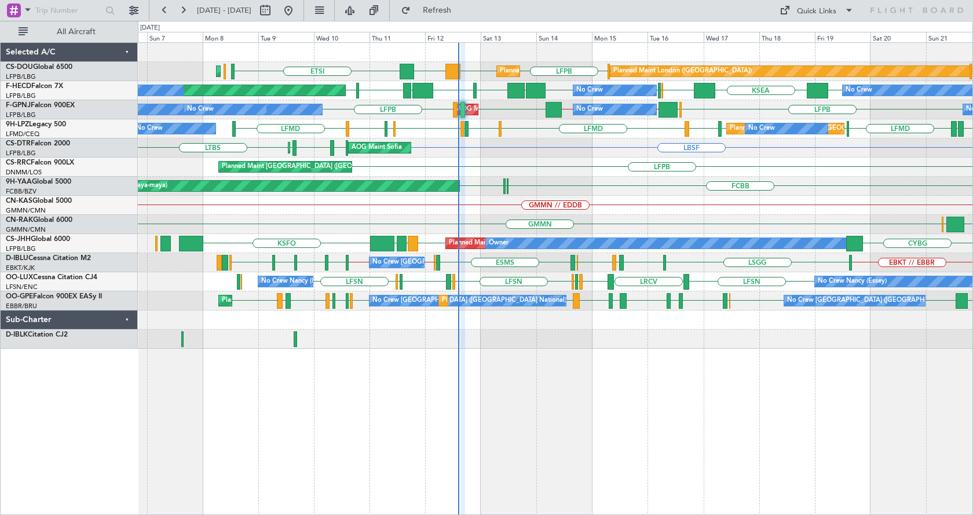
type input "0"
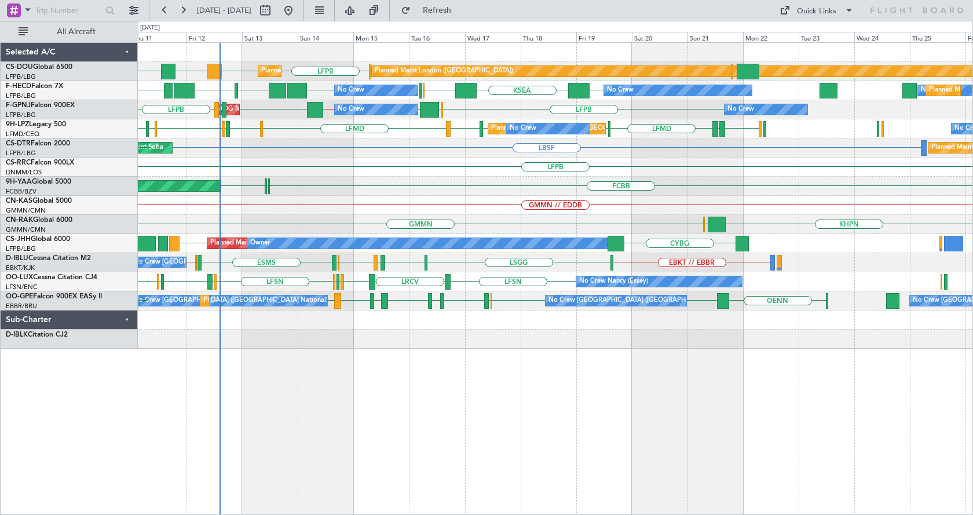
click at [409, 395] on div "EGKB LFPB LFPB DGAA ETSI Planned Maint [GEOGRAPHIC_DATA] ([GEOGRAPHIC_DATA]) Pl…" at bounding box center [555, 278] width 835 height 472
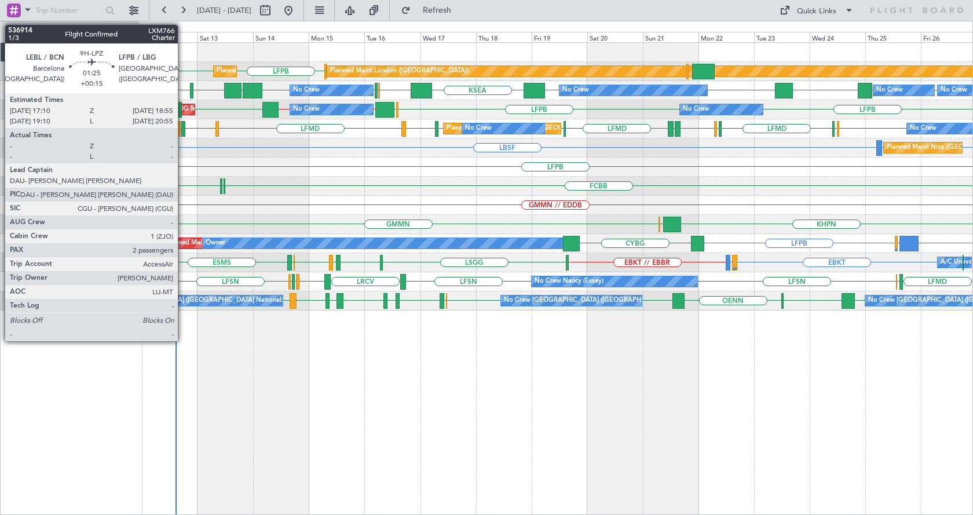
click at [183, 129] on div at bounding box center [183, 129] width 5 height 16
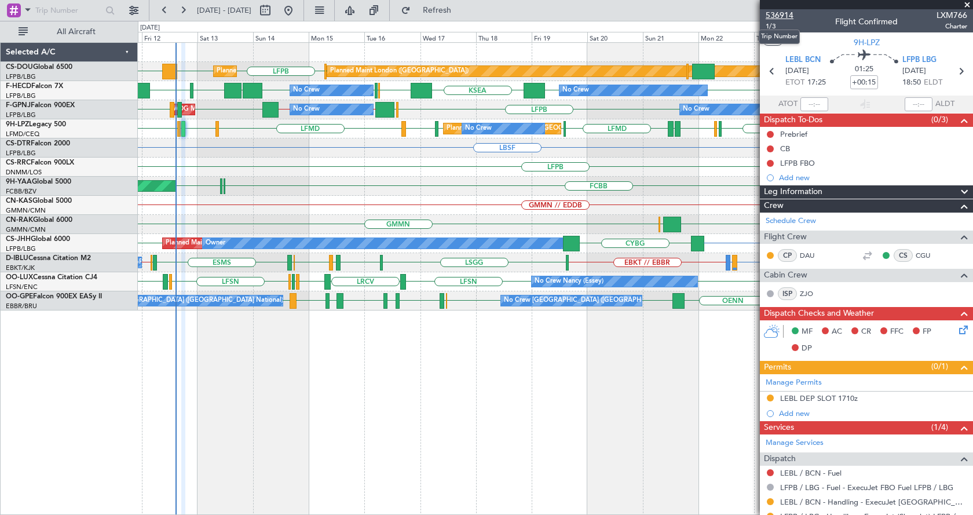
click at [780, 19] on span "536914" at bounding box center [779, 15] width 28 height 12
click at [966, 4] on span at bounding box center [967, 5] width 12 height 10
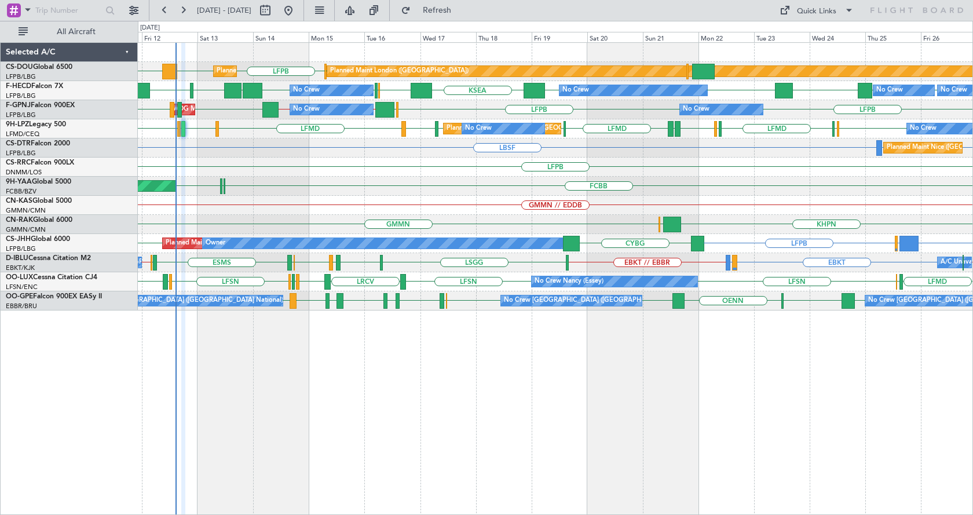
type input "0"
click at [761, 450] on div "LFPB LFPB DGAA EGKB Planned Maint Paris (Le Bourget) Planned Maint London (Bigg…" at bounding box center [555, 278] width 835 height 472
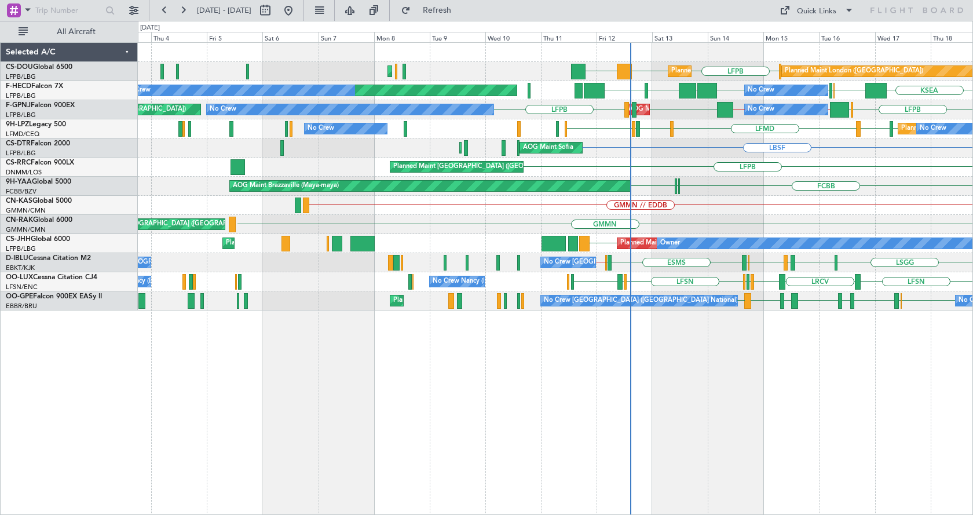
click at [857, 438] on div "LFPB LFPB DGAA EGKB Planned Maint Paris (Le Bourget) Planned Maint London (Bigg…" at bounding box center [555, 278] width 835 height 472
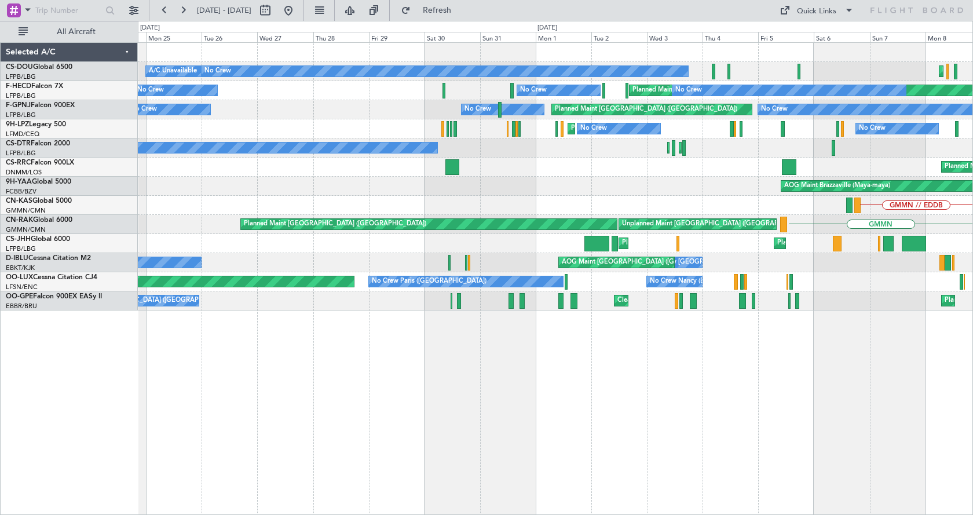
click at [689, 423] on div "Planned Maint Paris (Le Bourget) Planned Maint Paris (Le Bourget) No Crew A/C U…" at bounding box center [555, 278] width 835 height 472
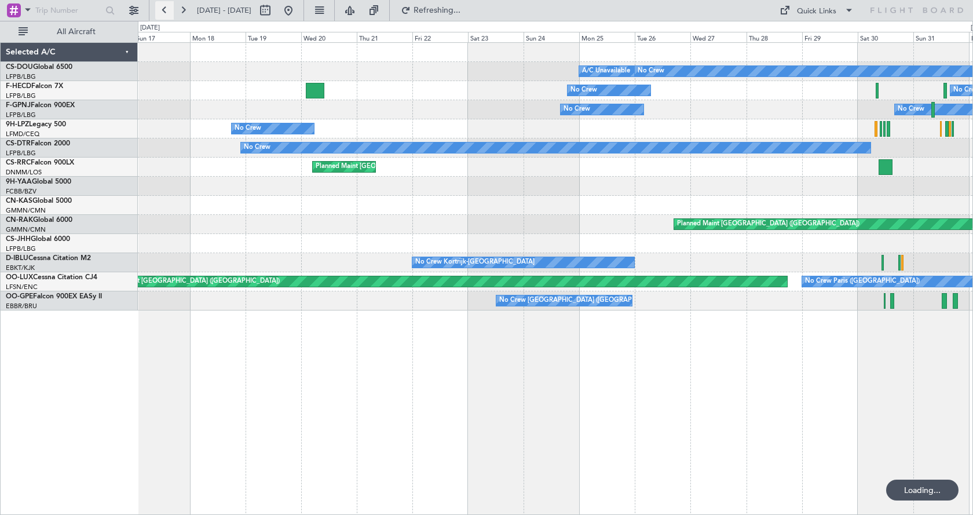
click at [161, 12] on button at bounding box center [164, 10] width 19 height 19
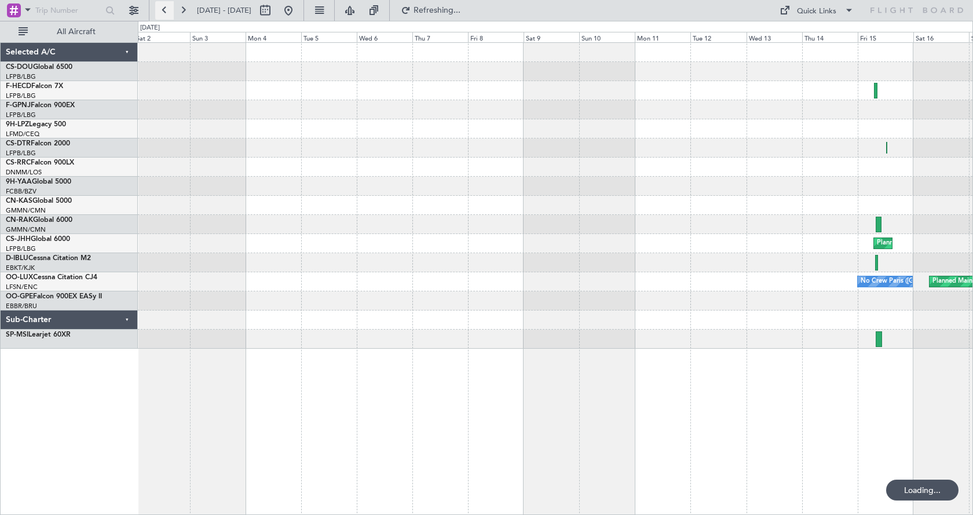
click at [160, 13] on button at bounding box center [164, 10] width 19 height 19
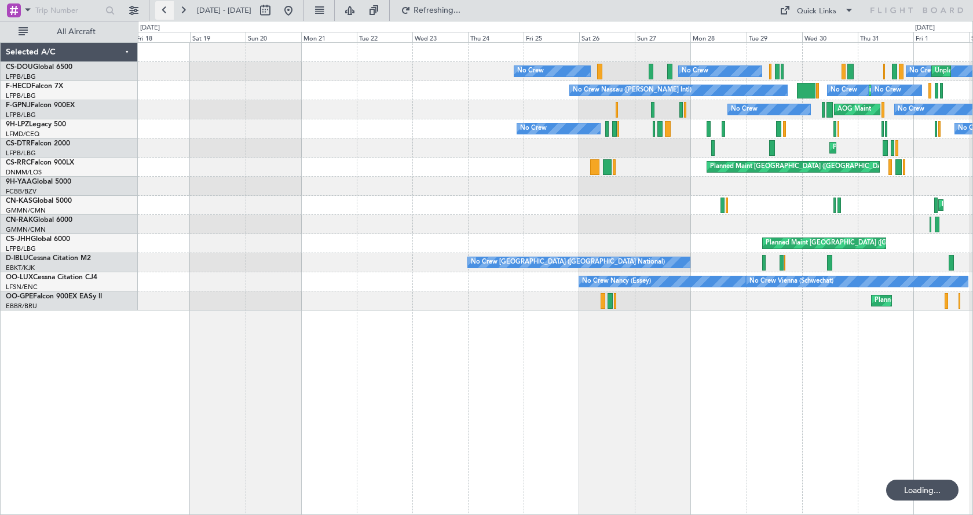
click at [160, 13] on button at bounding box center [164, 10] width 19 height 19
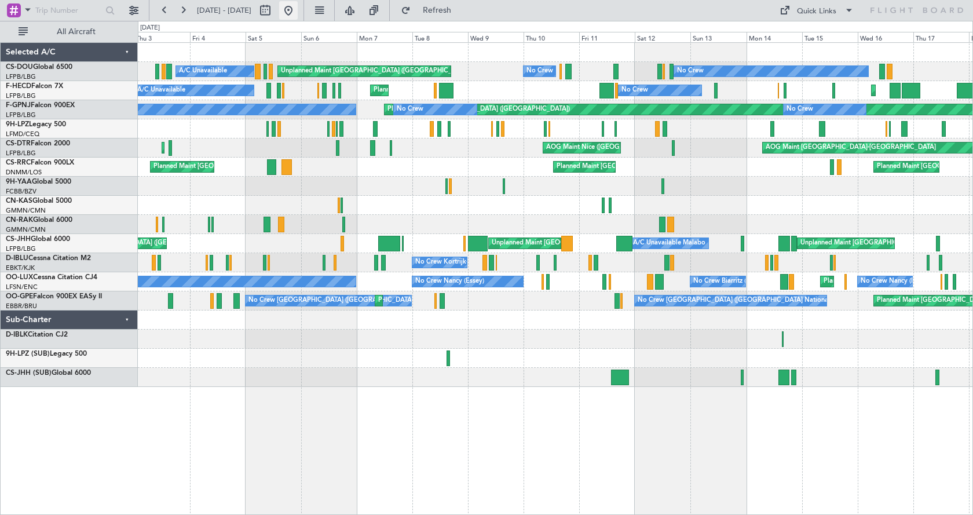
click at [298, 9] on button at bounding box center [288, 10] width 19 height 19
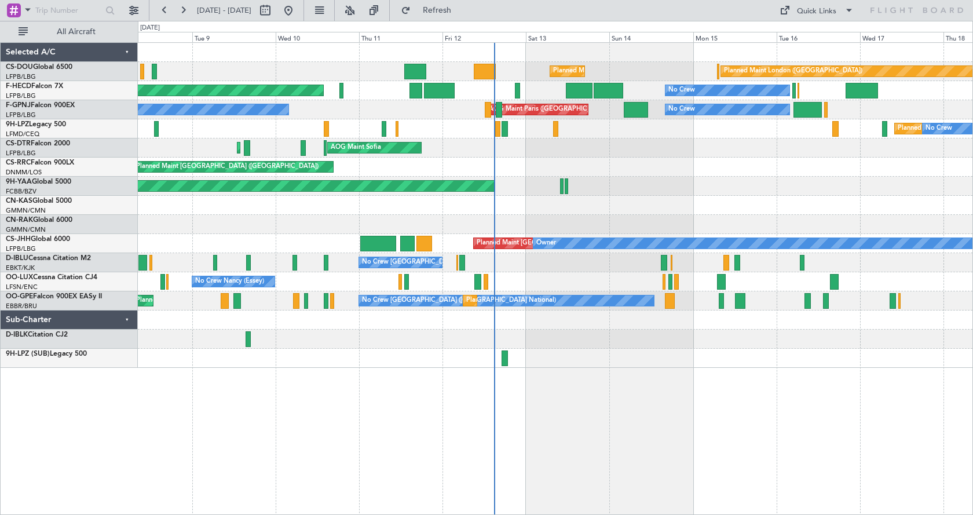
click at [484, 430] on div "Planned Maint London ([GEOGRAPHIC_DATA]) Planned Maint [GEOGRAPHIC_DATA] ([GEOG…" at bounding box center [555, 278] width 835 height 472
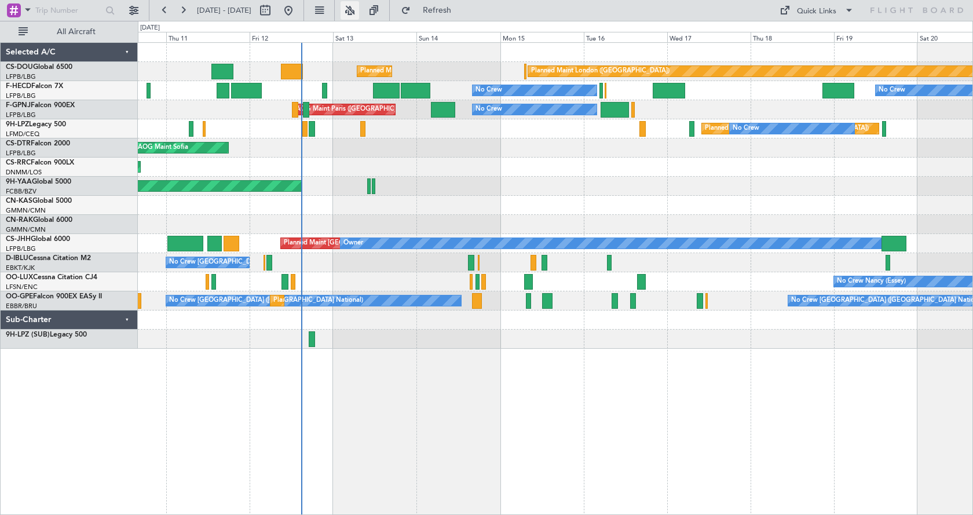
click at [359, 12] on button at bounding box center [349, 10] width 19 height 19
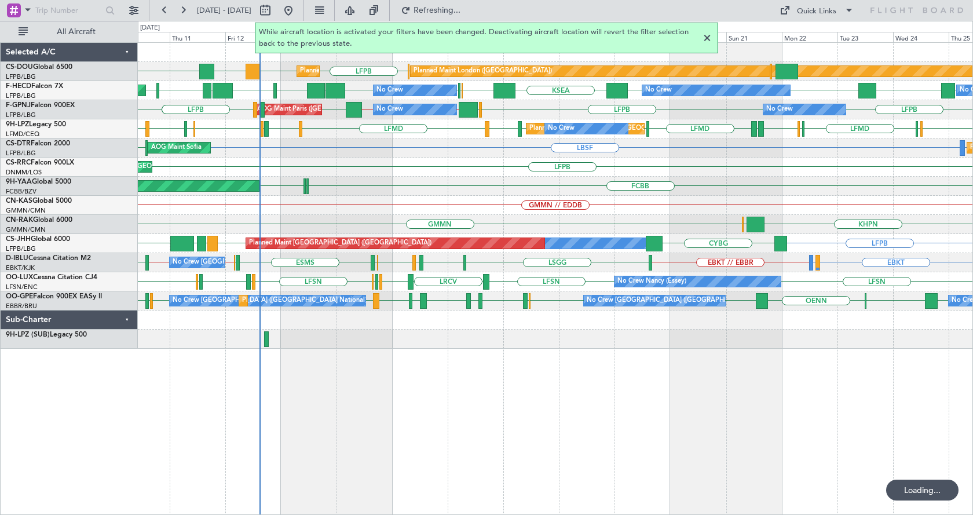
click at [473, 351] on div "Planned Maint London ([GEOGRAPHIC_DATA]) Planned Maint [GEOGRAPHIC_DATA] ([GEOG…" at bounding box center [555, 278] width 835 height 472
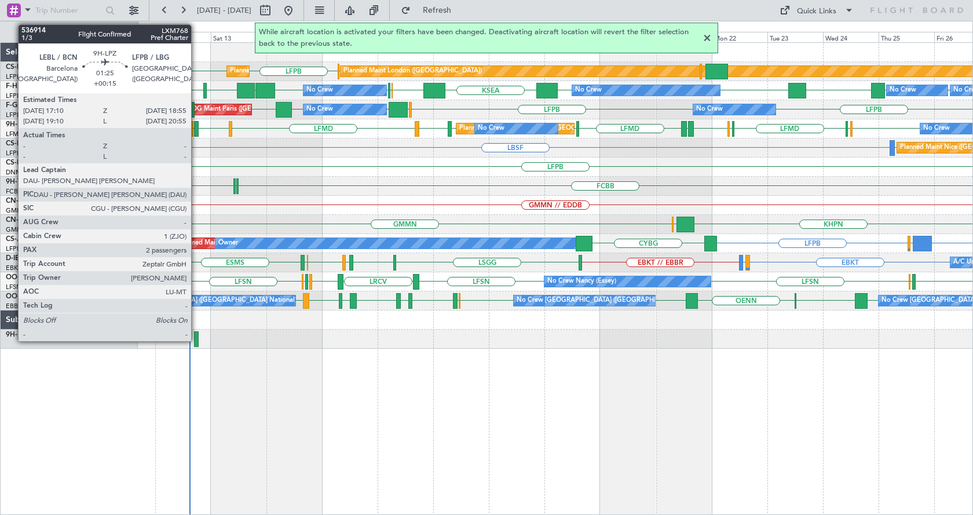
click at [196, 131] on div at bounding box center [196, 129] width 5 height 16
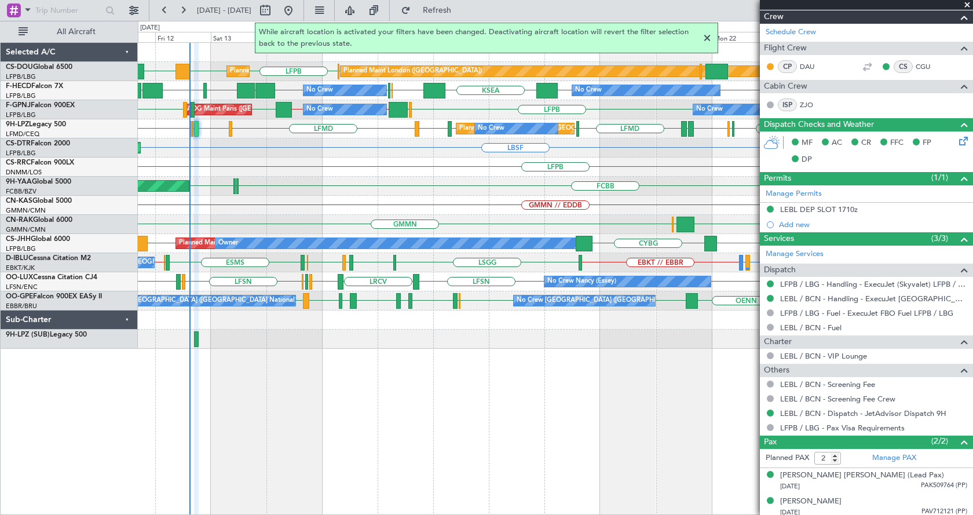
scroll to position [193, 0]
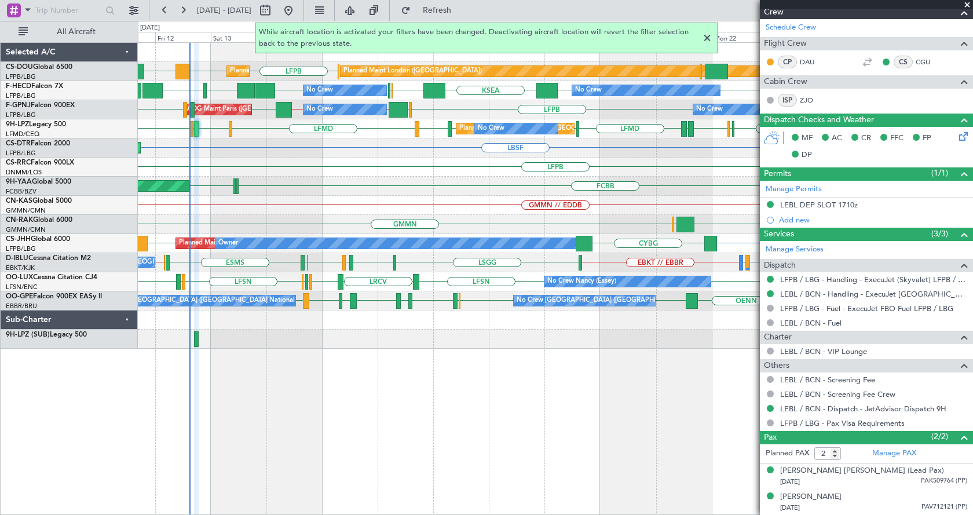
click at [707, 32] on div at bounding box center [707, 38] width 14 height 14
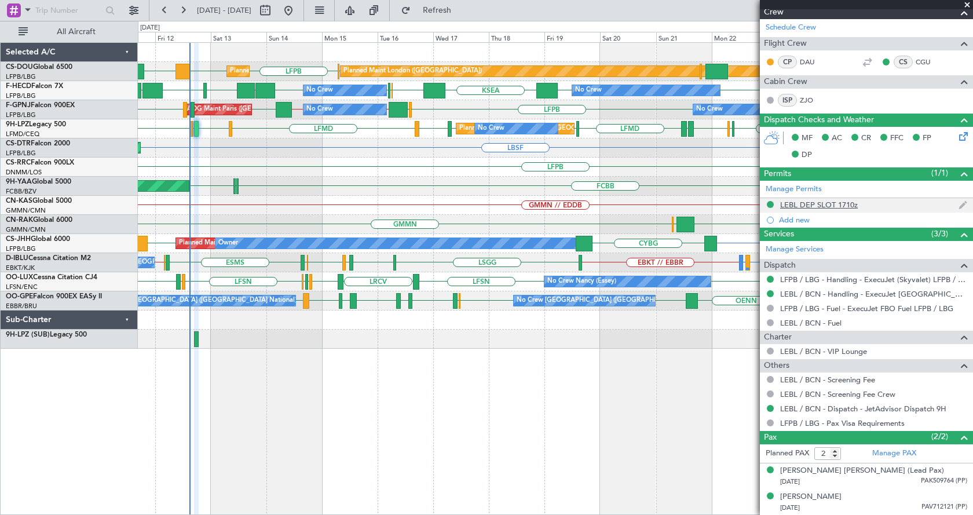
scroll to position [0, 0]
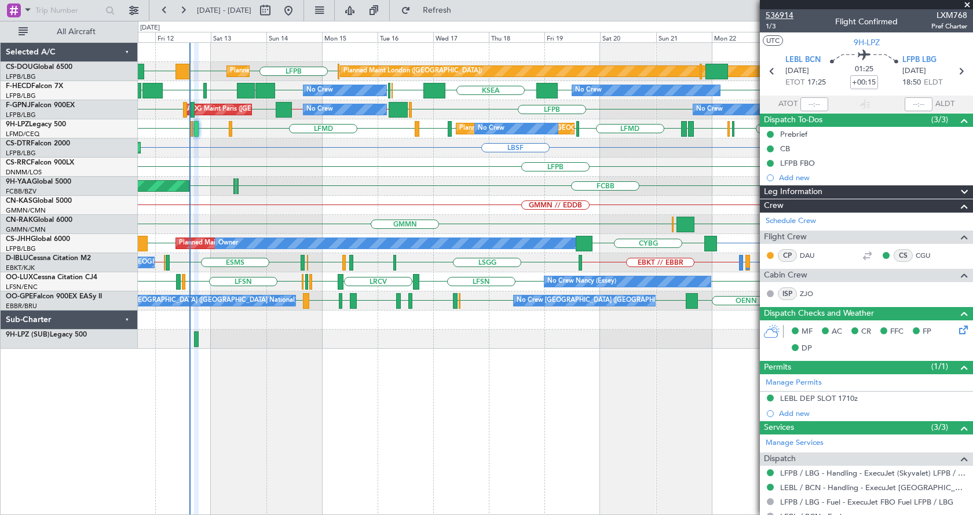
click at [776, 17] on span "536914" at bounding box center [779, 15] width 28 height 12
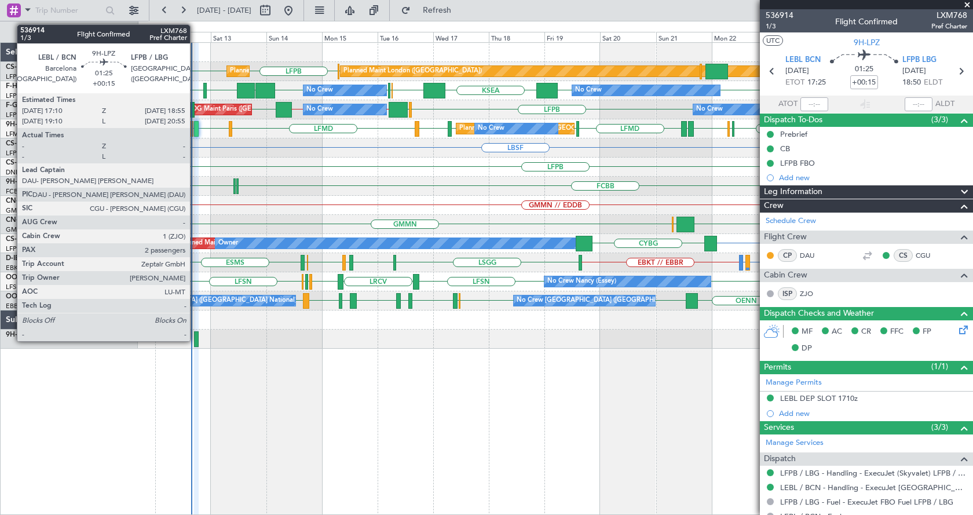
click at [195, 125] on div at bounding box center [196, 129] width 5 height 16
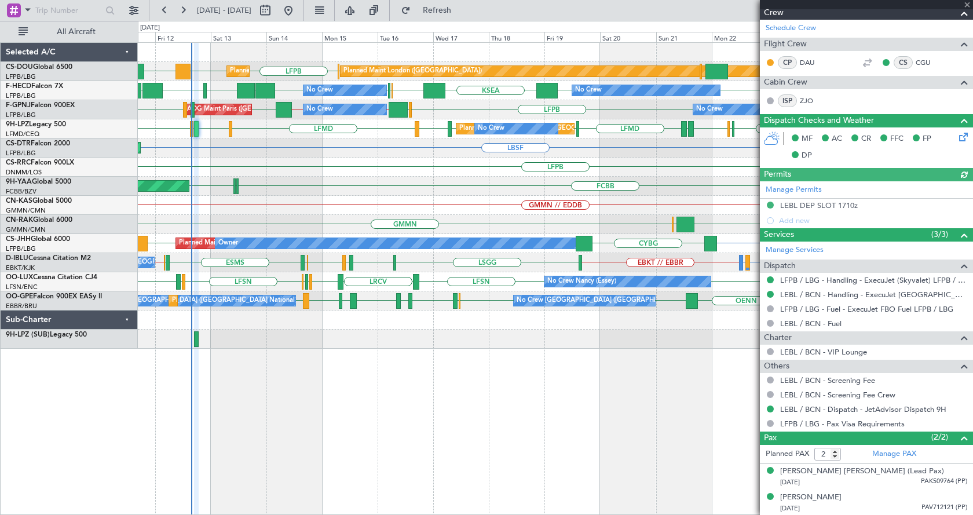
scroll to position [193, 0]
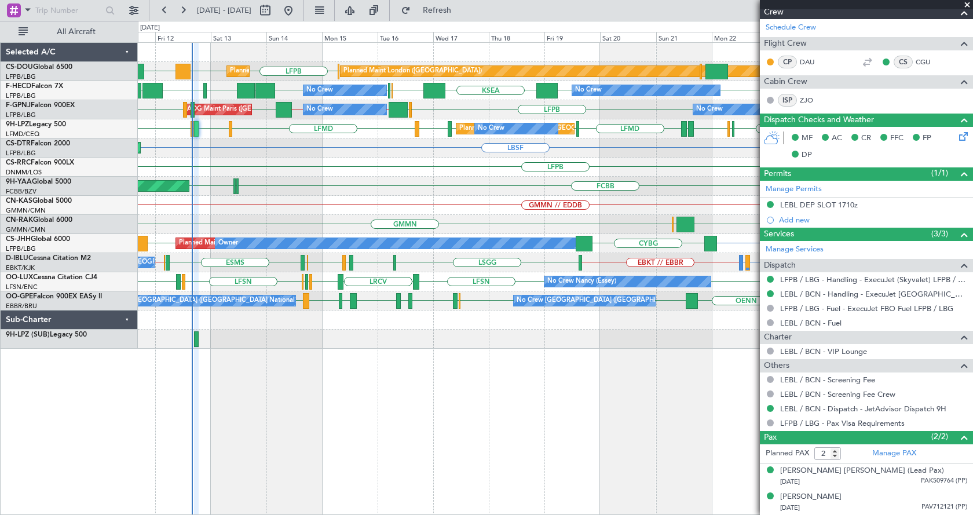
drag, startPoint x: 965, startPoint y: 5, endPoint x: 955, endPoint y: 2, distance: 9.7
click at [965, 5] on span at bounding box center [967, 5] width 12 height 10
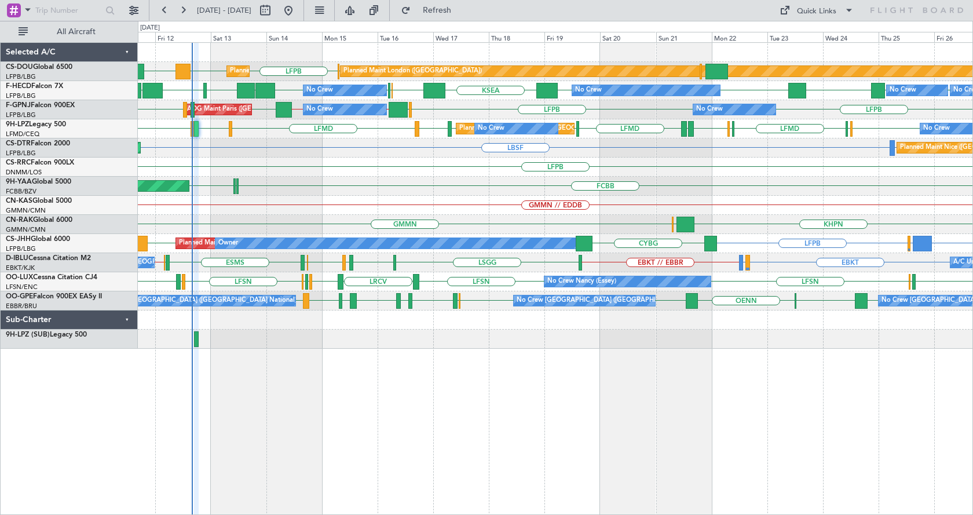
type input "0"
click at [660, 409] on div "LFPB LFPB DGAA EGKB Planned Maint [GEOGRAPHIC_DATA] ([GEOGRAPHIC_DATA]) Planned…" at bounding box center [555, 278] width 835 height 472
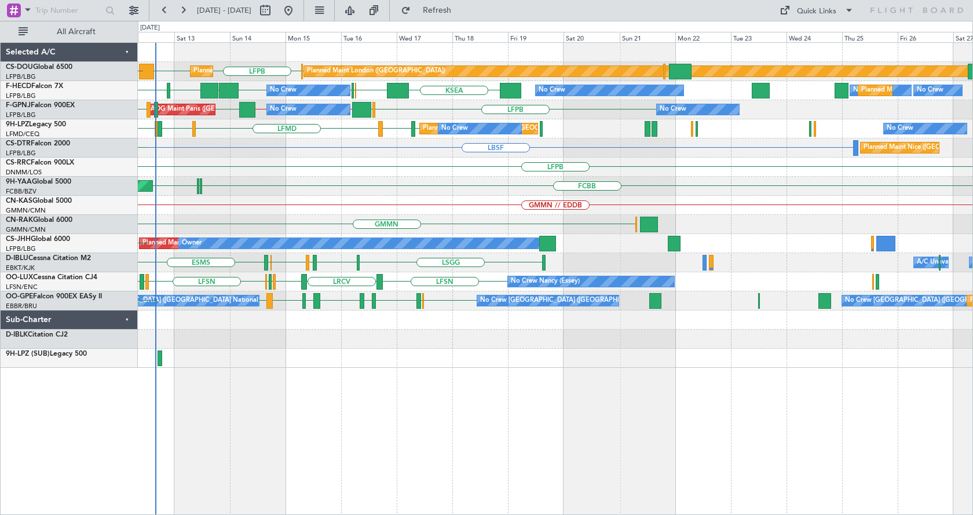
click at [404, 408] on div "LFPB LFPB DGAA EGKB Planned Maint [GEOGRAPHIC_DATA] ([GEOGRAPHIC_DATA]) Planned…" at bounding box center [555, 278] width 835 height 472
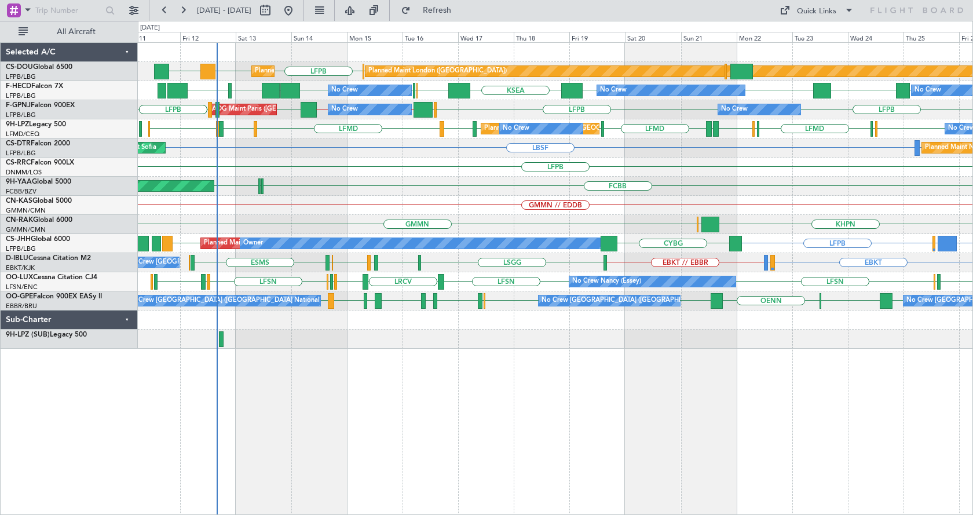
click at [467, 416] on div "LFPB LFPB DGAA EGKB Planned Maint [GEOGRAPHIC_DATA] ([GEOGRAPHIC_DATA]) Planned…" at bounding box center [555, 278] width 835 height 472
